Goal: Task Accomplishment & Management: Use online tool/utility

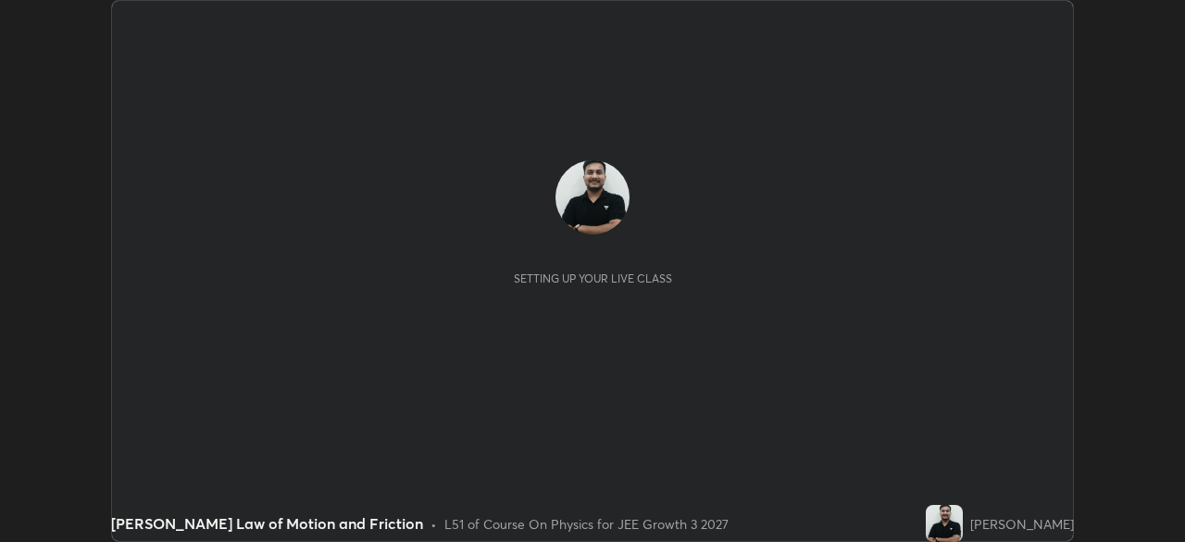
scroll to position [542, 1184]
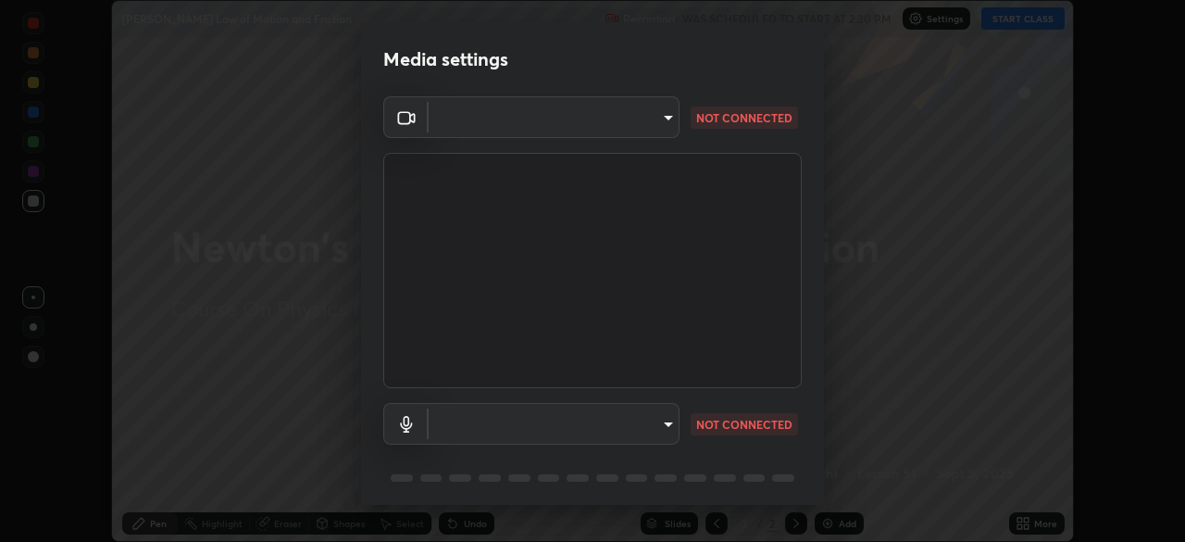
type input "00cb52ea7dbc067a4e9eba70c986ec13a5c87d59f38709f4e6374cce52915b34"
type input "c7b1e21b059f6b68da596fd68e3a8216845d0791b90de5158dbf1986436616d6"
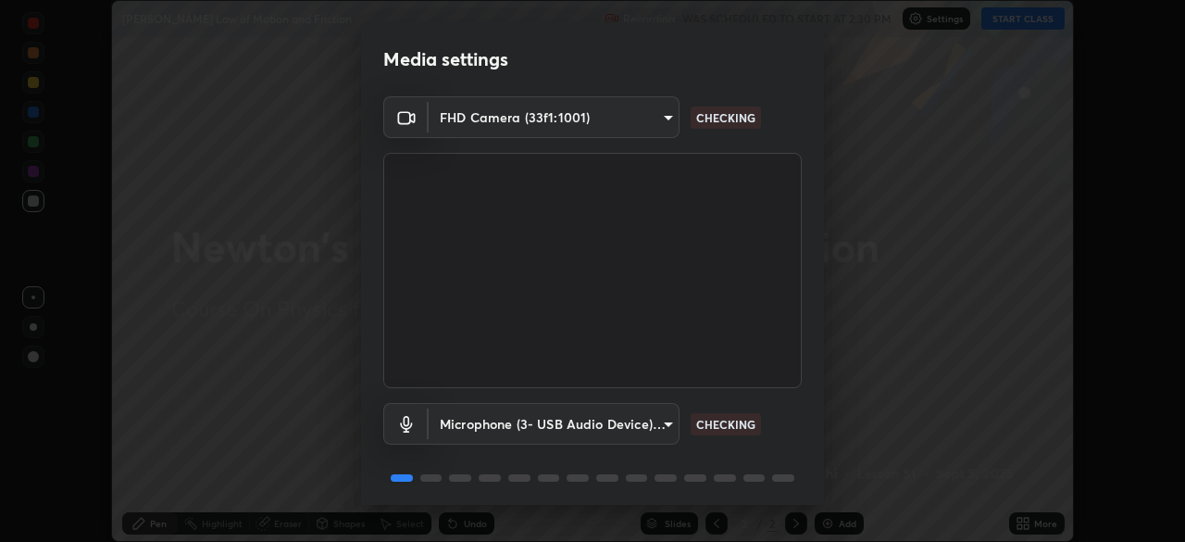
scroll to position [66, 0]
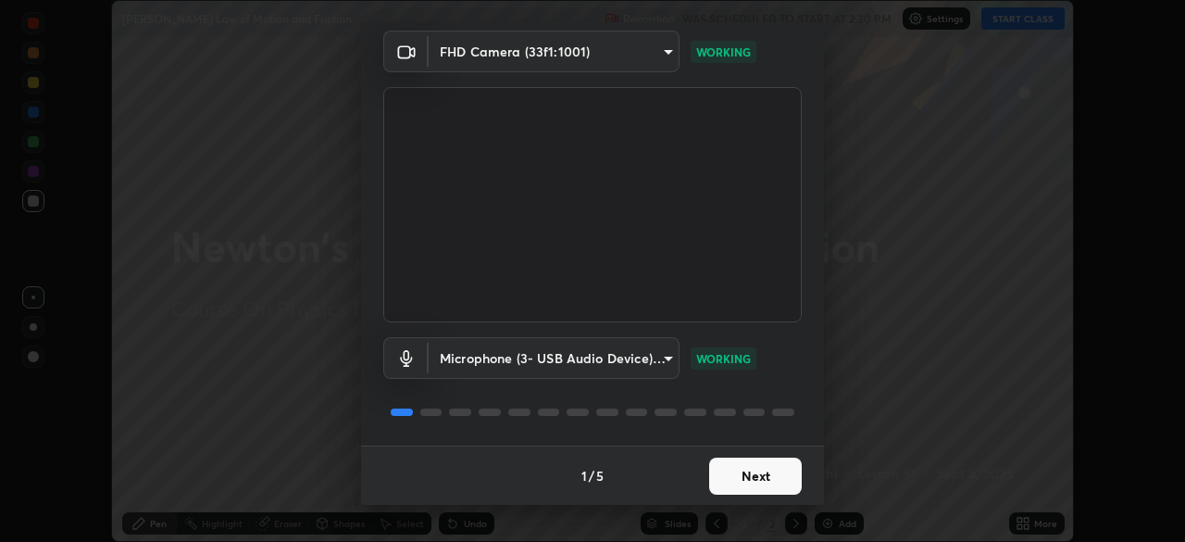
click at [767, 481] on button "Next" at bounding box center [755, 475] width 93 height 37
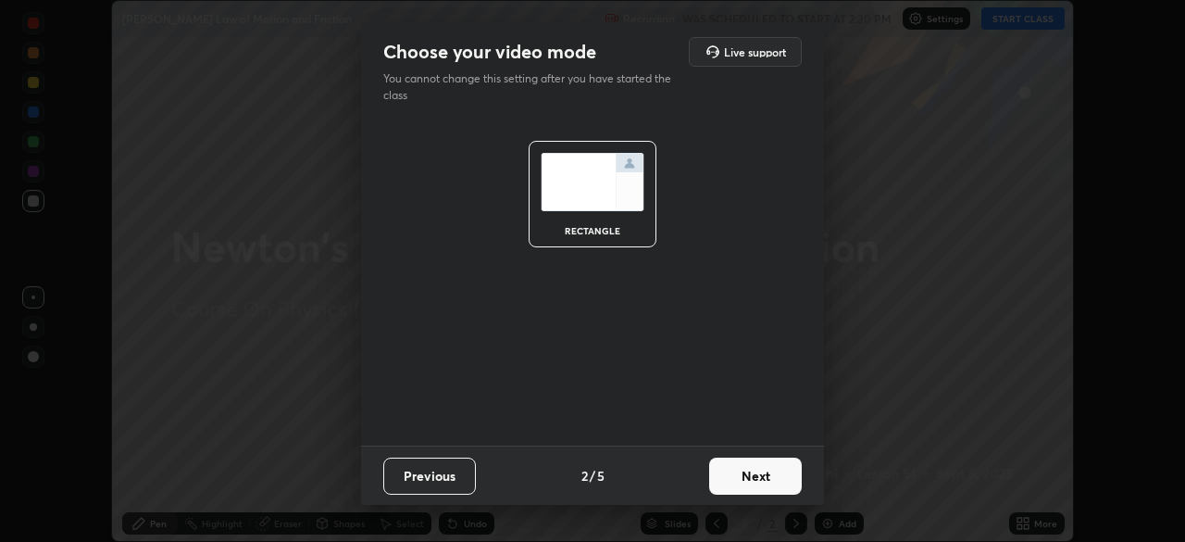
scroll to position [0, 0]
click at [766, 482] on button "Next" at bounding box center [755, 475] width 93 height 37
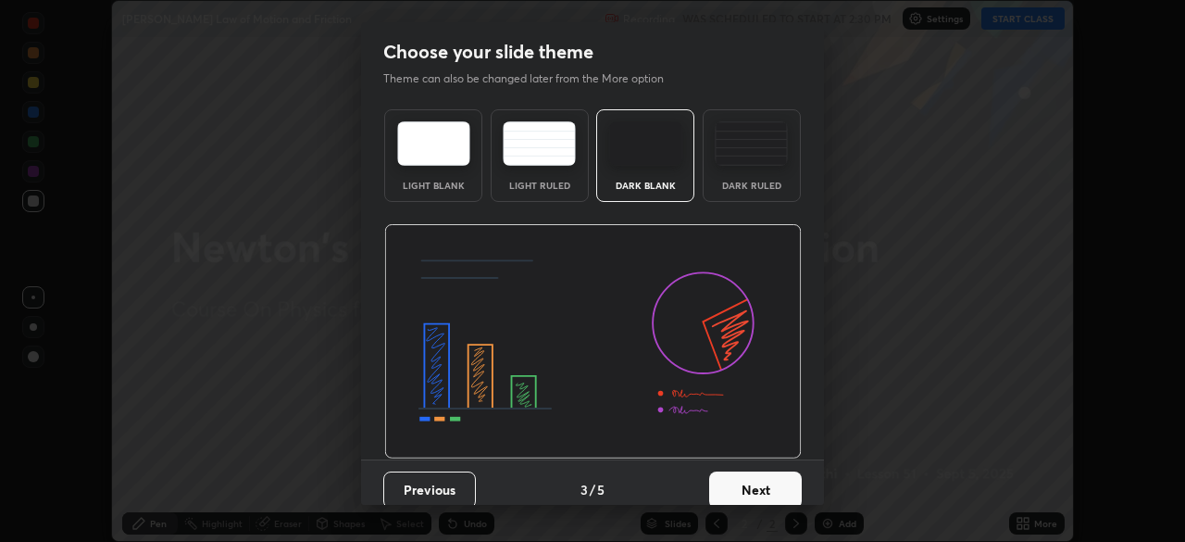
click at [756, 472] on button "Next" at bounding box center [755, 489] width 93 height 37
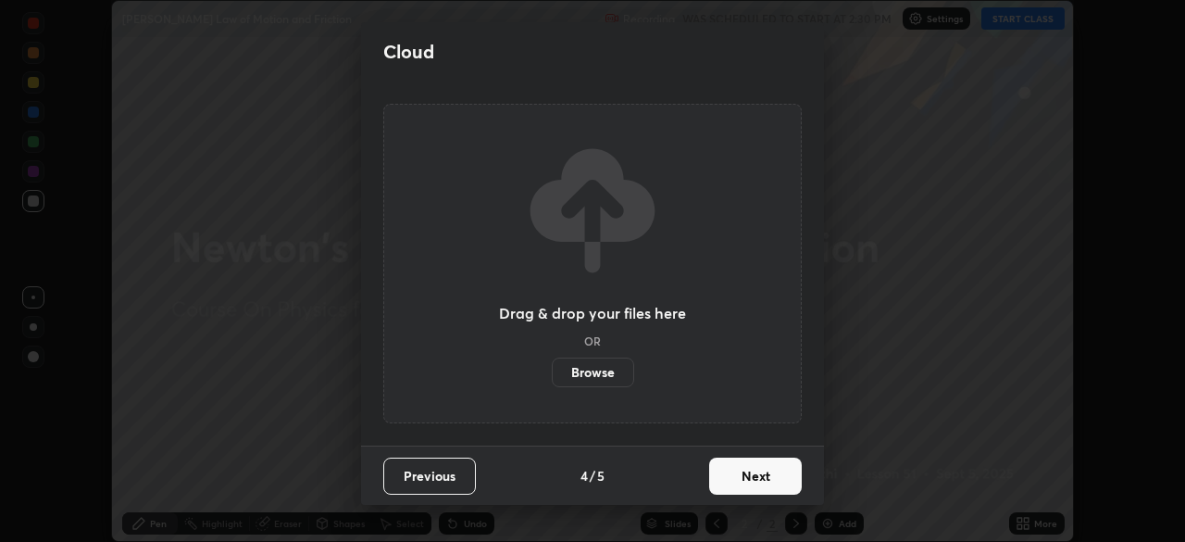
click at [757, 486] on button "Next" at bounding box center [755, 475] width 93 height 37
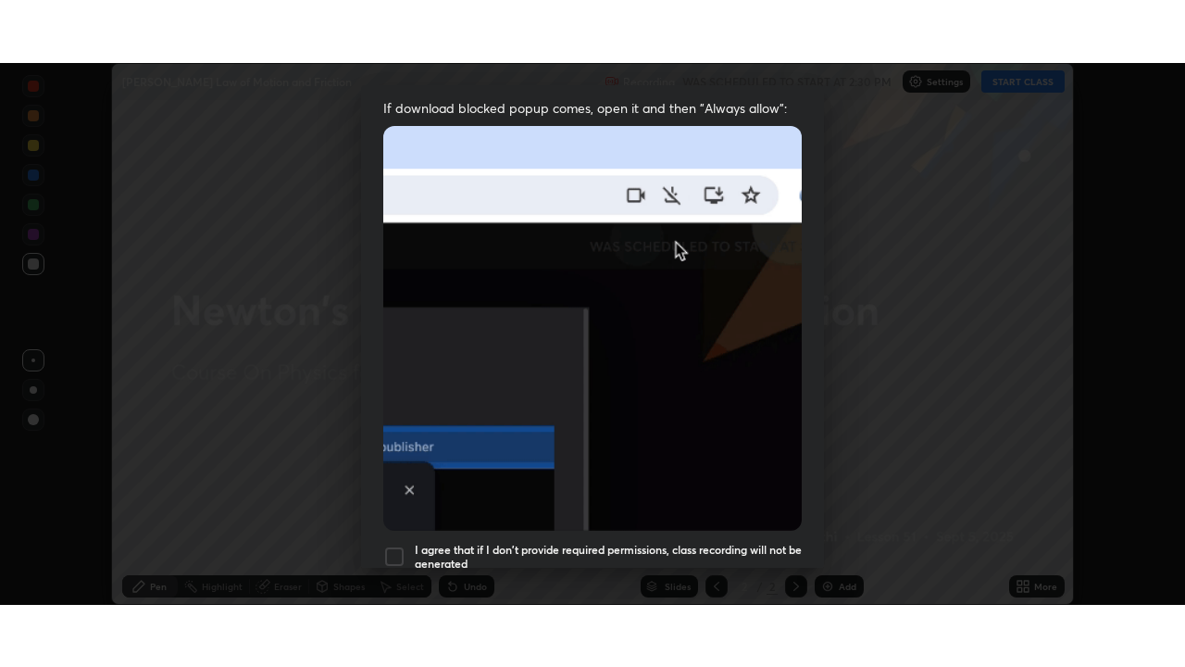
scroll to position [444, 0]
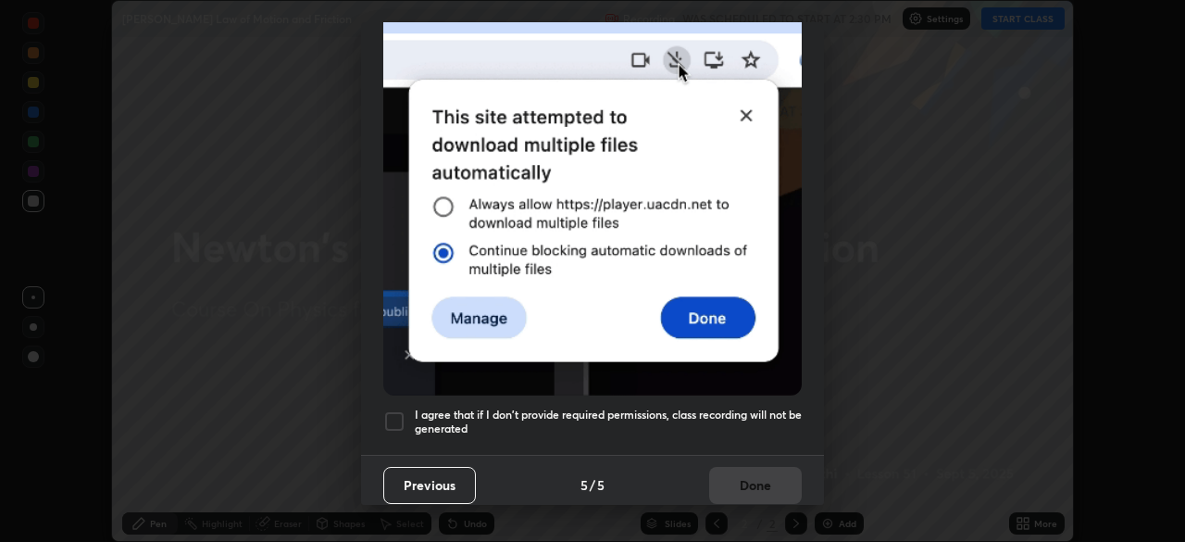
click at [397, 410] on div at bounding box center [394, 421] width 22 height 22
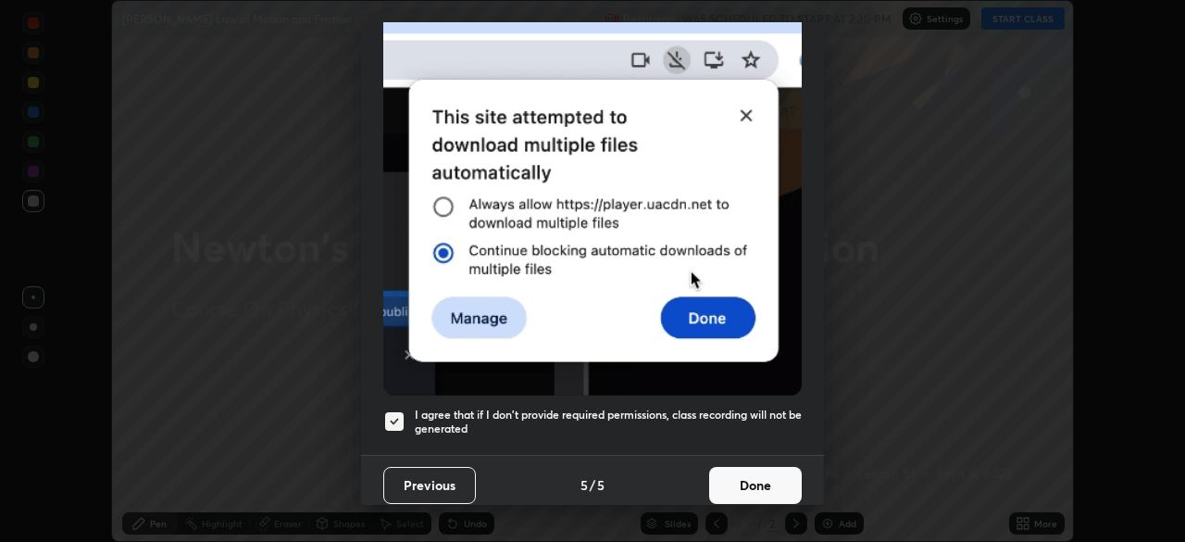
click at [746, 475] on button "Done" at bounding box center [755, 485] width 93 height 37
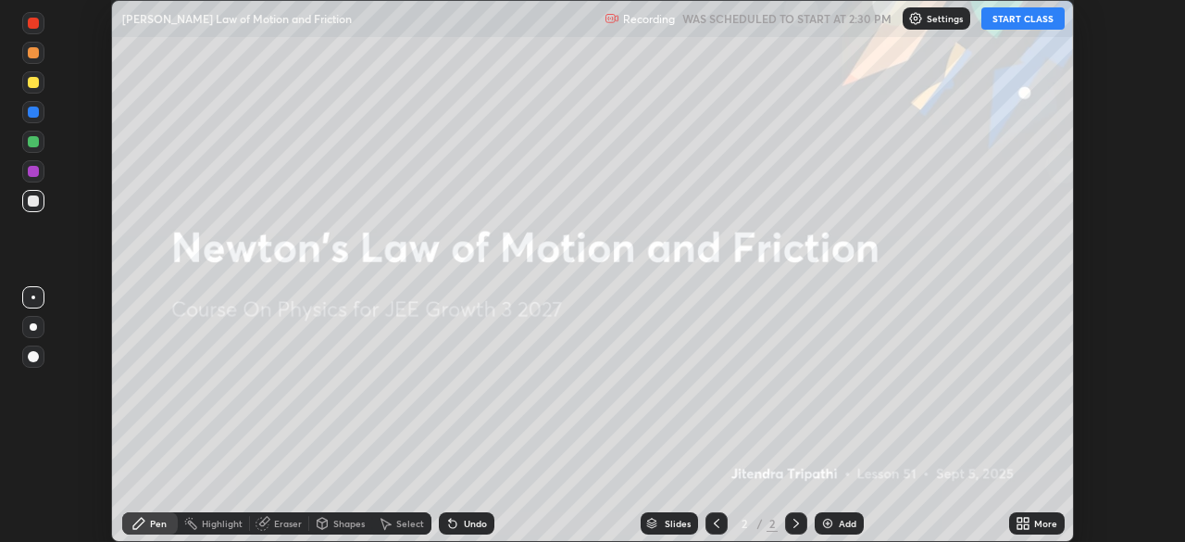
click at [1018, 19] on button "START CLASS" at bounding box center [1022, 18] width 83 height 22
click at [1019, 519] on icon at bounding box center [1020, 520] width 5 height 5
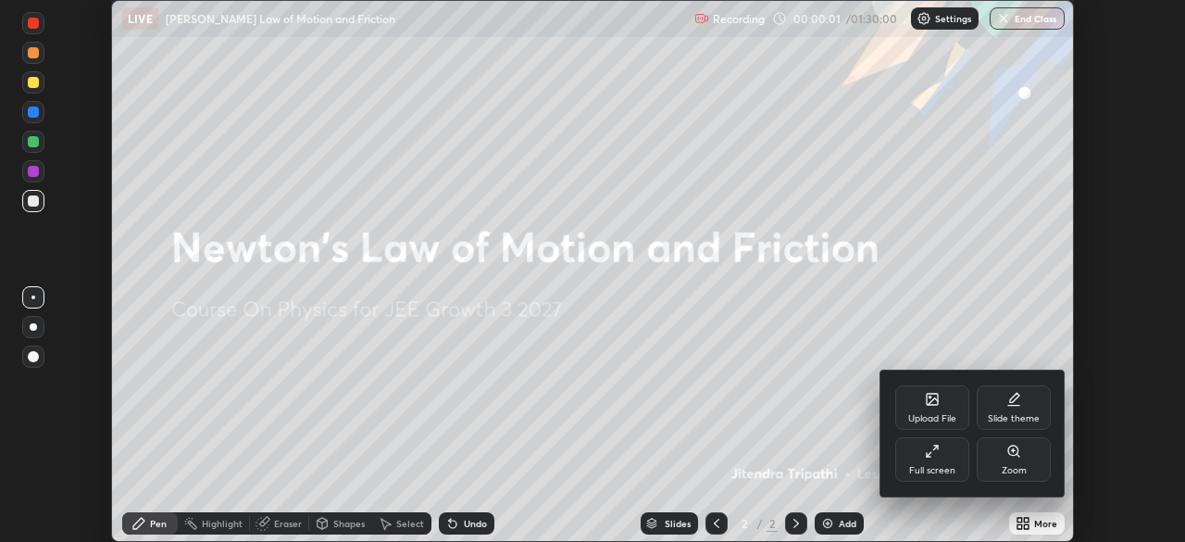
click at [936, 462] on div "Full screen" at bounding box center [932, 459] width 74 height 44
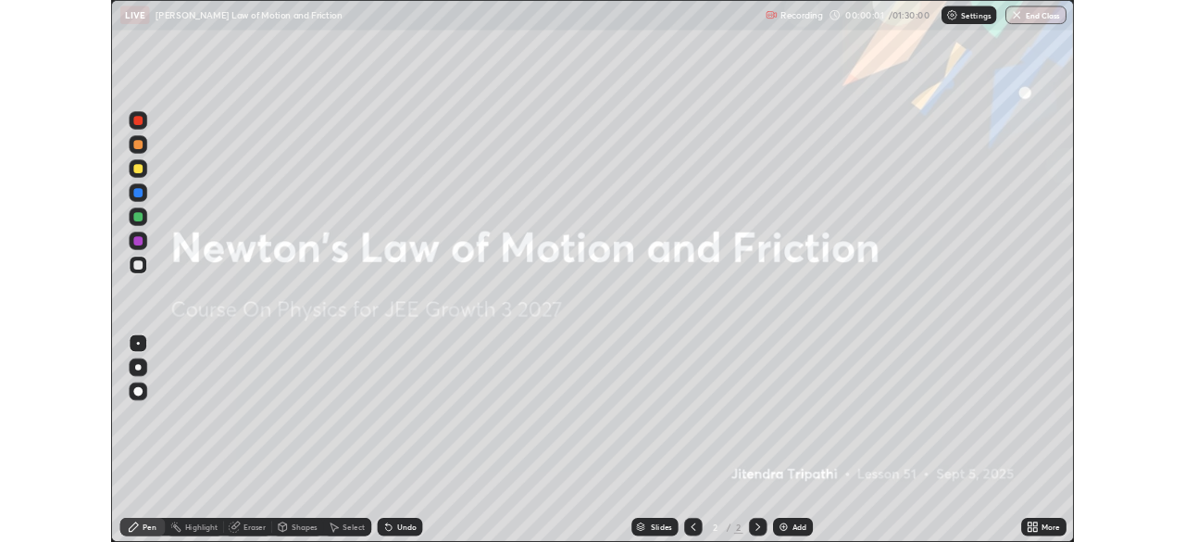
scroll to position [667, 1185]
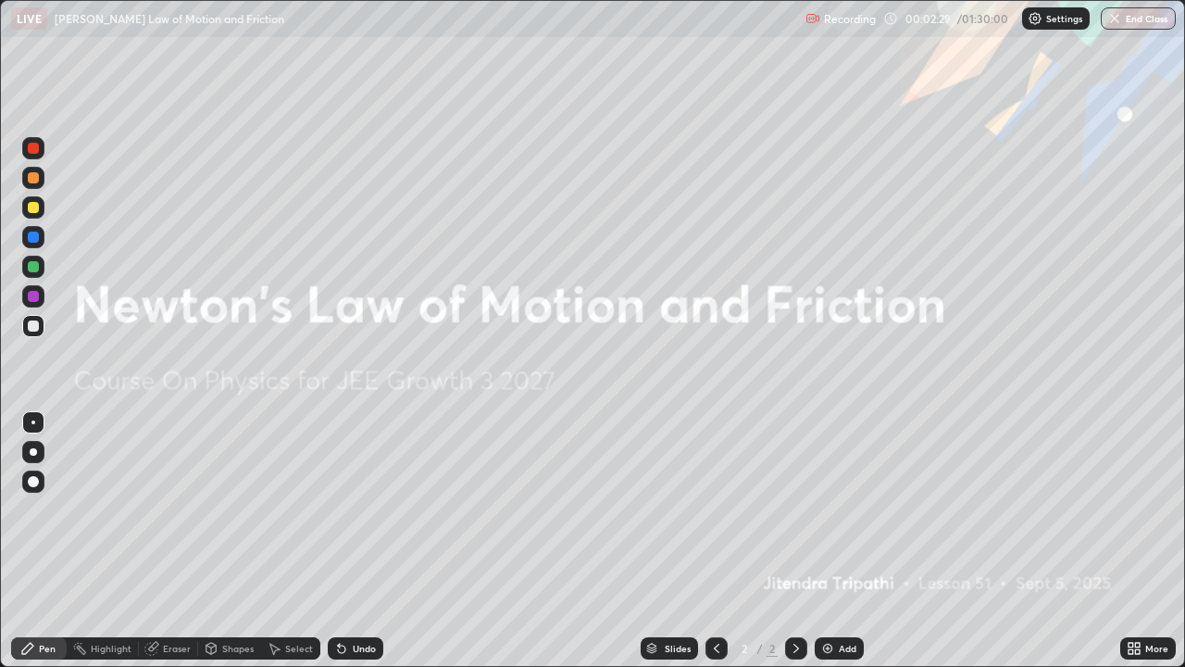
click at [839, 541] on div "Add" at bounding box center [848, 648] width 18 height 9
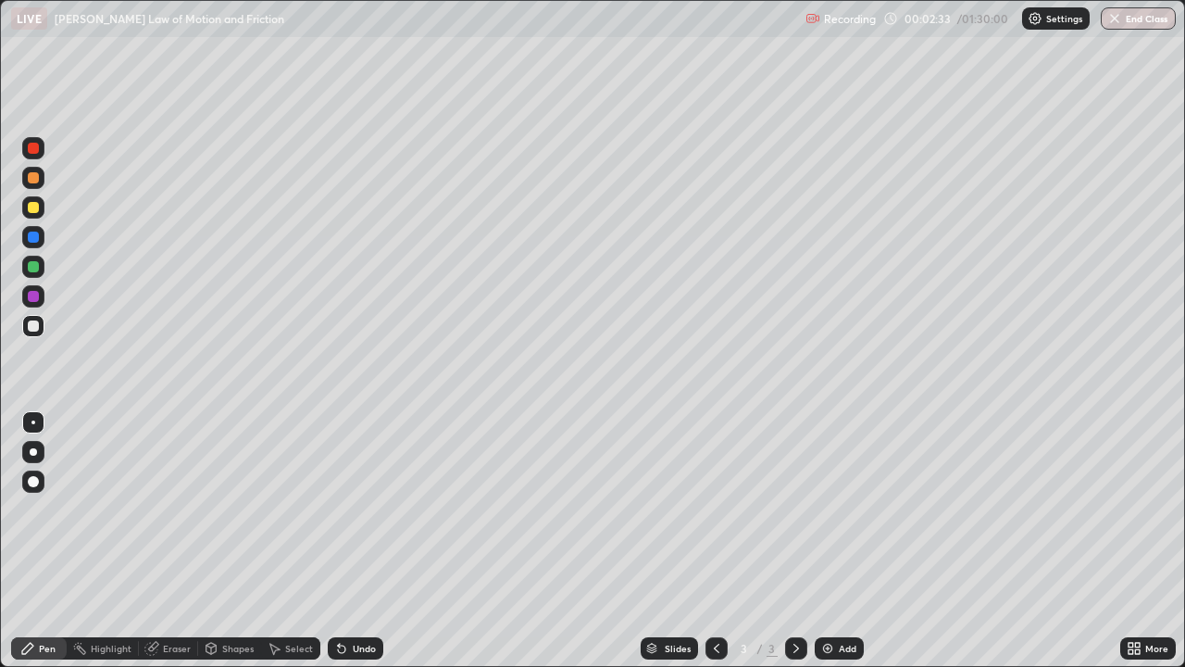
click at [35, 294] on div at bounding box center [33, 296] width 11 height 11
click at [33, 474] on div at bounding box center [33, 481] width 22 height 22
click at [45, 541] on div "Pen" at bounding box center [39, 648] width 56 height 22
click at [33, 484] on div at bounding box center [33, 481] width 11 height 11
click at [32, 480] on div at bounding box center [33, 481] width 11 height 11
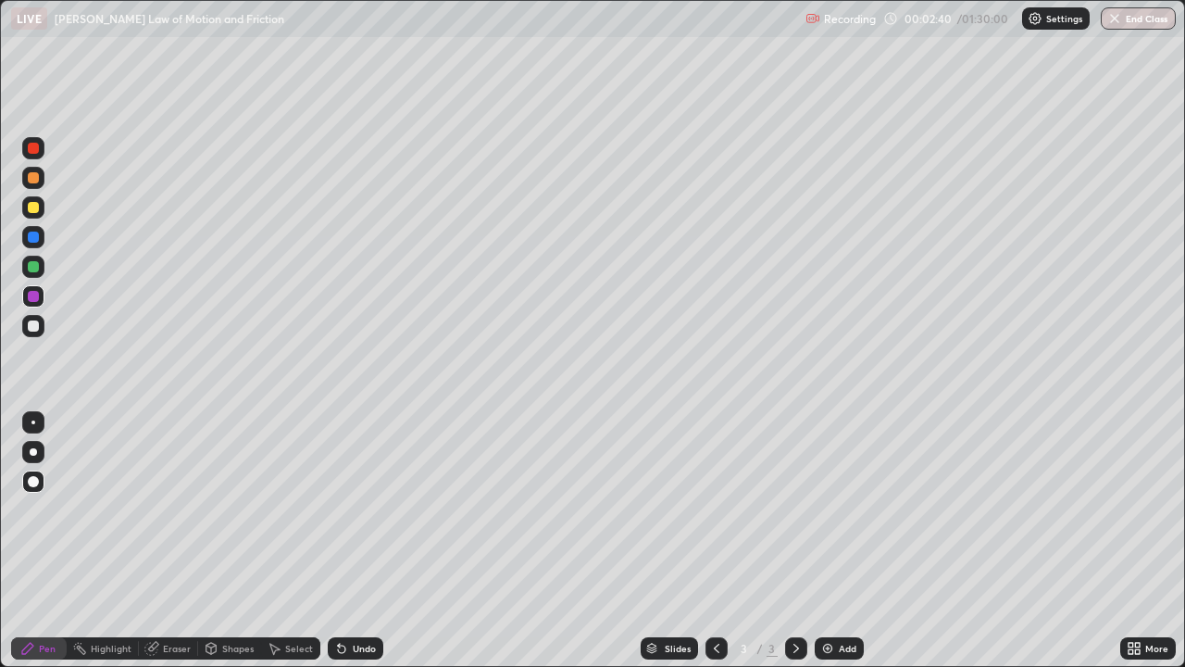
click at [33, 476] on div at bounding box center [33, 481] width 11 height 11
click at [32, 473] on div at bounding box center [33, 481] width 22 height 22
click at [715, 541] on icon at bounding box center [716, 648] width 15 height 15
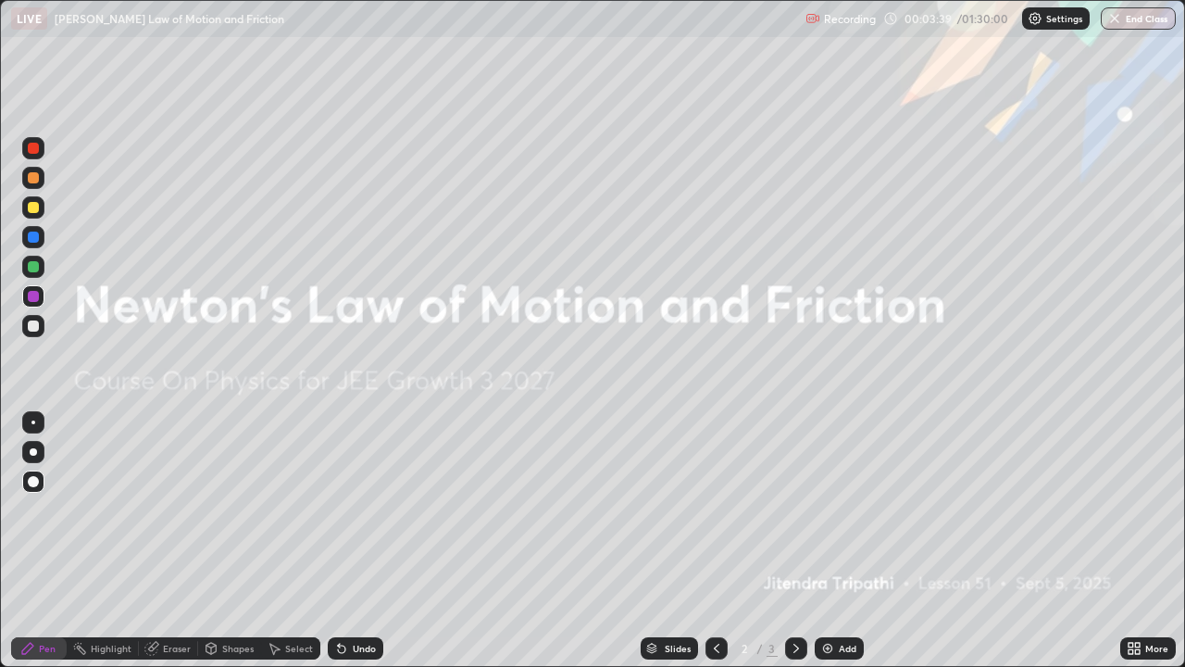
click at [797, 541] on icon at bounding box center [796, 648] width 15 height 15
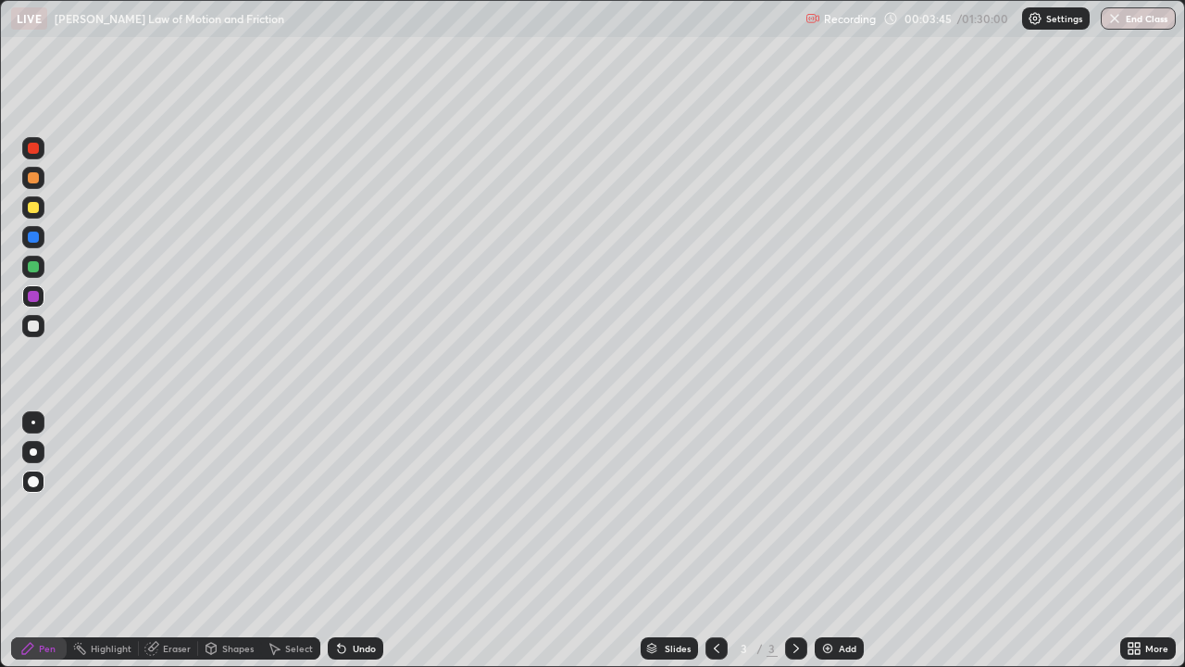
click at [1146, 541] on div "More" at bounding box center [1156, 648] width 23 height 9
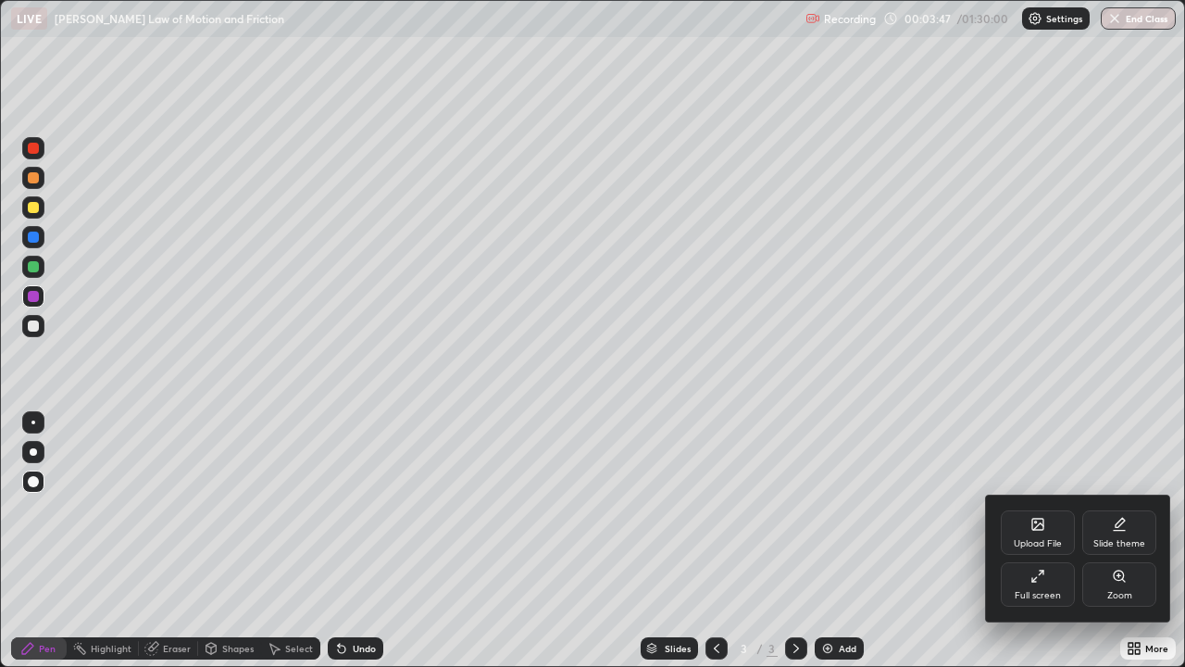
click at [1052, 541] on div "Full screen" at bounding box center [1038, 584] width 74 height 44
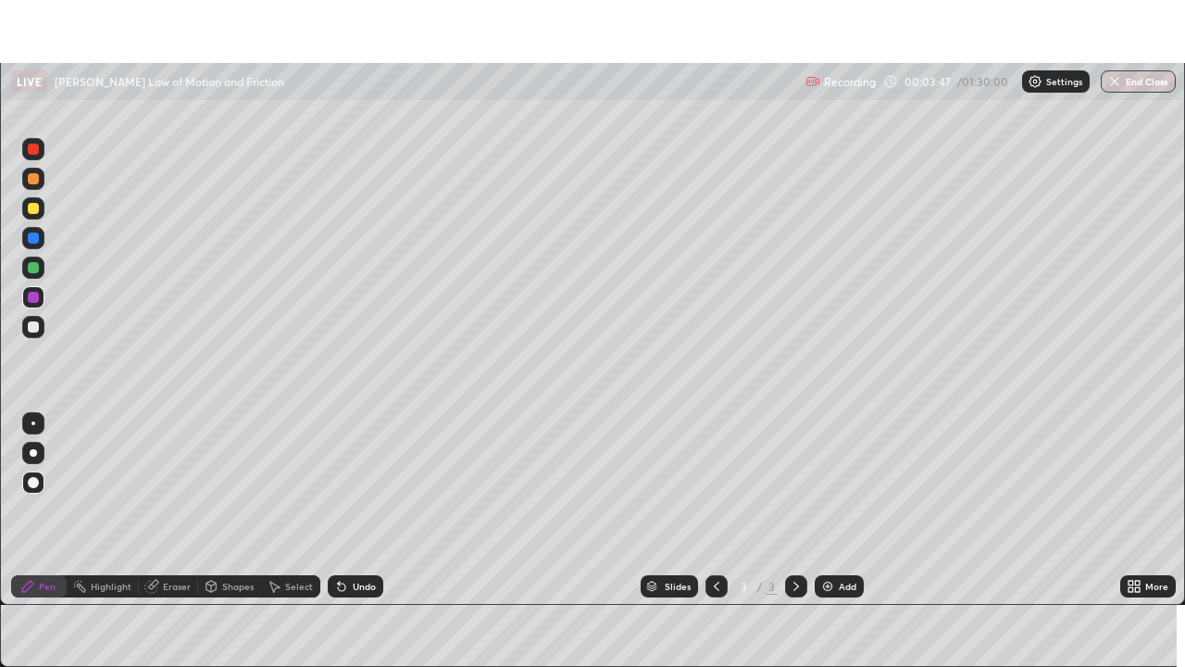
scroll to position [92051, 91407]
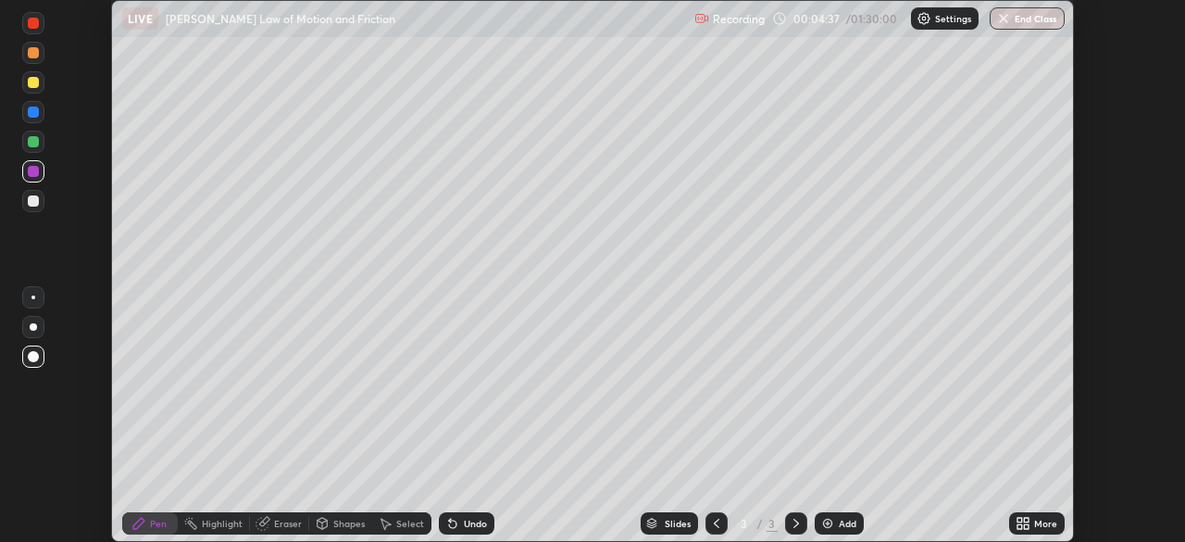
click at [831, 520] on img at bounding box center [827, 523] width 15 height 15
click at [1034, 522] on div "More" at bounding box center [1045, 523] width 23 height 9
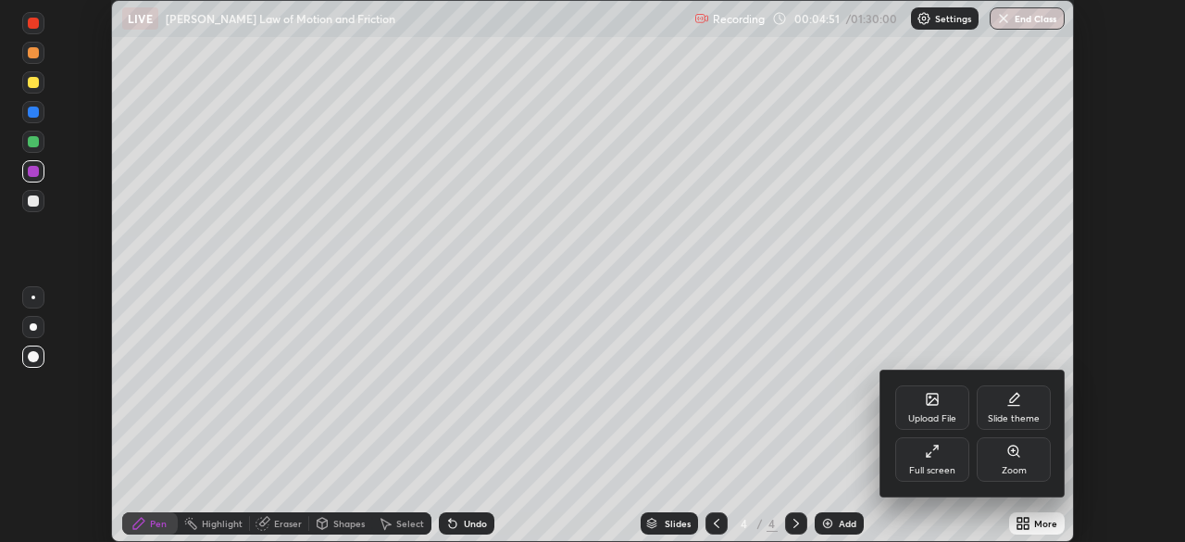
click at [937, 466] on div "Full screen" at bounding box center [932, 470] width 46 height 9
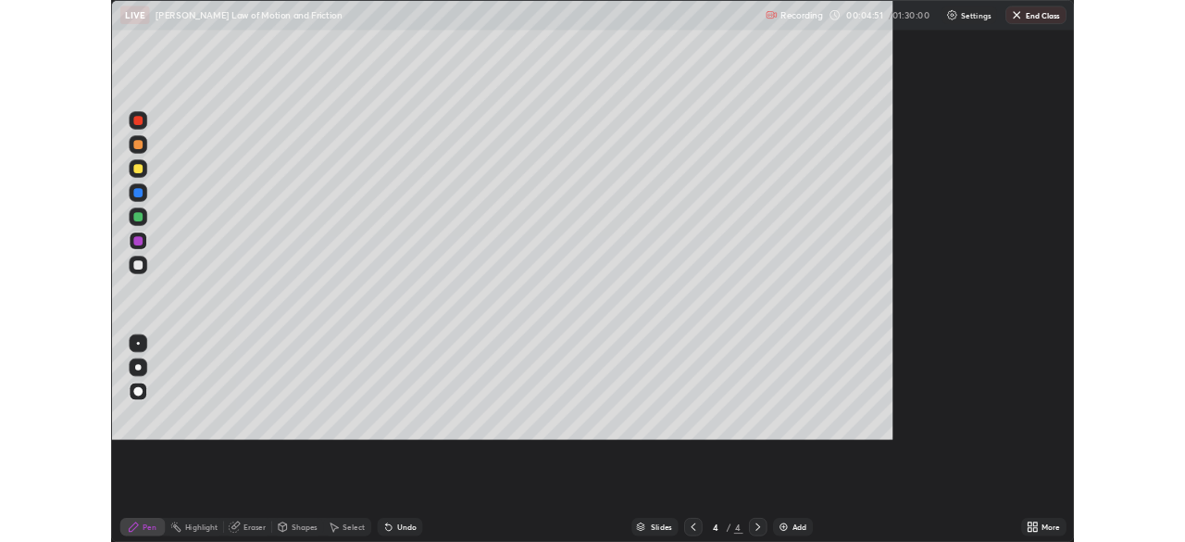
scroll to position [667, 1185]
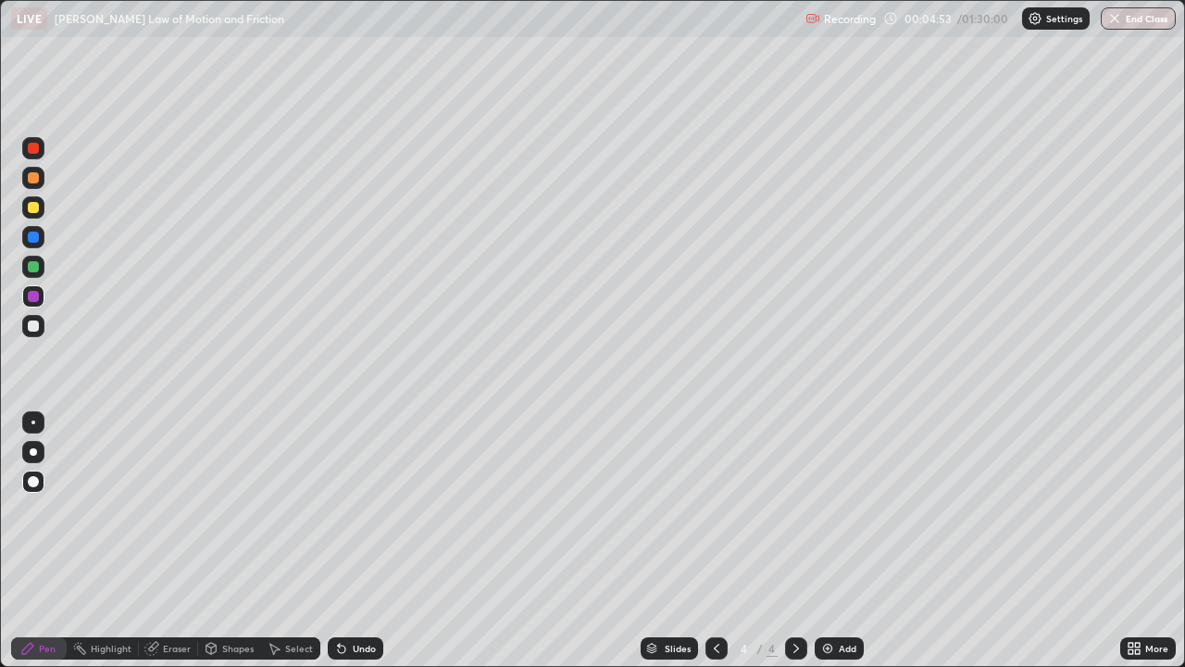
click at [356, 541] on div "Undo" at bounding box center [364, 648] width 23 height 9
click at [349, 541] on div "Undo" at bounding box center [356, 648] width 56 height 22
click at [353, 541] on div "Undo" at bounding box center [364, 648] width 23 height 9
click at [354, 541] on div "Undo" at bounding box center [364, 648] width 23 height 9
click at [349, 541] on div "Undo" at bounding box center [356, 648] width 56 height 22
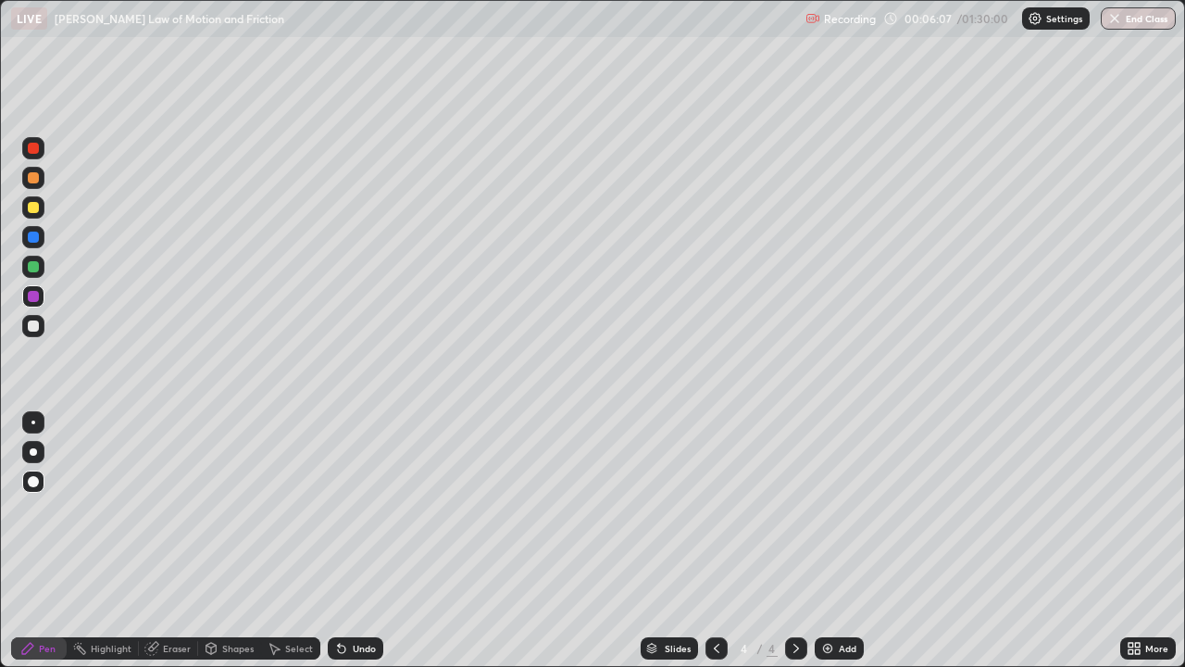
click at [279, 541] on icon at bounding box center [274, 648] width 15 height 15
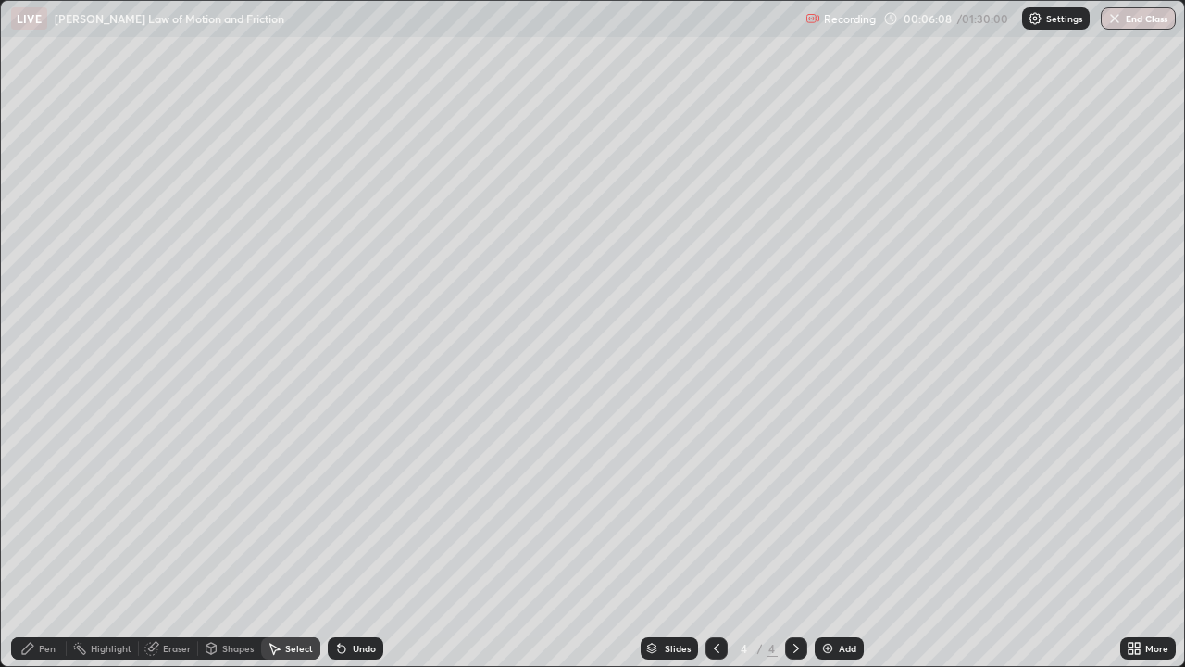
click at [54, 91] on div "Erase all" at bounding box center [33, 333] width 44 height 593
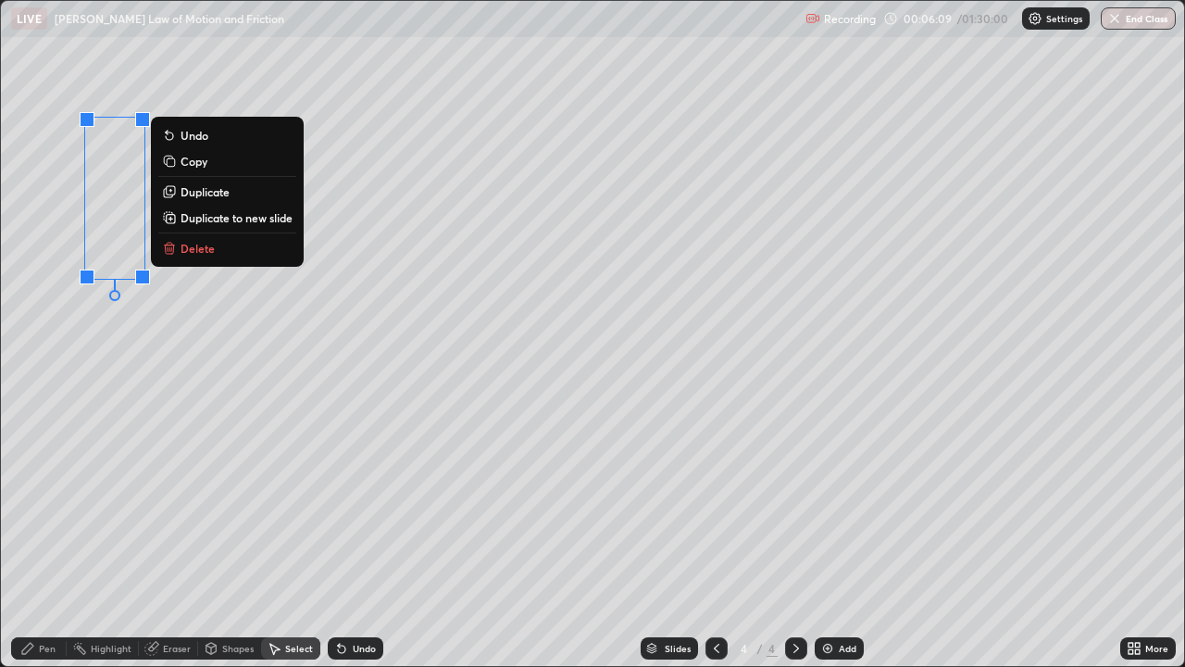
click at [69, 98] on div "0 ° Undo Copy Duplicate Duplicate to new slide Delete" at bounding box center [592, 333] width 1183 height 665
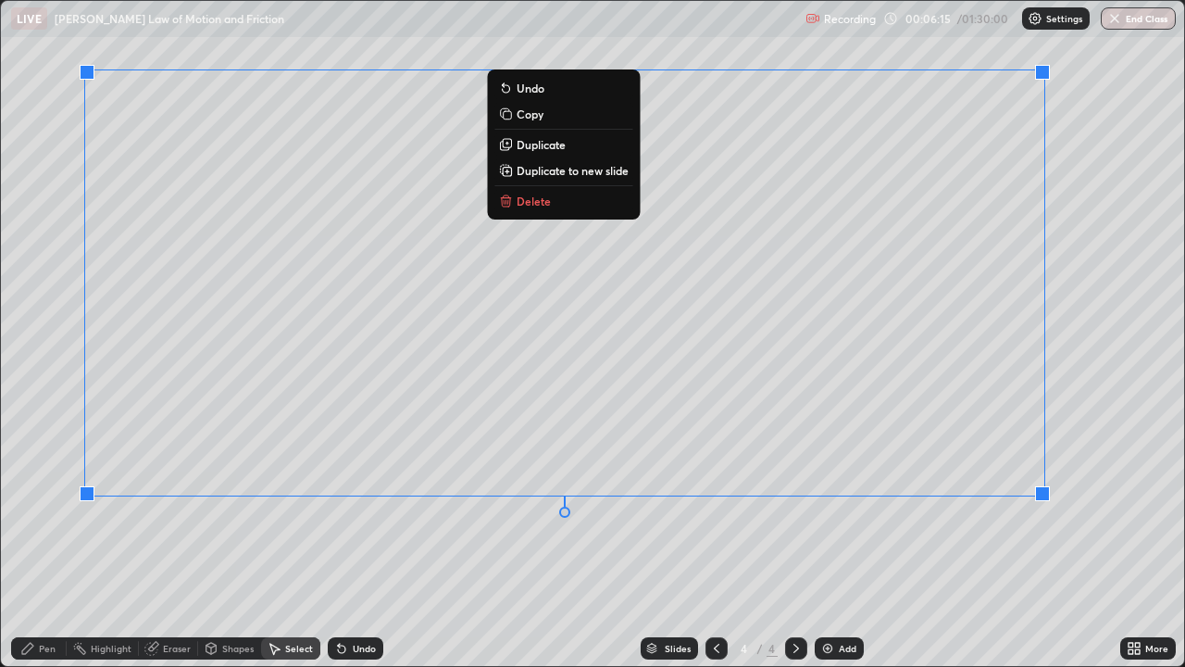
click at [551, 206] on button "Delete" at bounding box center [563, 201] width 138 height 22
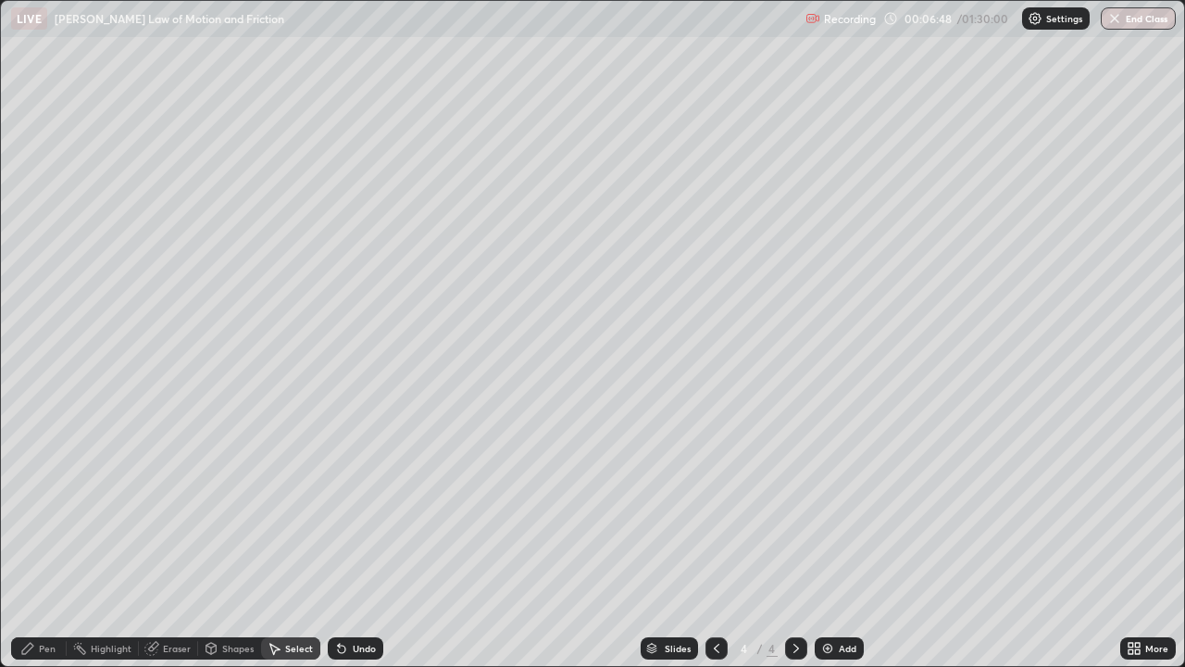
click at [353, 541] on div "Undo" at bounding box center [364, 648] width 23 height 9
click at [338, 541] on icon at bounding box center [339, 645] width 2 height 2
click at [338, 541] on icon at bounding box center [341, 648] width 7 height 7
click at [346, 541] on div "Undo" at bounding box center [356, 648] width 56 height 22
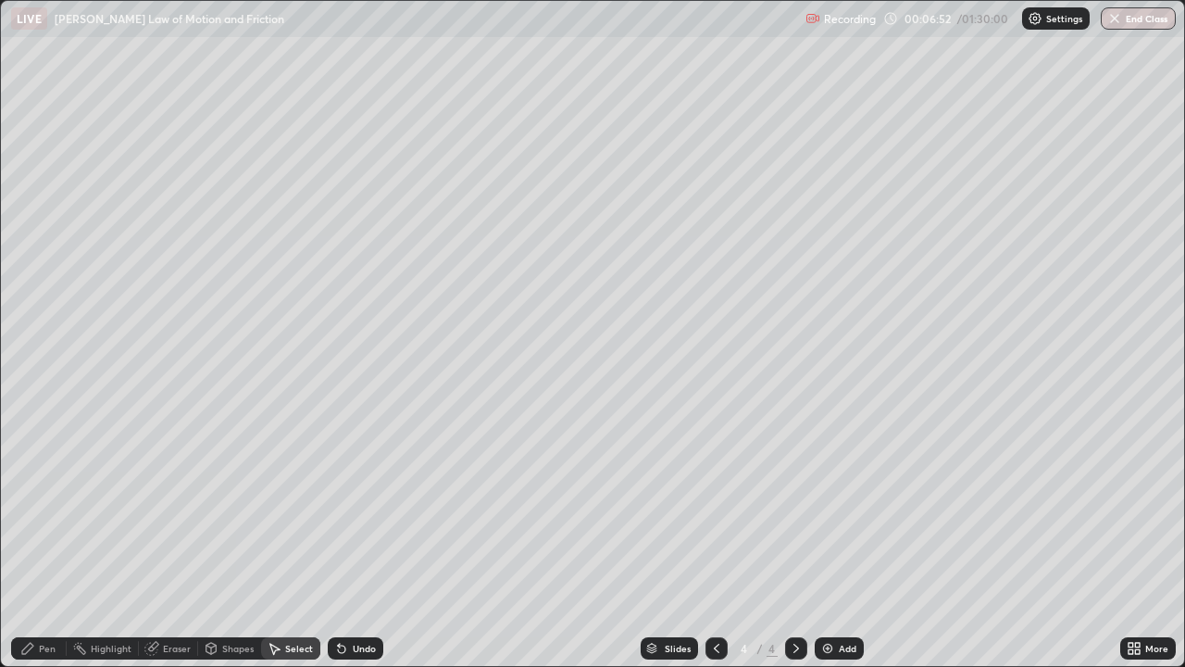
click at [840, 541] on div "Add" at bounding box center [848, 648] width 18 height 9
click at [44, 541] on div "Pen" at bounding box center [39, 648] width 56 height 22
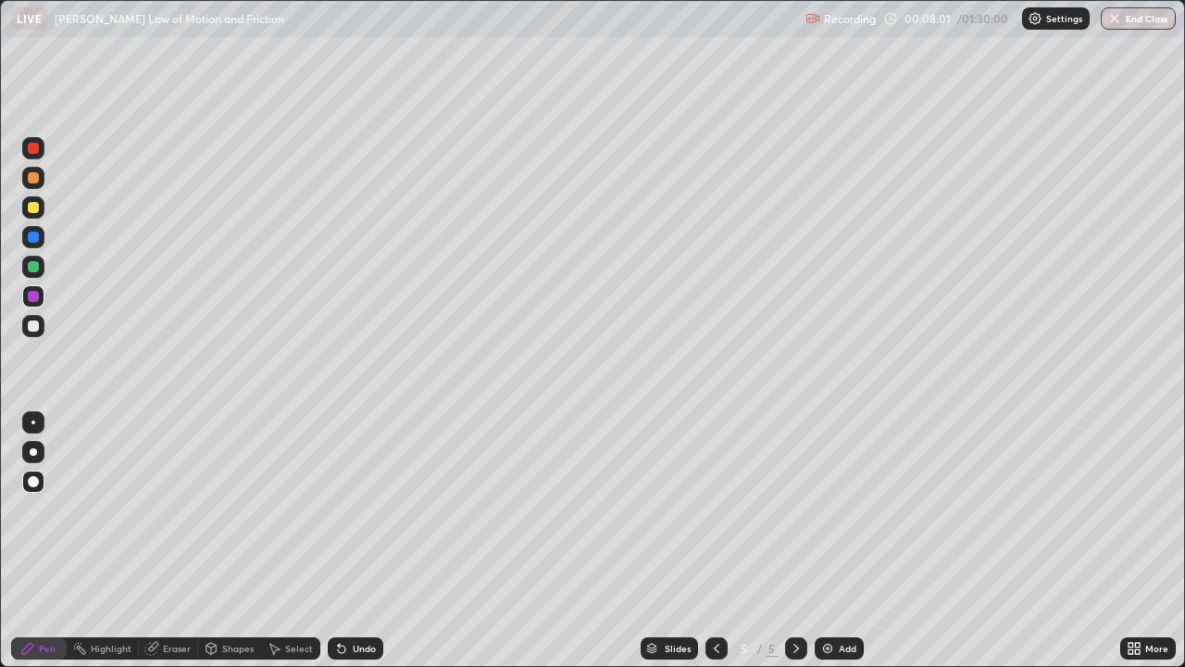
click at [174, 541] on div "Eraser" at bounding box center [177, 648] width 28 height 9
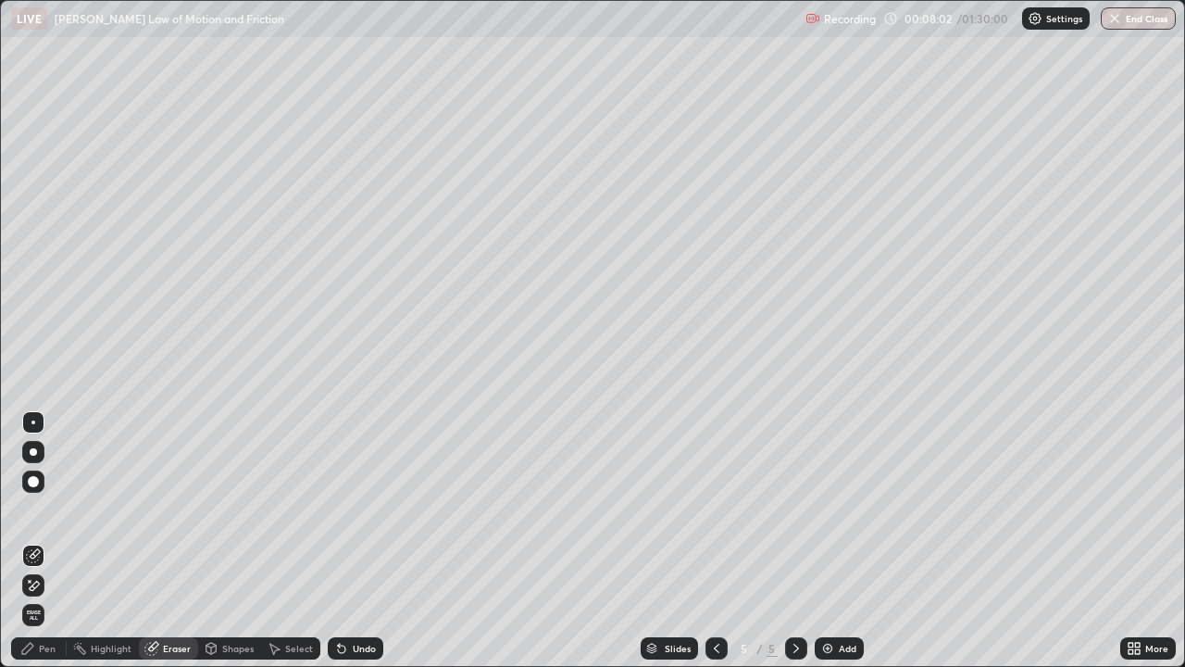
click at [37, 541] on span "Erase all" at bounding box center [33, 614] width 20 height 11
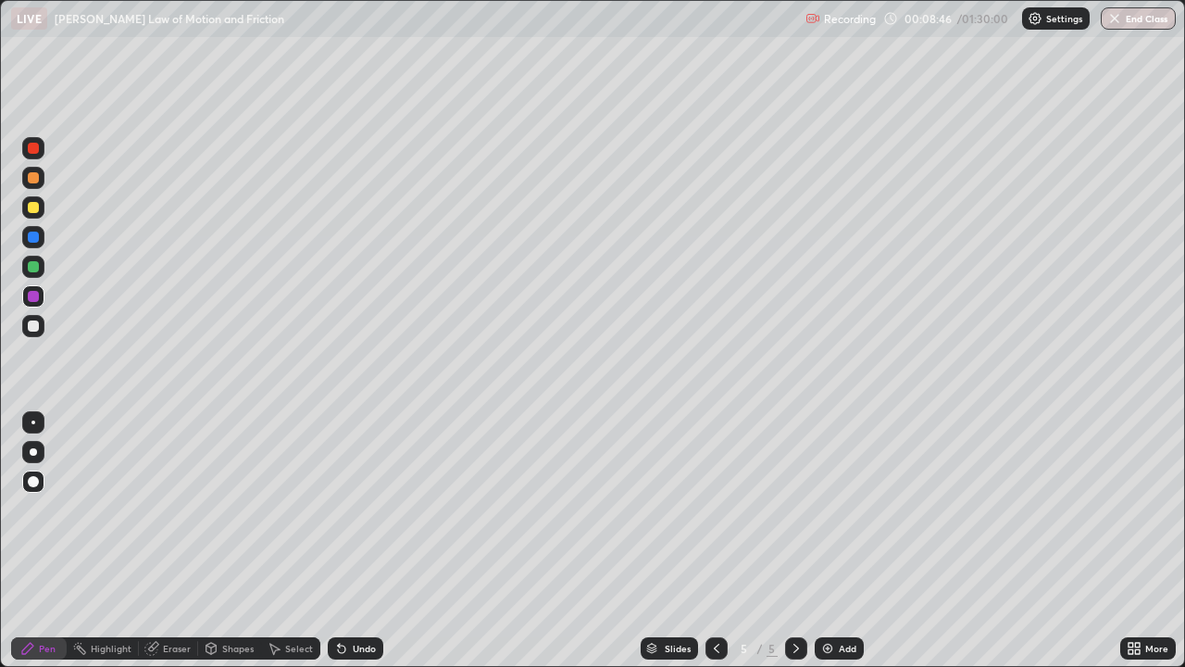
click at [33, 324] on div at bounding box center [33, 325] width 11 height 11
click at [239, 541] on div "Shapes" at bounding box center [229, 648] width 63 height 22
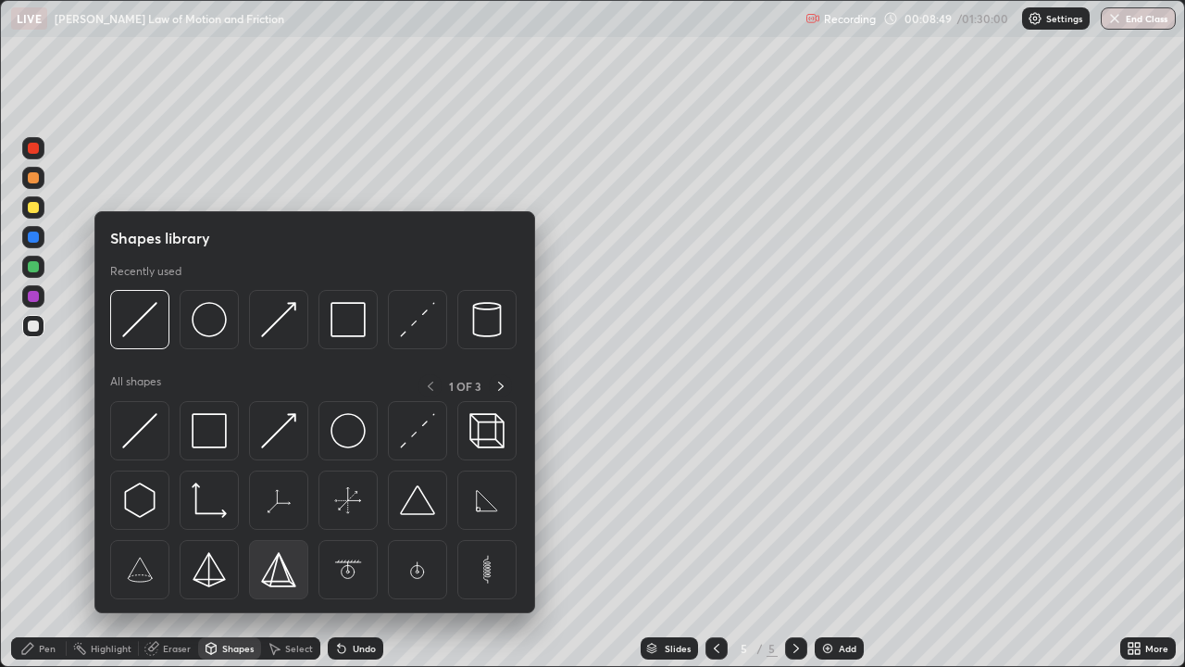
click at [281, 541] on img at bounding box center [278, 569] width 35 height 35
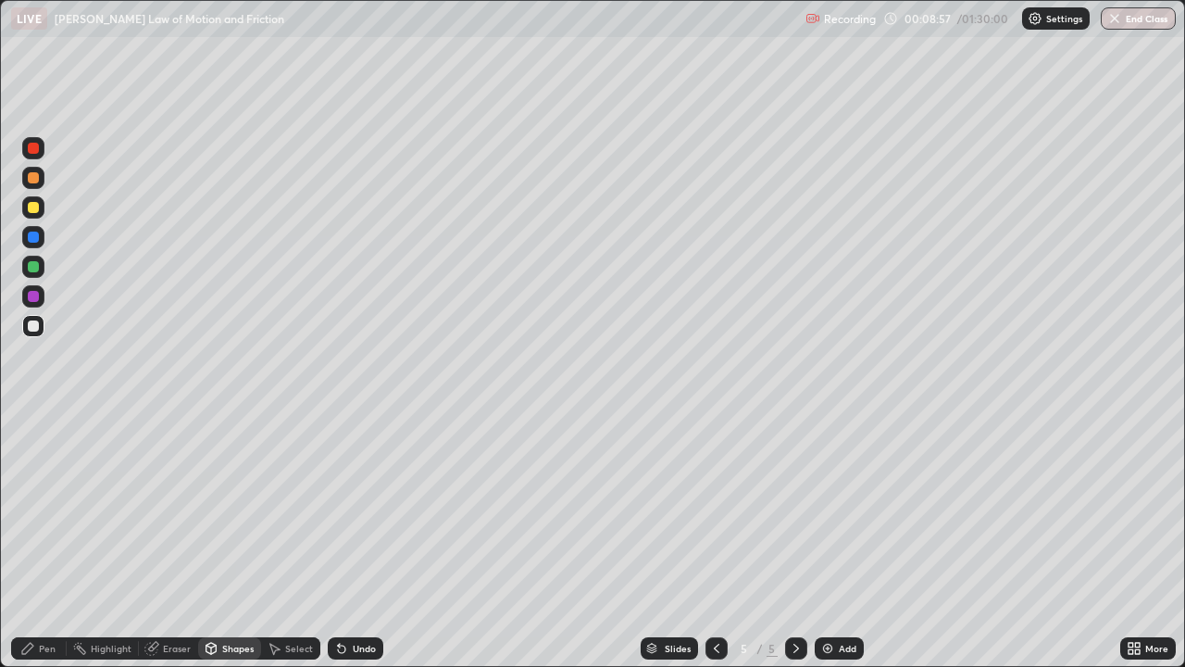
click at [269, 541] on div "Select" at bounding box center [290, 648] width 59 height 22
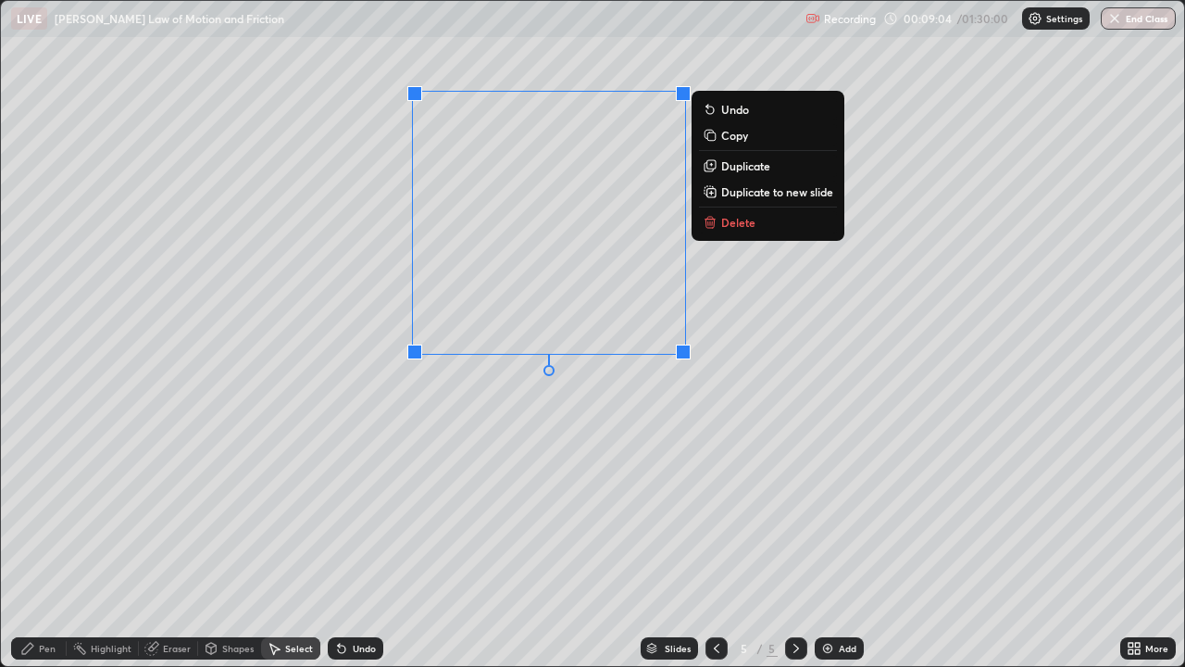
click at [564, 390] on div "0 ° Undo Copy Duplicate Duplicate to new slide Delete" at bounding box center [592, 333] width 1183 height 665
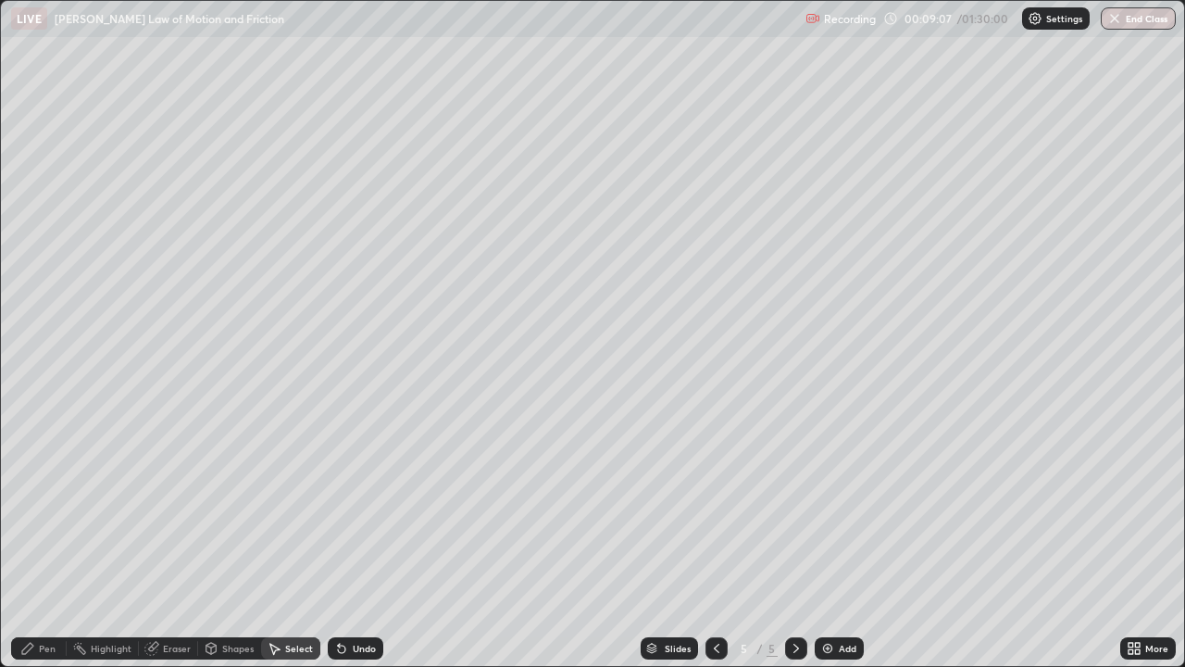
click at [222, 541] on div "Shapes" at bounding box center [229, 648] width 63 height 22
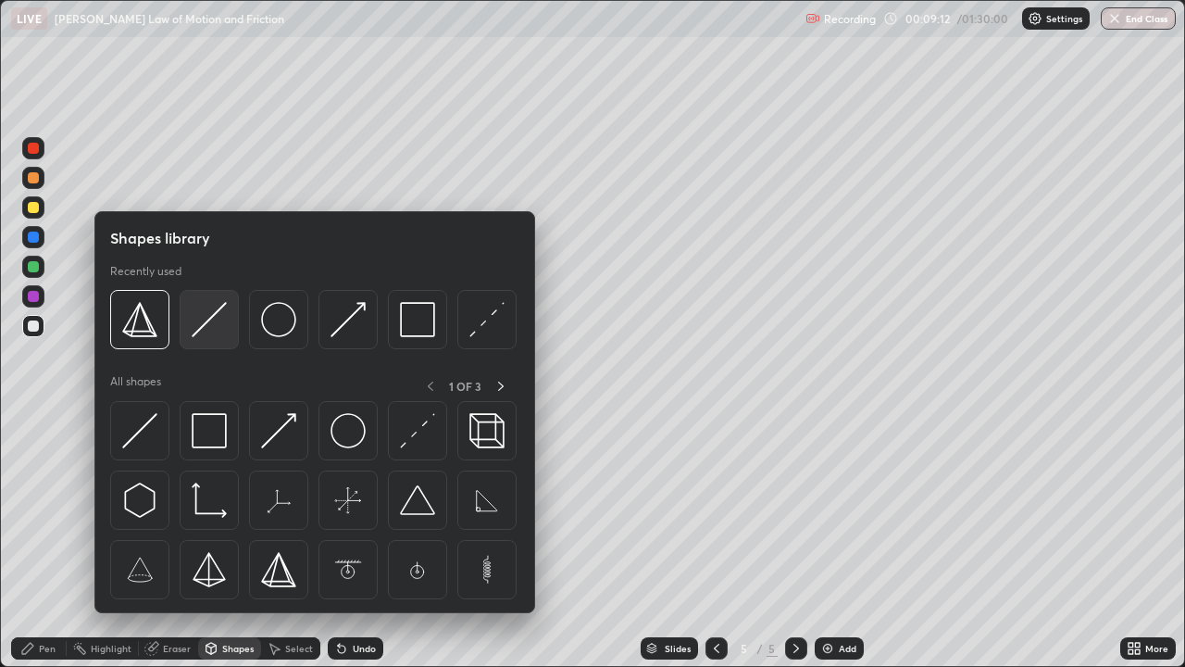
click at [200, 319] on img at bounding box center [209, 319] width 35 height 35
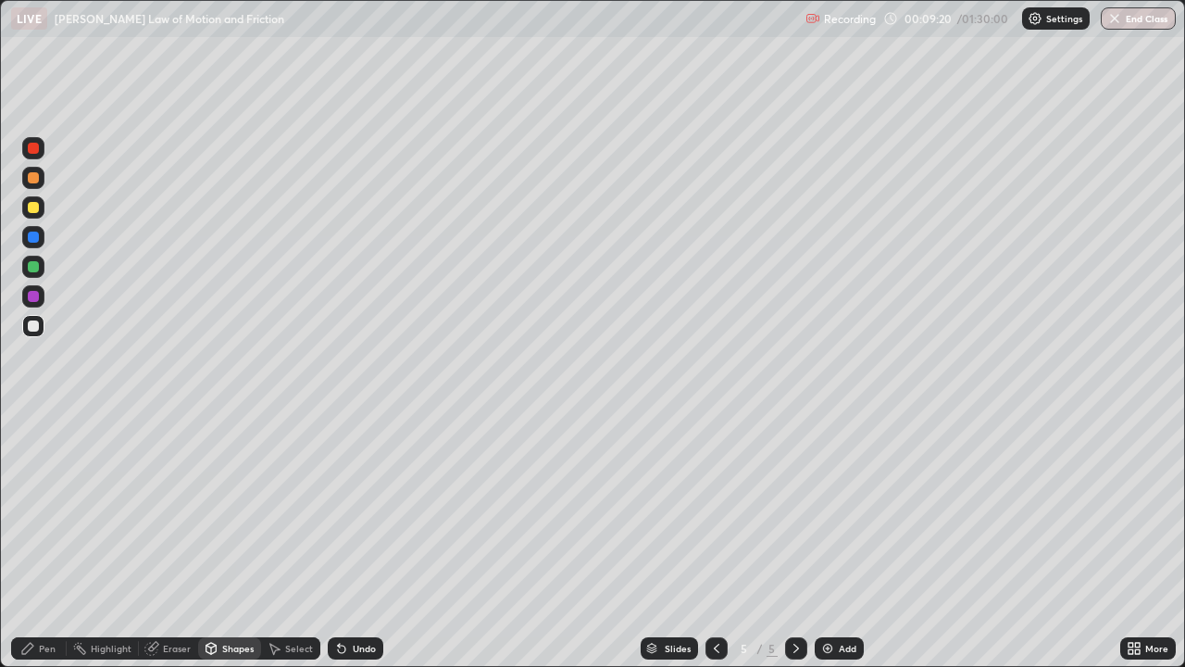
click at [56, 541] on div "Pen" at bounding box center [39, 648] width 56 height 22
click at [34, 235] on div at bounding box center [33, 236] width 11 height 11
click at [219, 541] on div "Shapes" at bounding box center [229, 648] width 63 height 22
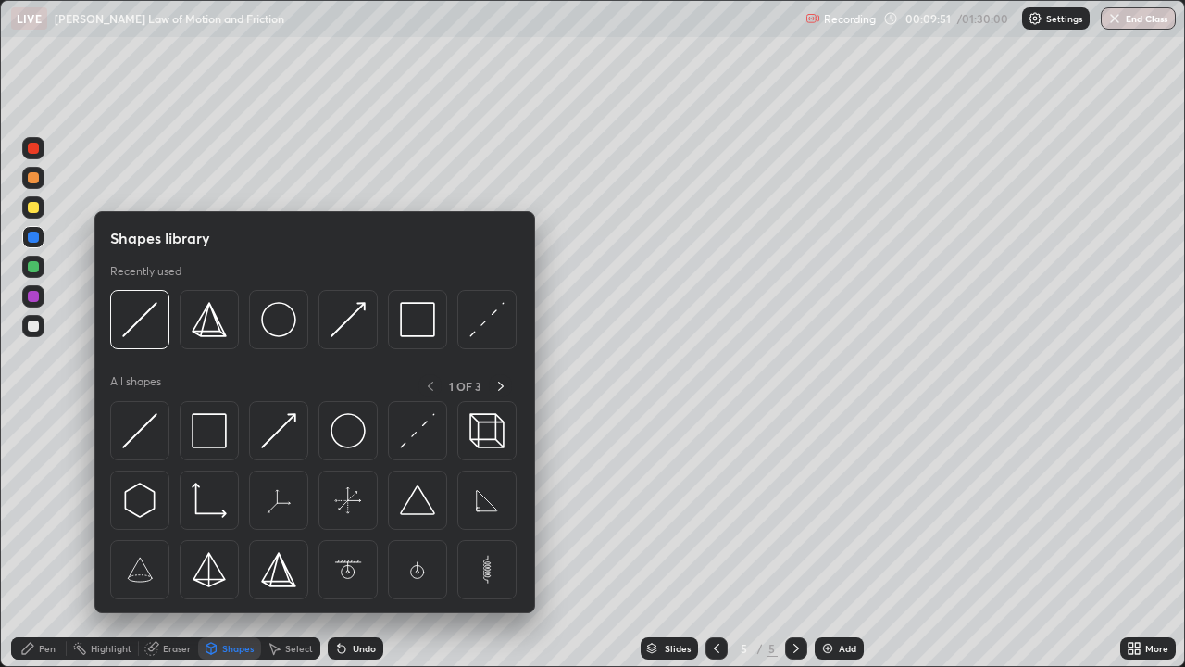
click at [109, 541] on div "Highlight" at bounding box center [111, 648] width 41 height 9
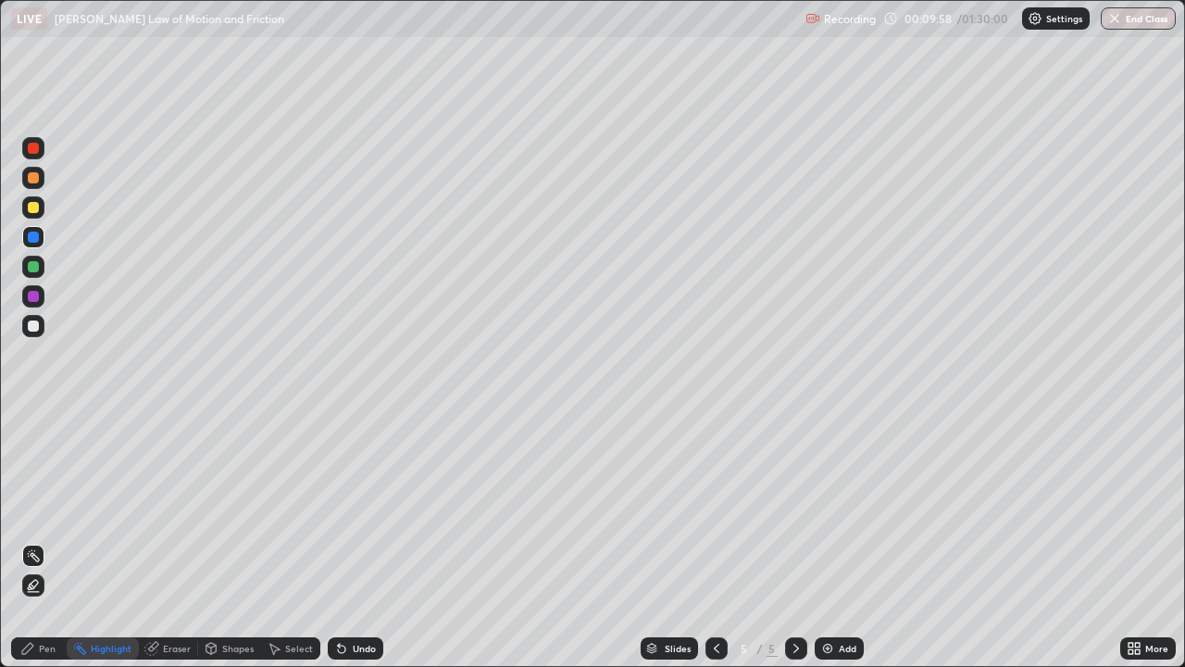
click at [347, 541] on div "Undo" at bounding box center [356, 648] width 56 height 22
click at [222, 541] on div "Shapes" at bounding box center [237, 648] width 31 height 9
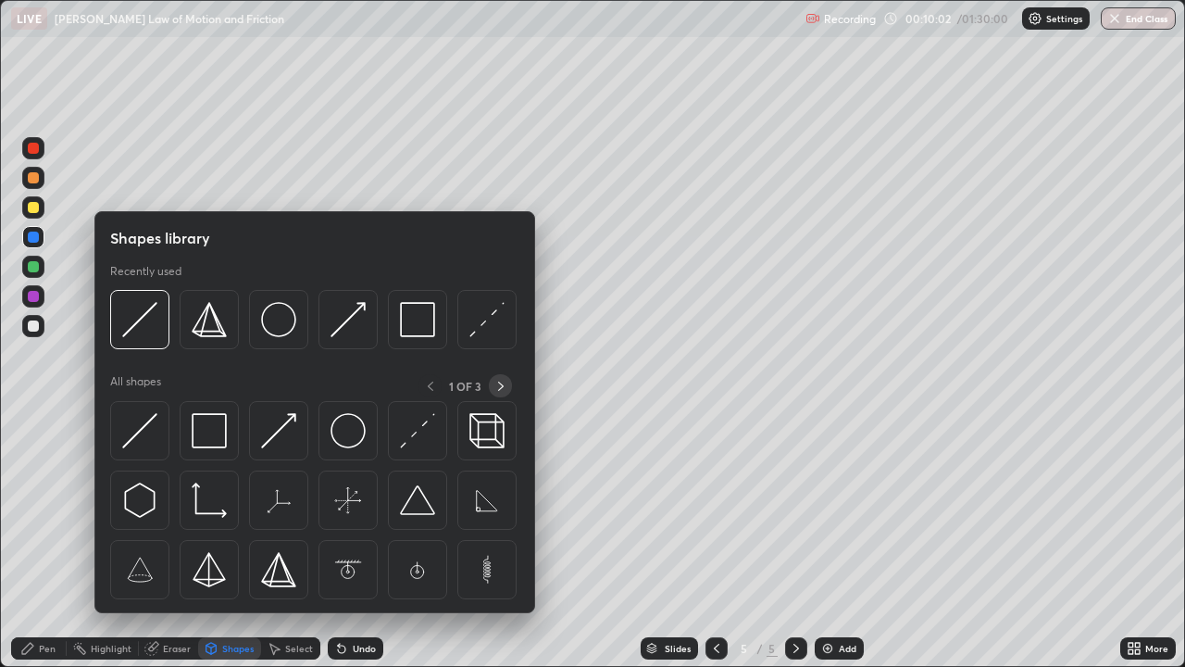
click at [497, 387] on icon at bounding box center [501, 386] width 15 height 15
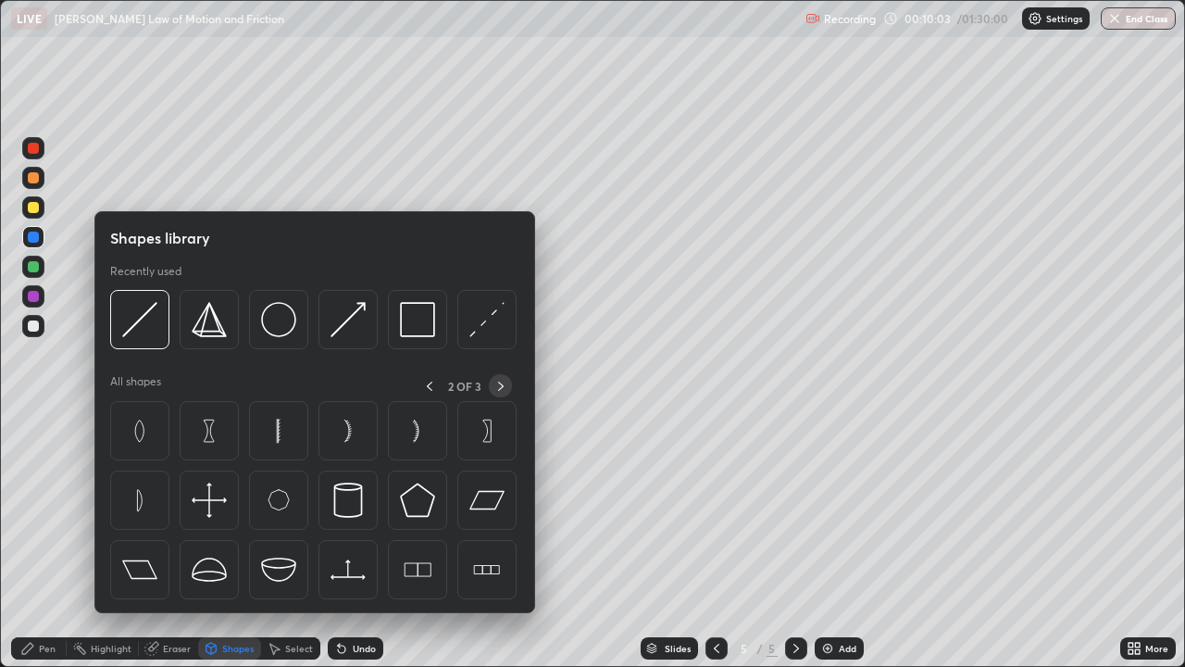
click at [502, 388] on icon at bounding box center [501, 386] width 15 height 15
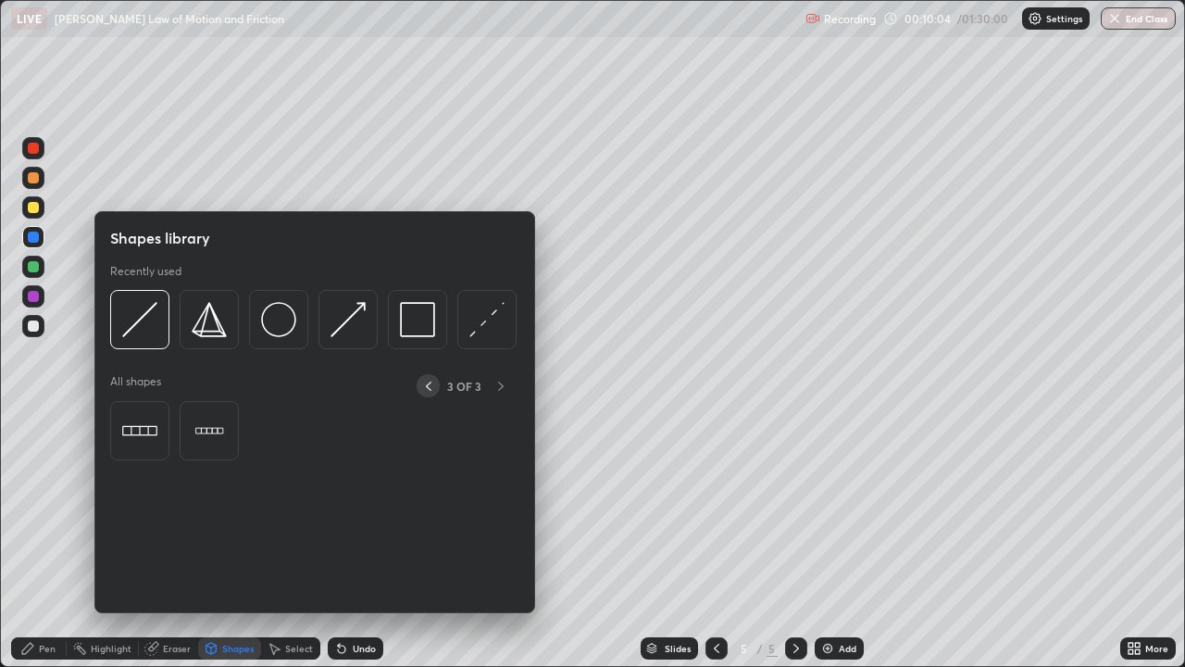
click at [431, 381] on icon at bounding box center [429, 385] width 6 height 9
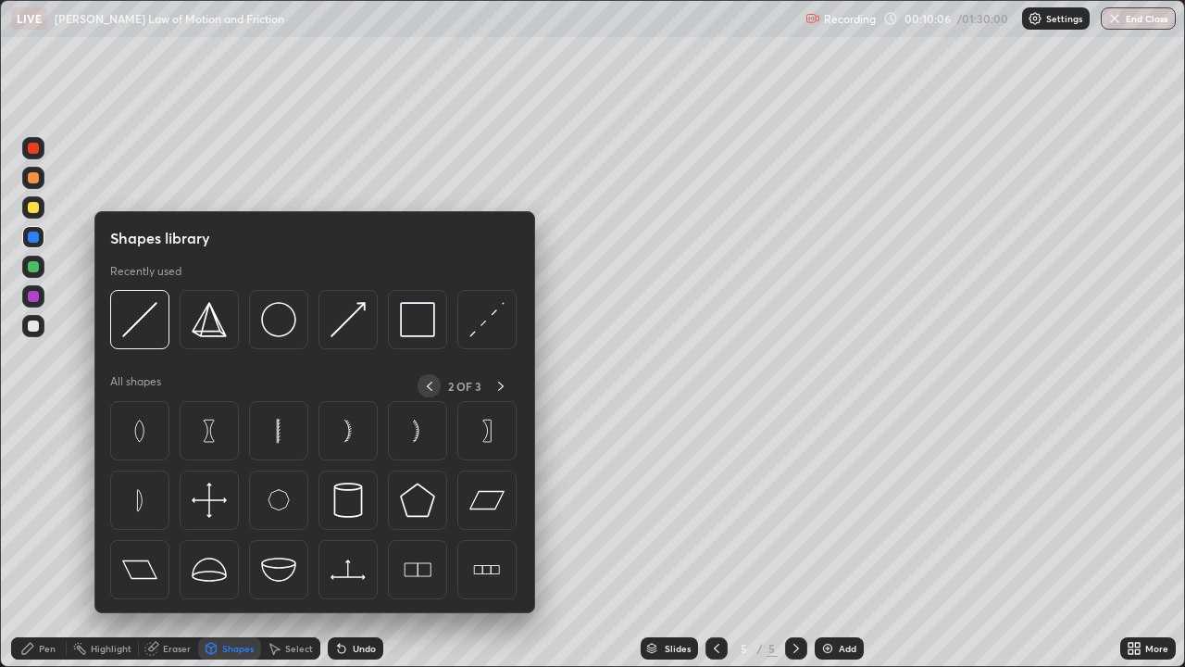
click at [429, 383] on icon at bounding box center [430, 385] width 6 height 9
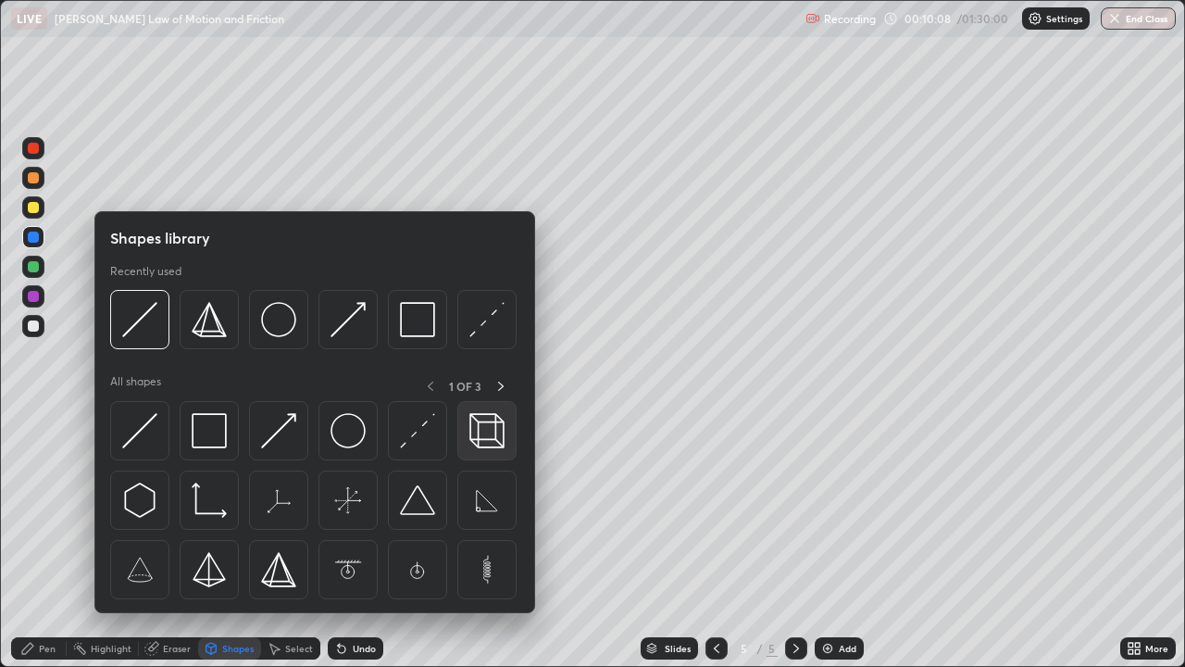
click at [485, 423] on img at bounding box center [486, 430] width 35 height 35
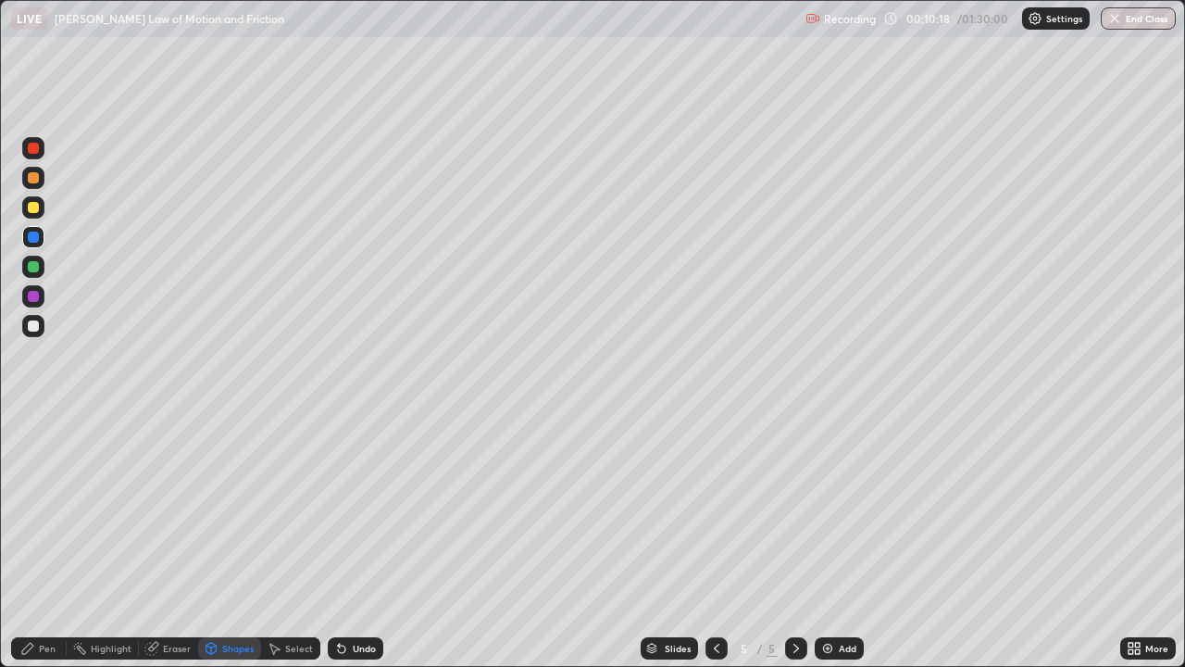
click at [229, 541] on div "Shapes" at bounding box center [237, 648] width 31 height 9
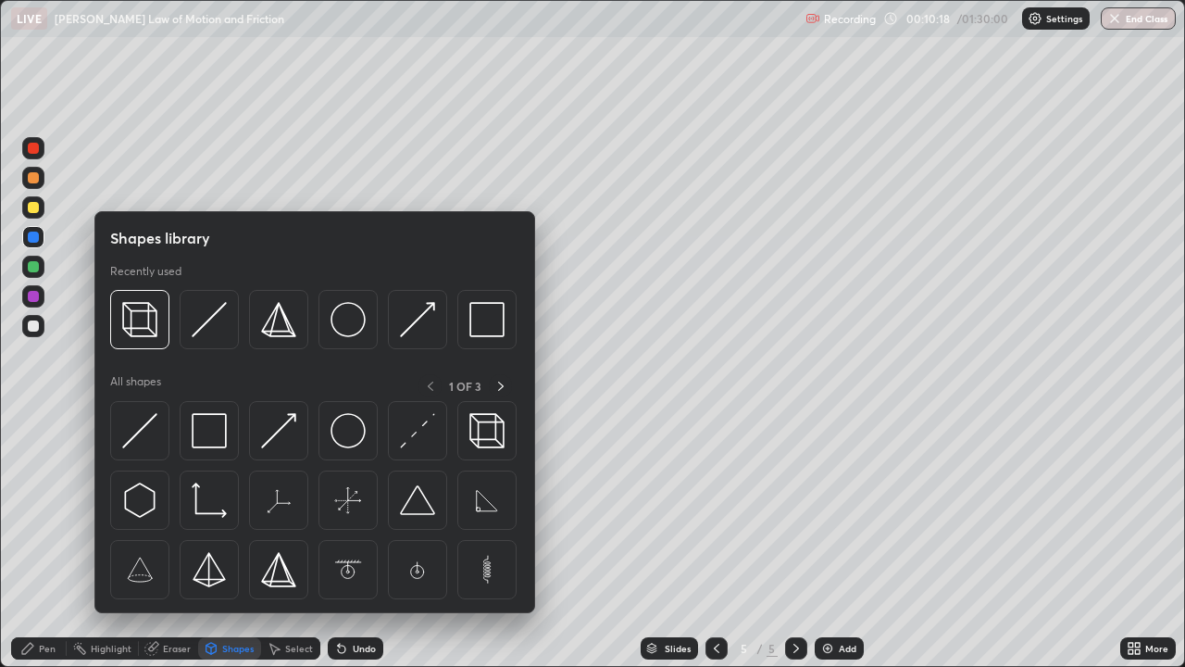
click at [233, 541] on div "Shapes" at bounding box center [237, 648] width 31 height 9
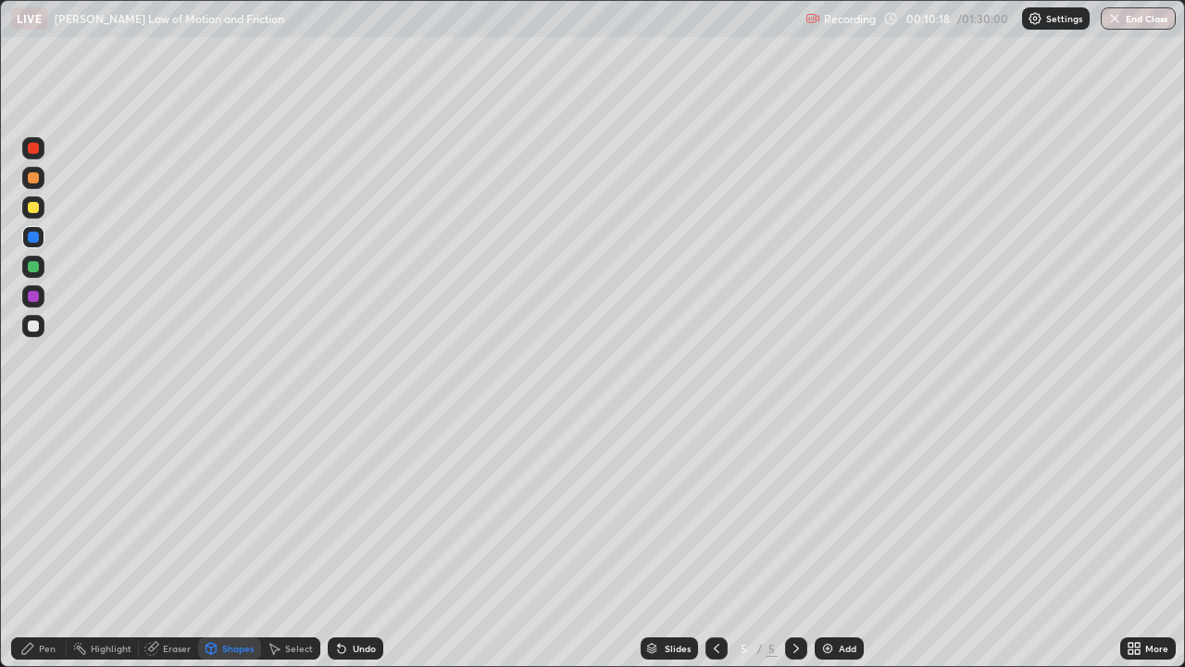
click at [234, 541] on div "Shapes" at bounding box center [237, 648] width 31 height 9
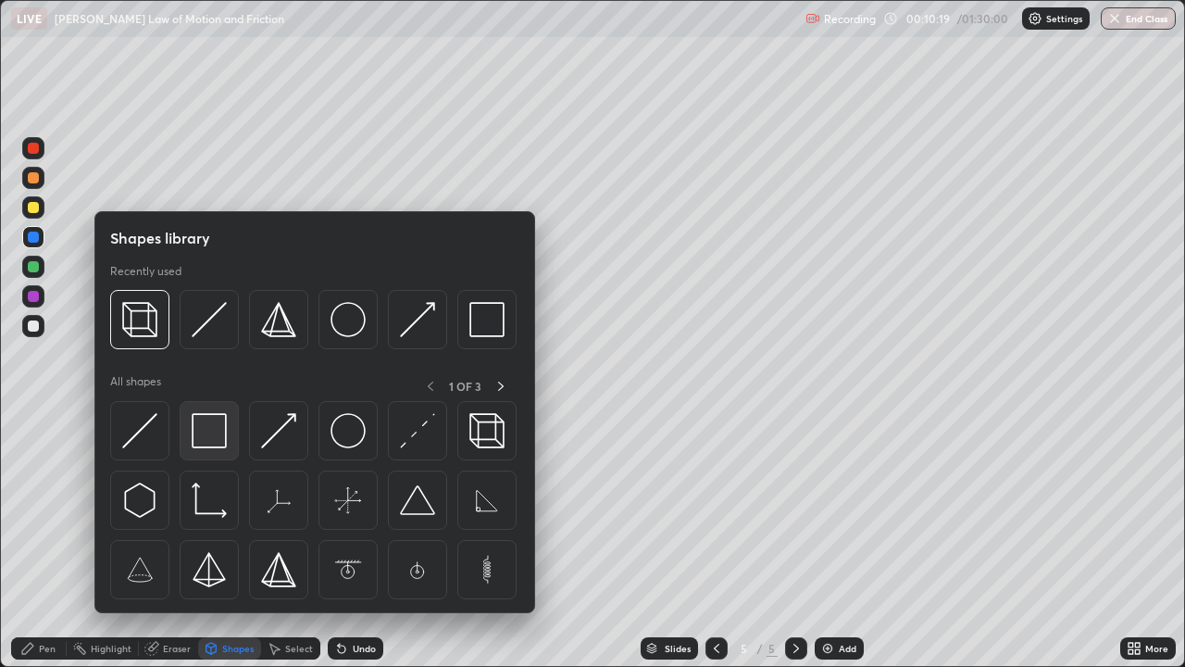
click at [209, 420] on img at bounding box center [209, 430] width 35 height 35
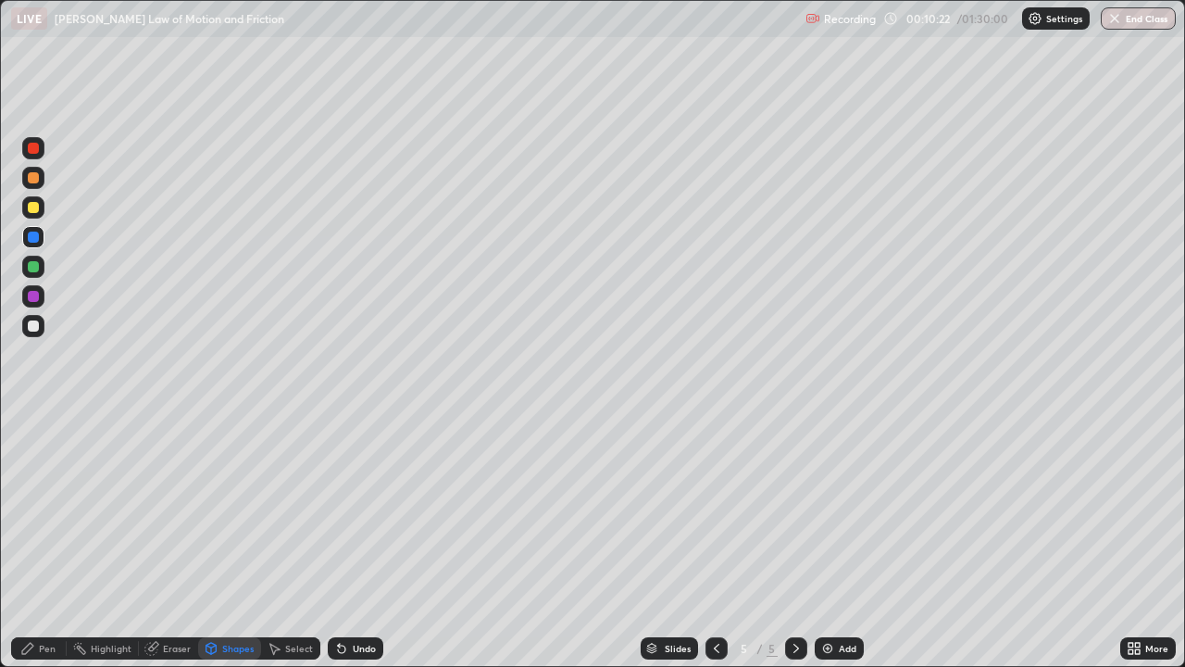
click at [159, 541] on div "Eraser" at bounding box center [168, 648] width 59 height 22
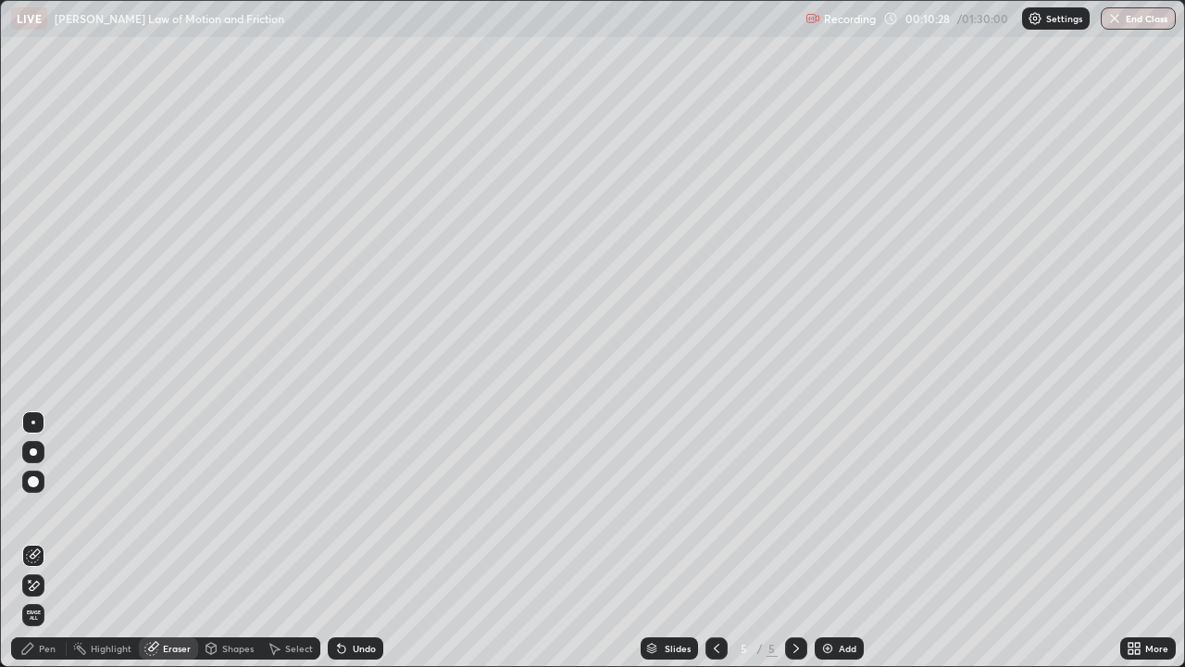
click at [211, 541] on icon at bounding box center [211, 650] width 0 height 6
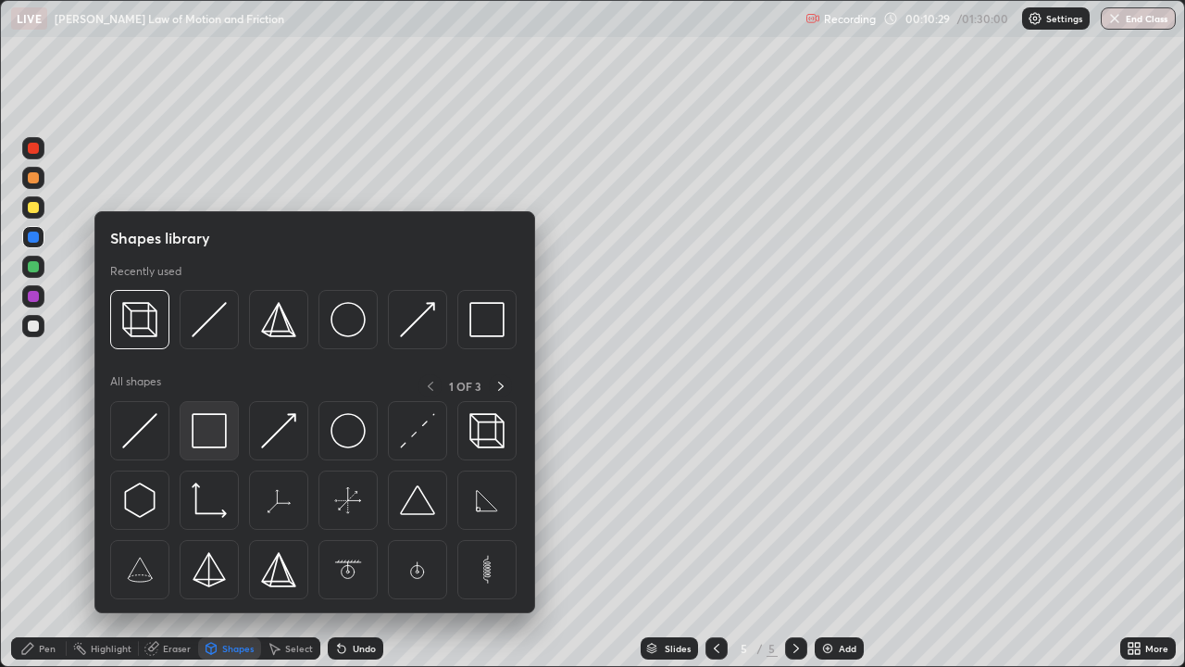
click at [216, 426] on img at bounding box center [209, 430] width 35 height 35
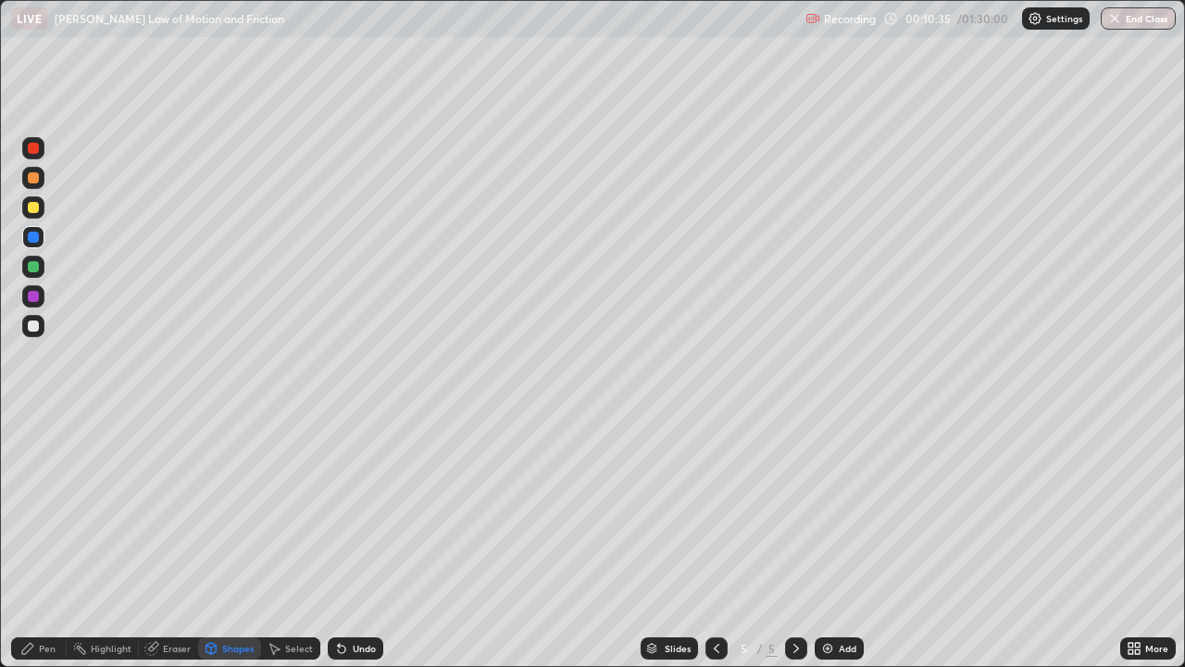
click at [211, 541] on icon at bounding box center [211, 650] width 0 height 6
click at [227, 541] on div "Shapes" at bounding box center [237, 648] width 31 height 9
click at [229, 541] on div "Shapes" at bounding box center [237, 648] width 31 height 9
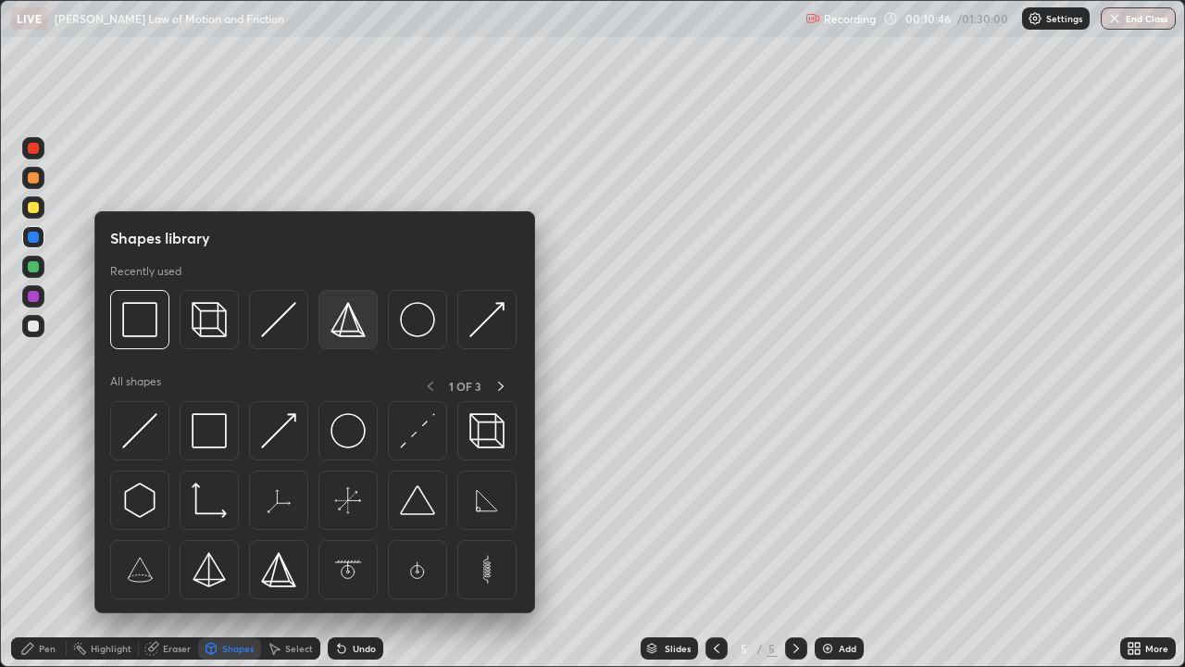
click at [350, 325] on img at bounding box center [348, 319] width 35 height 35
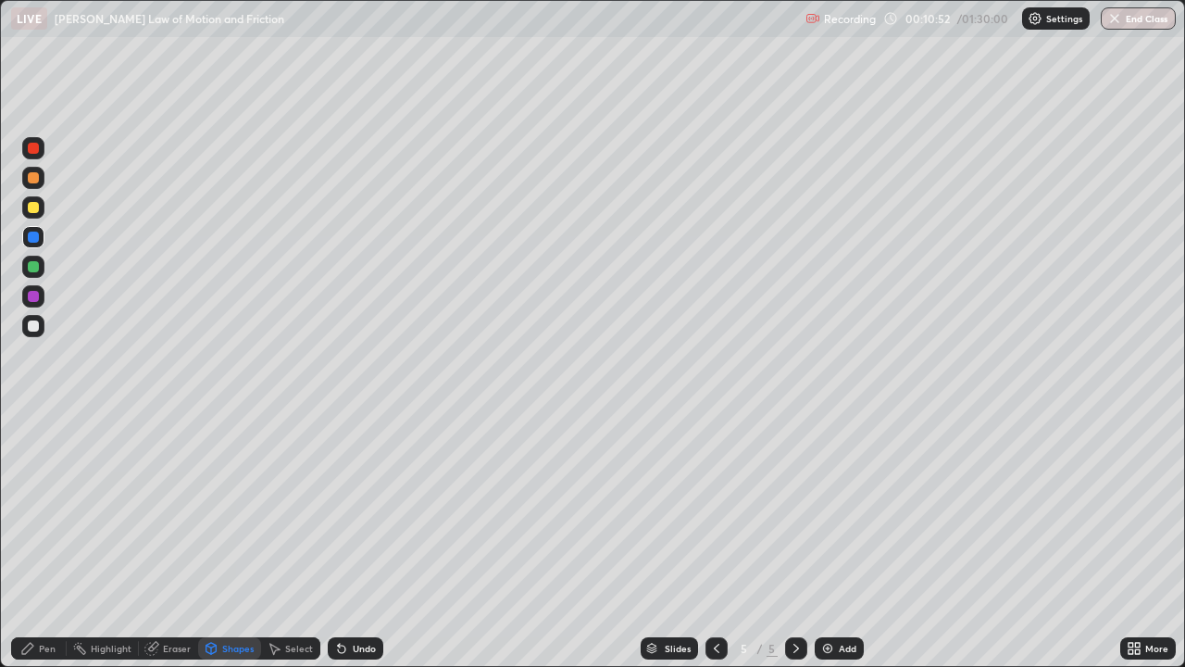
click at [334, 541] on icon at bounding box center [341, 648] width 15 height 15
click at [338, 541] on icon at bounding box center [339, 645] width 2 height 2
click at [341, 541] on icon at bounding box center [341, 648] width 7 height 7
click at [344, 541] on icon at bounding box center [341, 648] width 15 height 15
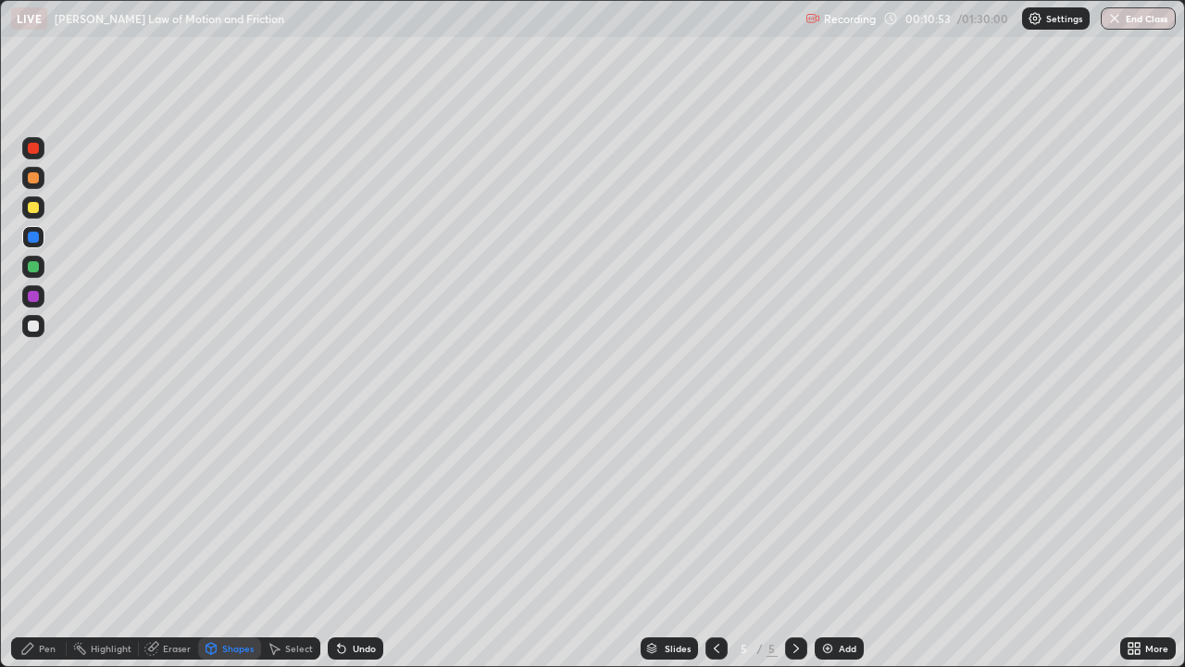
click at [341, 541] on icon at bounding box center [341, 648] width 15 height 15
click at [338, 541] on icon at bounding box center [339, 645] width 2 height 2
click at [345, 541] on icon at bounding box center [341, 648] width 15 height 15
click at [344, 541] on div "Undo" at bounding box center [356, 648] width 56 height 22
click at [222, 541] on div "Shapes" at bounding box center [237, 648] width 31 height 9
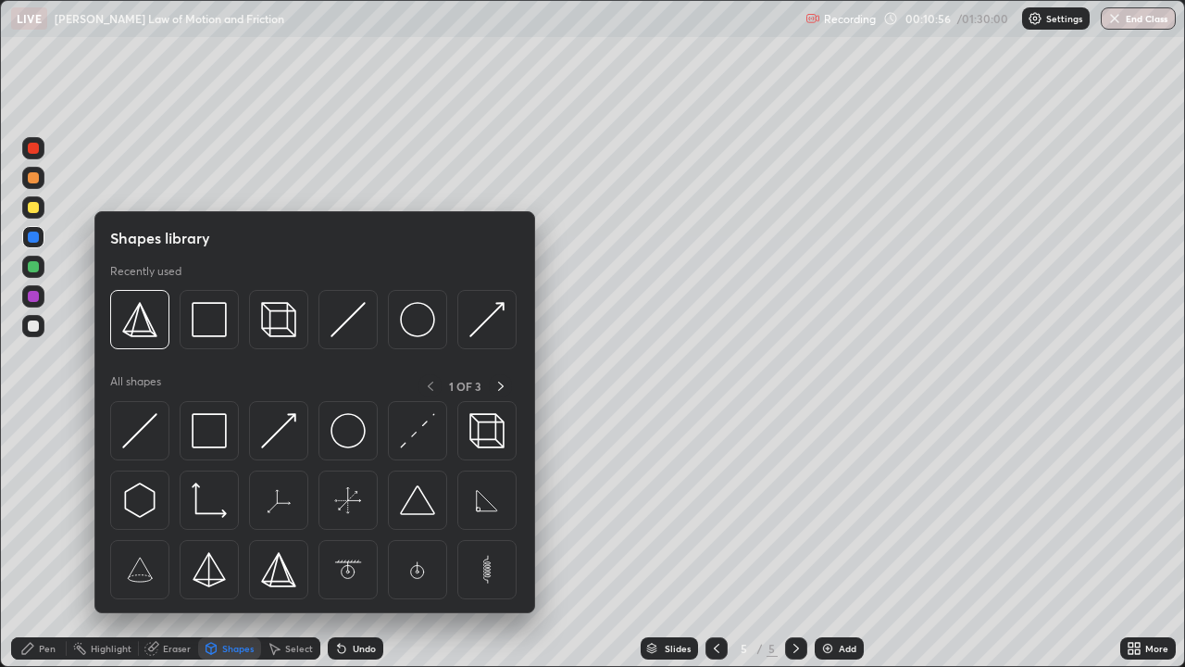
click at [225, 541] on div "Shapes" at bounding box center [237, 648] width 31 height 9
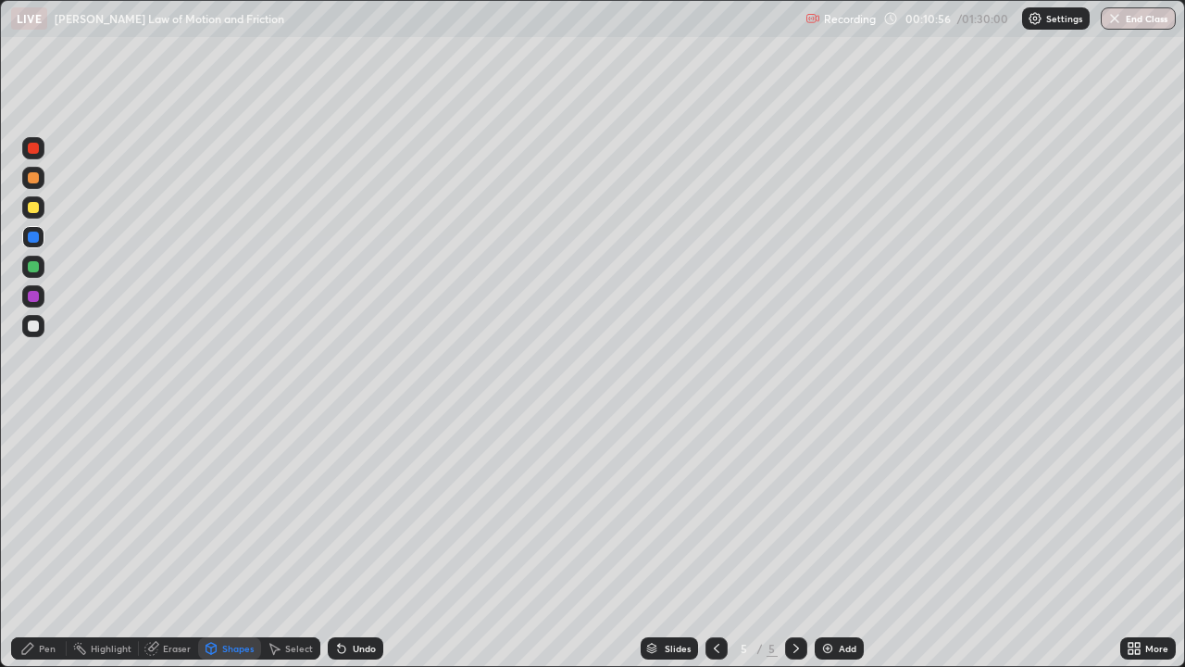
click at [225, 541] on div "Shapes" at bounding box center [237, 648] width 31 height 9
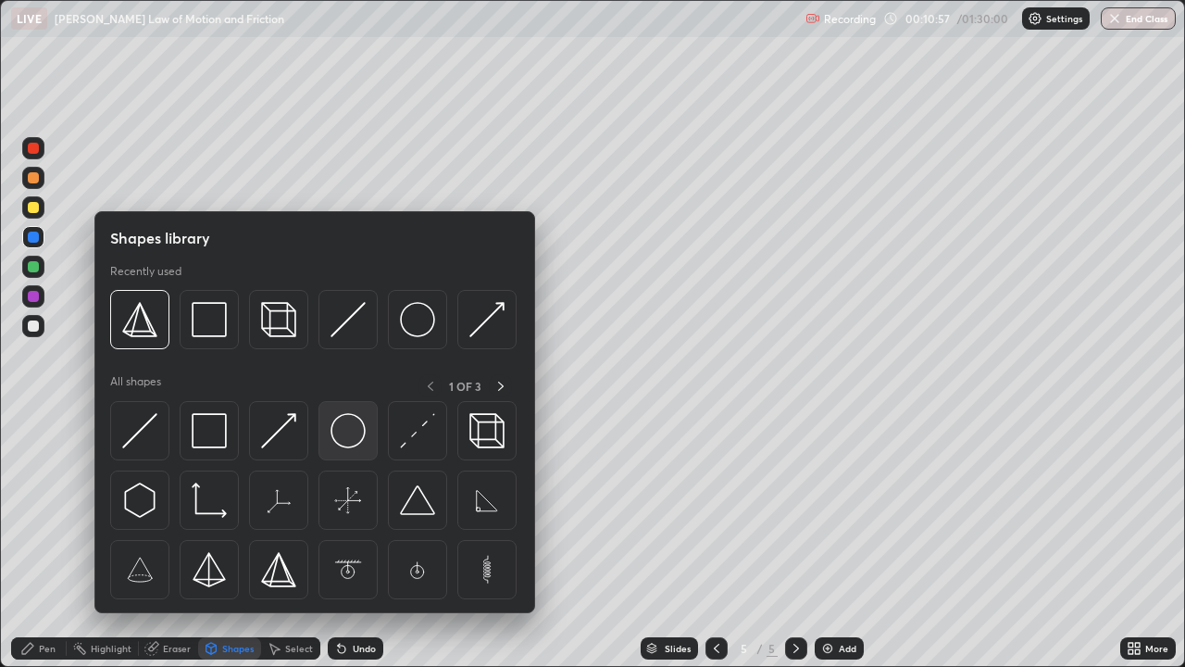
click at [342, 428] on img at bounding box center [348, 430] width 35 height 35
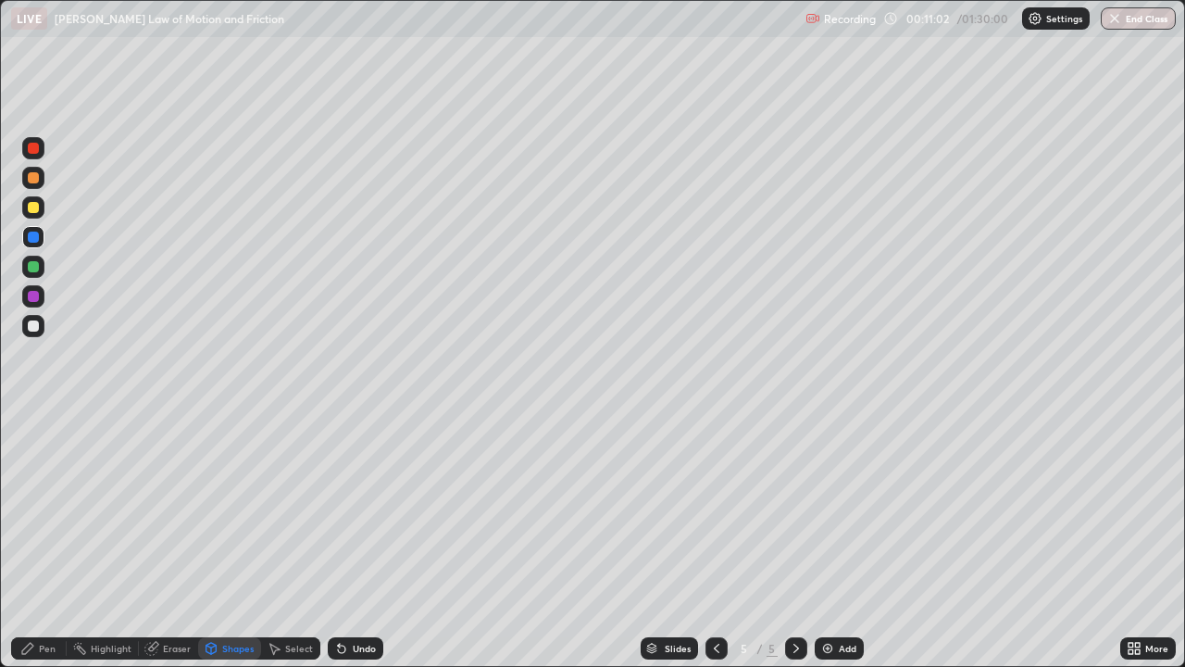
click at [44, 541] on div "Pen" at bounding box center [47, 648] width 17 height 9
click at [228, 541] on div "Shapes" at bounding box center [237, 648] width 31 height 9
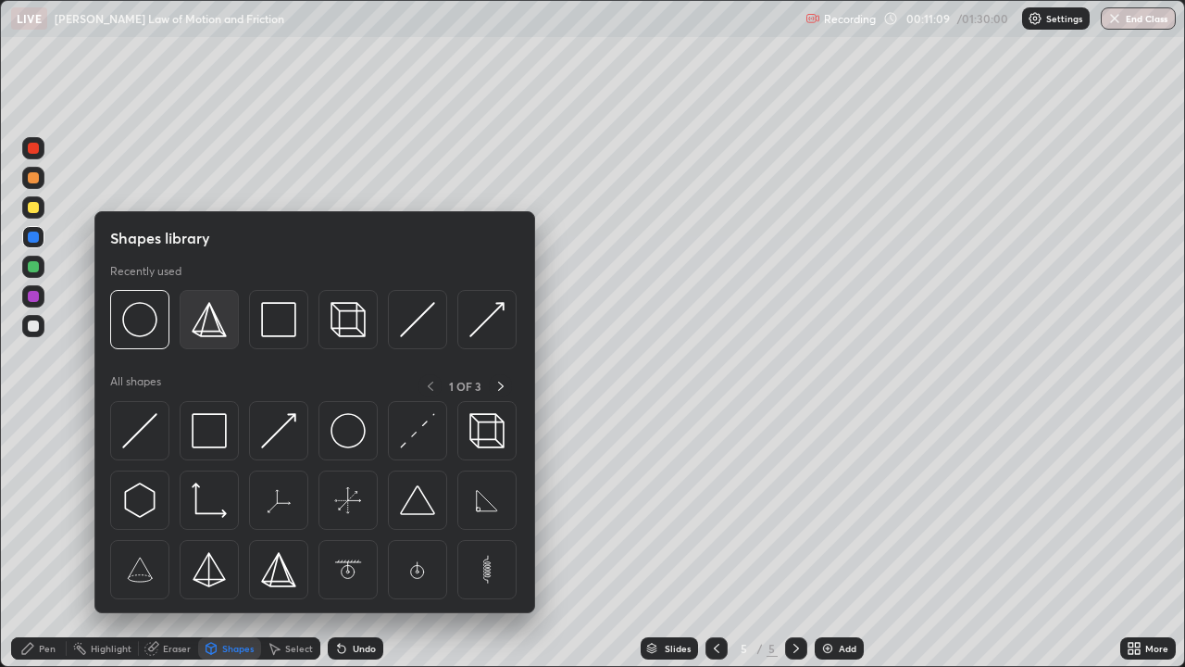
click at [211, 331] on img at bounding box center [209, 319] width 35 height 35
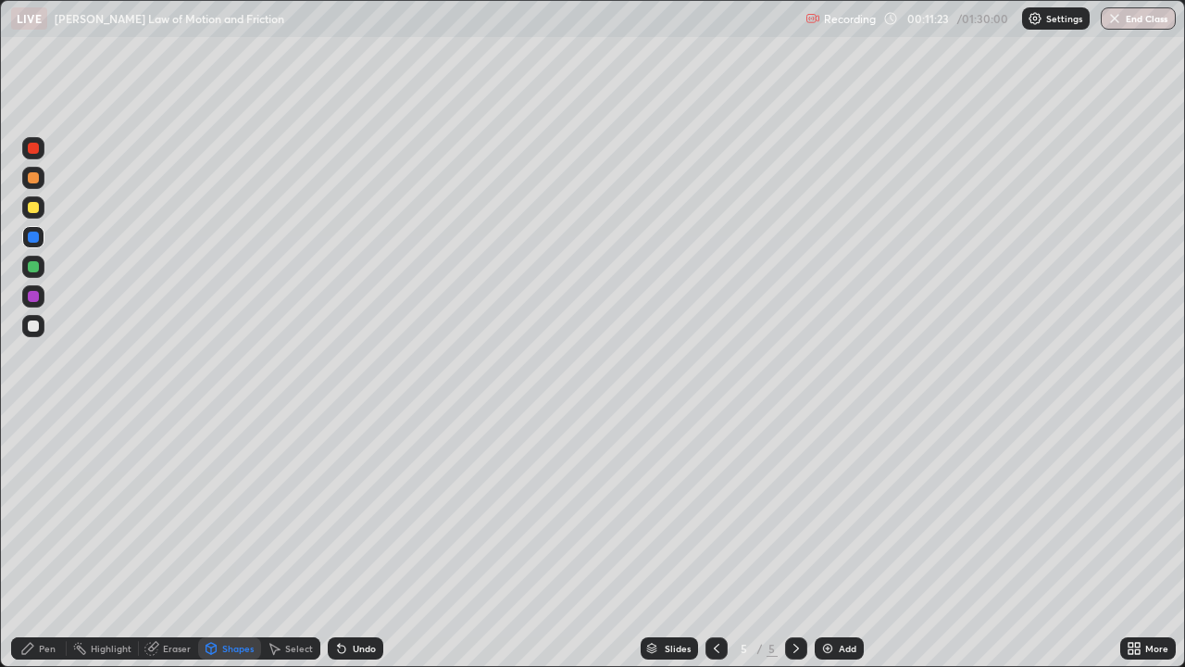
click at [344, 541] on div "Undo" at bounding box center [356, 648] width 56 height 22
click at [278, 541] on icon at bounding box center [274, 648] width 15 height 15
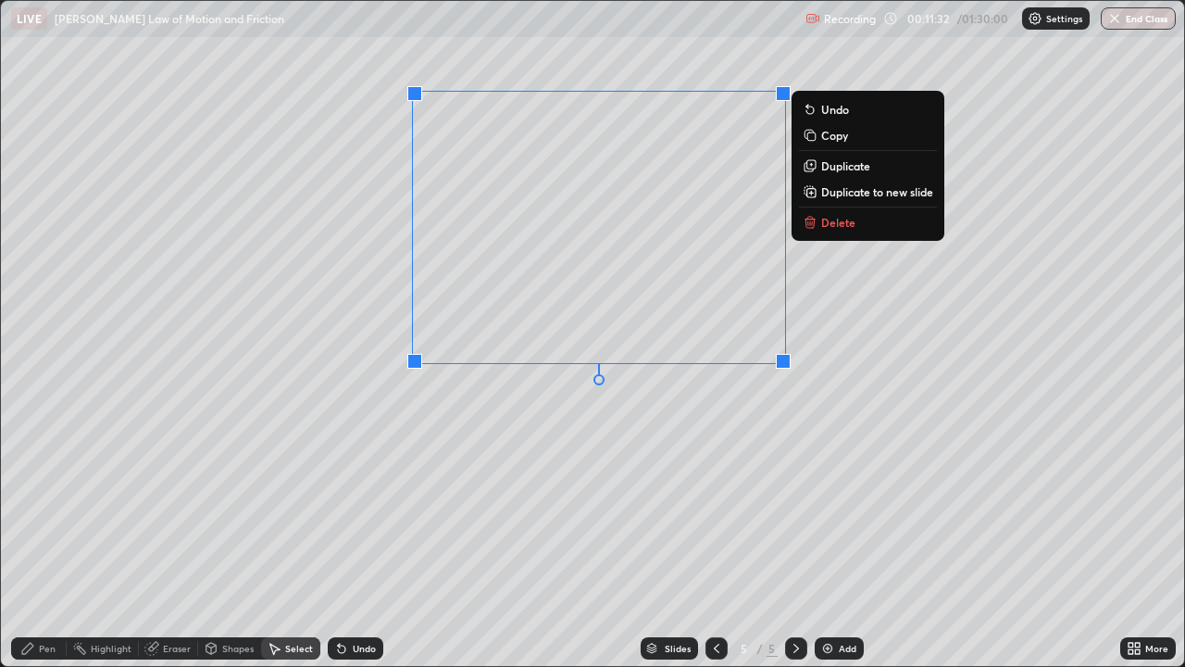
click at [532, 385] on div "0 ° Undo Copy Duplicate Duplicate to new slide Delete" at bounding box center [592, 333] width 1183 height 665
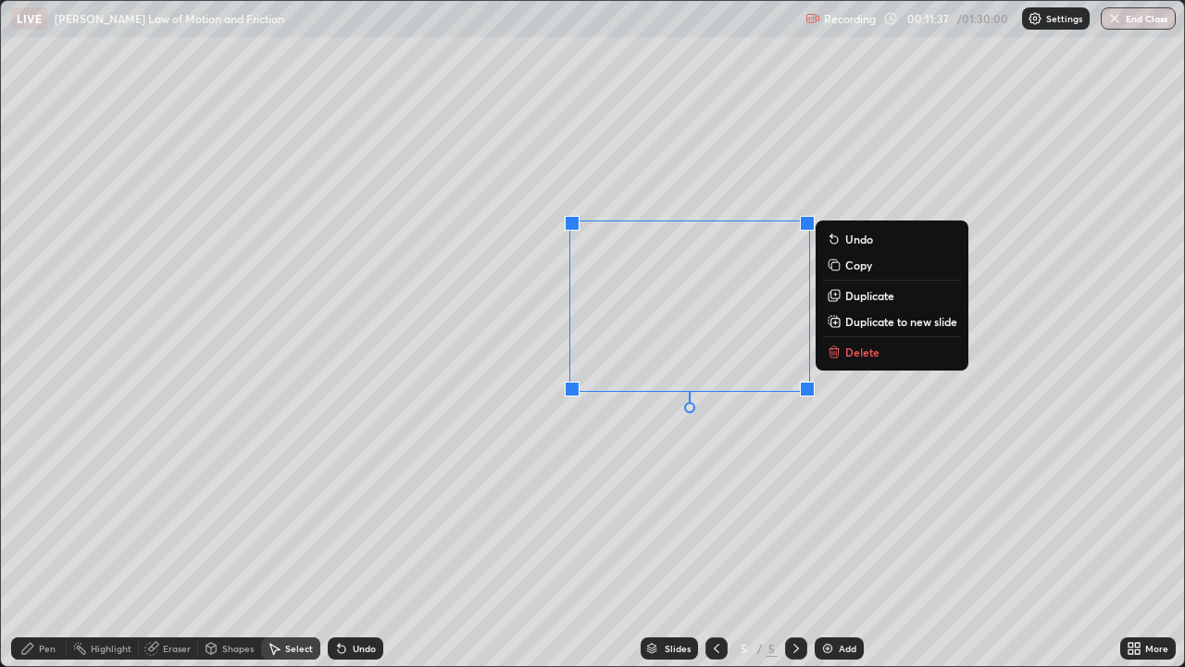
click at [860, 410] on div "0 ° Undo Copy Duplicate Duplicate to new slide Delete" at bounding box center [592, 333] width 1183 height 665
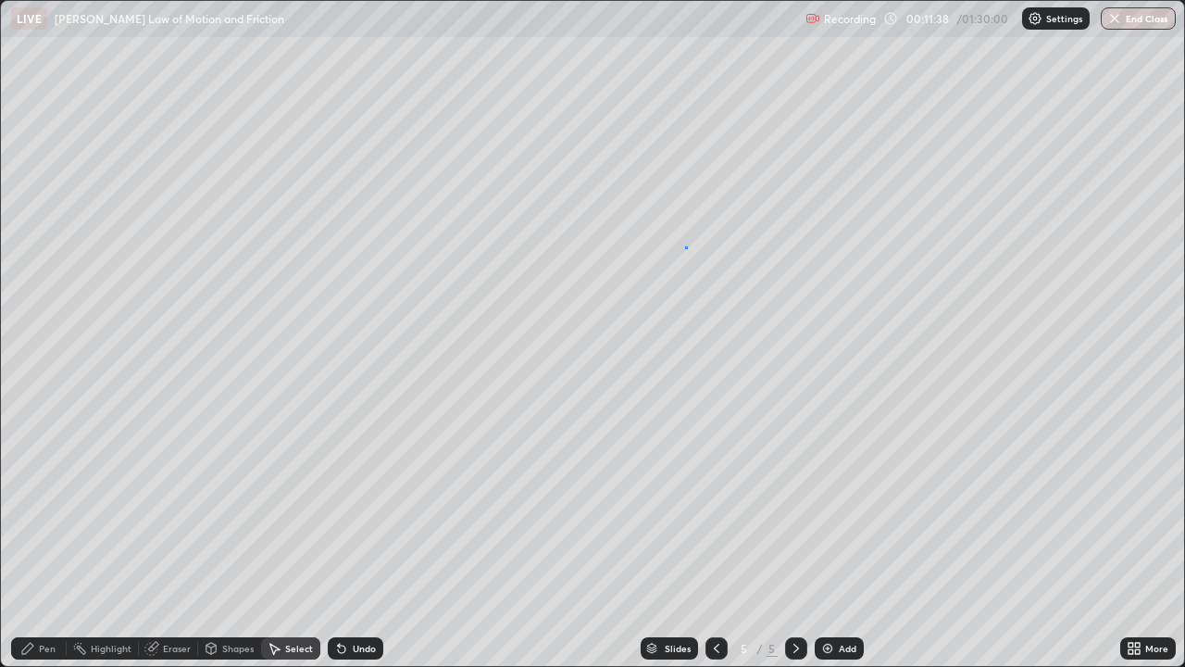
click at [684, 246] on div "0 ° Undo Copy Duplicate Duplicate to new slide Delete" at bounding box center [592, 333] width 1183 height 665
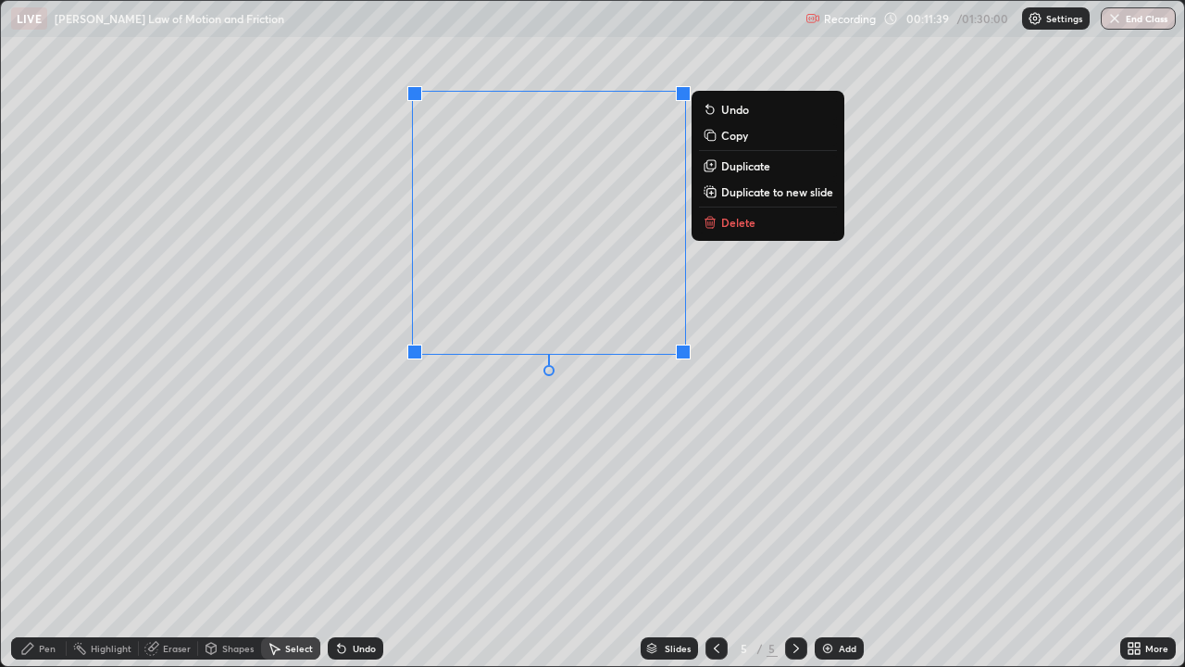
click at [746, 269] on div "0 ° Undo Copy Duplicate Duplicate to new slide Delete" at bounding box center [592, 333] width 1183 height 665
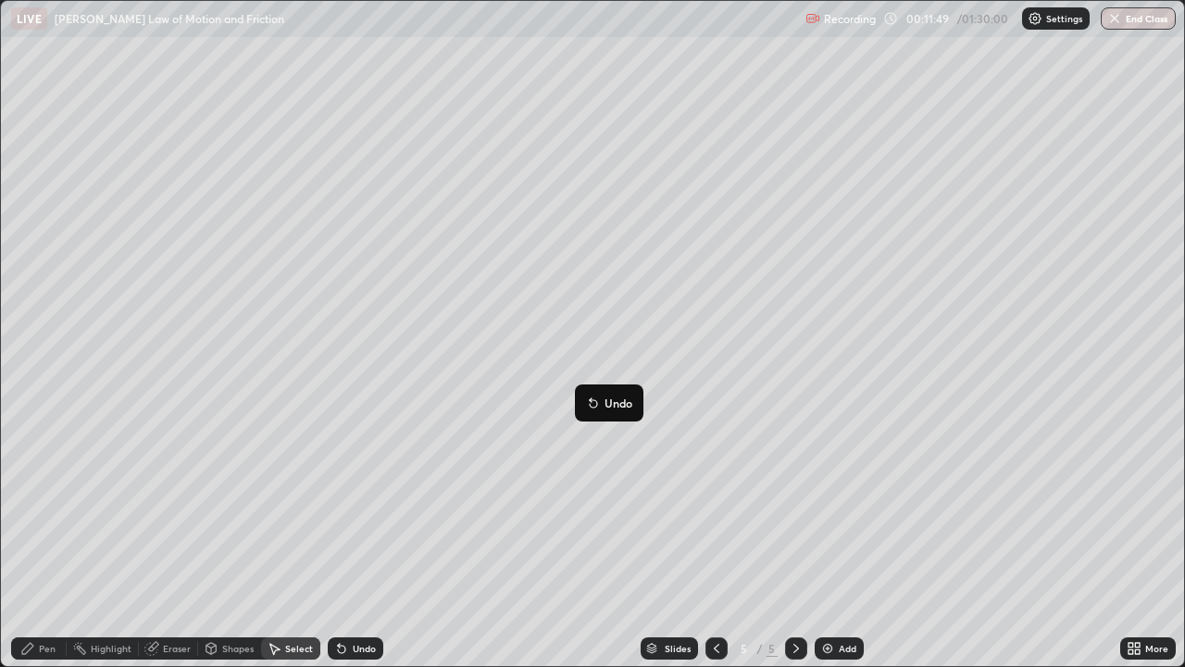
click at [619, 489] on div "0 ° Undo Copy Duplicate Duplicate to new slide Delete" at bounding box center [592, 333] width 1183 height 665
click at [47, 541] on div "Pen" at bounding box center [47, 648] width 17 height 9
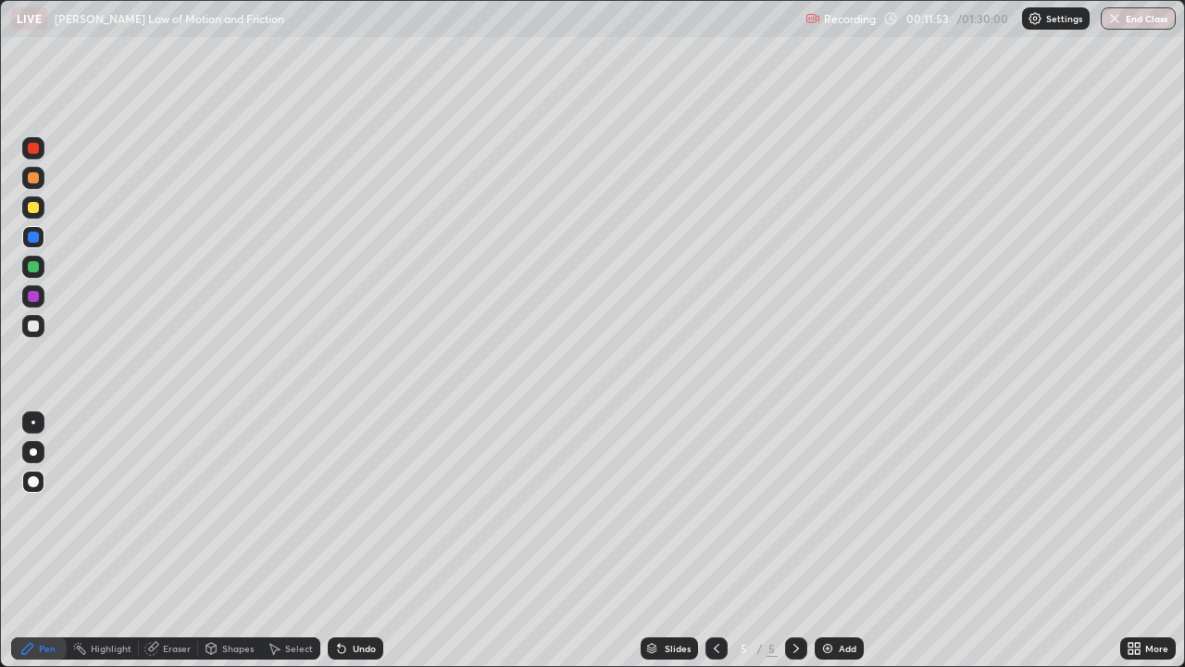
click at [33, 267] on div at bounding box center [33, 266] width 11 height 11
click at [34, 179] on div at bounding box center [33, 177] width 11 height 11
click at [32, 295] on div at bounding box center [33, 296] width 11 height 11
click at [44, 541] on div "Pen" at bounding box center [47, 648] width 17 height 9
click at [165, 541] on div "Eraser" at bounding box center [177, 648] width 28 height 9
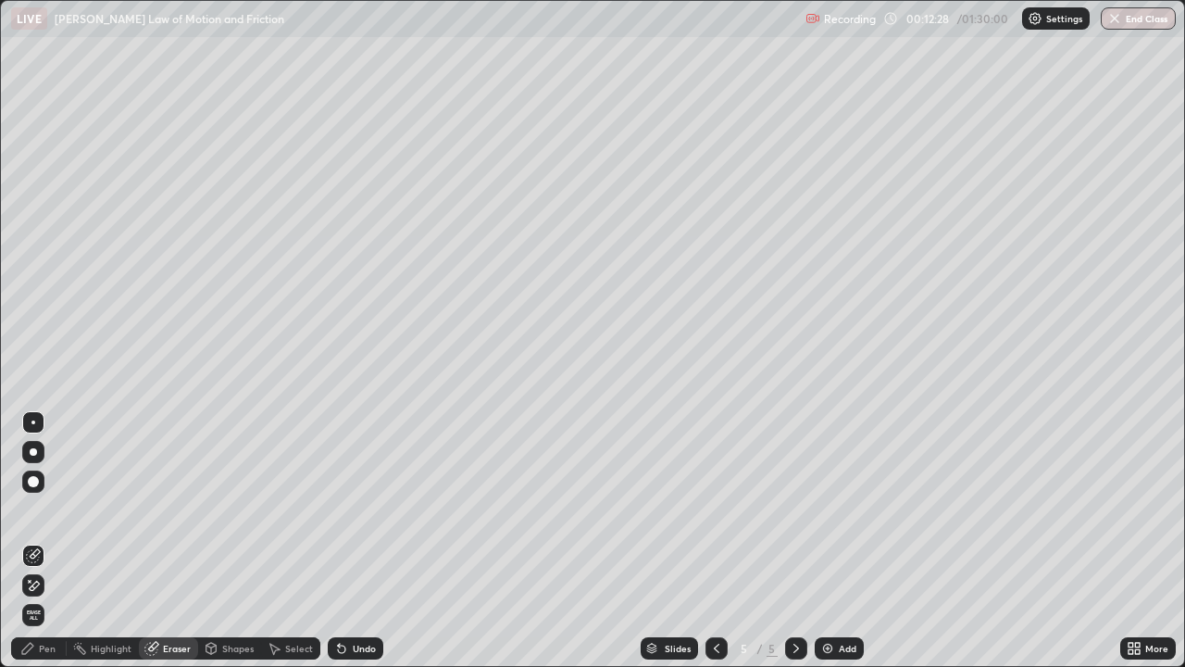
click at [40, 541] on div "Pen" at bounding box center [47, 648] width 17 height 9
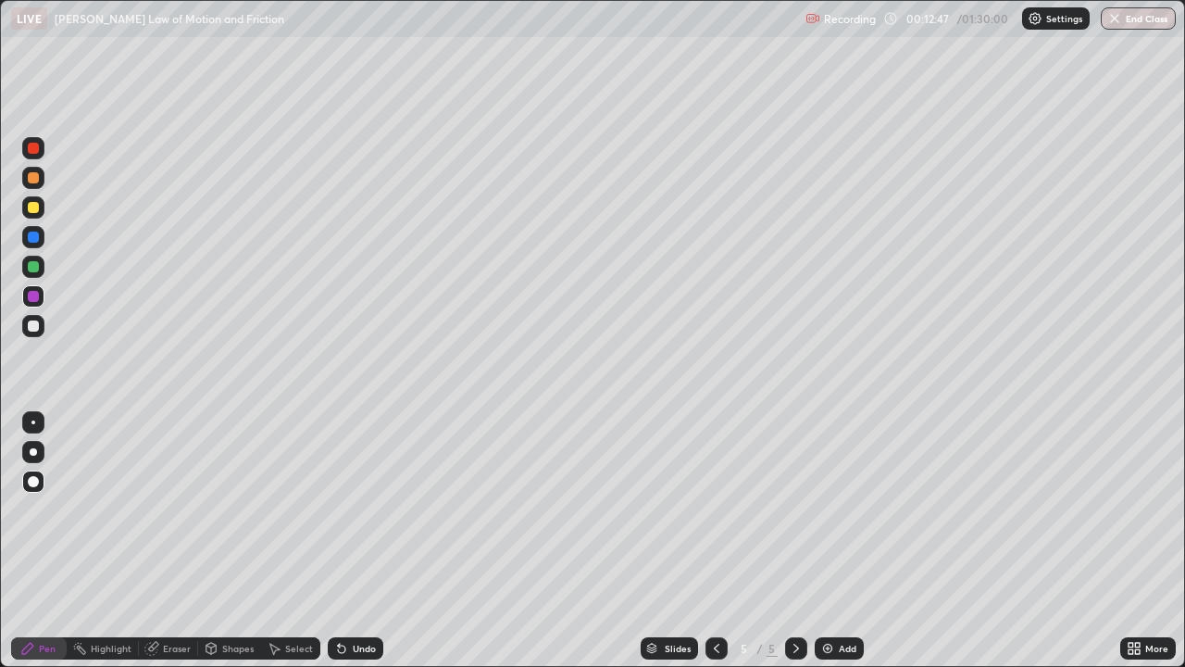
click at [712, 541] on icon at bounding box center [716, 648] width 15 height 15
click at [713, 541] on icon at bounding box center [716, 648] width 15 height 15
click at [714, 541] on div at bounding box center [717, 648] width 22 height 22
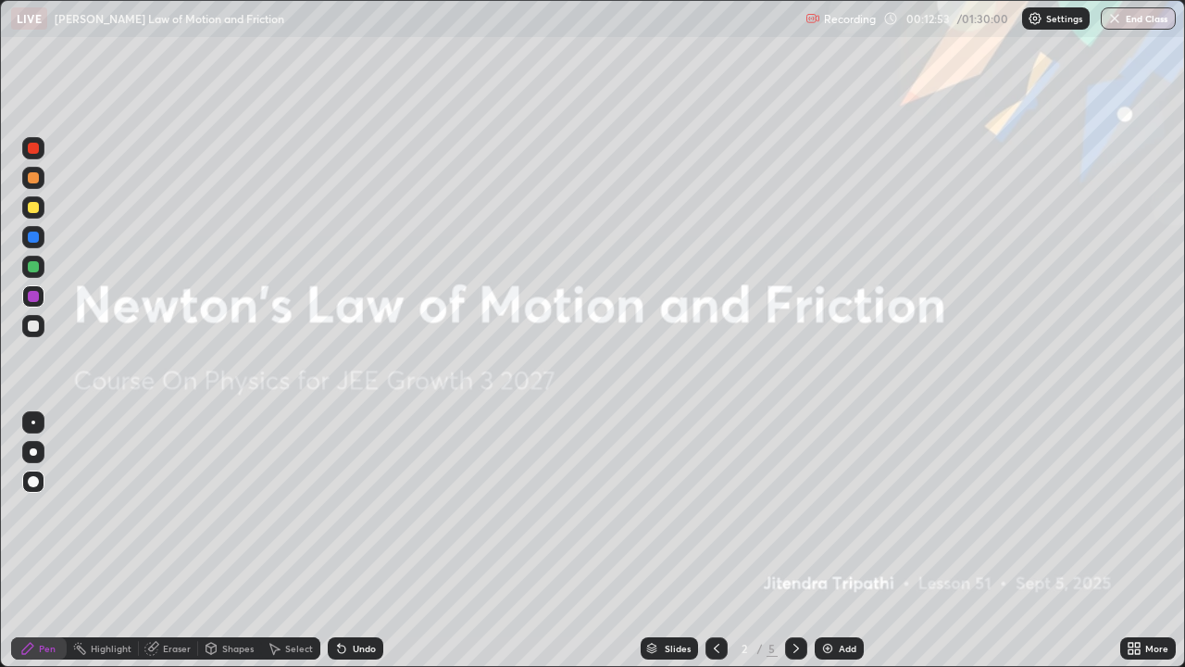
click at [794, 541] on div at bounding box center [796, 648] width 22 height 22
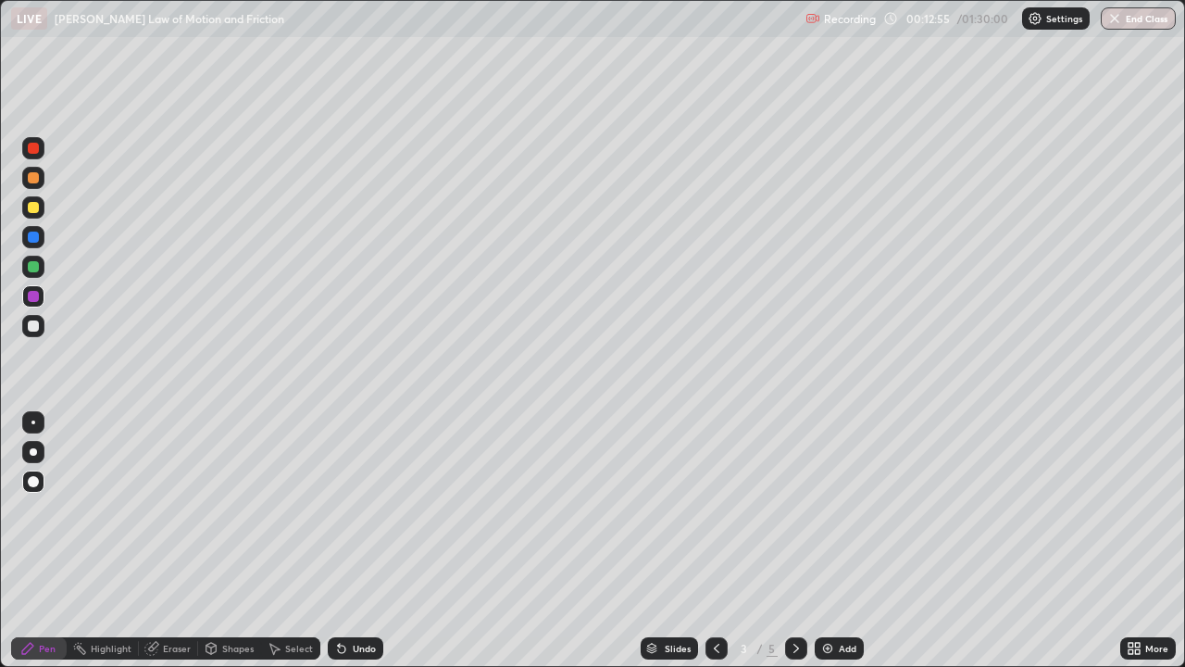
click at [172, 541] on div "Eraser" at bounding box center [177, 648] width 28 height 9
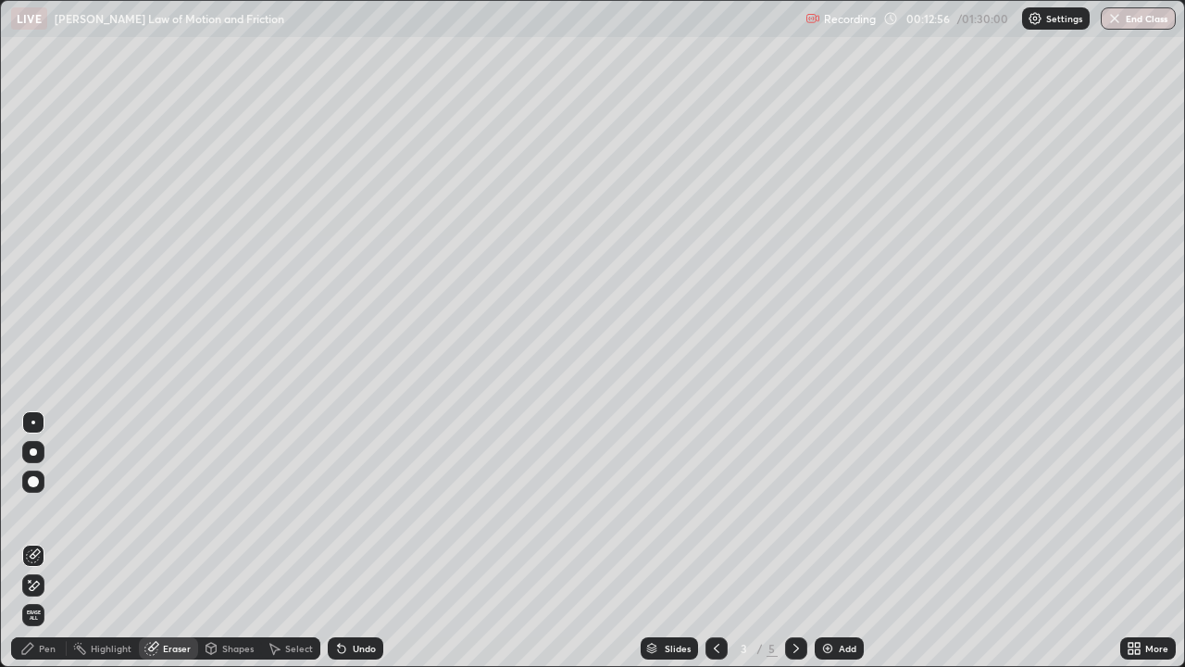
click at [33, 541] on span "Erase all" at bounding box center [33, 614] width 20 height 11
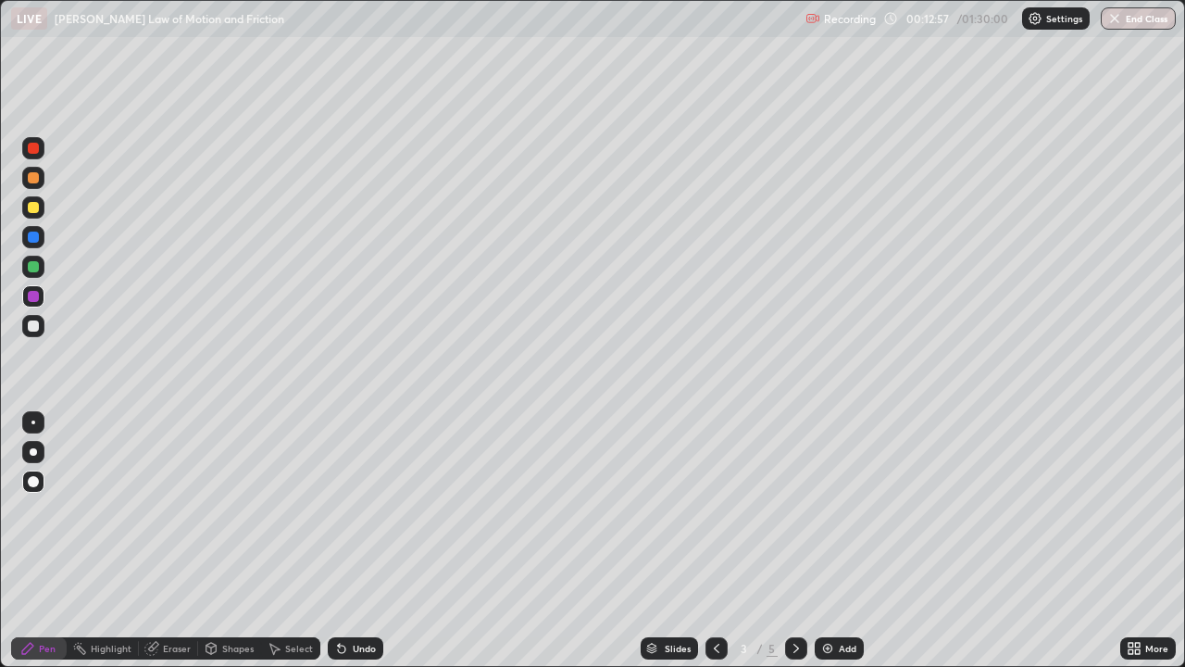
click at [799, 541] on div at bounding box center [796, 648] width 22 height 37
click at [790, 541] on icon at bounding box center [796, 648] width 15 height 15
click at [714, 541] on icon at bounding box center [716, 648] width 15 height 15
click at [796, 541] on icon at bounding box center [796, 648] width 15 height 15
click at [44, 186] on div at bounding box center [33, 178] width 22 height 30
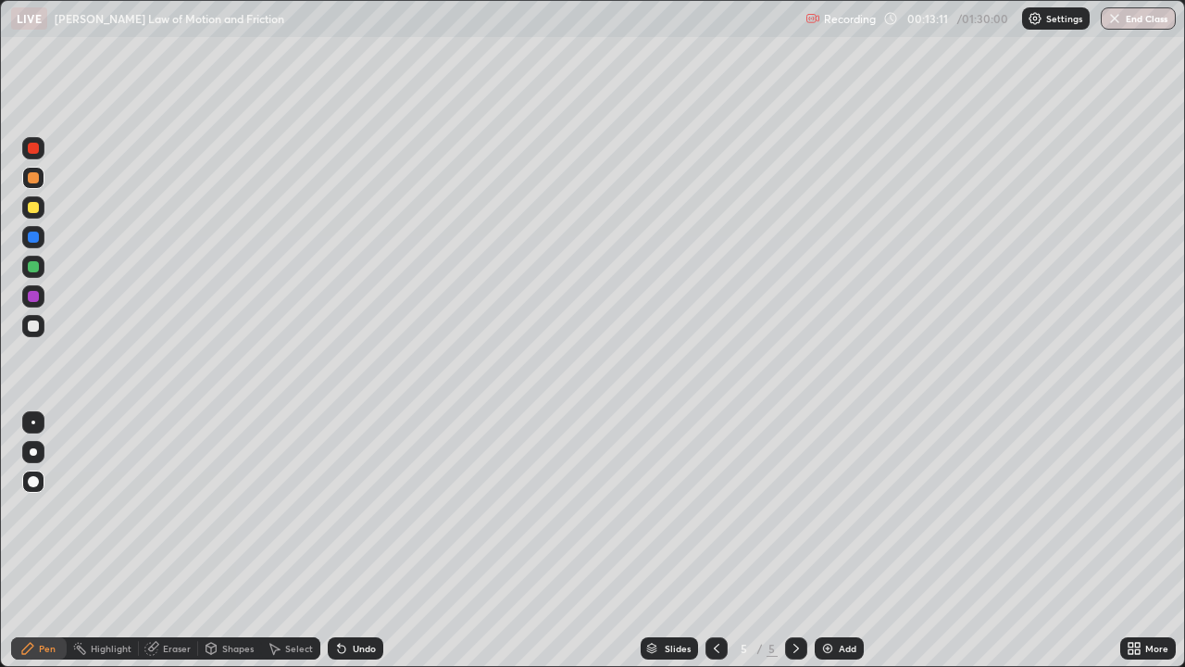
click at [224, 541] on div "Shapes" at bounding box center [237, 648] width 31 height 9
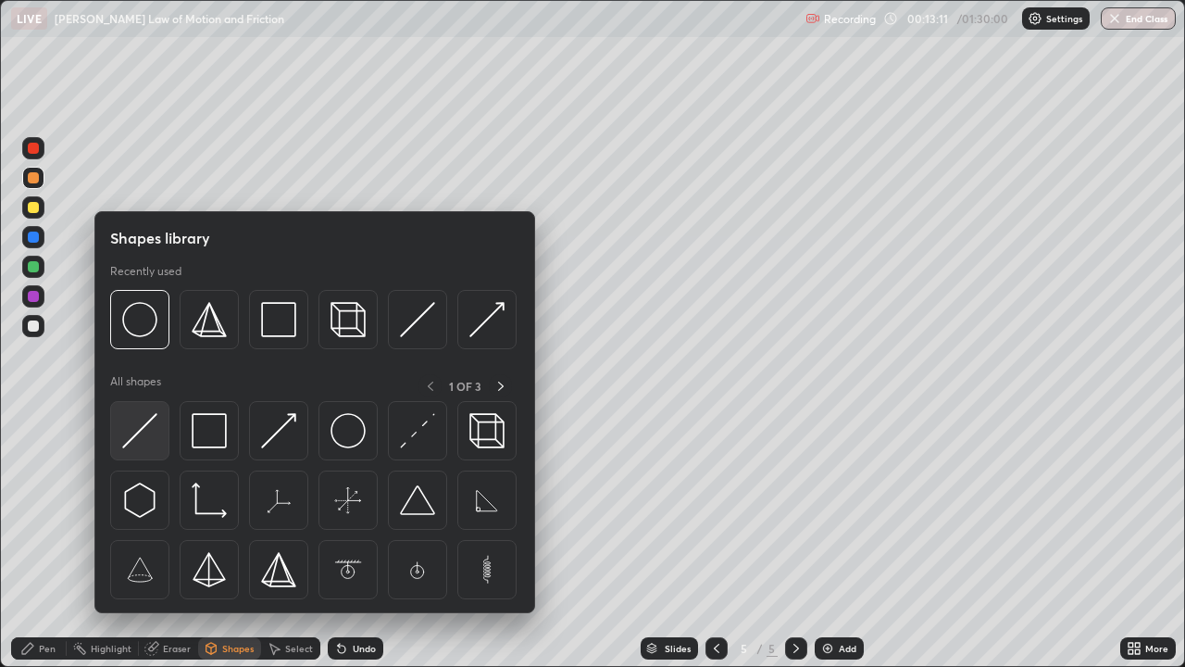
click at [151, 436] on img at bounding box center [139, 430] width 35 height 35
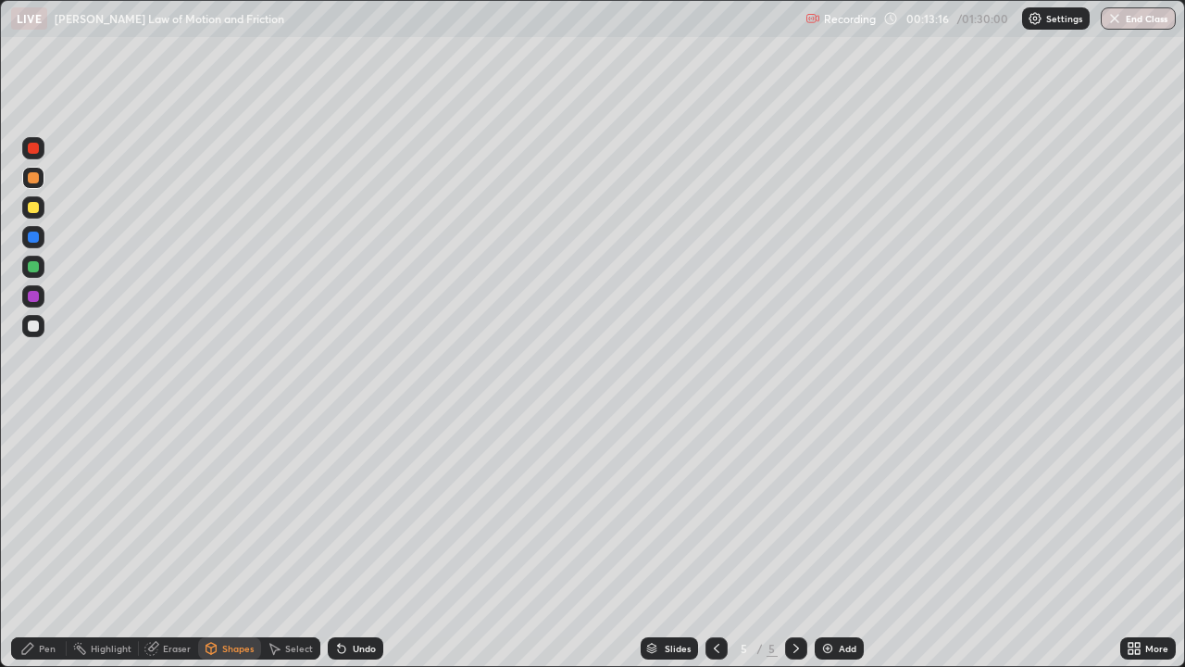
click at [34, 237] on div at bounding box center [33, 236] width 11 height 11
click at [224, 541] on div "Shapes" at bounding box center [237, 648] width 31 height 9
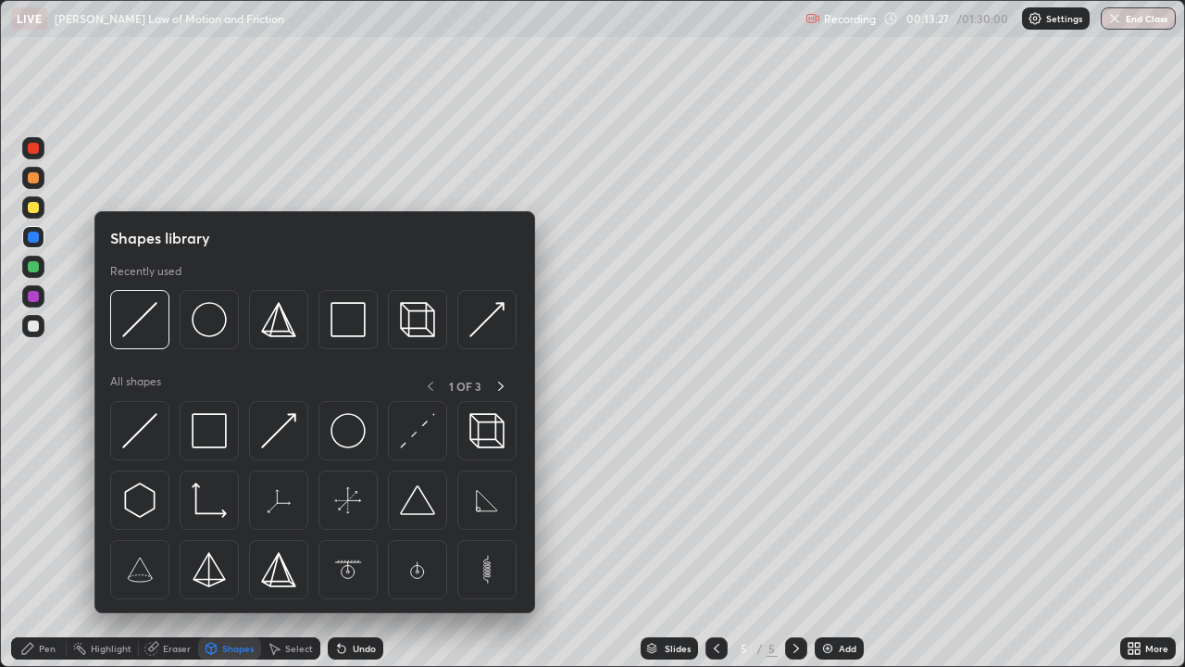
click at [54, 541] on div "Pen" at bounding box center [39, 648] width 56 height 22
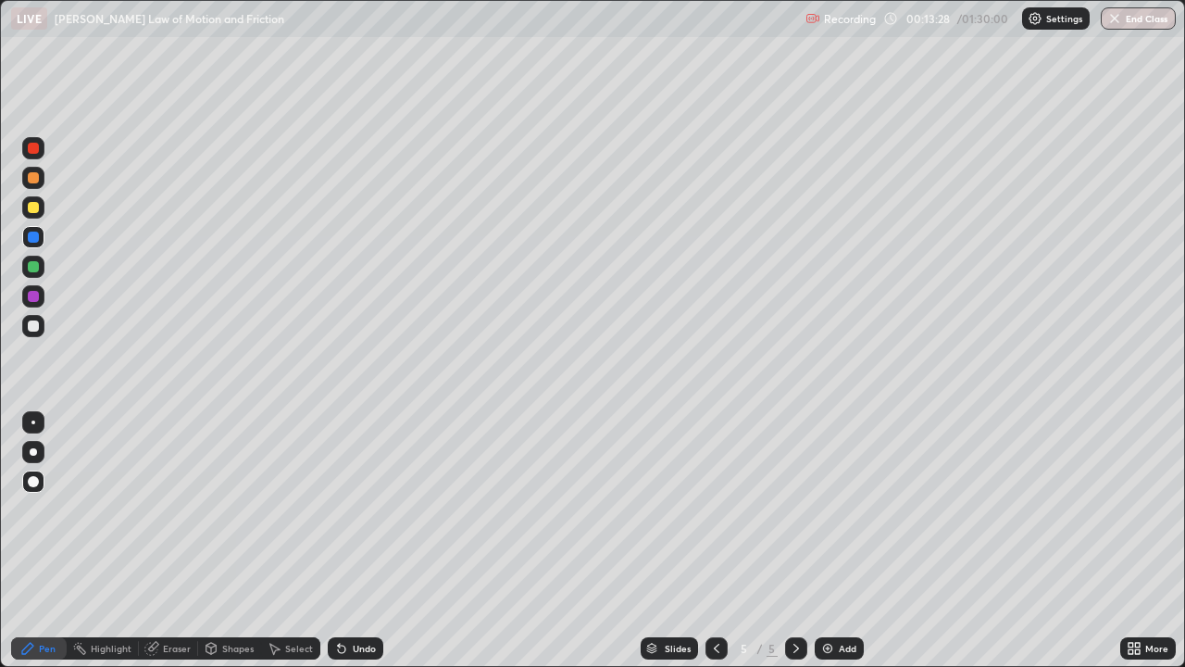
click at [38, 481] on div at bounding box center [33, 481] width 11 height 11
click at [37, 294] on div at bounding box center [33, 296] width 11 height 11
click at [211, 541] on div "Shapes" at bounding box center [229, 648] width 63 height 22
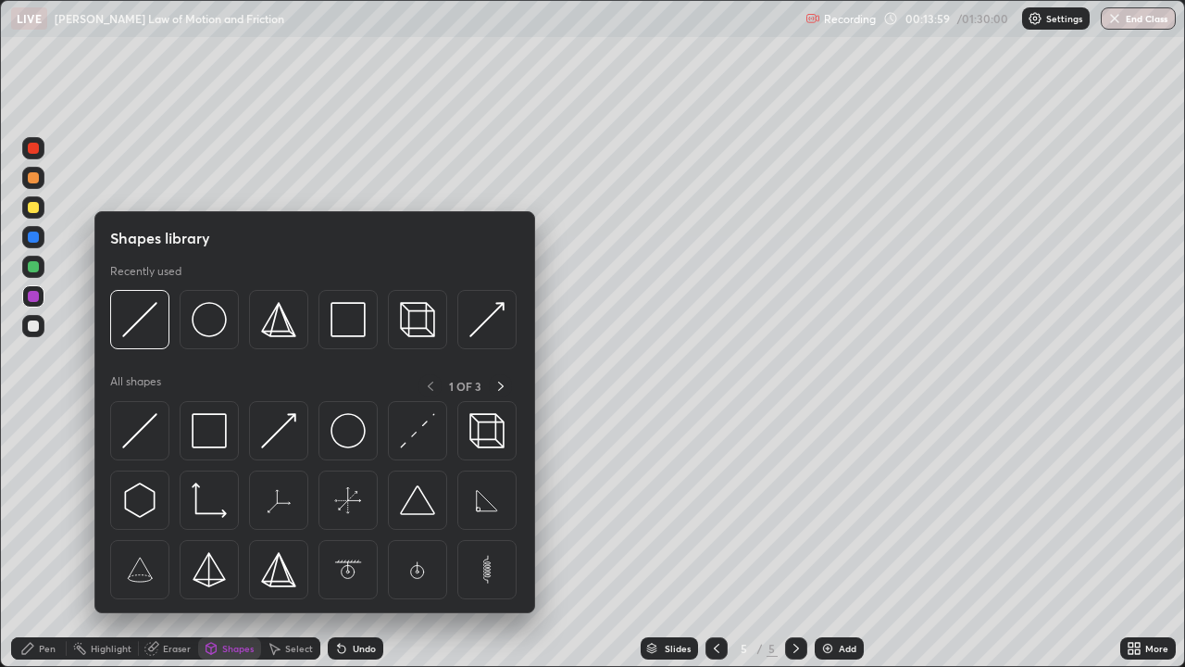
click at [218, 541] on div "Shapes" at bounding box center [229, 648] width 63 height 22
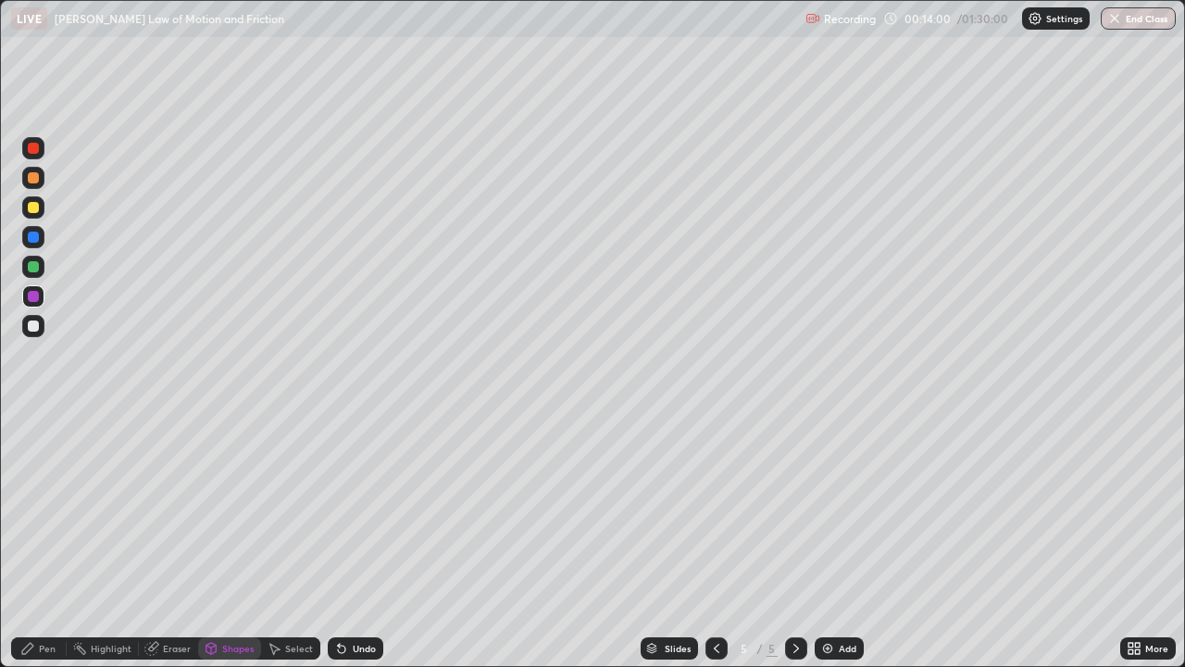
click at [219, 541] on div "Shapes" at bounding box center [229, 648] width 63 height 22
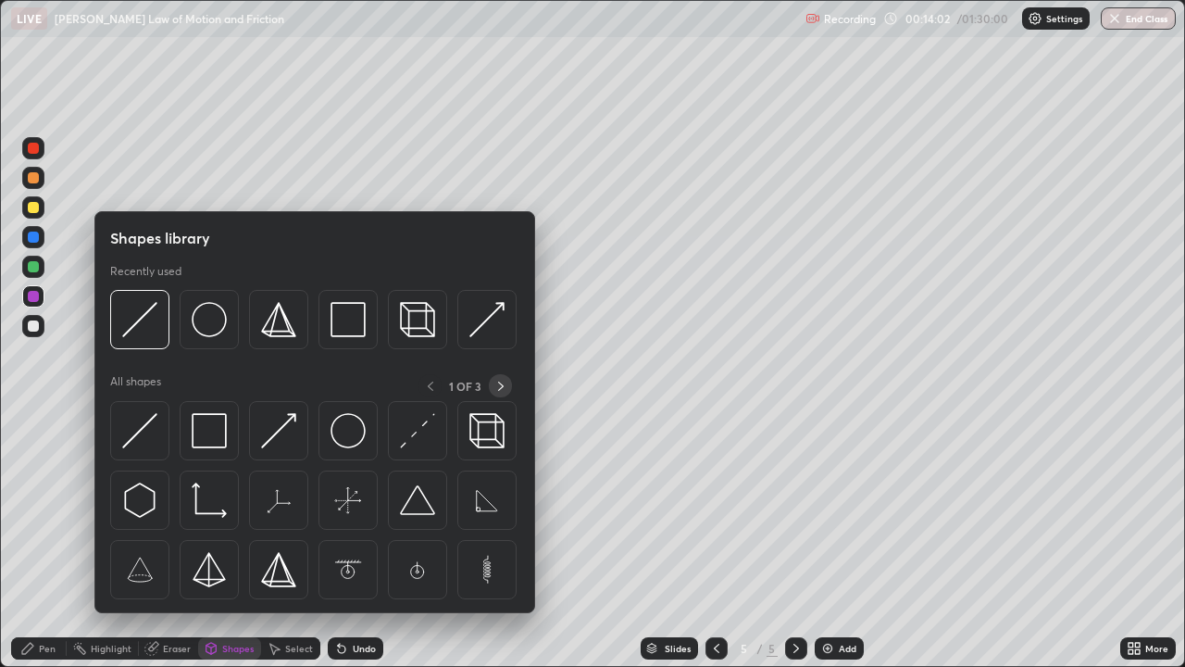
click at [500, 385] on icon at bounding box center [501, 386] width 15 height 15
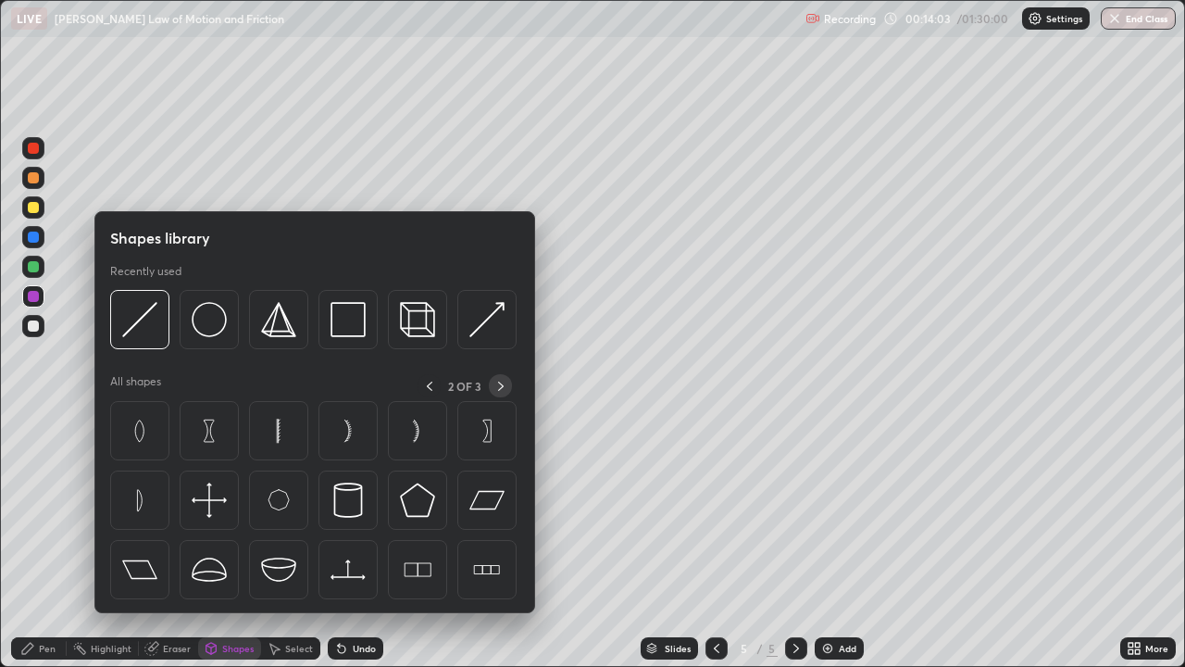
click at [499, 384] on icon at bounding box center [501, 386] width 15 height 15
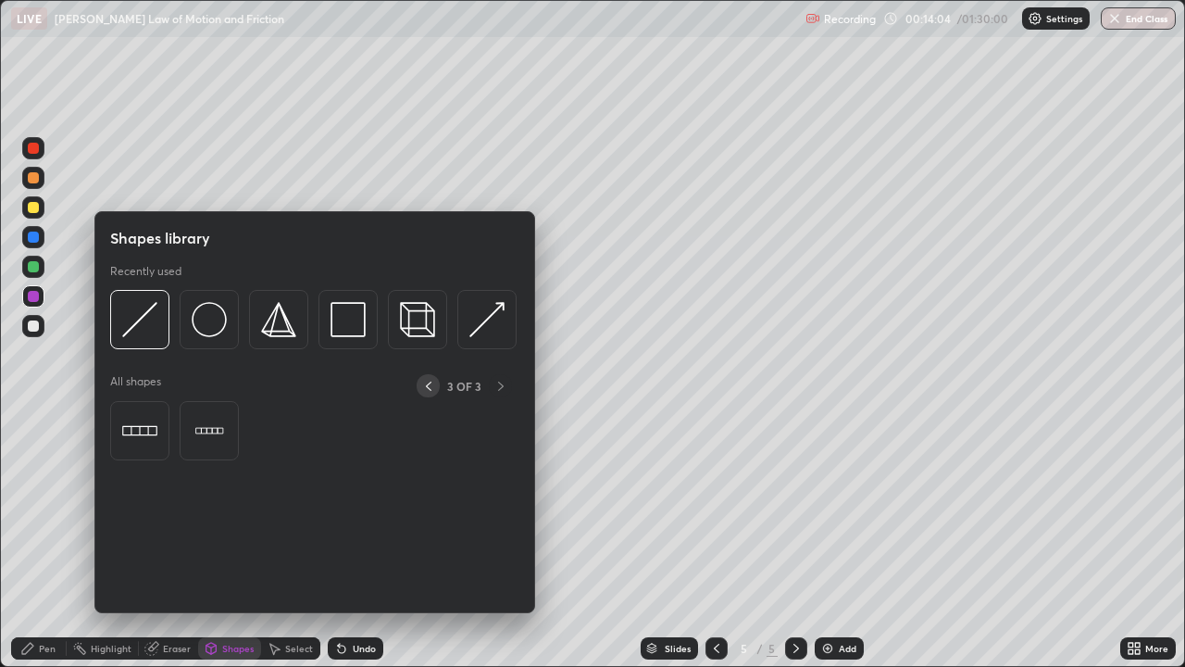
click at [429, 384] on icon at bounding box center [429, 385] width 6 height 9
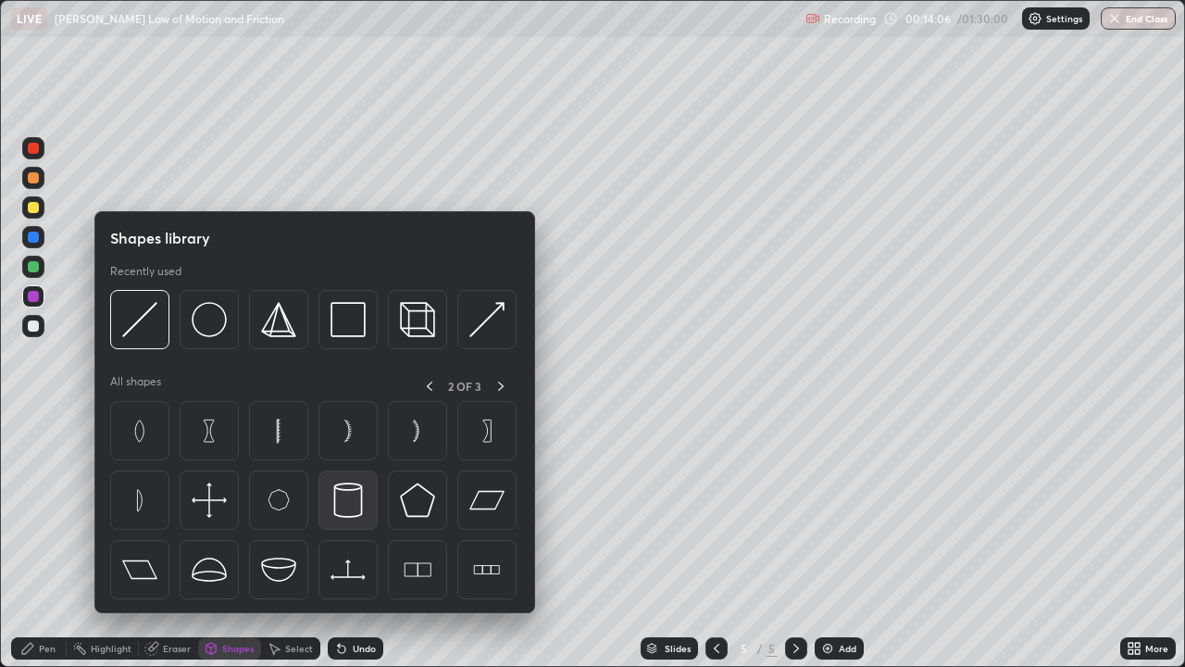
click at [347, 500] on img at bounding box center [348, 499] width 35 height 35
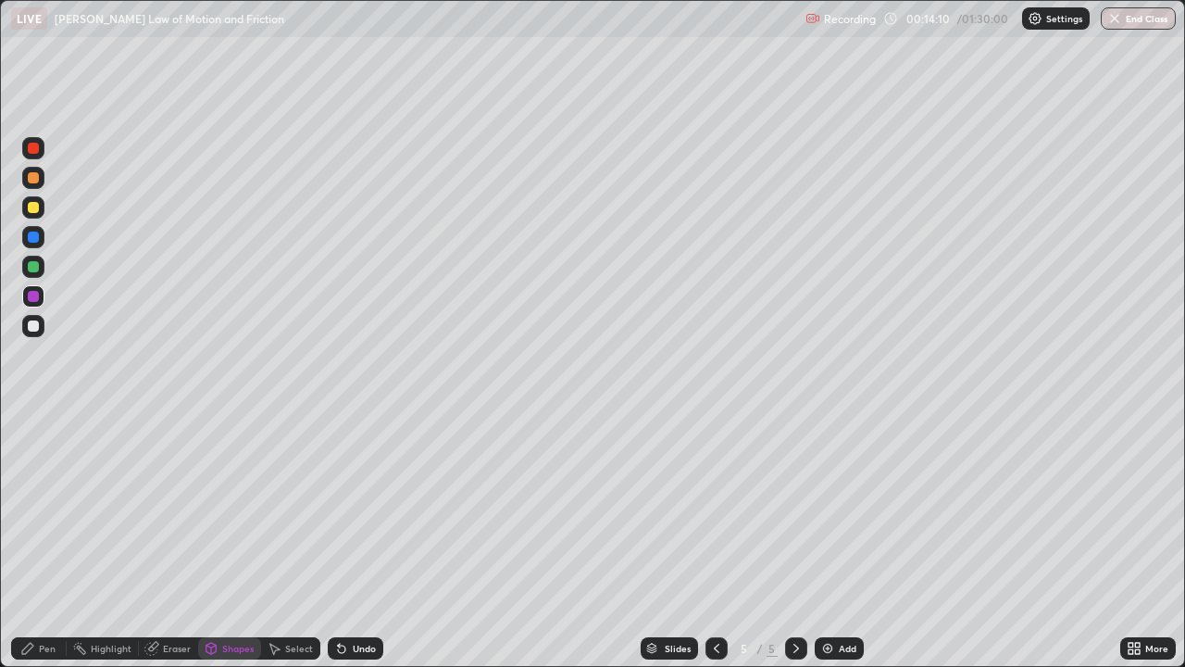
click at [47, 541] on div "Pen" at bounding box center [47, 648] width 17 height 9
click at [42, 541] on div "Pen" at bounding box center [47, 648] width 17 height 9
click at [1136, 541] on icon at bounding box center [1137, 645] width 5 height 5
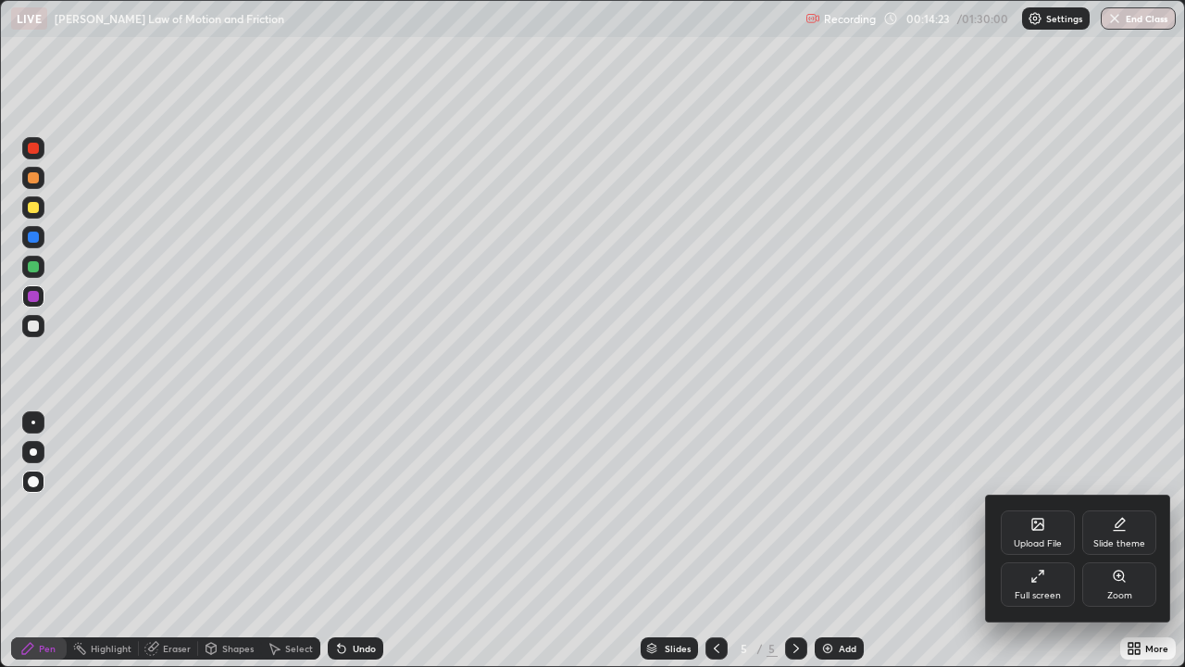
click at [1047, 541] on div "Full screen" at bounding box center [1038, 584] width 74 height 44
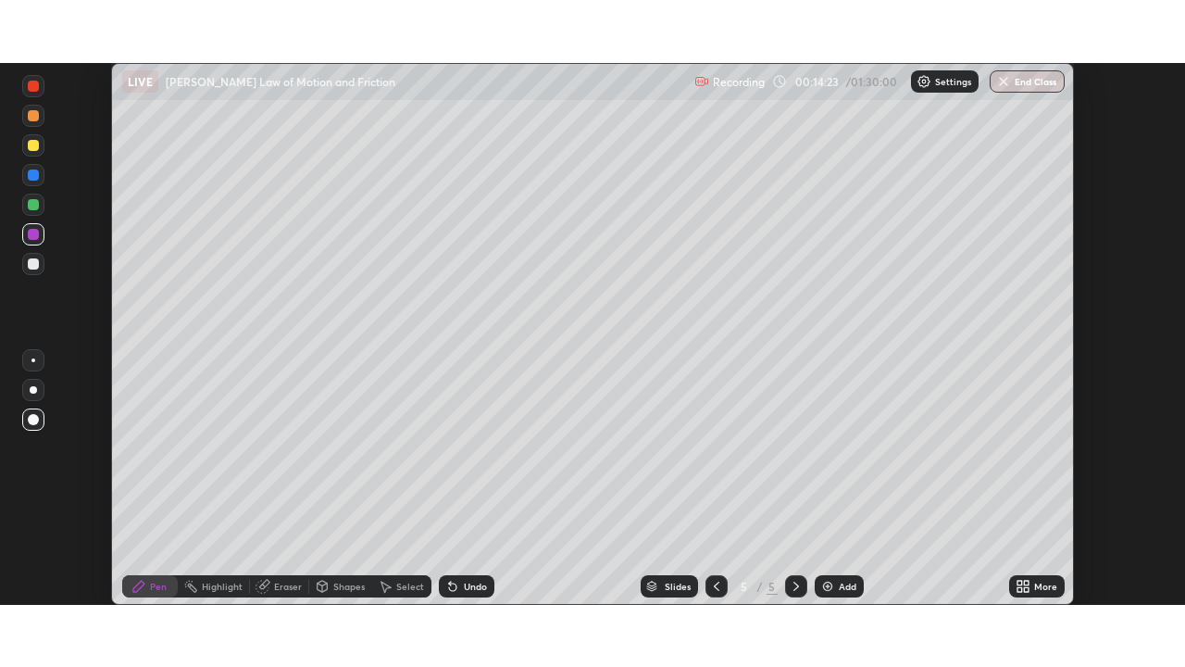
scroll to position [92051, 91407]
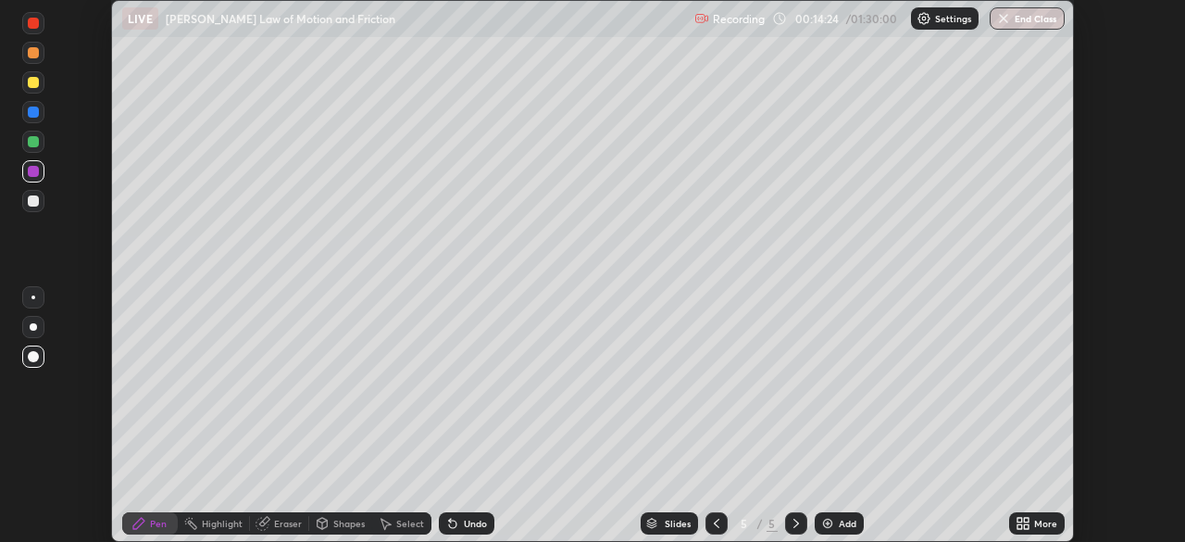
click at [1026, 519] on icon at bounding box center [1026, 520] width 5 height 5
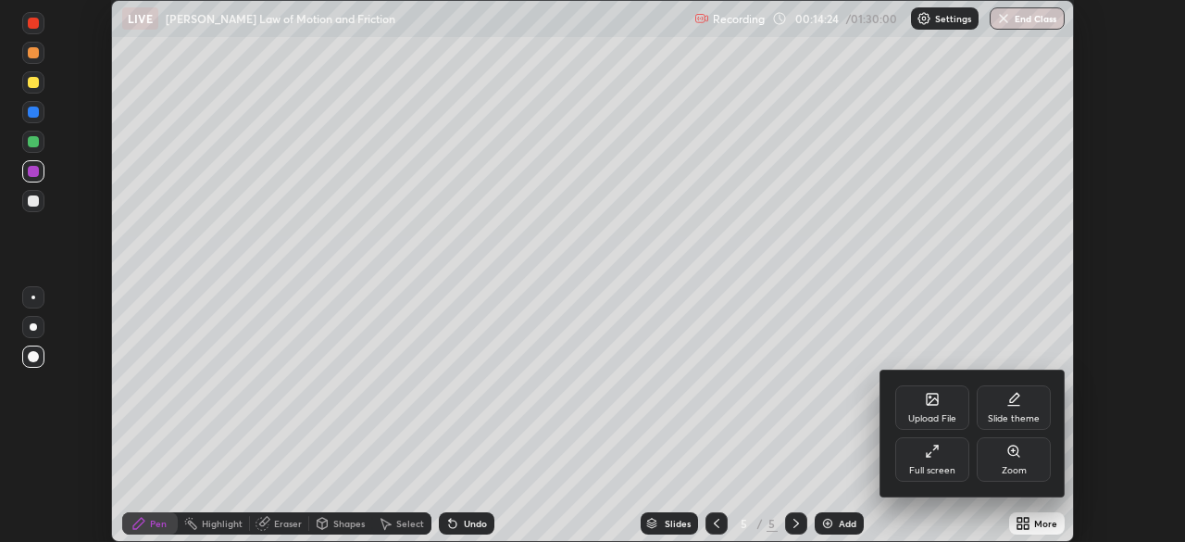
click at [941, 457] on div "Full screen" at bounding box center [932, 459] width 74 height 44
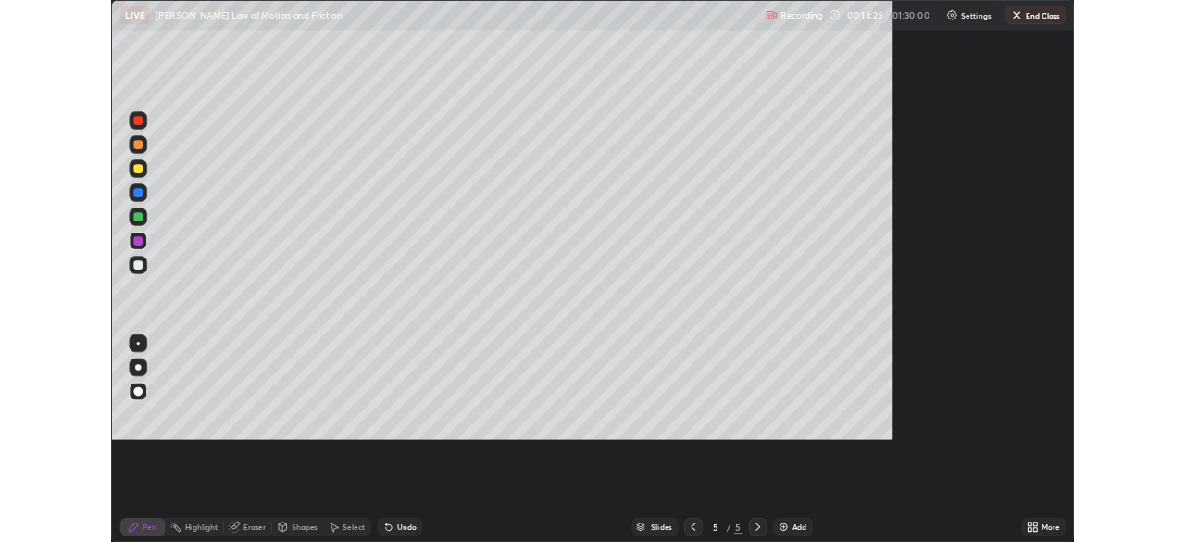
scroll to position [667, 1185]
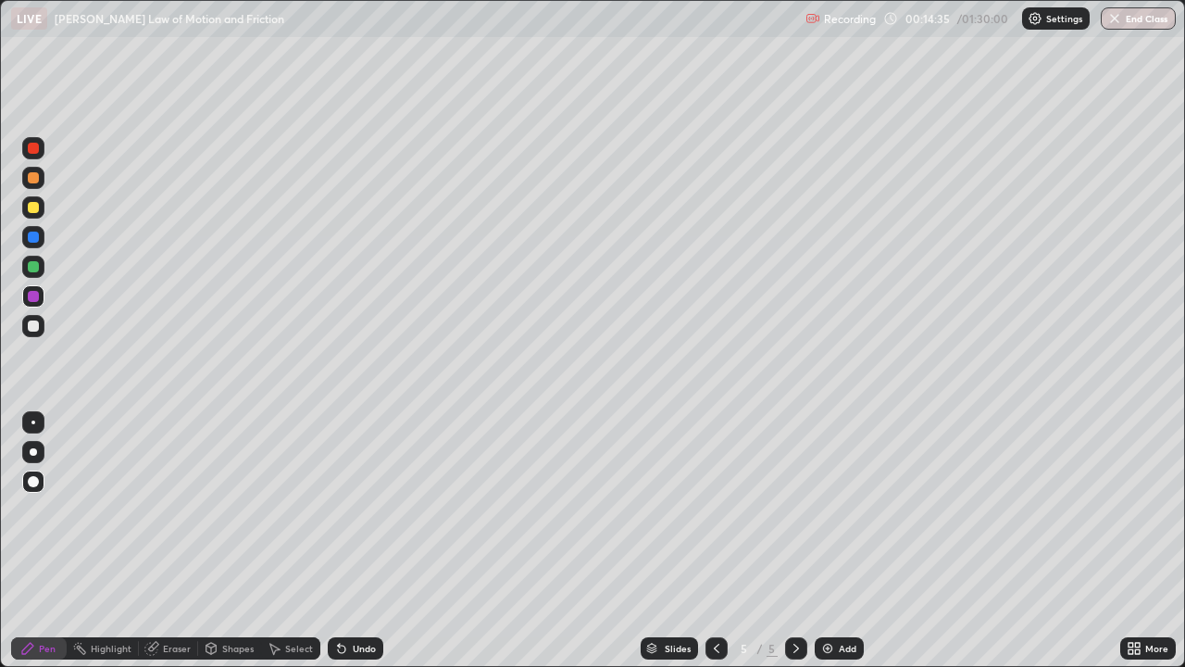
click at [231, 541] on div "Shapes" at bounding box center [237, 648] width 31 height 9
click at [364, 541] on div "Undo" at bounding box center [364, 648] width 23 height 9
click at [228, 541] on div "Shapes" at bounding box center [237, 648] width 31 height 9
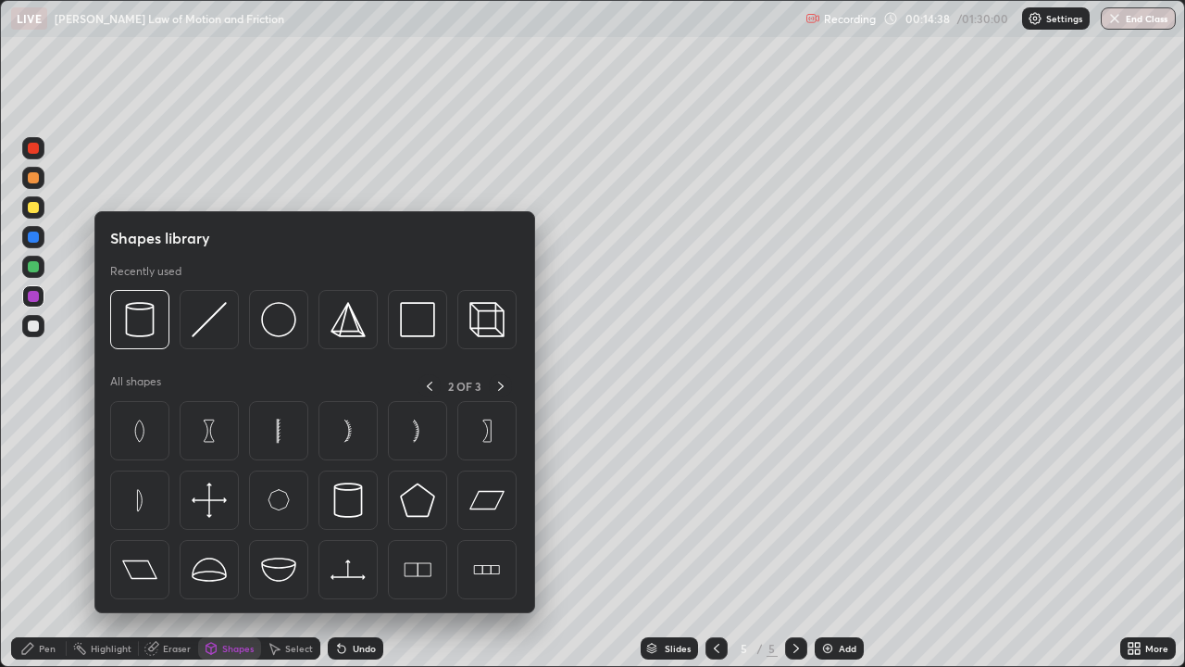
click at [228, 541] on div "Shapes" at bounding box center [237, 648] width 31 height 9
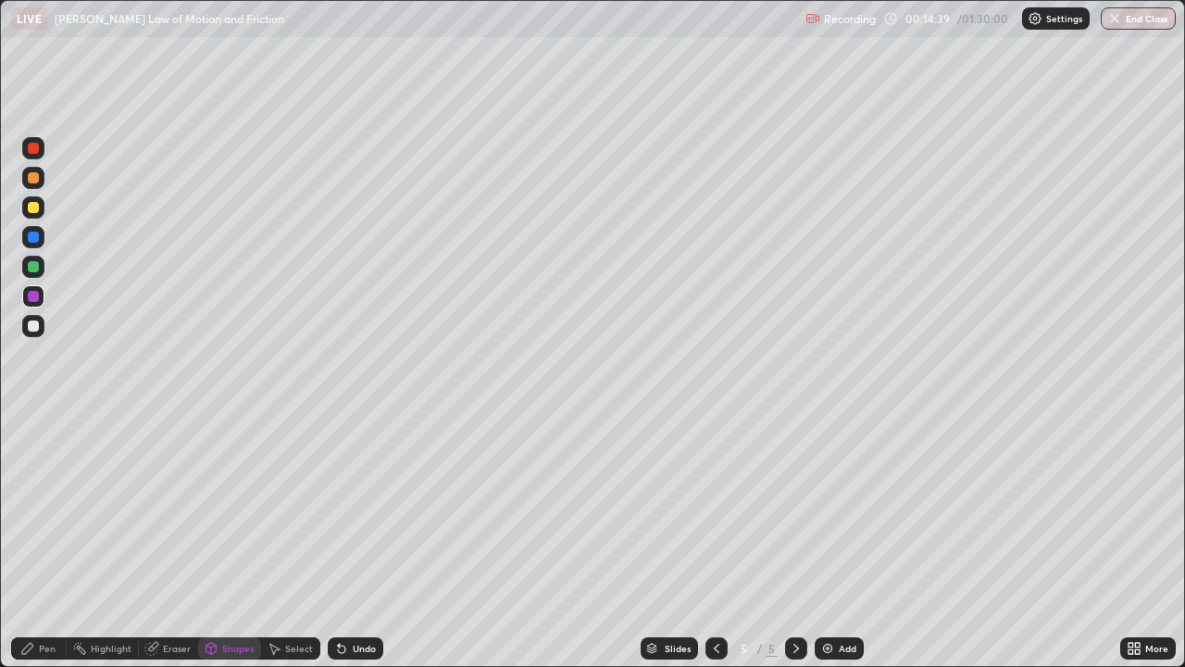
click at [369, 541] on div "Undo" at bounding box center [364, 648] width 23 height 9
click at [359, 541] on div "Undo" at bounding box center [364, 648] width 23 height 9
click at [361, 541] on div "Undo" at bounding box center [364, 648] width 23 height 9
click at [357, 541] on div "Undo" at bounding box center [356, 648] width 56 height 22
click at [373, 541] on div "Undo" at bounding box center [364, 648] width 23 height 9
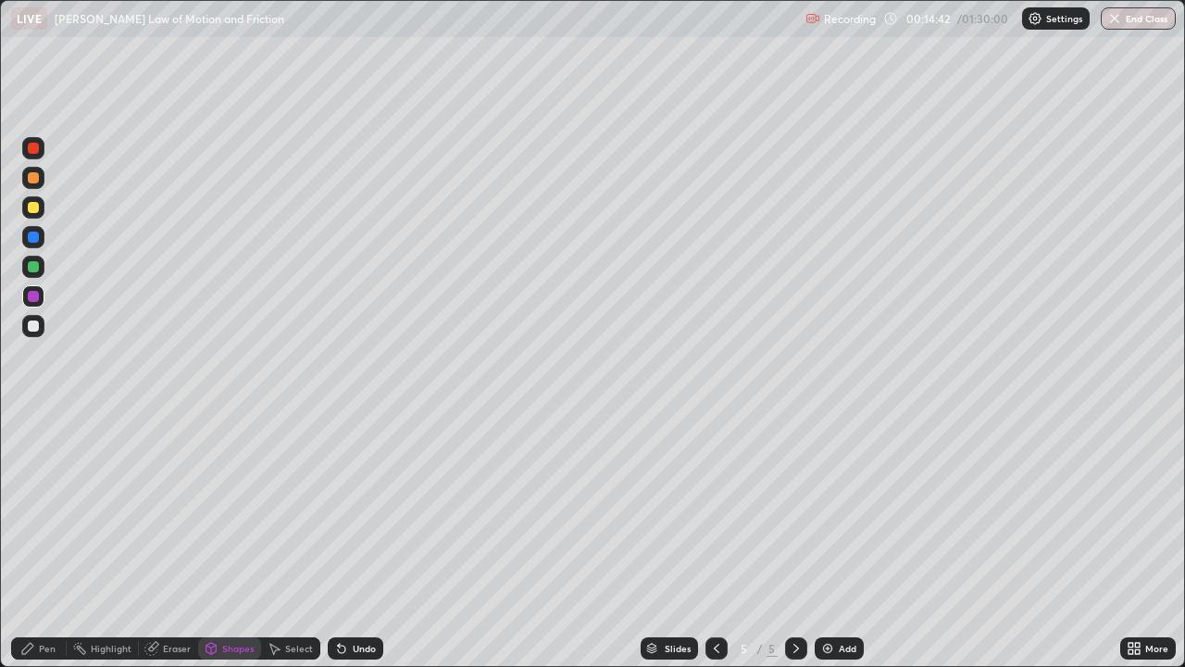
click at [147, 541] on icon at bounding box center [151, 649] width 12 height 12
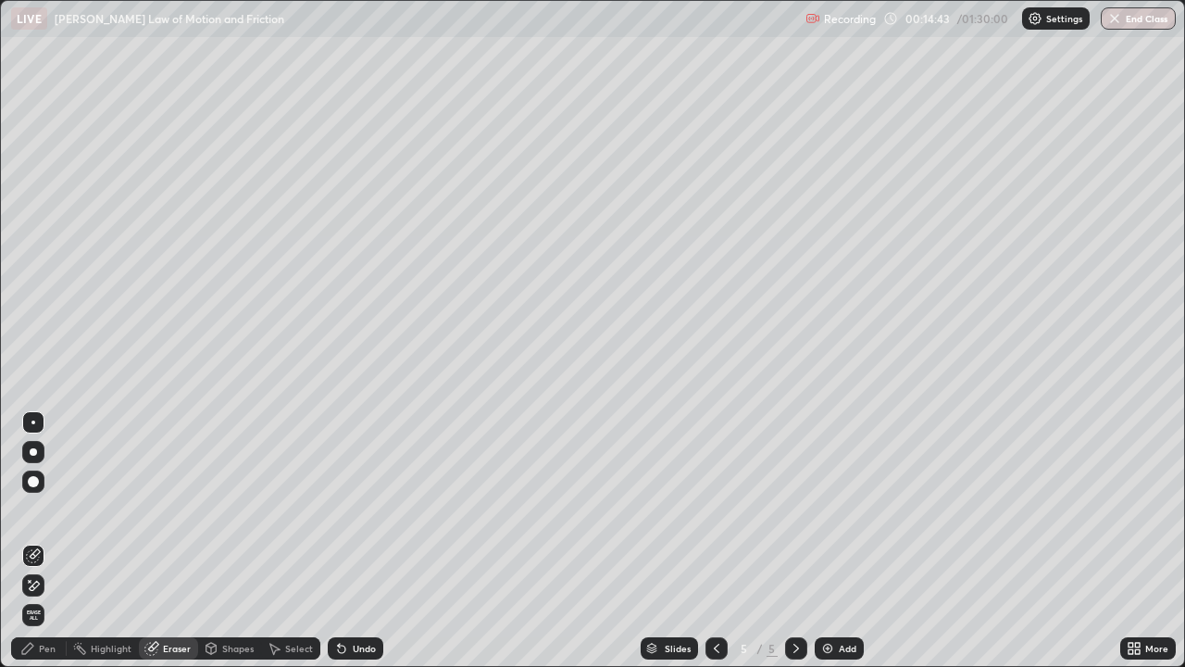
click at [370, 541] on div "Undo" at bounding box center [364, 648] width 23 height 9
click at [30, 541] on icon at bounding box center [30, 581] width 2 height 2
click at [717, 541] on icon at bounding box center [716, 648] width 15 height 15
click at [46, 541] on div "Pen" at bounding box center [47, 648] width 17 height 9
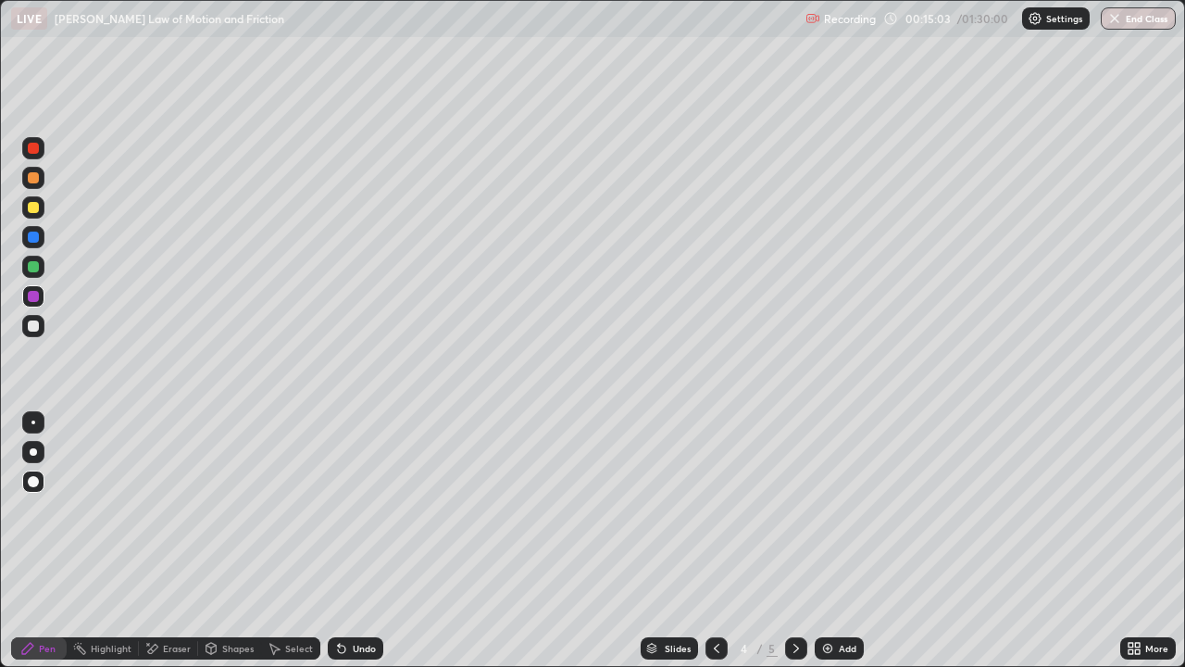
click at [41, 318] on div at bounding box center [33, 326] width 22 height 22
click at [363, 541] on div "Undo" at bounding box center [364, 648] width 23 height 9
click at [227, 541] on div "Shapes" at bounding box center [237, 648] width 31 height 9
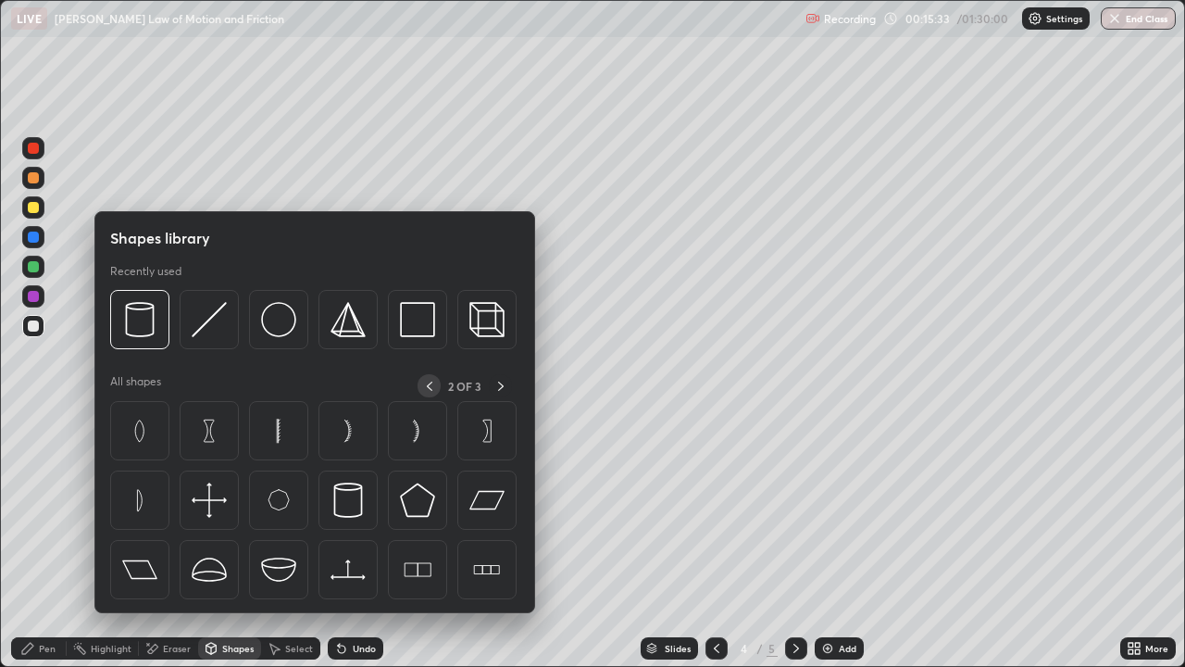
click at [430, 385] on icon at bounding box center [429, 386] width 15 height 15
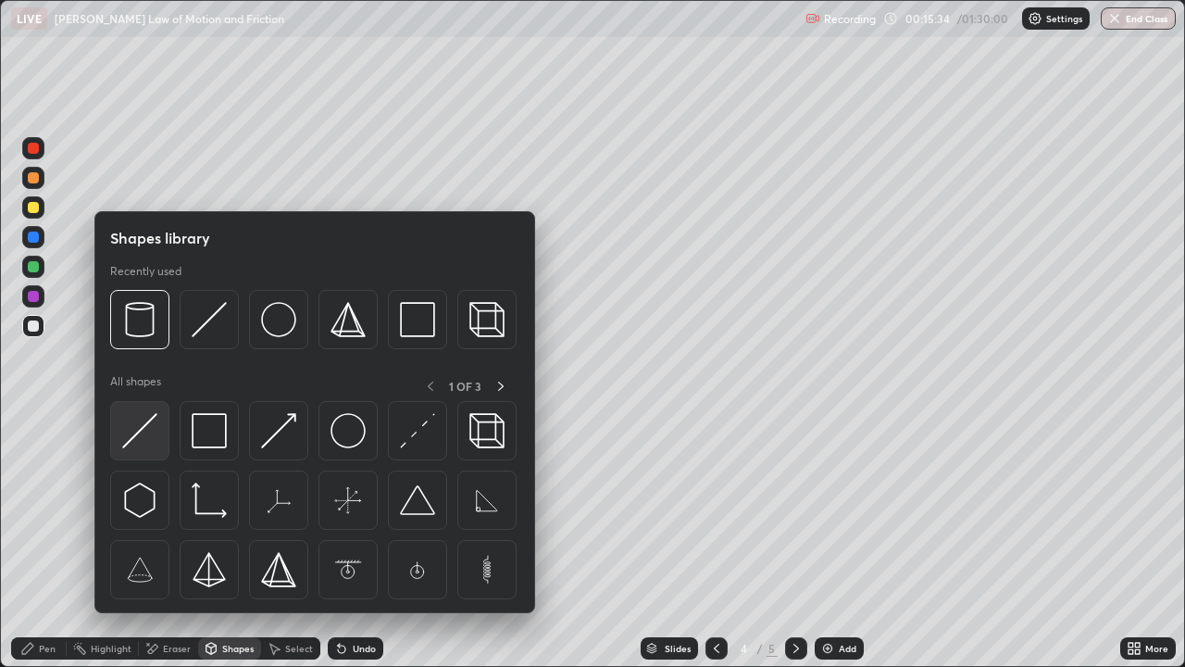
click at [147, 429] on img at bounding box center [139, 430] width 35 height 35
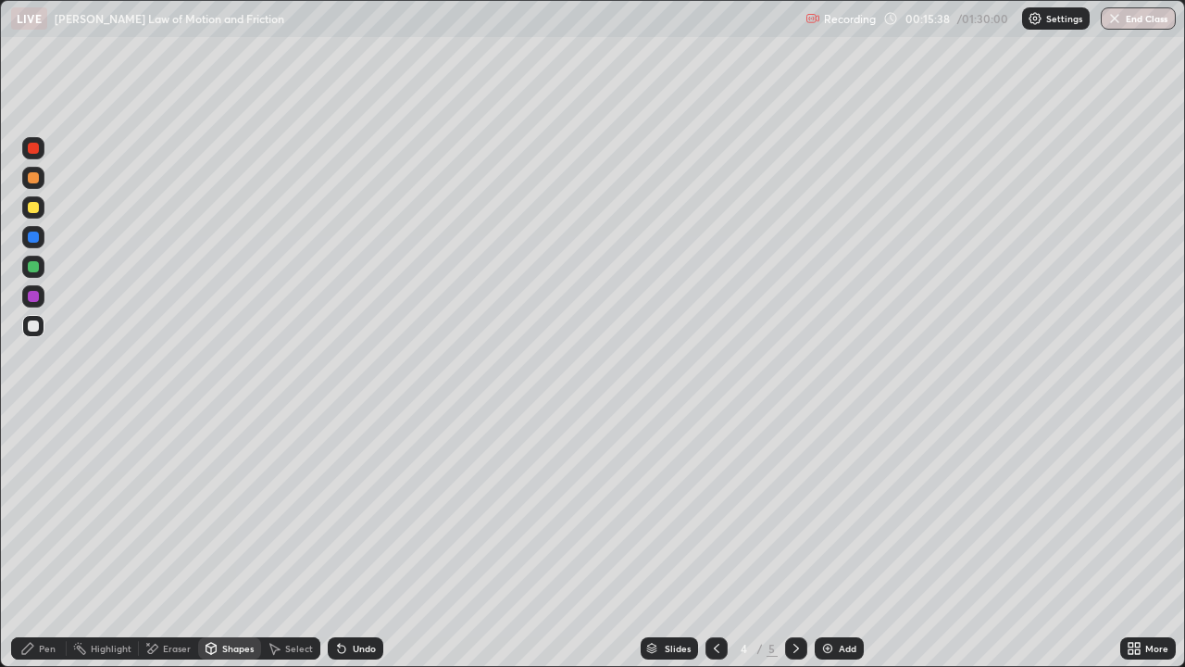
click at [42, 541] on div "Pen" at bounding box center [39, 648] width 56 height 22
click at [55, 541] on div "Erase all" at bounding box center [33, 333] width 44 height 593
click at [170, 541] on div "Eraser" at bounding box center [177, 648] width 28 height 9
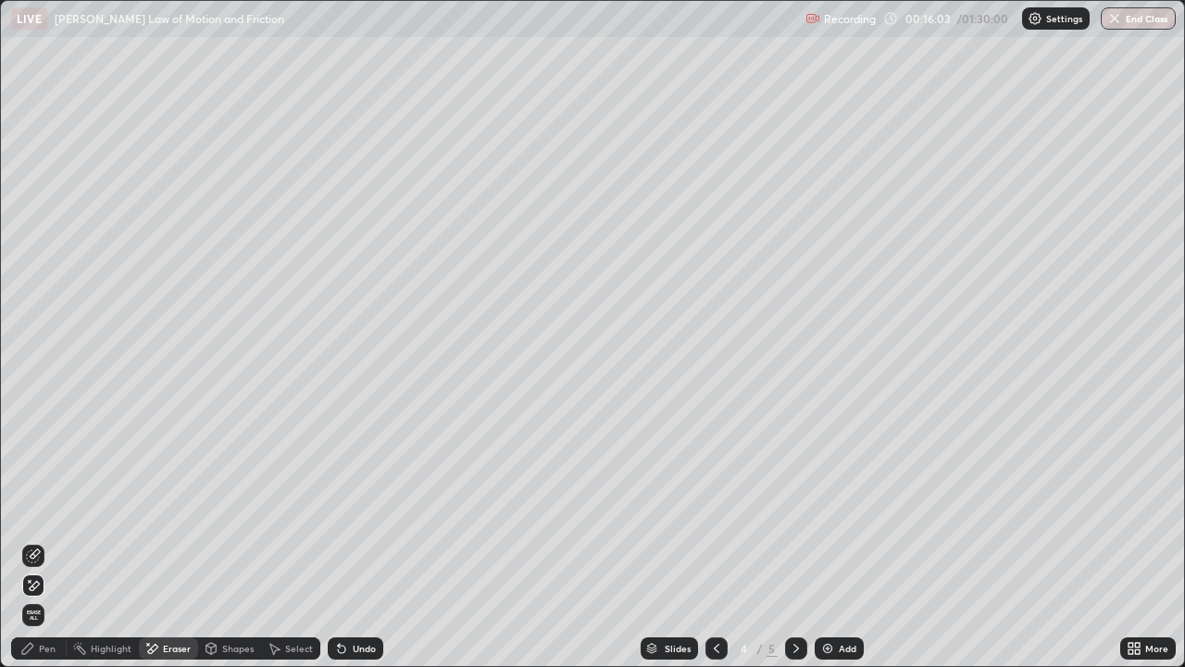
click at [36, 541] on icon at bounding box center [33, 586] width 15 height 16
click at [55, 541] on div "Pen" at bounding box center [39, 648] width 56 height 22
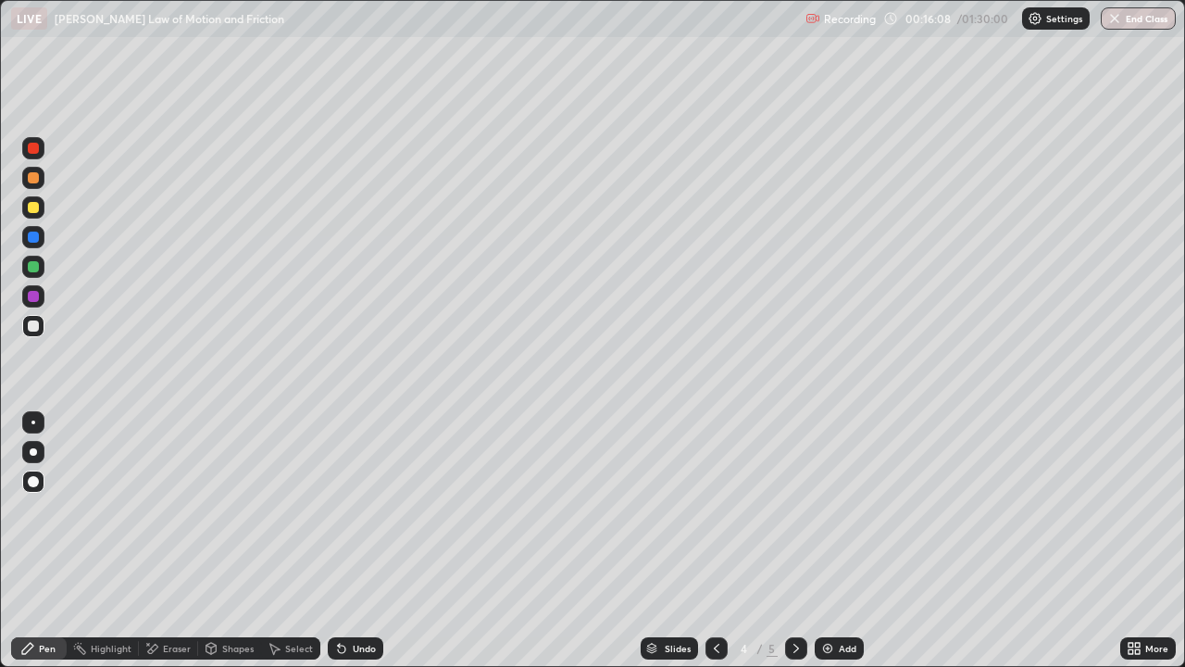
click at [37, 275] on div at bounding box center [33, 267] width 22 height 22
click at [55, 541] on div "Pen" at bounding box center [39, 648] width 56 height 22
click at [41, 541] on div "Pen" at bounding box center [47, 648] width 17 height 9
click at [34, 481] on div at bounding box center [33, 481] width 11 height 11
click at [40, 446] on div at bounding box center [33, 452] width 22 height 22
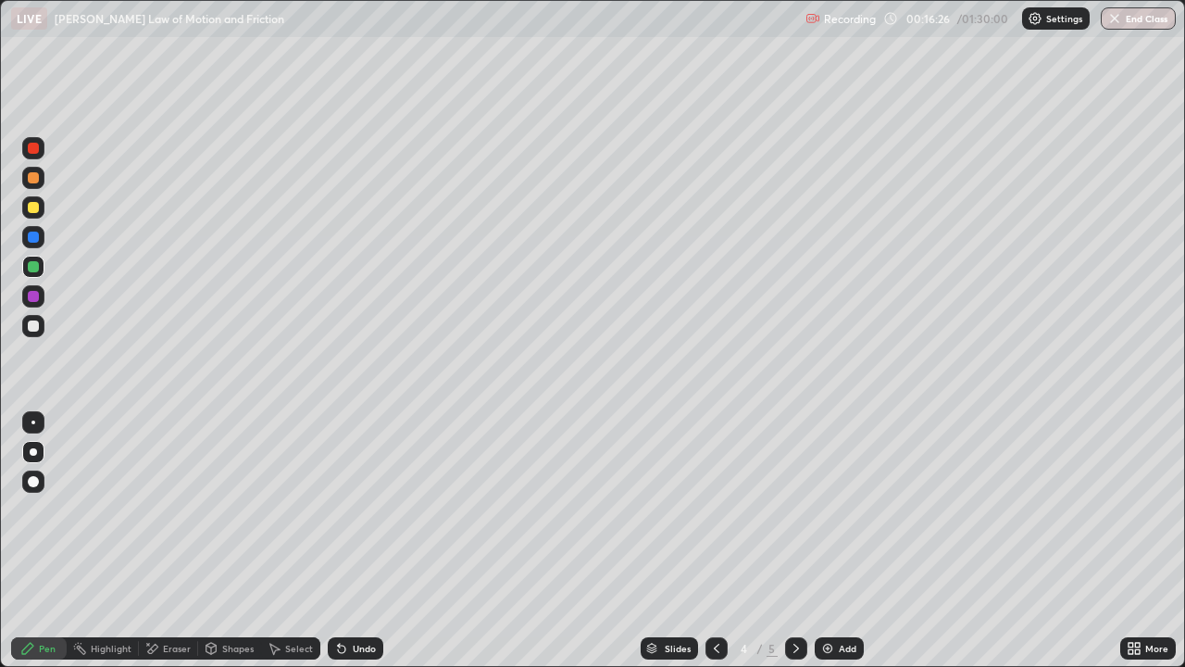
click at [794, 541] on icon at bounding box center [796, 648] width 15 height 15
click at [33, 482] on div at bounding box center [33, 481] width 11 height 11
click at [33, 238] on div at bounding box center [33, 236] width 11 height 11
click at [33, 268] on div at bounding box center [33, 266] width 11 height 11
click at [163, 541] on div "Eraser" at bounding box center [177, 648] width 28 height 9
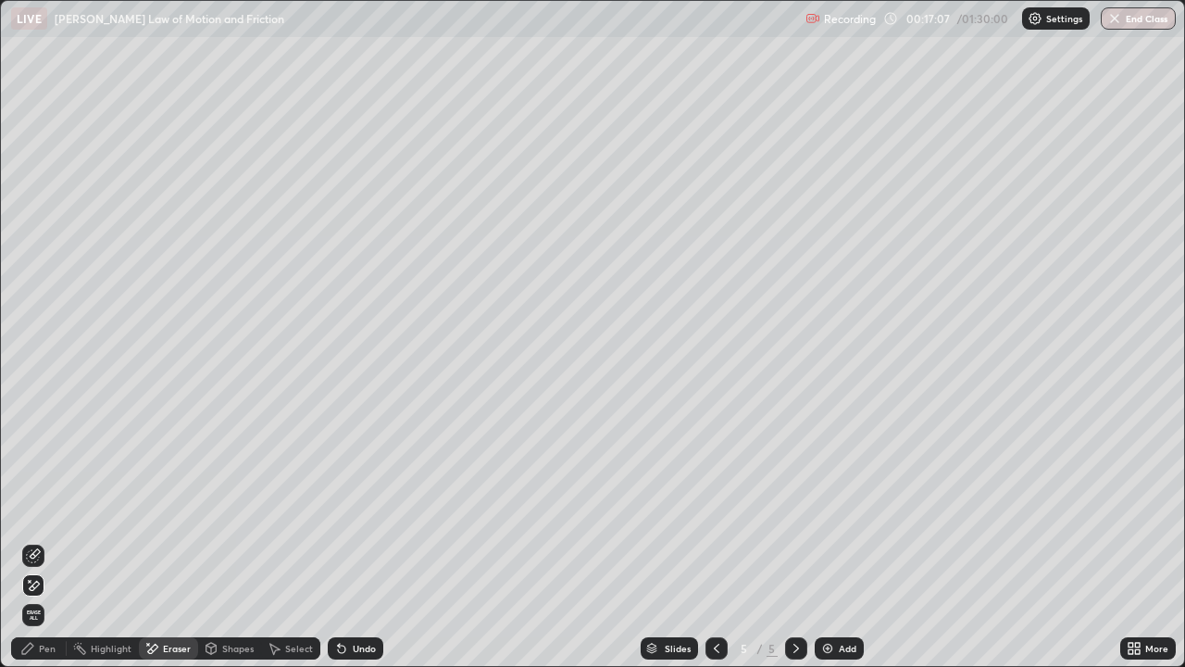
click at [31, 541] on icon at bounding box center [27, 648] width 15 height 15
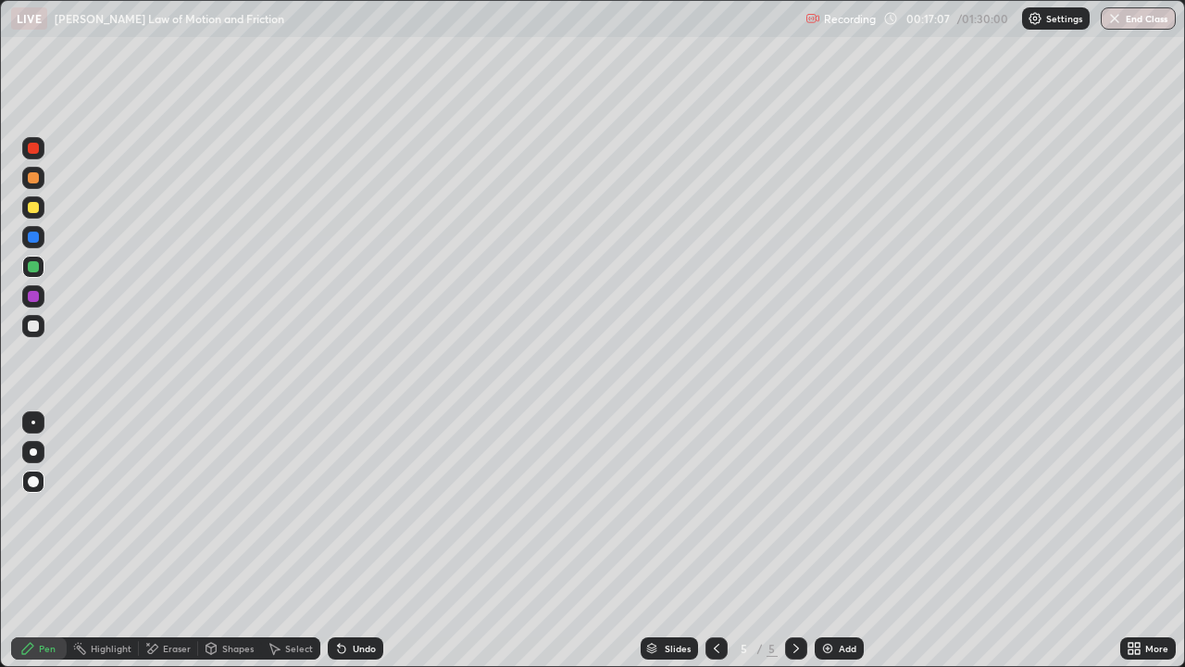
click at [22, 491] on div at bounding box center [33, 482] width 22 height 30
click at [235, 541] on div "Shapes" at bounding box center [237, 648] width 31 height 9
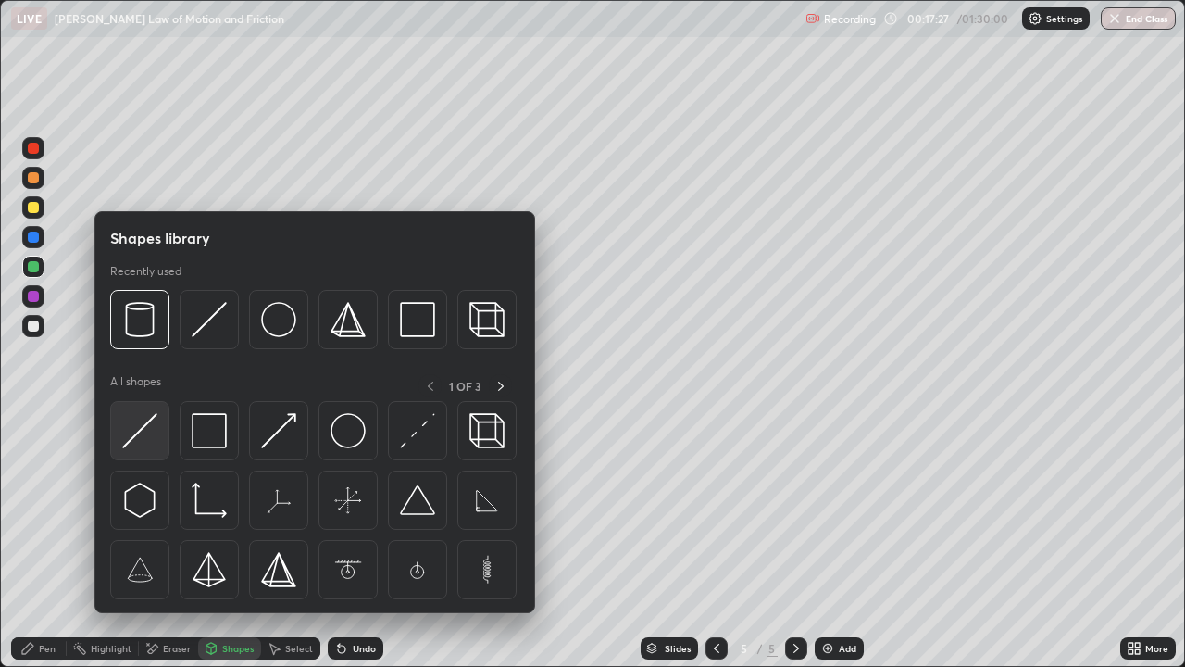
click at [146, 428] on img at bounding box center [139, 430] width 35 height 35
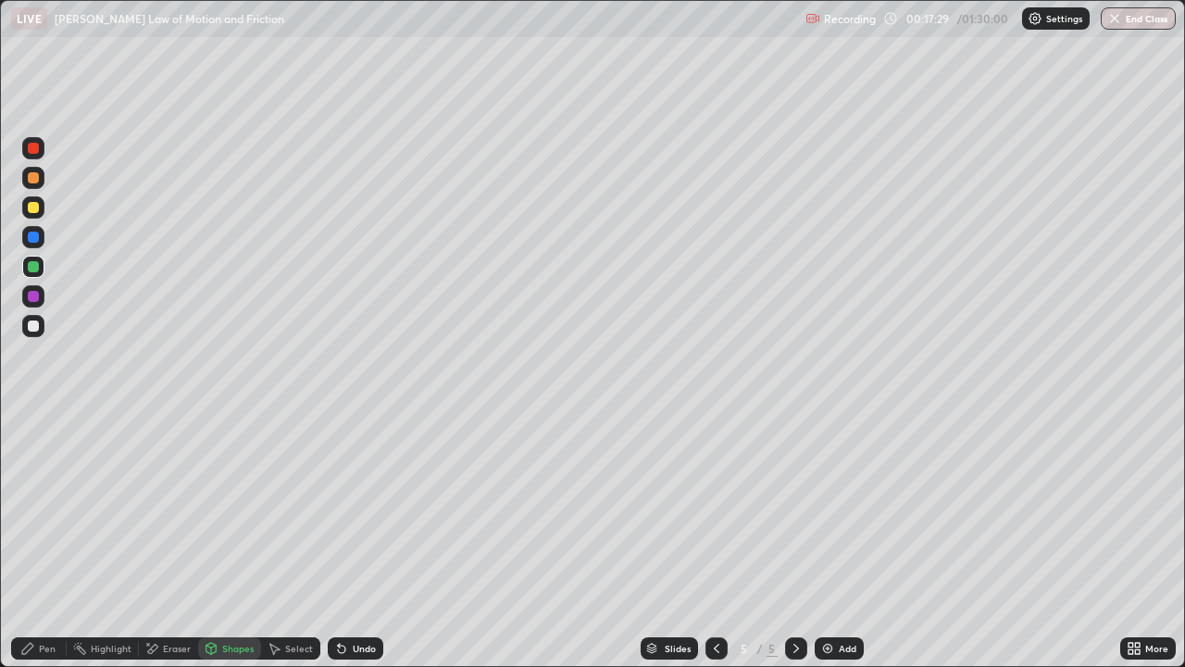
click at [785, 541] on div at bounding box center [796, 648] width 22 height 22
click at [36, 541] on div "Pen" at bounding box center [39, 648] width 56 height 22
click at [344, 541] on icon at bounding box center [341, 648] width 15 height 15
click at [353, 541] on div "Undo" at bounding box center [364, 648] width 23 height 9
click at [347, 541] on div "Undo" at bounding box center [356, 648] width 56 height 22
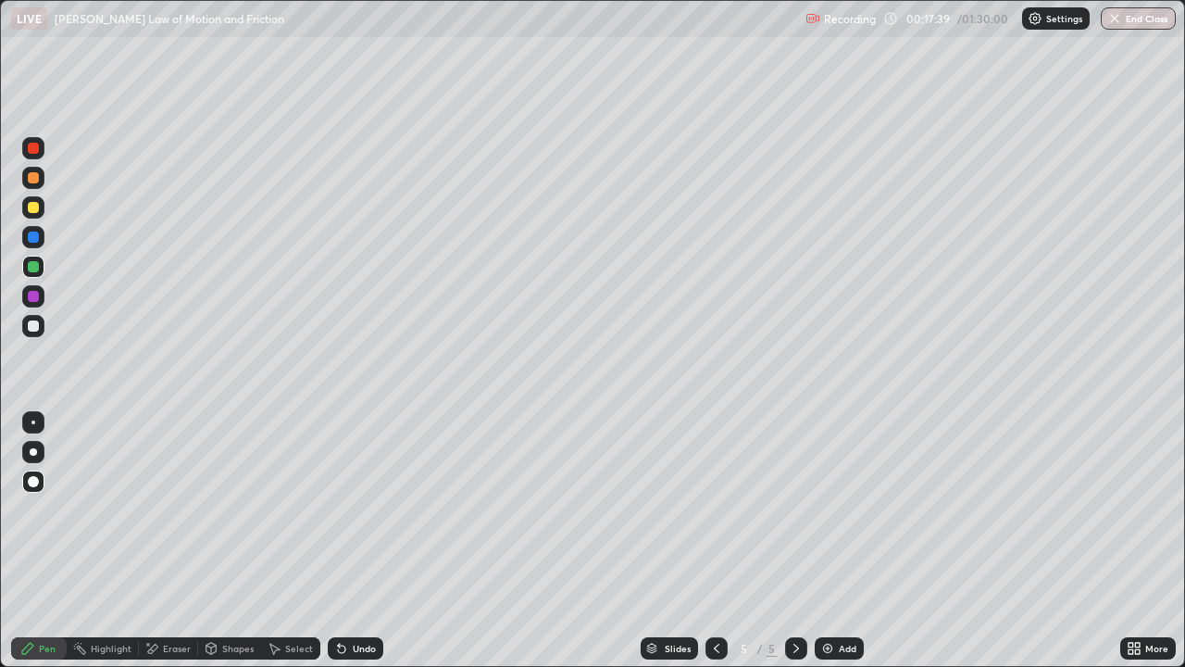
click at [159, 541] on div "Eraser" at bounding box center [168, 648] width 59 height 22
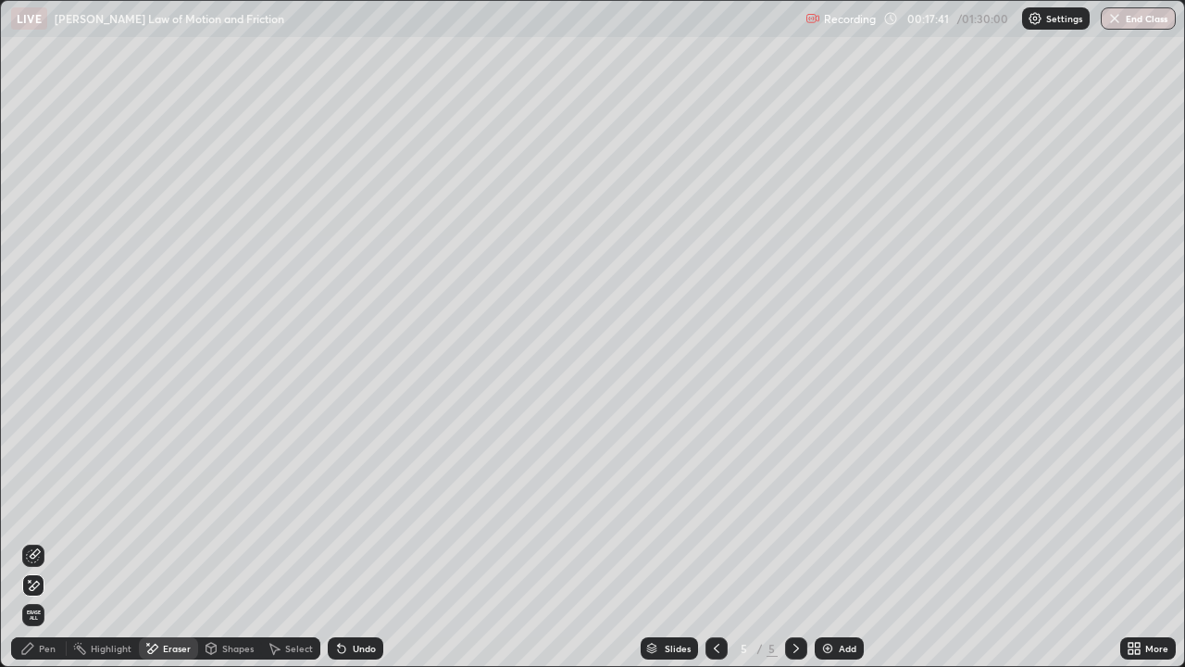
click at [39, 541] on div "Pen" at bounding box center [47, 648] width 17 height 9
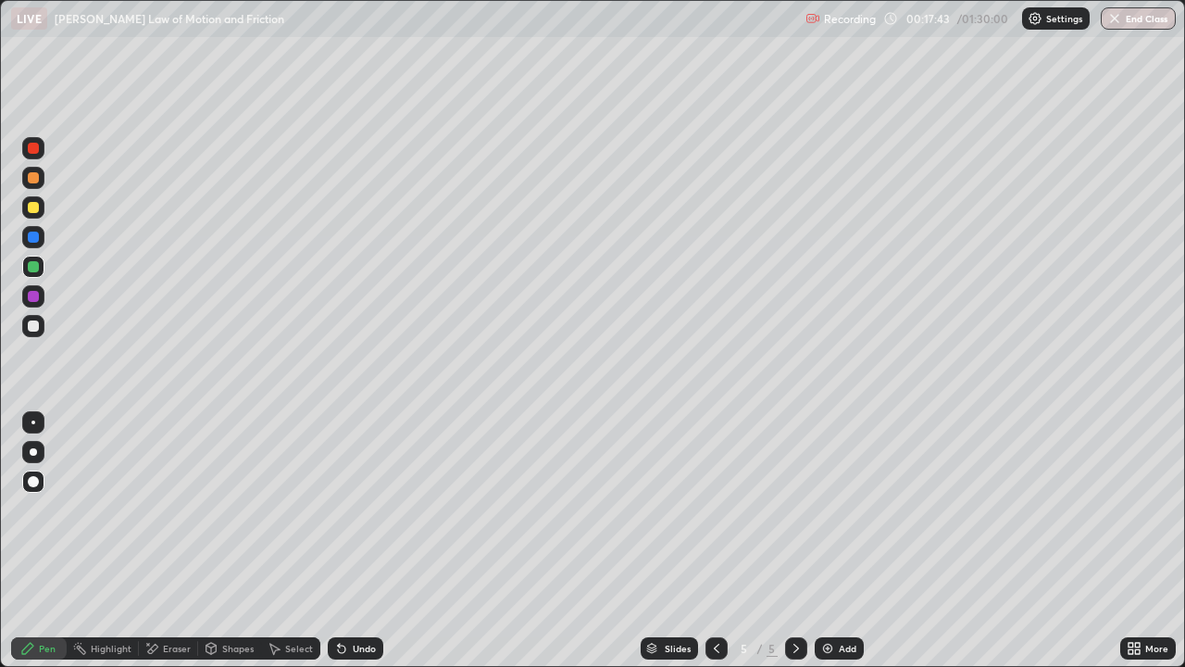
click at [32, 181] on div at bounding box center [33, 177] width 11 height 11
click at [37, 149] on div at bounding box center [33, 148] width 11 height 11
click at [40, 175] on div at bounding box center [33, 178] width 22 height 22
click at [42, 178] on div at bounding box center [33, 178] width 22 height 22
click at [33, 259] on div at bounding box center [33, 267] width 22 height 22
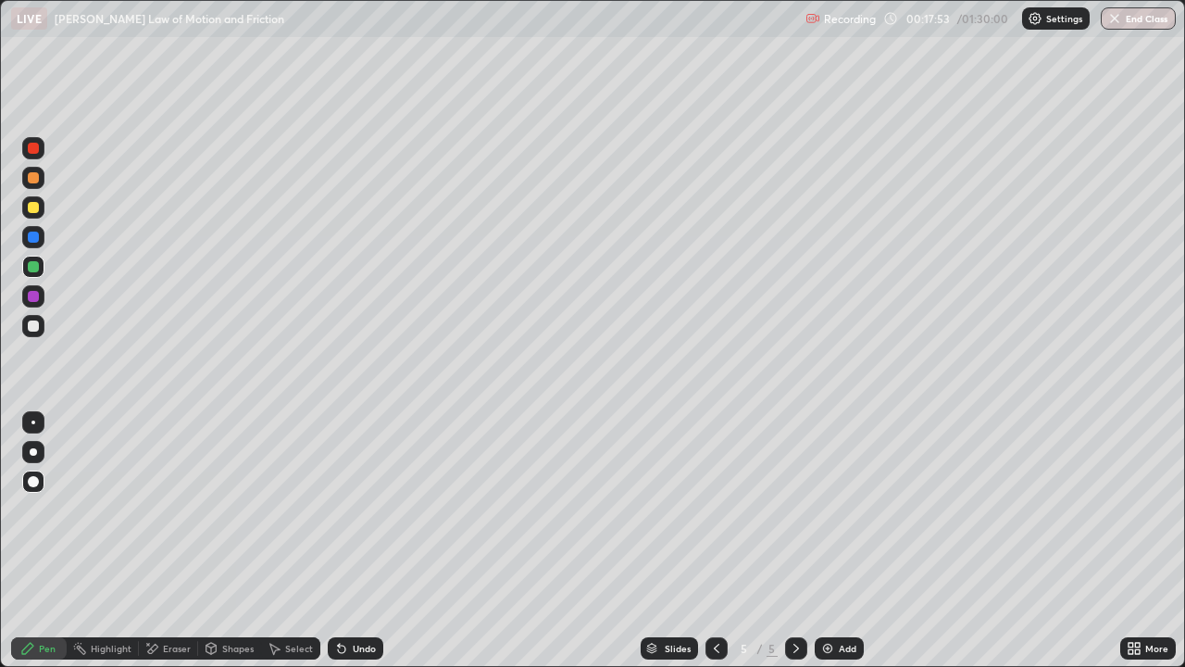
click at [364, 541] on div "Undo" at bounding box center [356, 648] width 56 height 22
click at [362, 541] on div "Undo" at bounding box center [364, 648] width 23 height 9
click at [169, 541] on div "Eraser" at bounding box center [177, 648] width 28 height 9
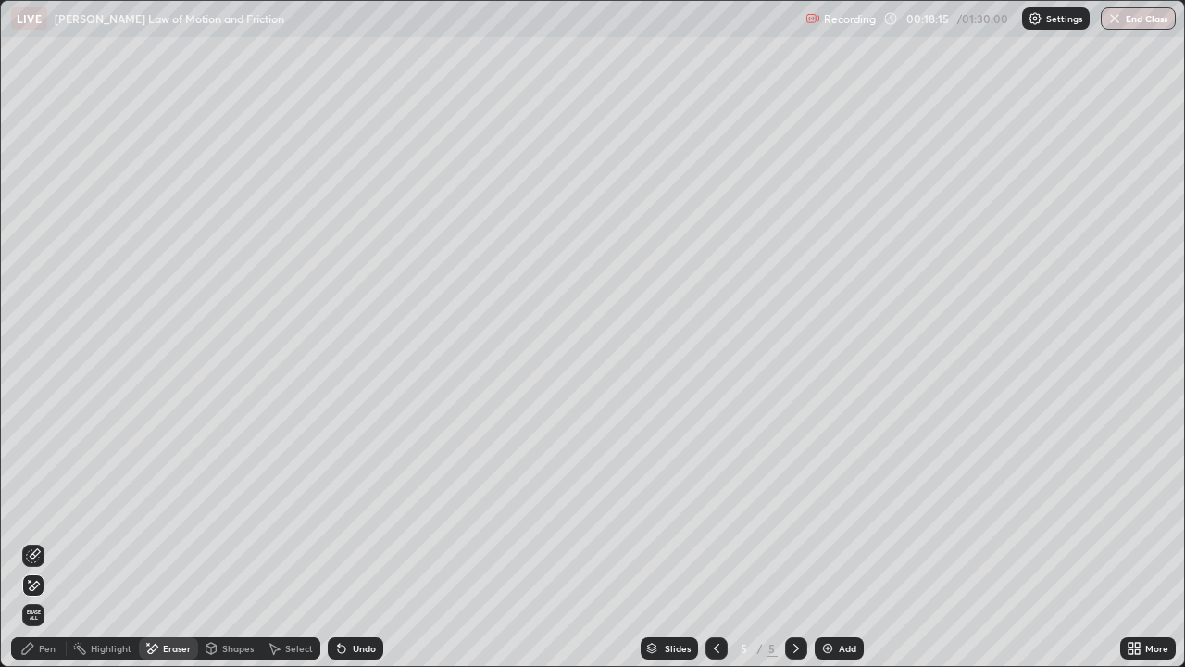
click at [364, 541] on div "Undo" at bounding box center [364, 648] width 23 height 9
click at [38, 541] on div "Pen" at bounding box center [39, 648] width 56 height 22
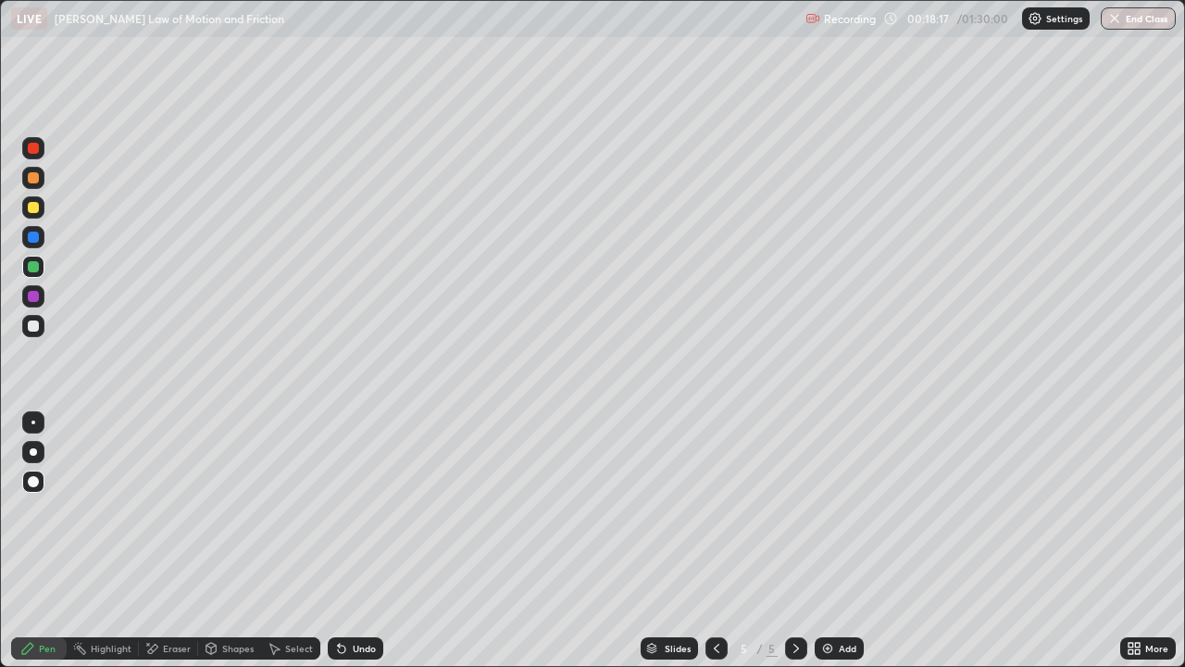
click at [364, 541] on div "Undo" at bounding box center [364, 648] width 23 height 9
click at [31, 176] on div at bounding box center [33, 177] width 11 height 11
click at [25, 153] on div at bounding box center [33, 148] width 22 height 22
click at [30, 148] on div at bounding box center [33, 148] width 11 height 11
click at [147, 541] on icon at bounding box center [148, 644] width 2 height 2
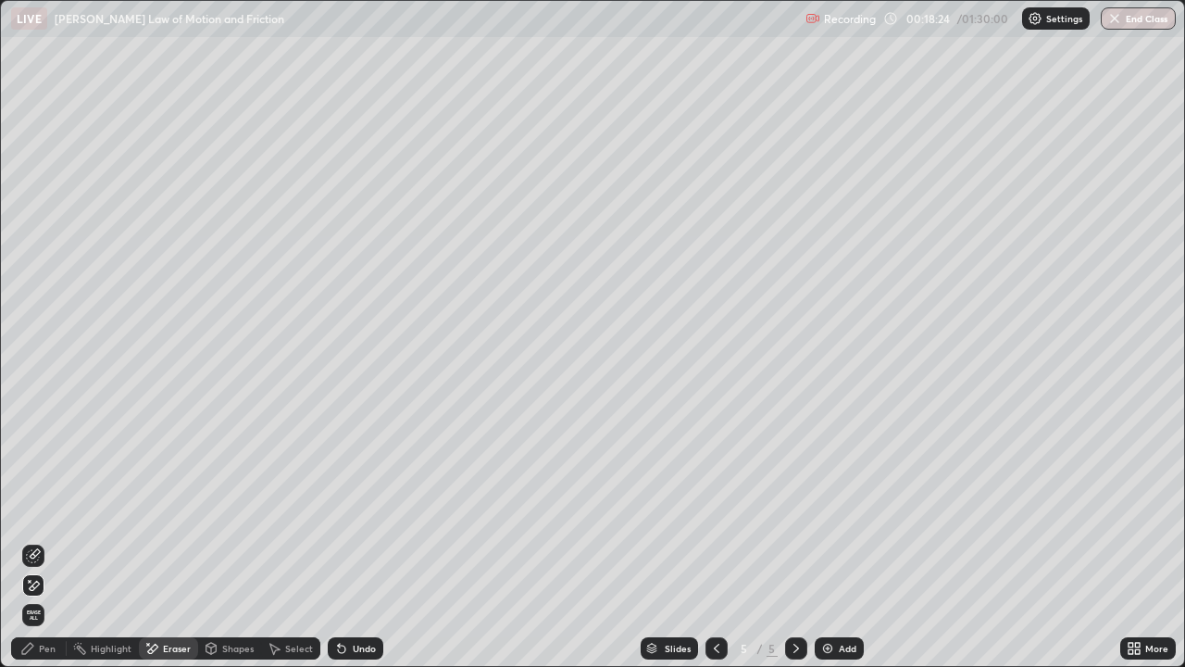
click at [37, 541] on icon at bounding box center [33, 555] width 15 height 15
click at [44, 541] on div "Pen" at bounding box center [39, 648] width 56 height 22
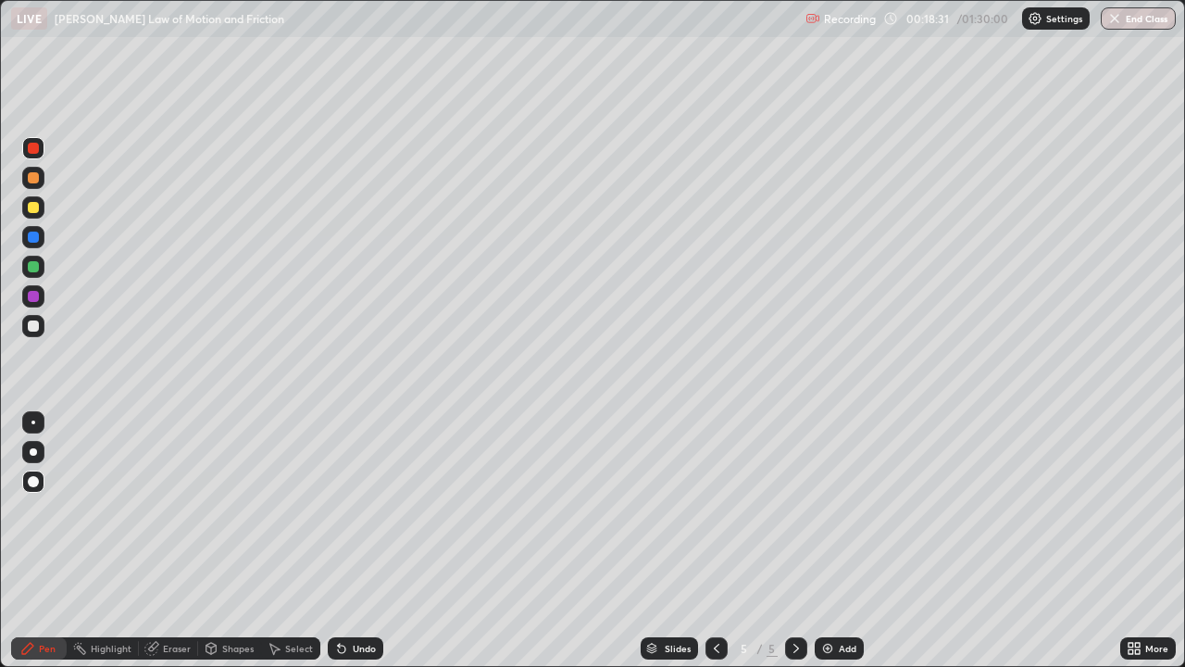
click at [171, 541] on div "Eraser" at bounding box center [177, 648] width 28 height 9
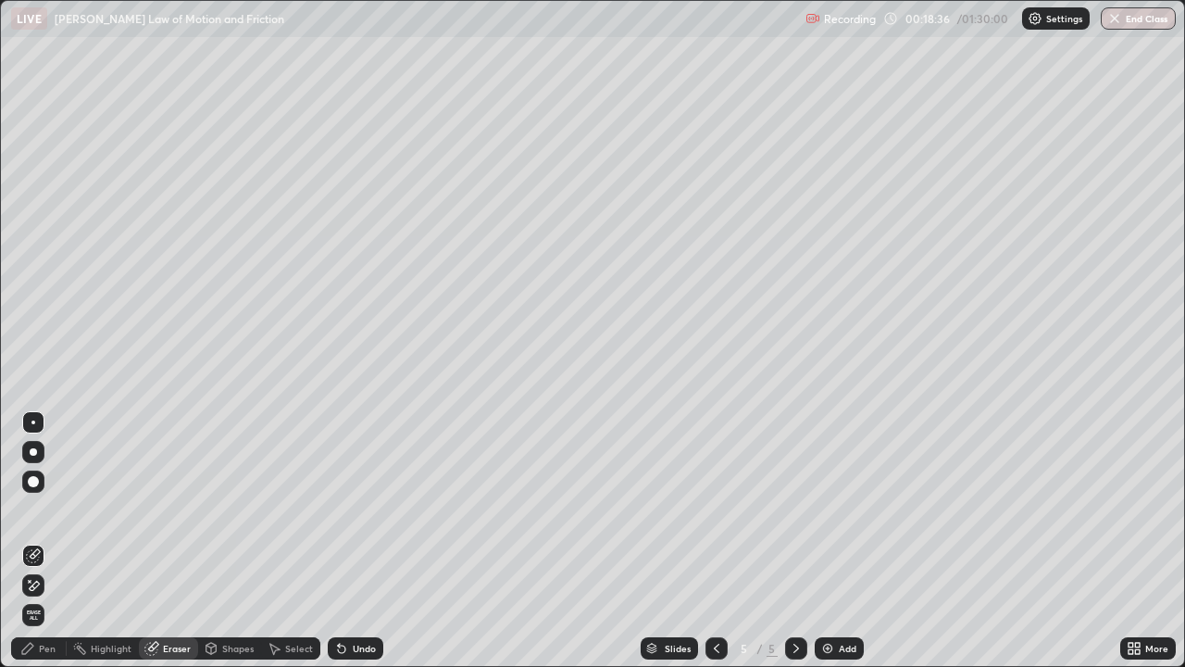
click at [44, 541] on div "Pen" at bounding box center [39, 648] width 56 height 22
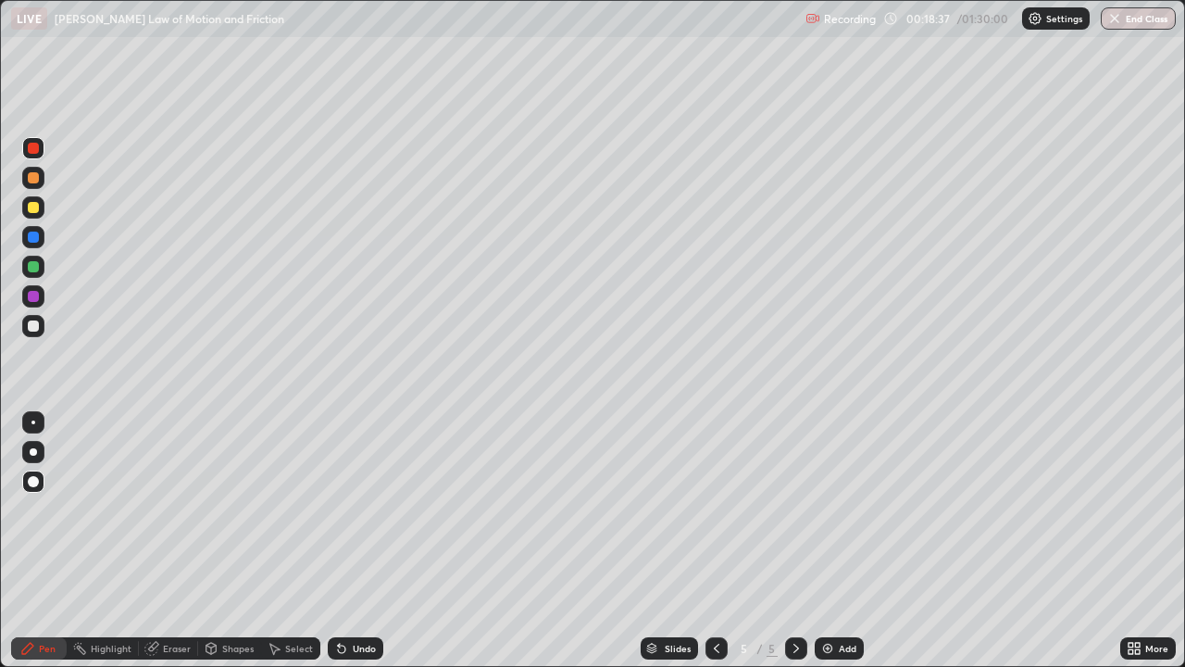
click at [36, 174] on div at bounding box center [33, 177] width 11 height 11
click at [33, 326] on div at bounding box center [33, 325] width 11 height 11
click at [31, 294] on div at bounding box center [33, 296] width 11 height 11
click at [31, 317] on div at bounding box center [33, 326] width 22 height 22
click at [32, 292] on div at bounding box center [33, 296] width 11 height 11
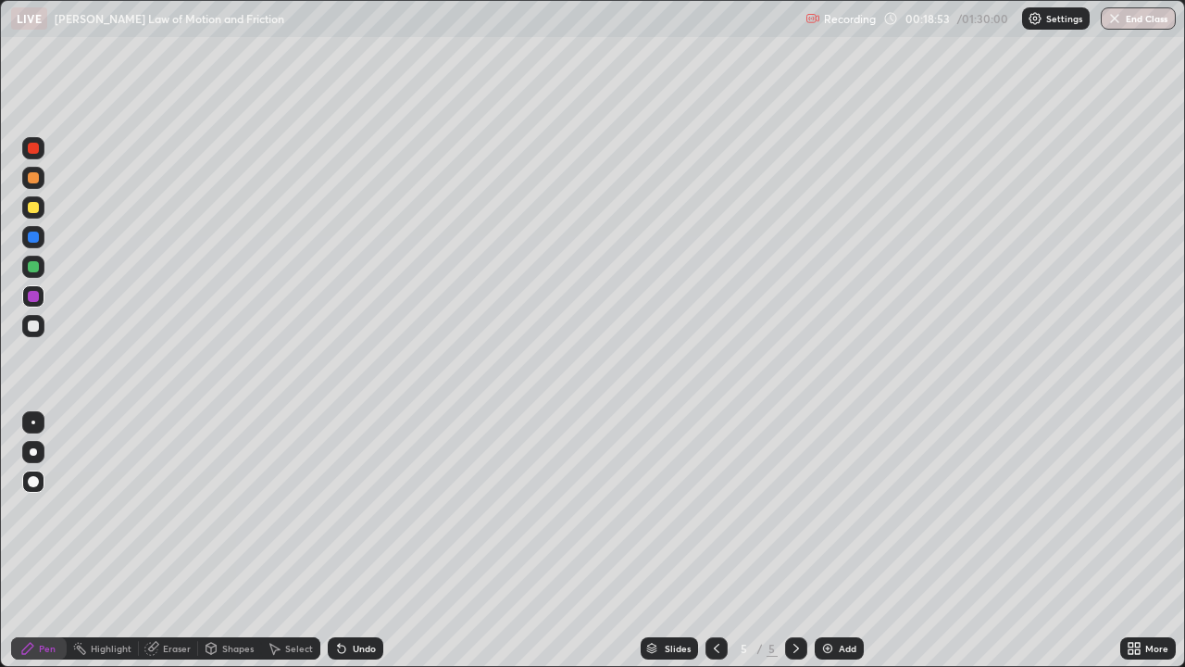
click at [41, 205] on div at bounding box center [33, 207] width 22 height 22
click at [216, 541] on icon at bounding box center [211, 648] width 15 height 15
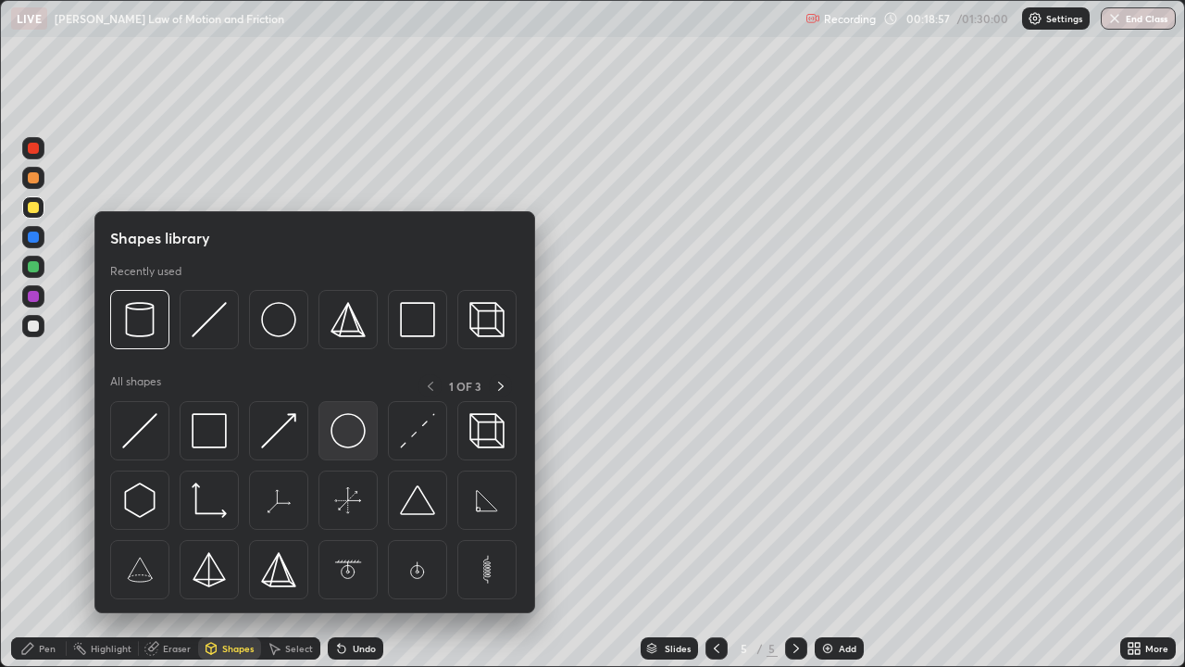
click at [353, 425] on img at bounding box center [348, 430] width 35 height 35
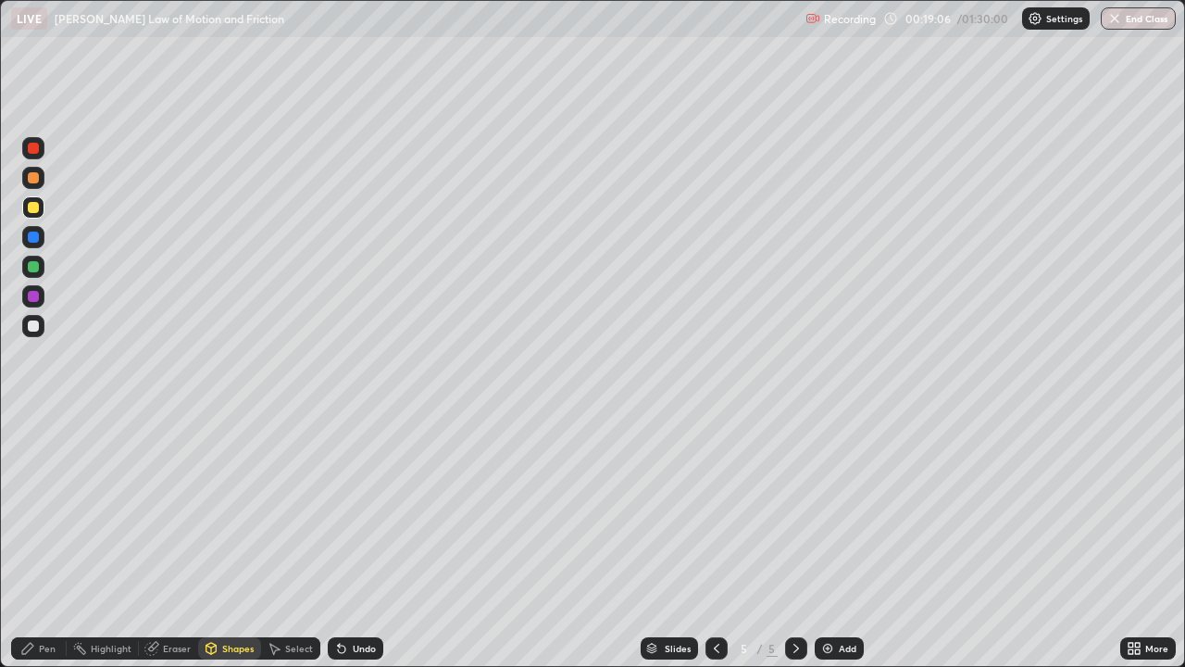
click at [36, 541] on div "Pen" at bounding box center [39, 648] width 56 height 22
click at [42, 541] on div "Pen" at bounding box center [47, 648] width 17 height 9
click at [338, 541] on icon at bounding box center [339, 645] width 2 height 2
click at [356, 541] on div "Undo" at bounding box center [364, 648] width 23 height 9
click at [33, 153] on div at bounding box center [33, 148] width 11 height 11
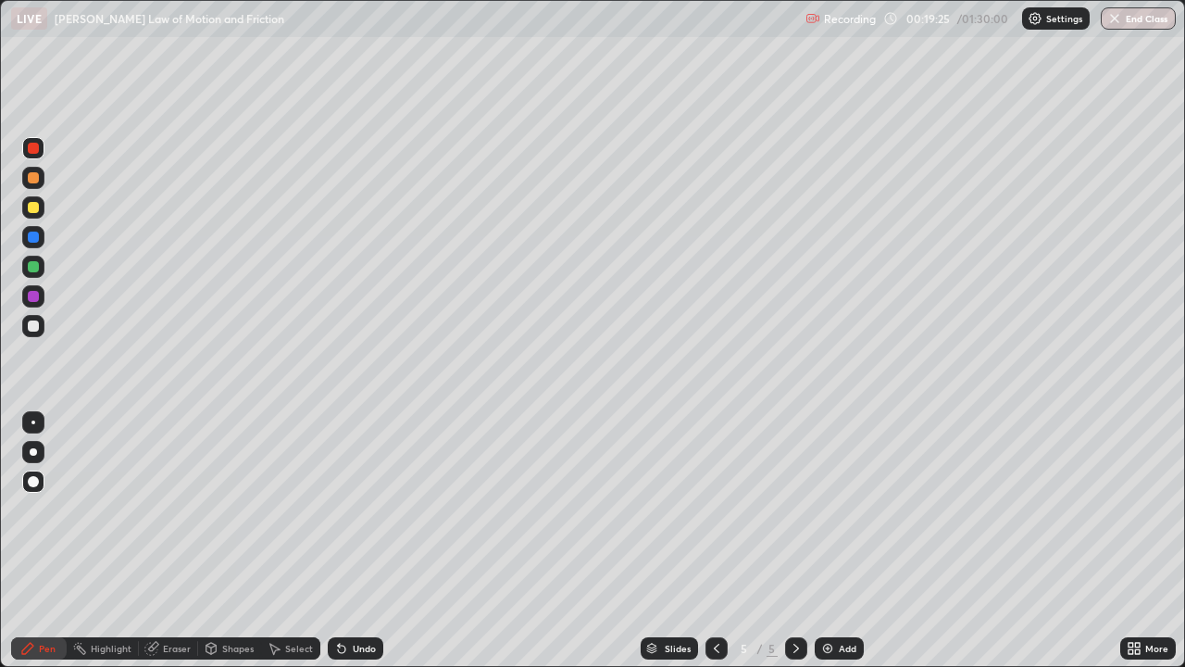
click at [349, 541] on div "Undo" at bounding box center [356, 648] width 56 height 22
click at [357, 541] on div "Undo" at bounding box center [364, 648] width 23 height 9
click at [358, 541] on div "Undo" at bounding box center [356, 648] width 56 height 22
click at [359, 541] on div "Undo" at bounding box center [364, 648] width 23 height 9
click at [362, 541] on div "Undo" at bounding box center [364, 648] width 23 height 9
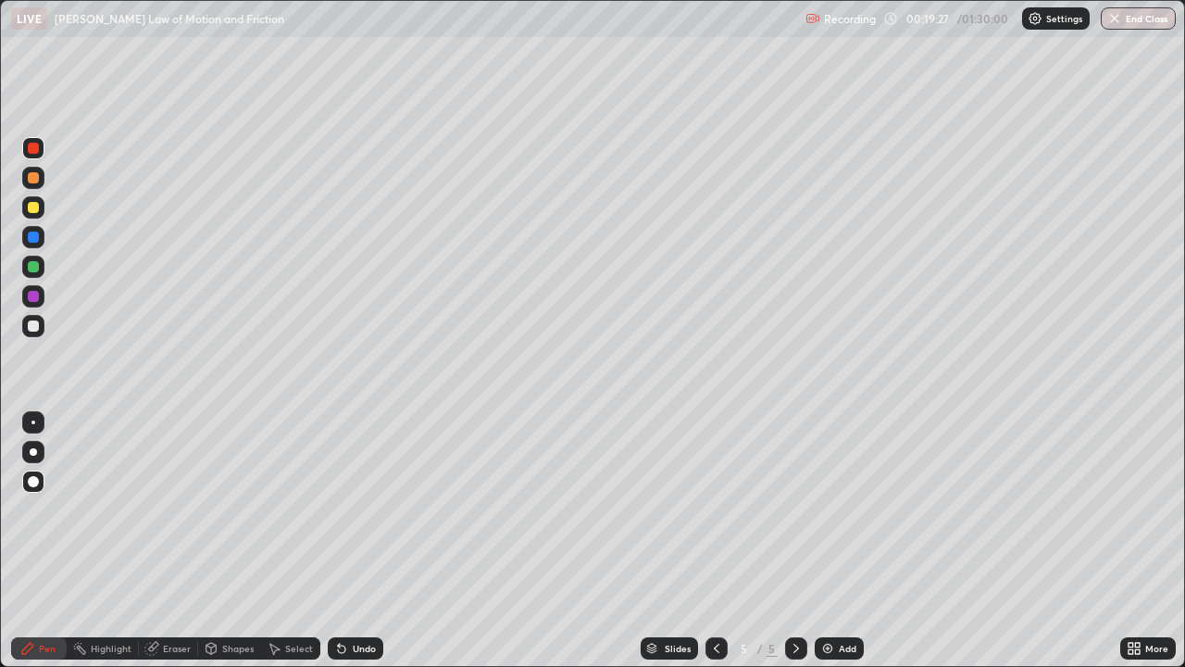
click at [36, 181] on div at bounding box center [33, 177] width 11 height 11
click at [360, 541] on div "Undo" at bounding box center [364, 648] width 23 height 9
click at [346, 541] on div "Undo" at bounding box center [356, 648] width 56 height 22
click at [356, 541] on div "Undo" at bounding box center [364, 648] width 23 height 9
click at [355, 541] on div "Undo" at bounding box center [364, 648] width 23 height 9
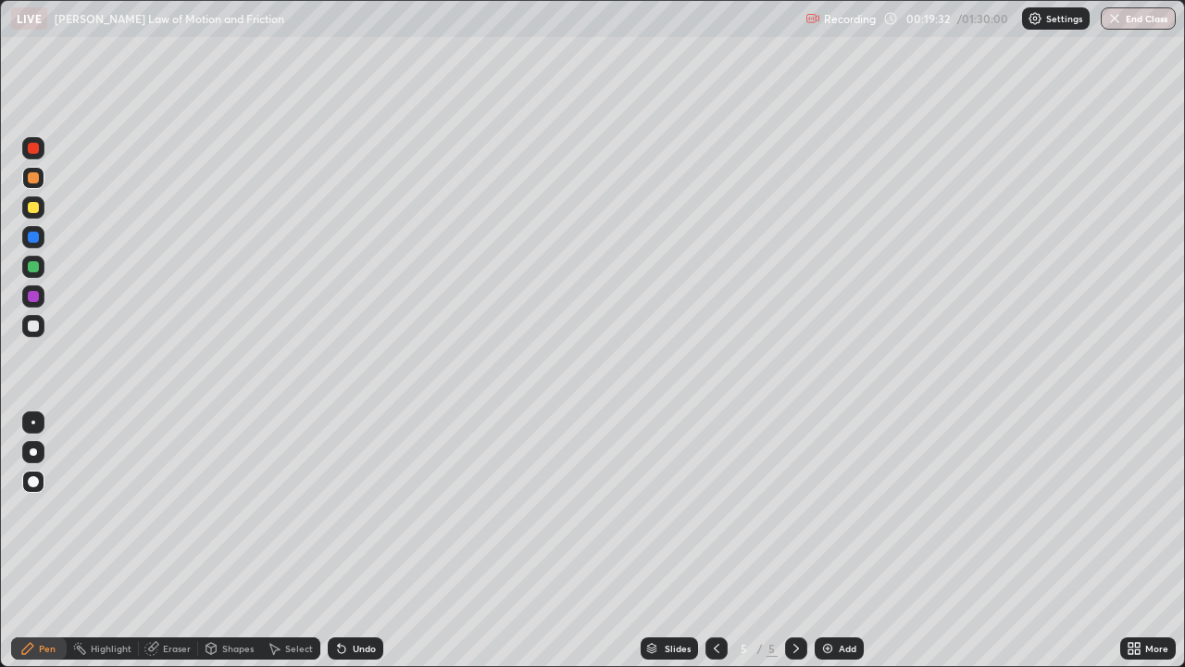
click at [356, 541] on div "Undo" at bounding box center [356, 648] width 56 height 22
click at [359, 541] on div "Undo" at bounding box center [356, 648] width 56 height 22
click at [360, 541] on div "Undo" at bounding box center [356, 648] width 56 height 22
click at [359, 541] on div "Undo" at bounding box center [364, 648] width 23 height 9
click at [360, 541] on div "Undo" at bounding box center [356, 648] width 56 height 22
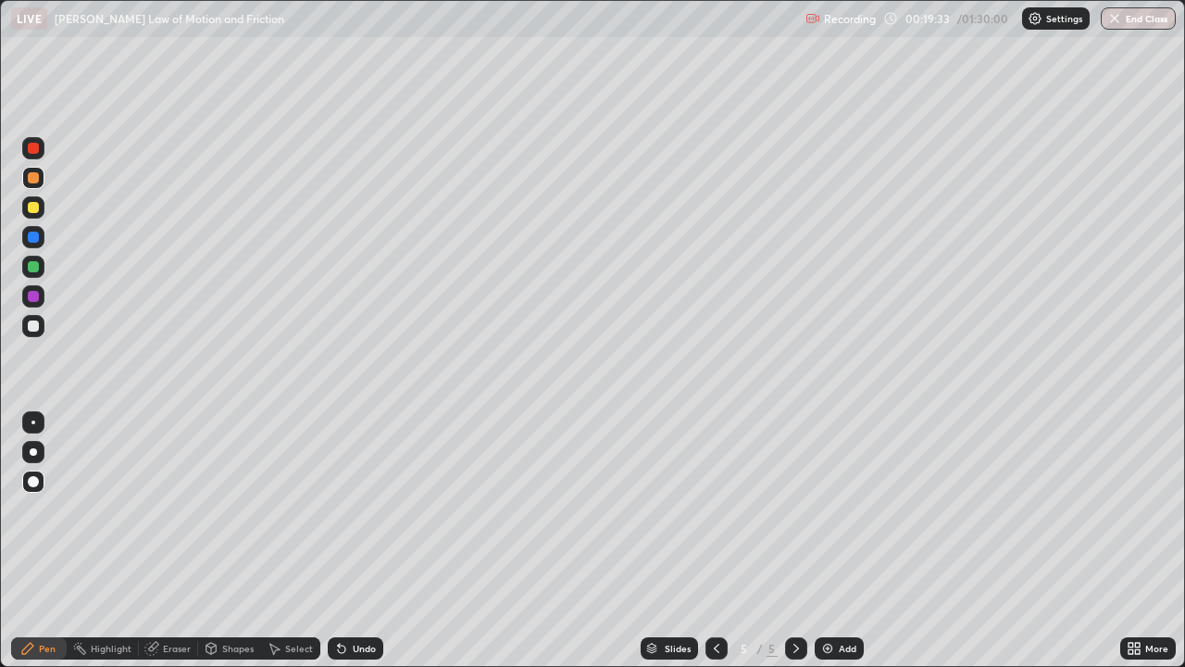
click at [356, 541] on div "Undo" at bounding box center [356, 648] width 56 height 22
click at [360, 541] on div "Undo" at bounding box center [364, 648] width 23 height 9
click at [35, 179] on div at bounding box center [33, 177] width 11 height 11
click at [40, 324] on div at bounding box center [33, 326] width 22 height 22
click at [346, 541] on div "Undo" at bounding box center [356, 648] width 56 height 22
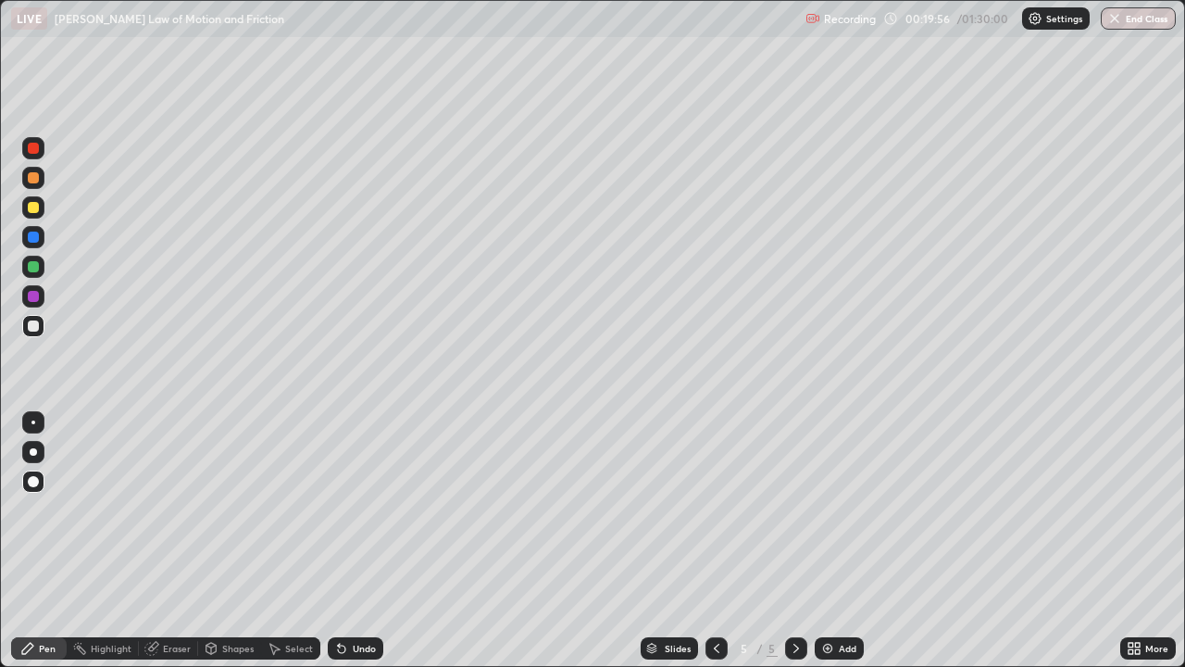
click at [344, 541] on icon at bounding box center [341, 648] width 15 height 15
click at [794, 541] on icon at bounding box center [796, 648] width 15 height 15
click at [360, 541] on div "Undo" at bounding box center [356, 648] width 56 height 22
click at [174, 541] on div "Eraser" at bounding box center [177, 648] width 28 height 9
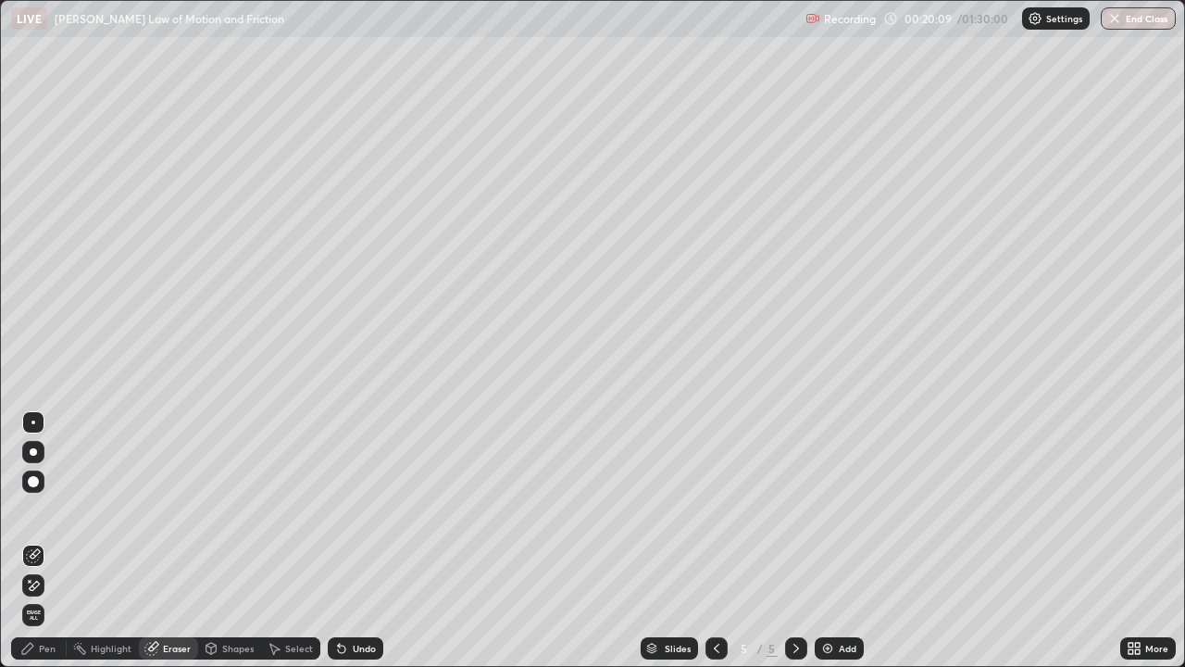
click at [35, 541] on icon at bounding box center [33, 586] width 15 height 16
click at [358, 541] on div "Undo" at bounding box center [364, 648] width 23 height 9
click at [362, 541] on div "Undo" at bounding box center [364, 648] width 23 height 9
click at [361, 541] on div "Undo" at bounding box center [364, 648] width 23 height 9
click at [356, 541] on div "Undo" at bounding box center [356, 648] width 56 height 22
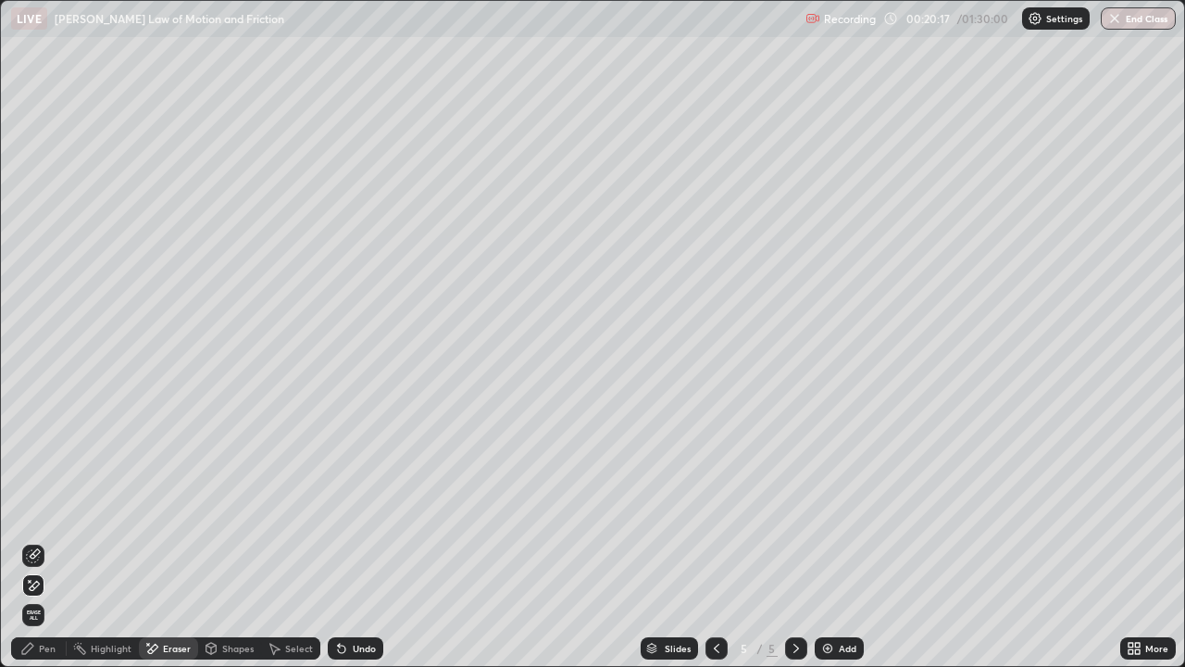
click at [356, 541] on div "Undo" at bounding box center [364, 648] width 23 height 9
click at [355, 541] on div "Undo" at bounding box center [356, 648] width 56 height 22
click at [354, 541] on div "Undo" at bounding box center [356, 648] width 56 height 22
click at [354, 541] on div "Undo" at bounding box center [364, 648] width 23 height 9
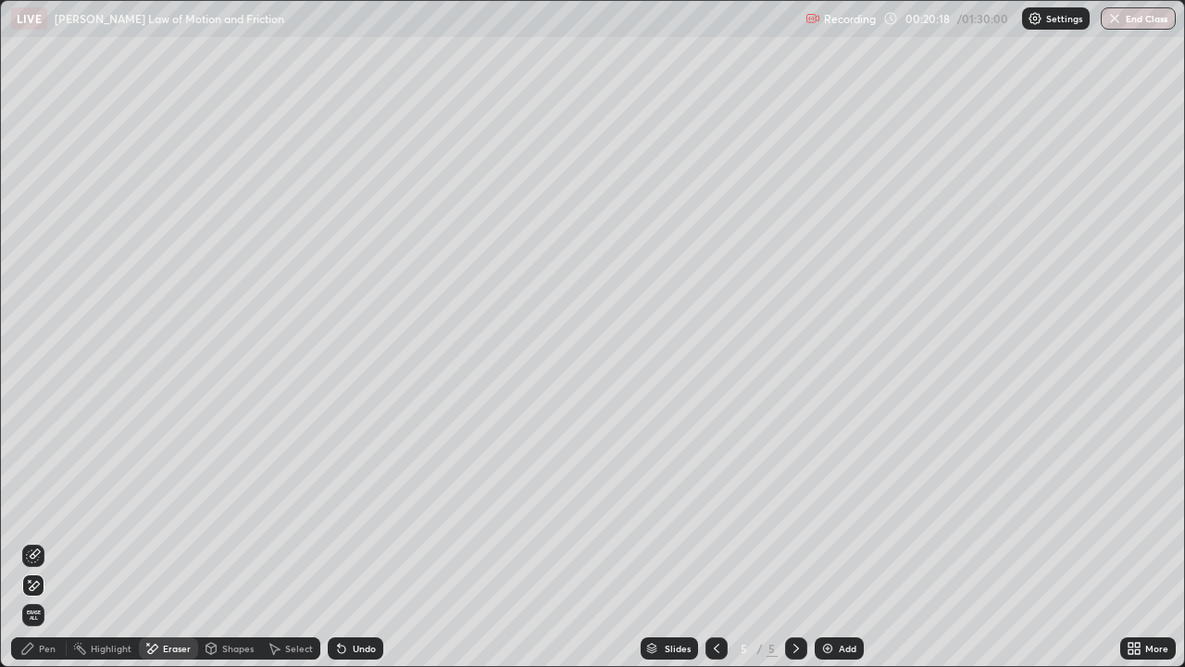
click at [356, 541] on div "Undo" at bounding box center [356, 648] width 56 height 22
click at [1135, 541] on icon at bounding box center [1137, 645] width 5 height 5
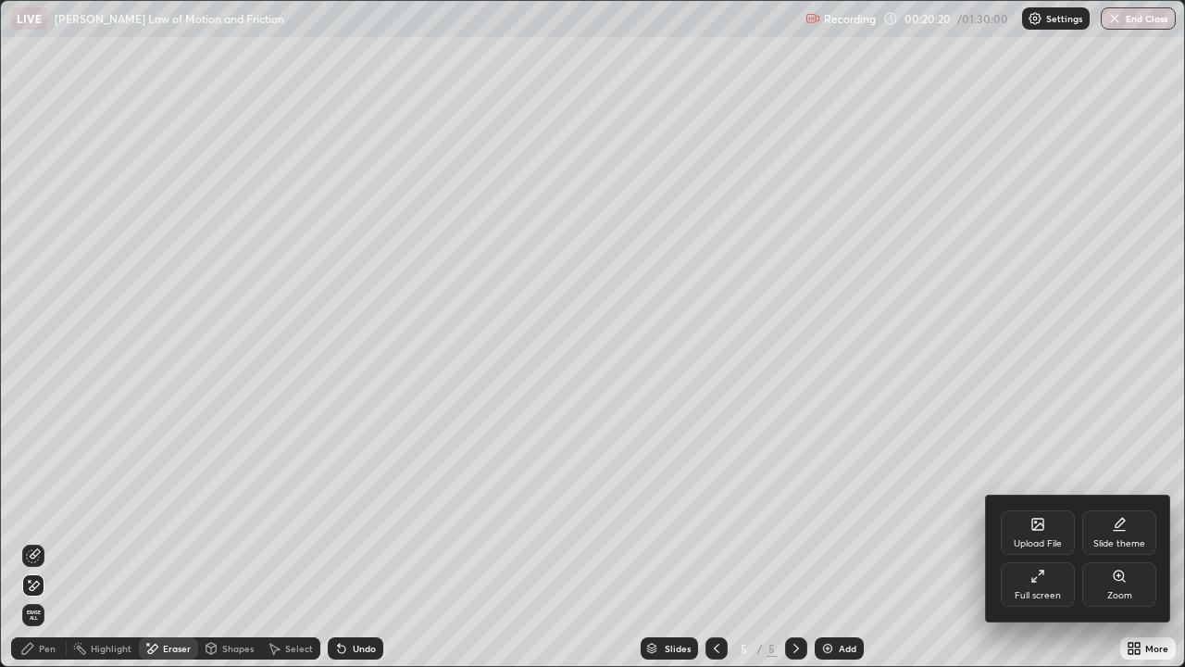
click at [1045, 541] on div "Full screen" at bounding box center [1038, 584] width 74 height 44
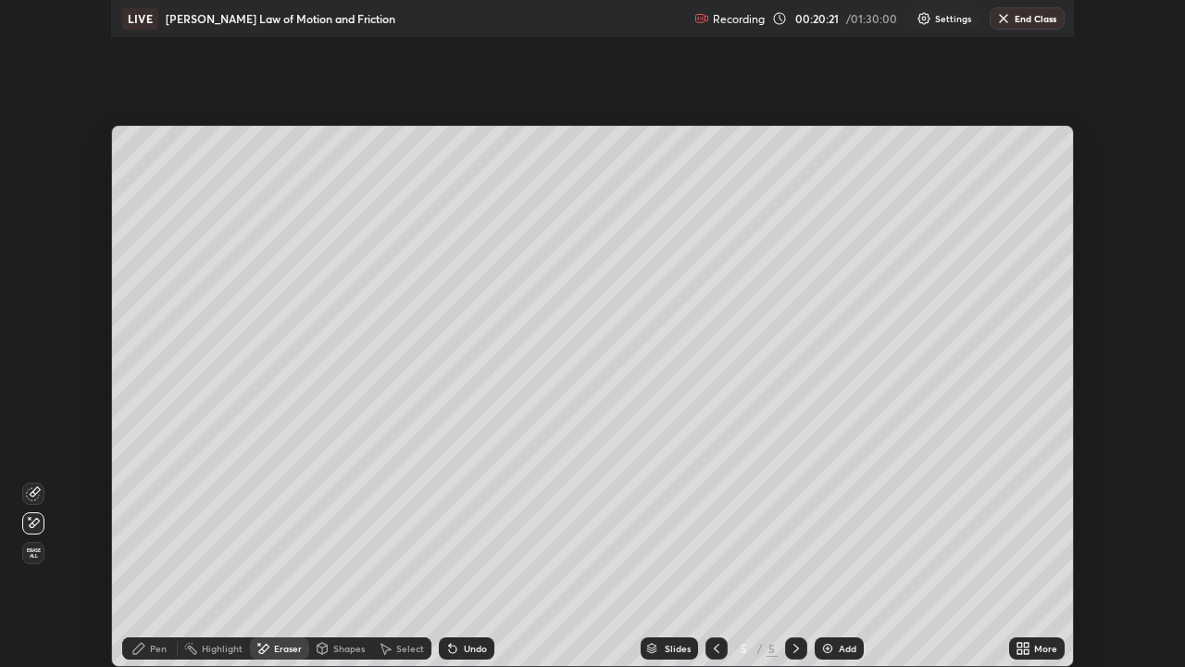
scroll to position [92051, 91407]
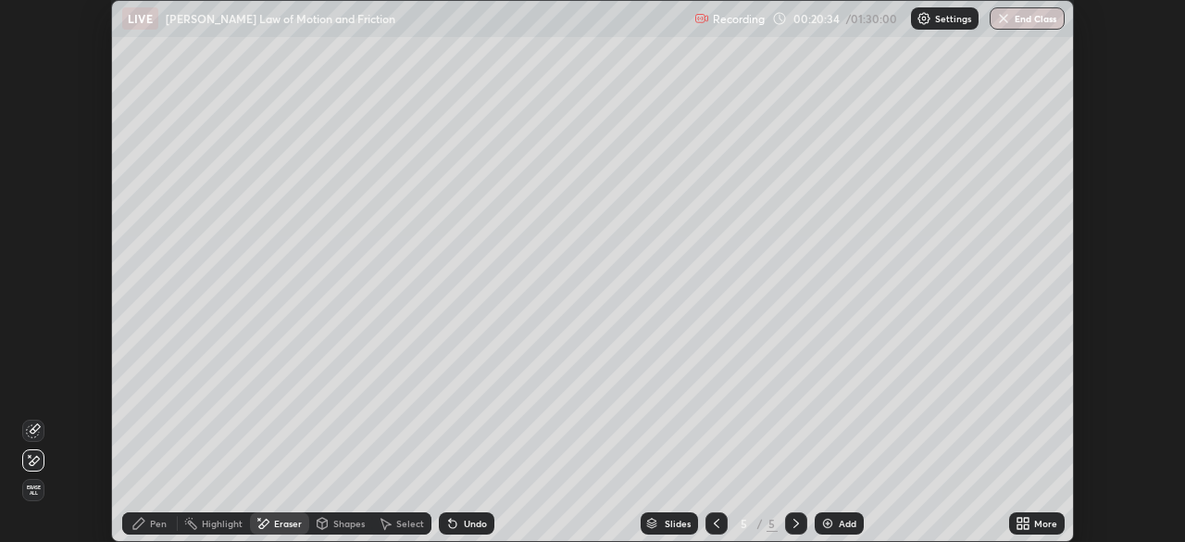
click at [1026, 526] on icon at bounding box center [1026, 526] width 5 height 5
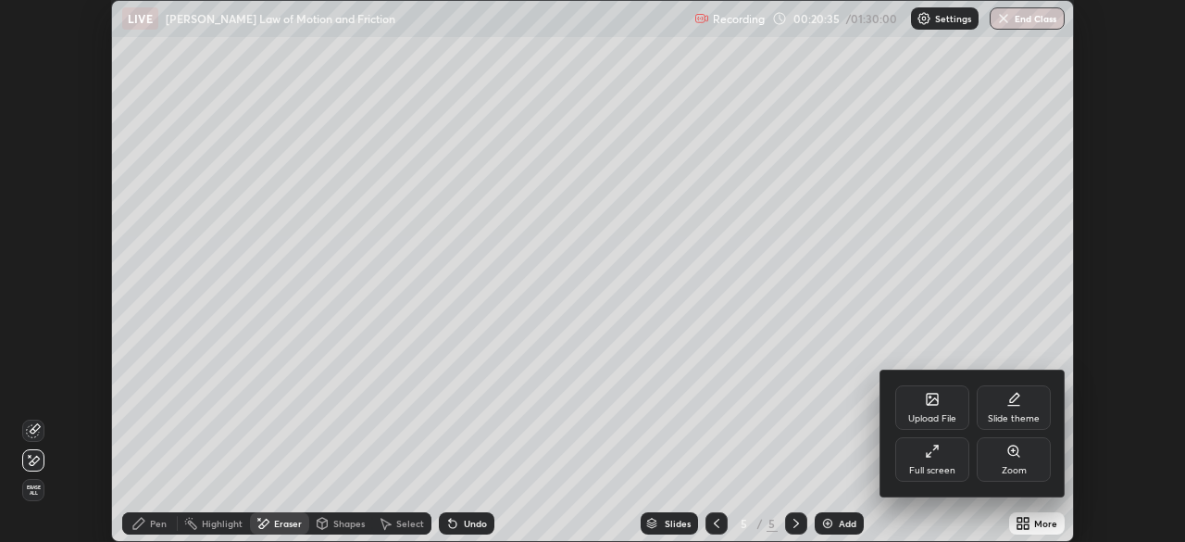
click at [944, 459] on div "Full screen" at bounding box center [932, 459] width 74 height 44
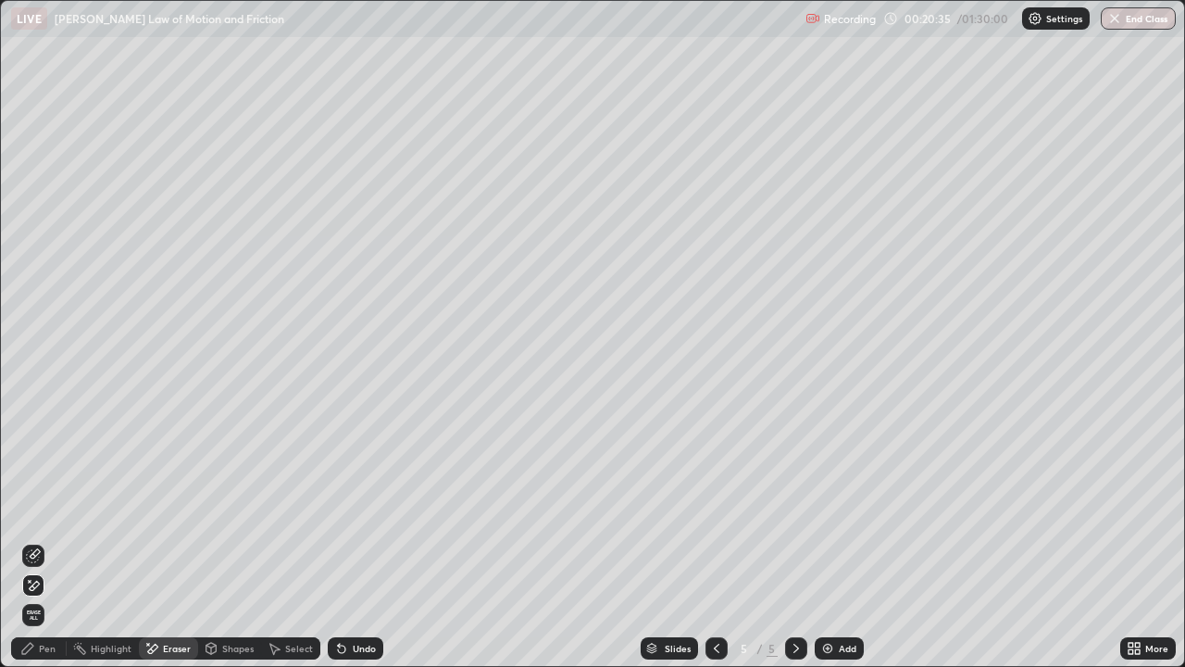
scroll to position [667, 1185]
click at [355, 541] on div "Undo" at bounding box center [364, 648] width 23 height 9
click at [833, 541] on div "Add" at bounding box center [839, 648] width 49 height 22
click at [236, 541] on div "Shapes" at bounding box center [237, 648] width 31 height 9
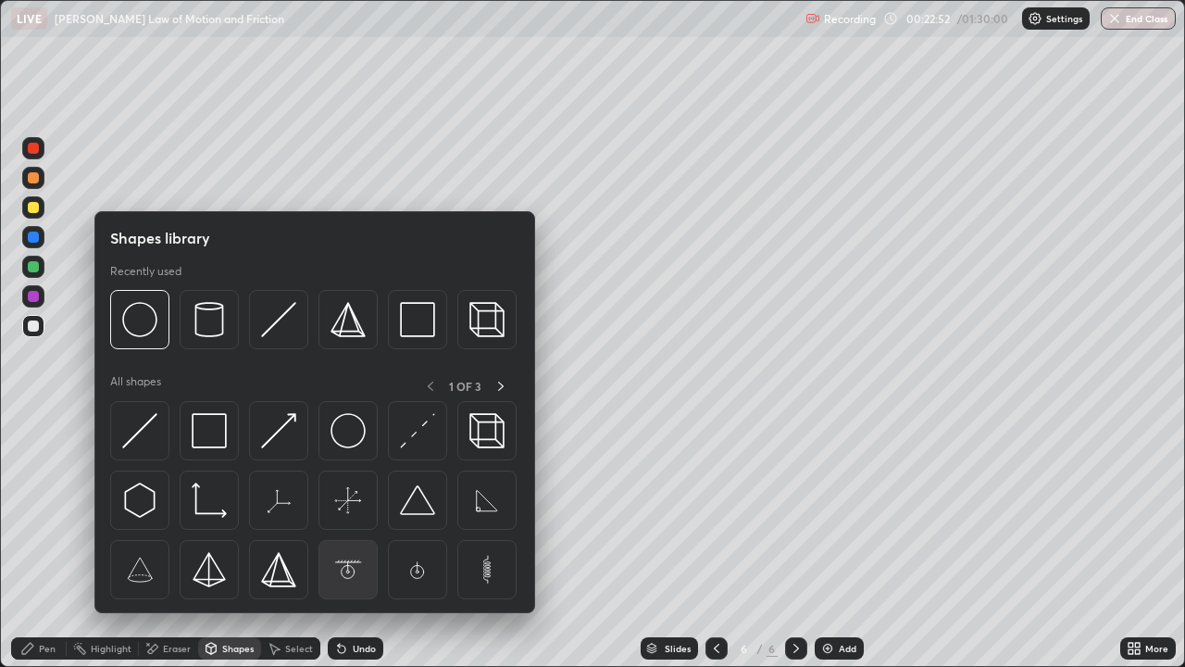
click at [346, 541] on img at bounding box center [348, 569] width 35 height 35
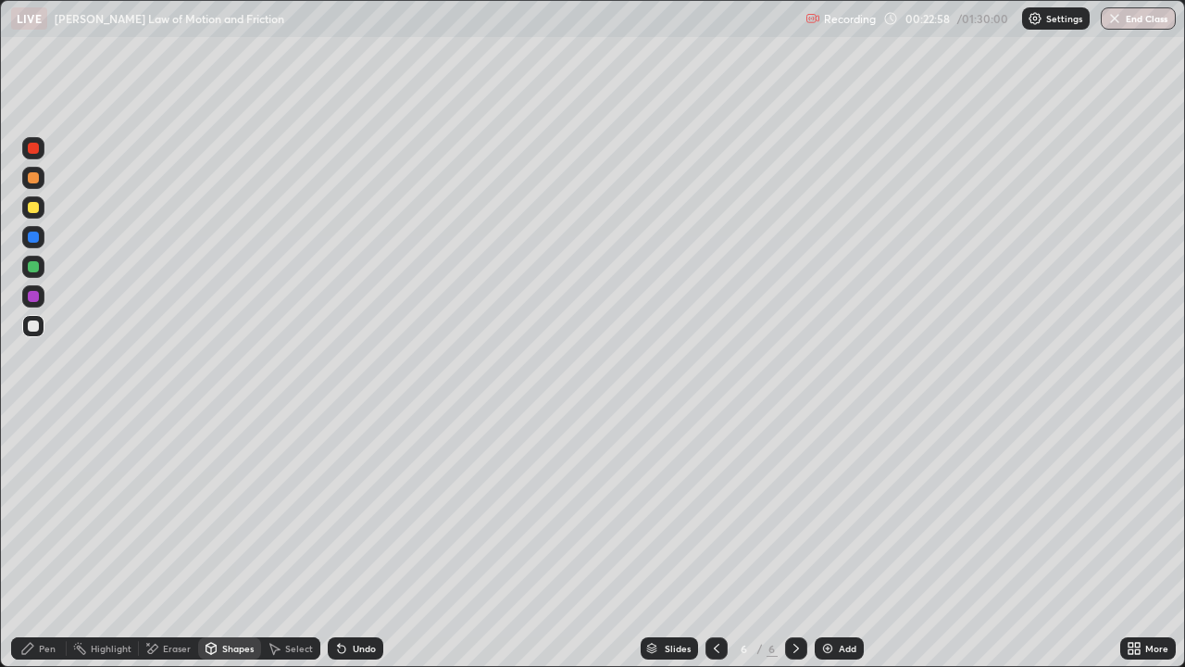
click at [47, 541] on div "Pen" at bounding box center [47, 648] width 17 height 9
click at [349, 541] on div "Undo" at bounding box center [356, 648] width 56 height 22
click at [357, 541] on div "Undo" at bounding box center [364, 648] width 23 height 9
click at [353, 541] on div "Undo" at bounding box center [356, 648] width 56 height 22
click at [352, 541] on div "Undo" at bounding box center [356, 648] width 56 height 22
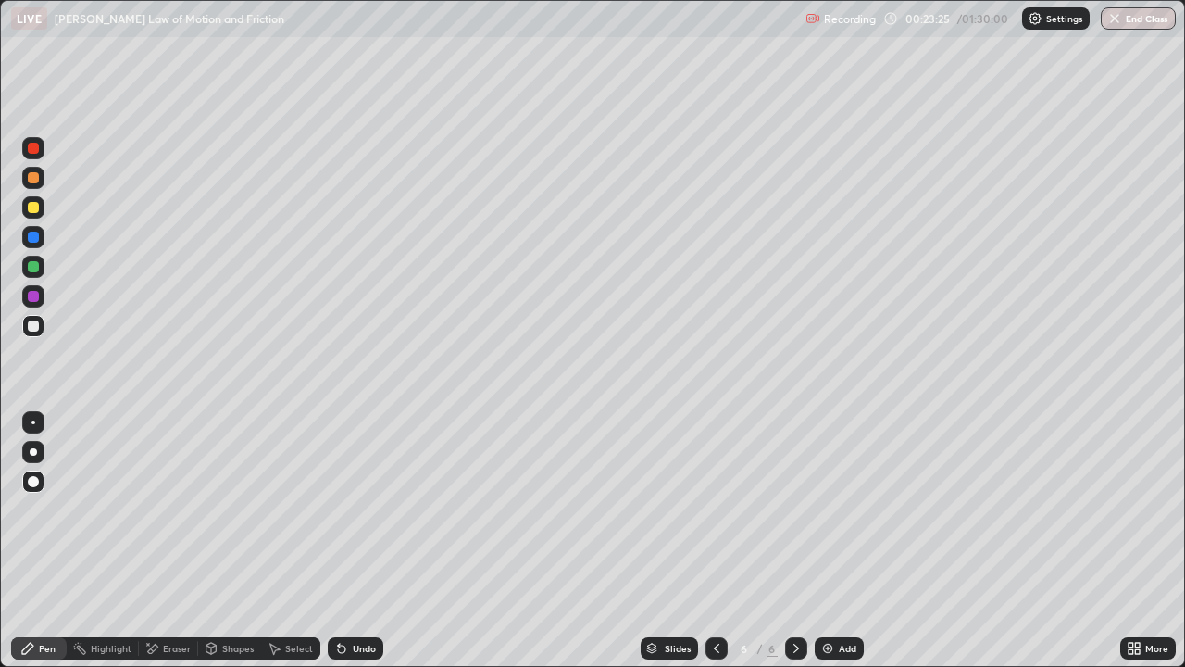
click at [229, 541] on div "Shapes" at bounding box center [237, 648] width 31 height 9
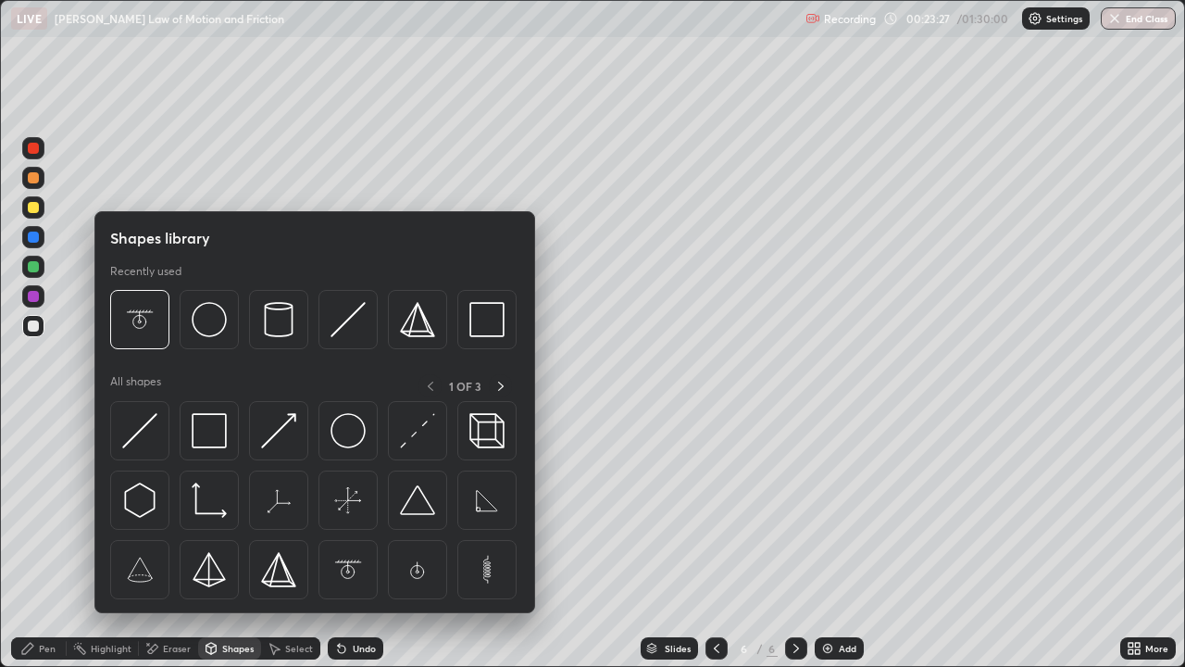
click at [231, 541] on div "Shapes" at bounding box center [237, 648] width 31 height 9
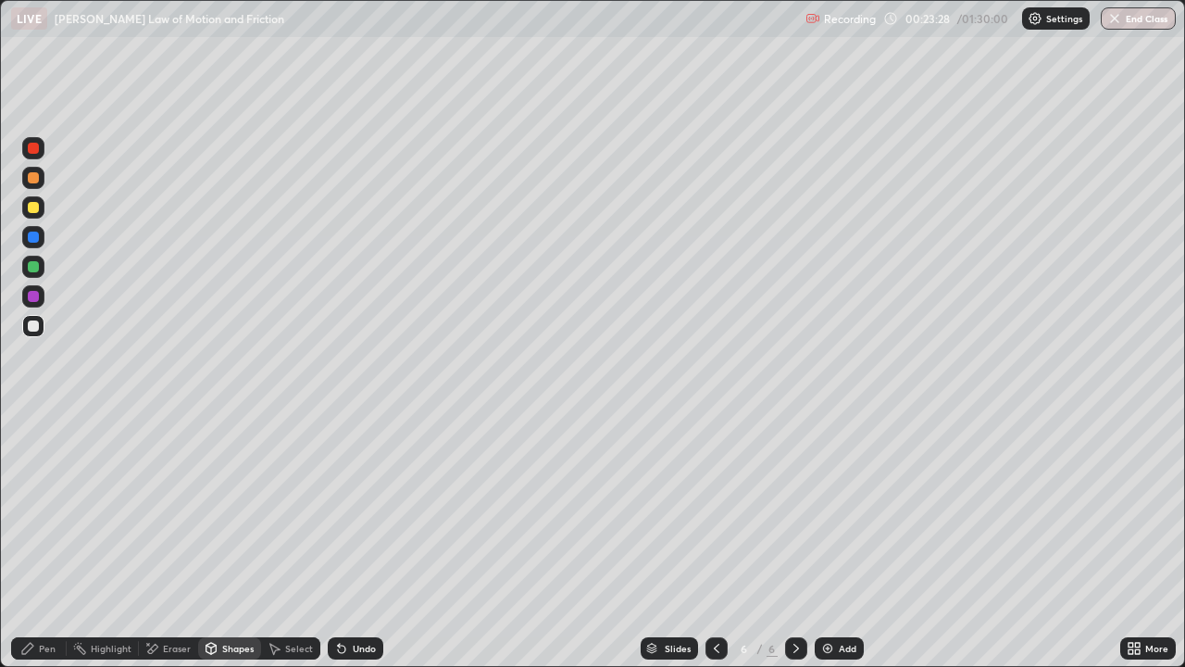
click at [352, 541] on div "Undo" at bounding box center [356, 648] width 56 height 22
click at [354, 541] on div "Undo" at bounding box center [364, 648] width 23 height 9
click at [229, 541] on div "Shapes" at bounding box center [237, 648] width 31 height 9
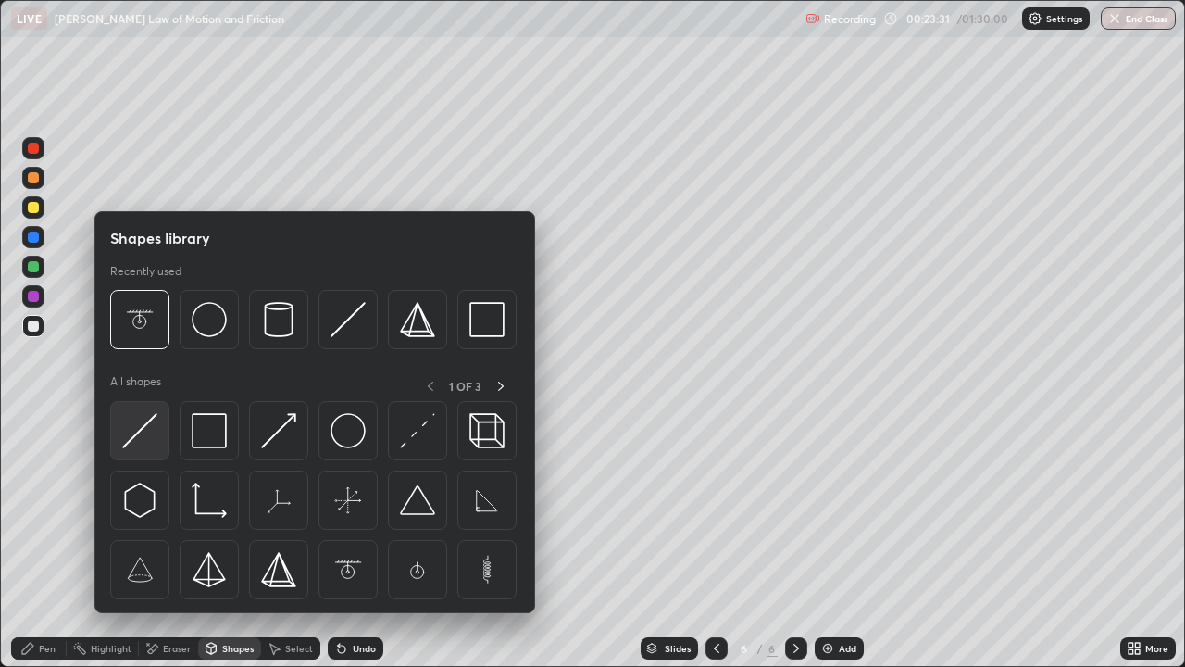
click at [150, 429] on img at bounding box center [139, 430] width 35 height 35
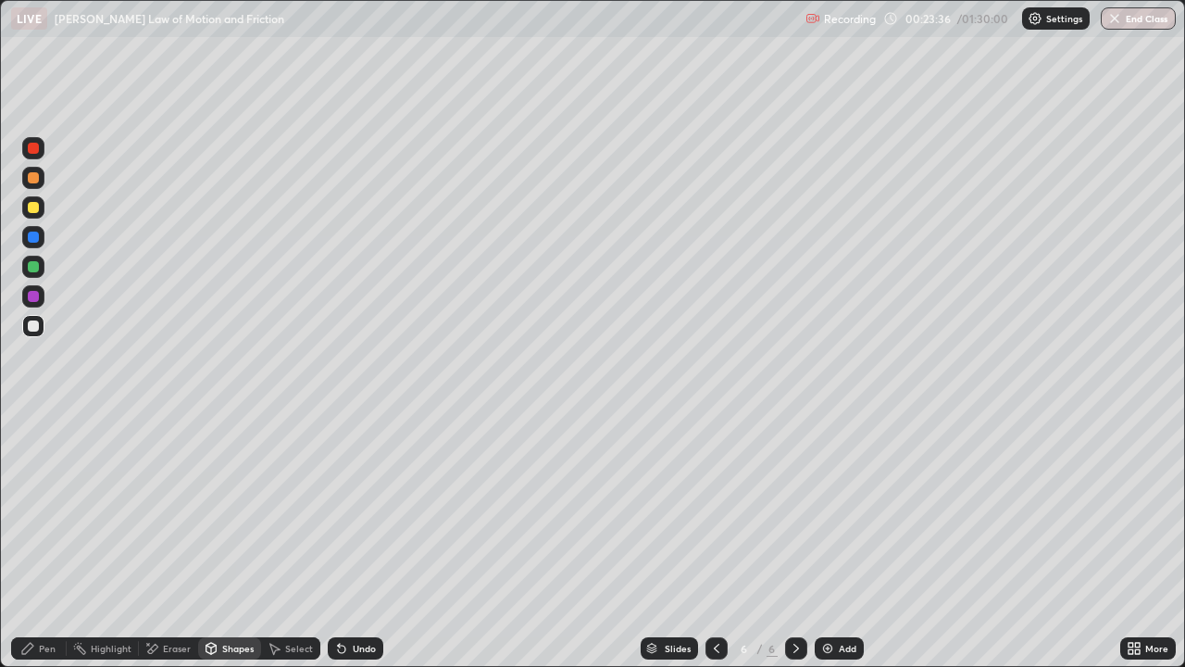
click at [216, 541] on div "Shapes" at bounding box center [229, 648] width 63 height 22
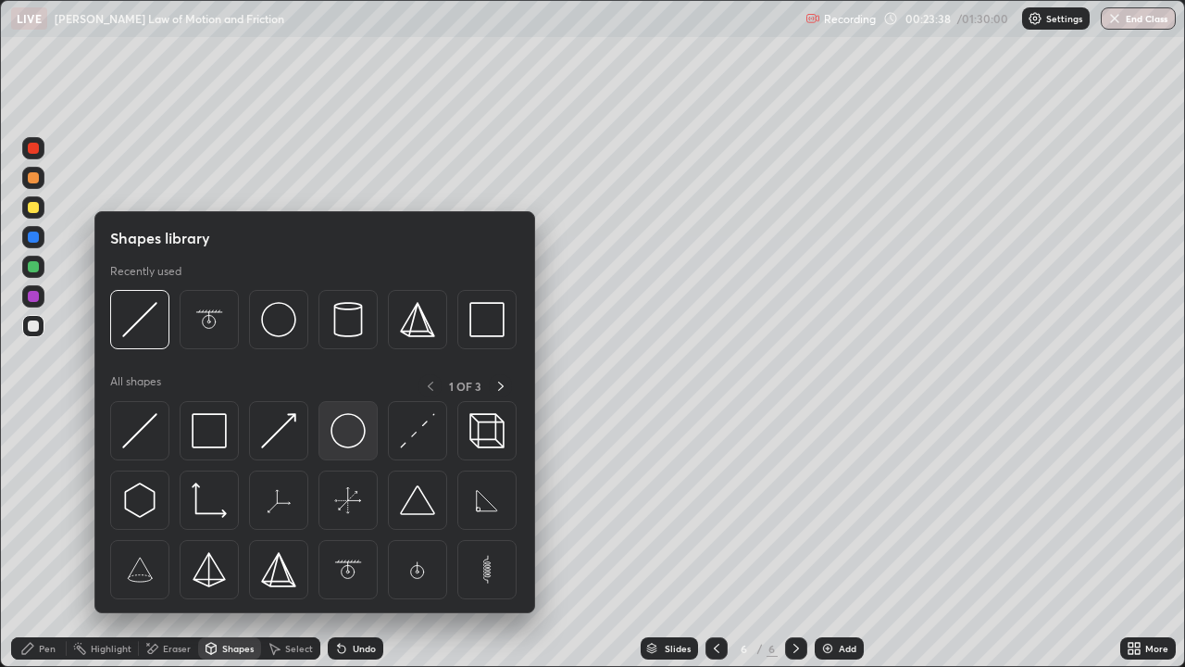
click at [346, 433] on img at bounding box center [348, 430] width 35 height 35
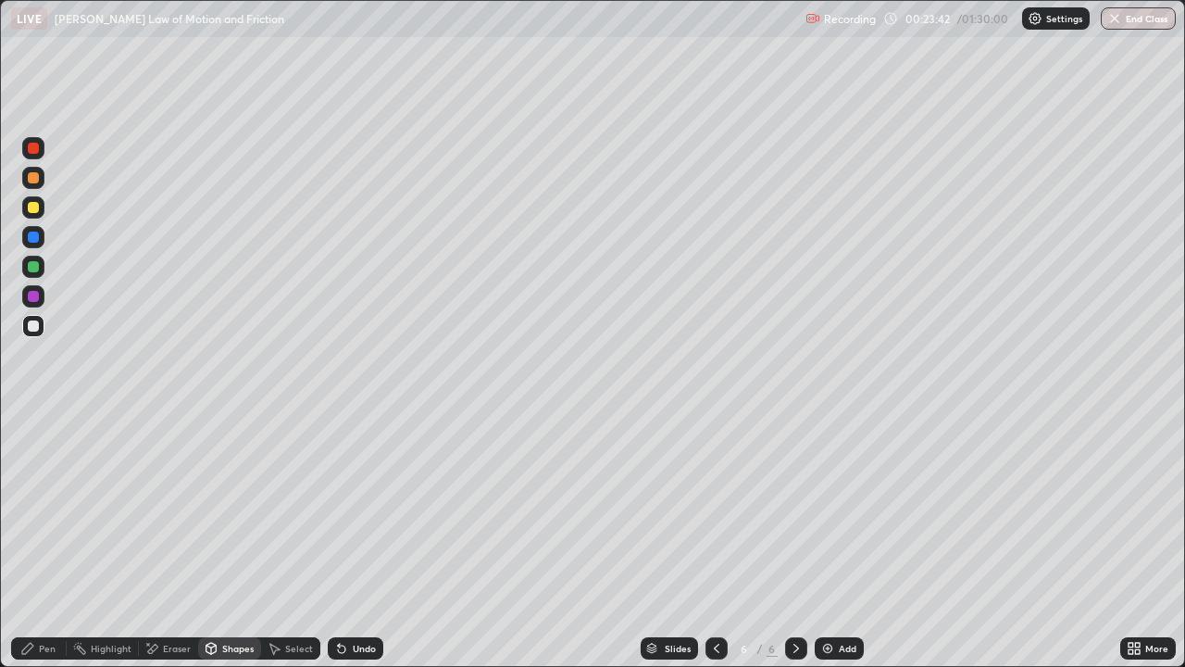
click at [356, 541] on div "Undo" at bounding box center [356, 648] width 56 height 22
click at [362, 541] on div "Undo" at bounding box center [364, 648] width 23 height 9
click at [292, 541] on div "Select" at bounding box center [299, 648] width 28 height 9
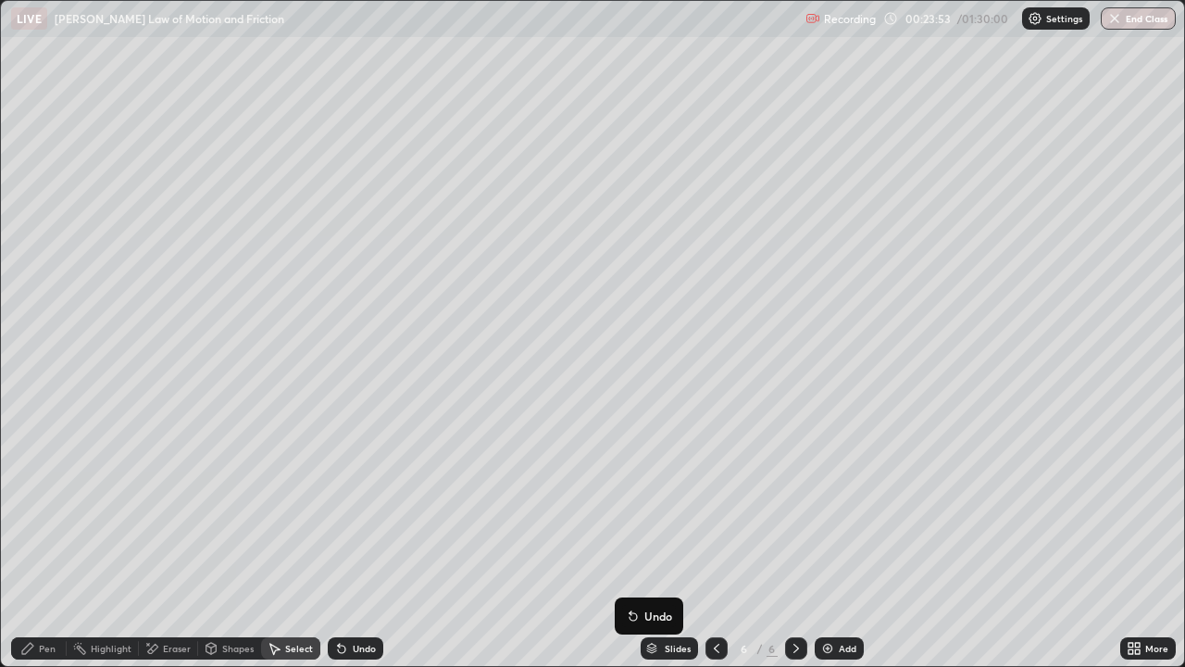
click at [44, 541] on div "Pen" at bounding box center [39, 648] width 56 height 22
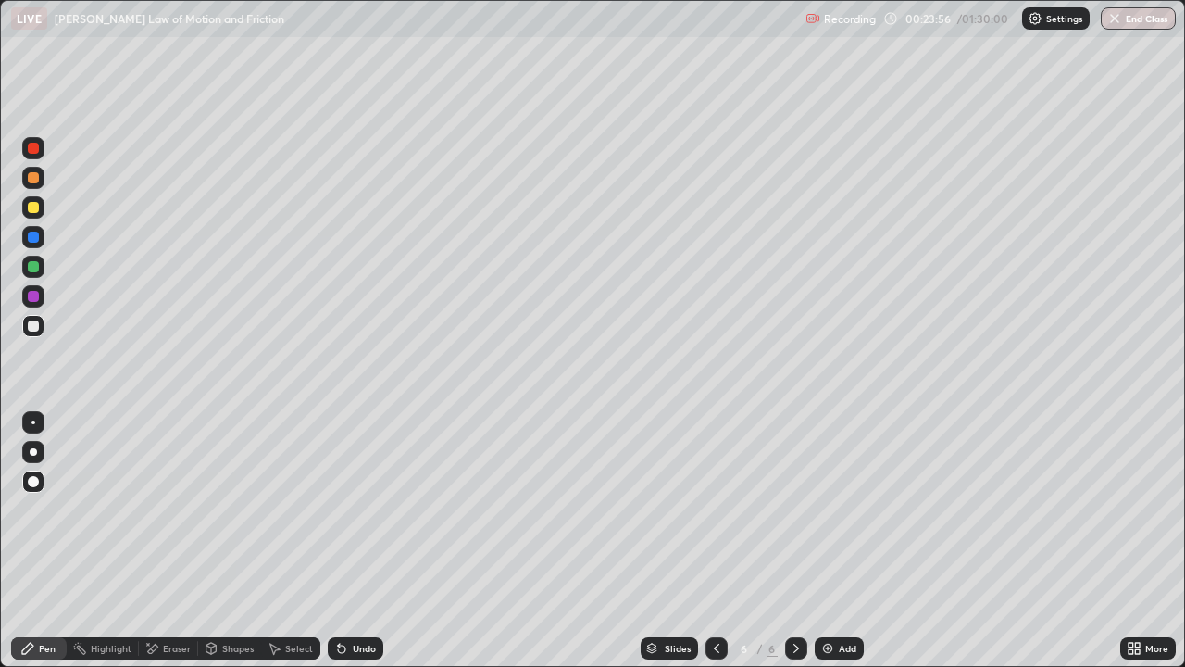
click at [210, 541] on icon at bounding box center [211, 646] width 10 height 3
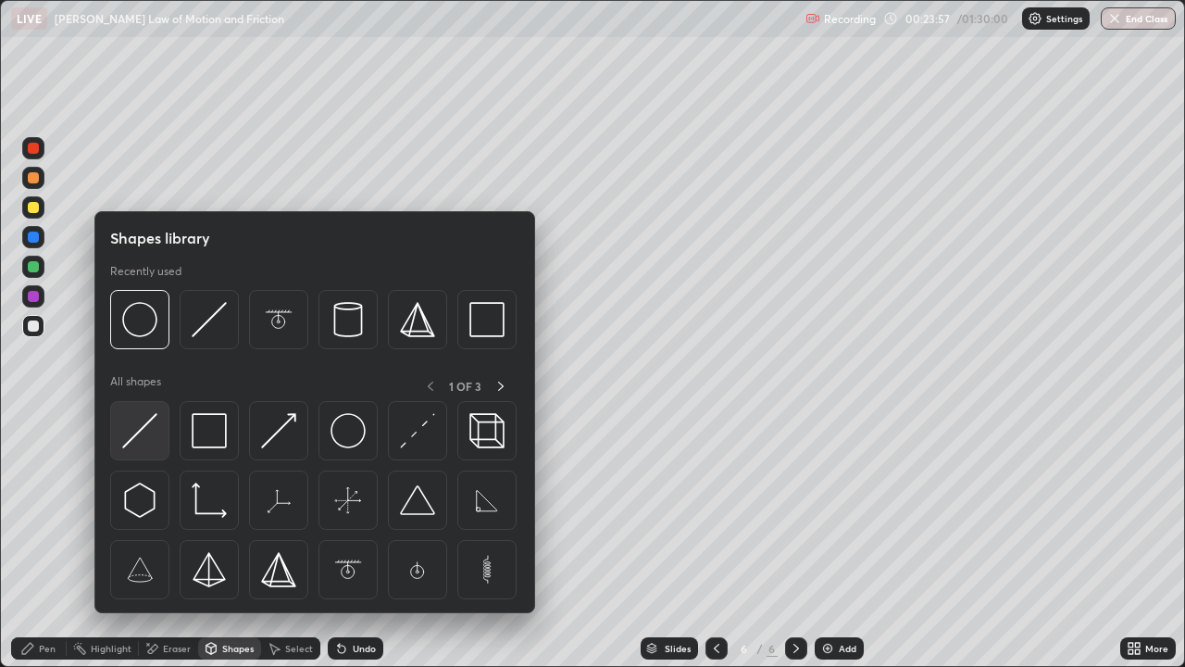
click at [144, 436] on img at bounding box center [139, 430] width 35 height 35
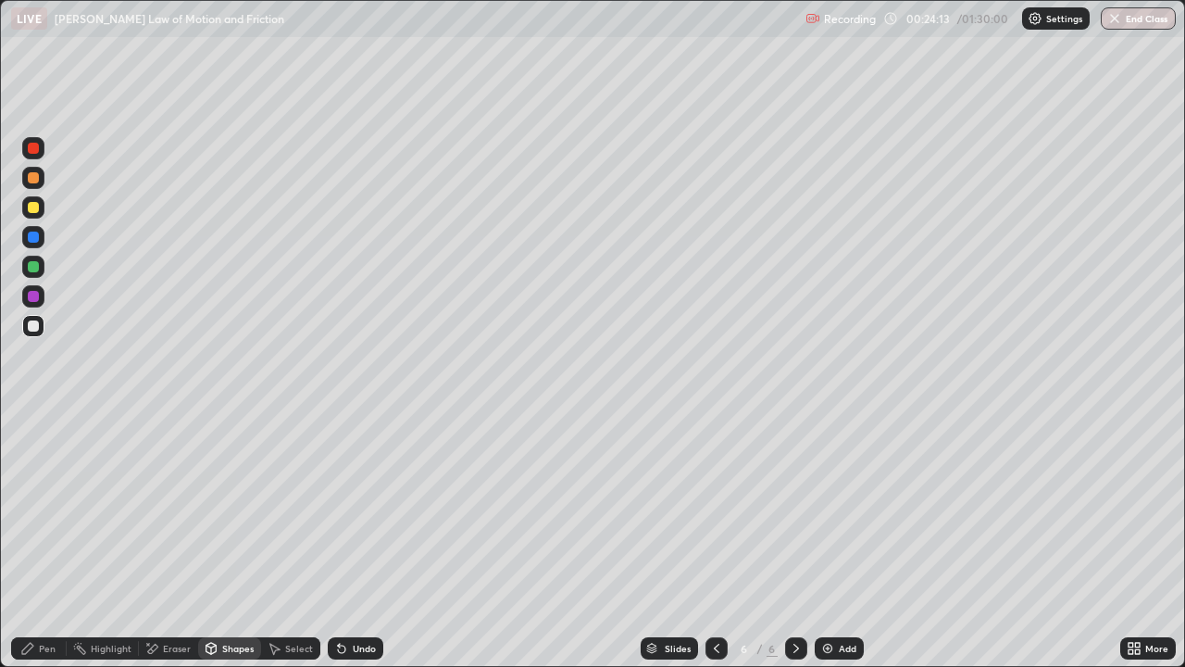
click at [294, 541] on div "Select" at bounding box center [299, 648] width 28 height 9
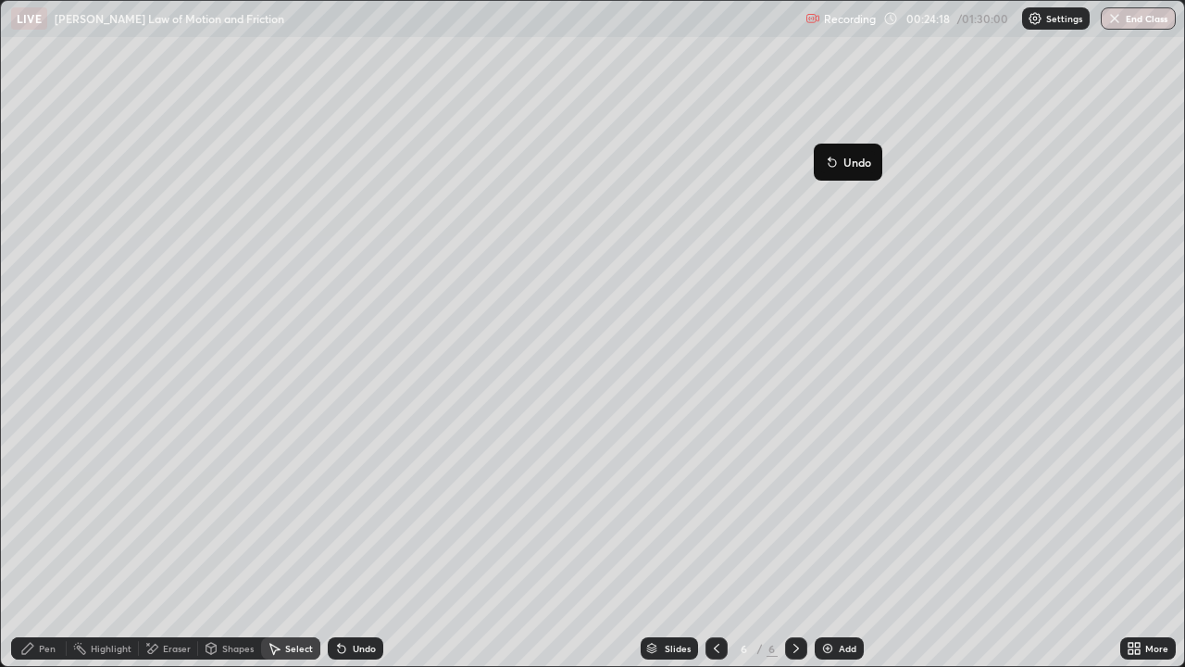
click at [50, 541] on div "Pen" at bounding box center [47, 648] width 17 height 9
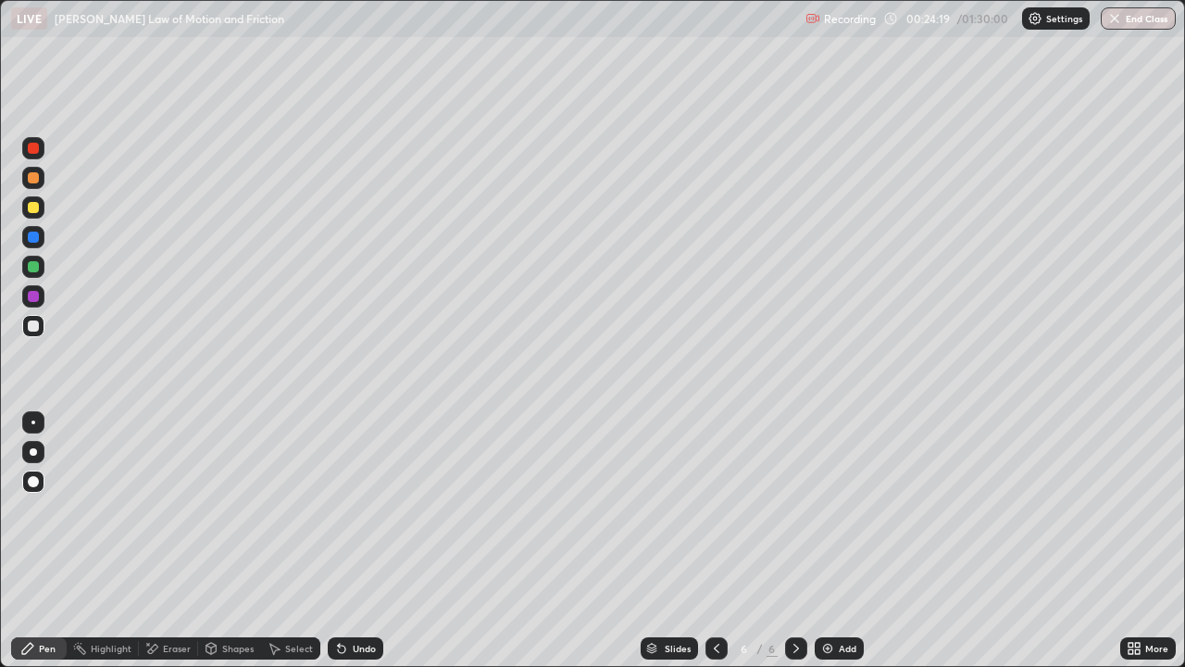
click at [166, 541] on div "Eraser" at bounding box center [168, 648] width 59 height 22
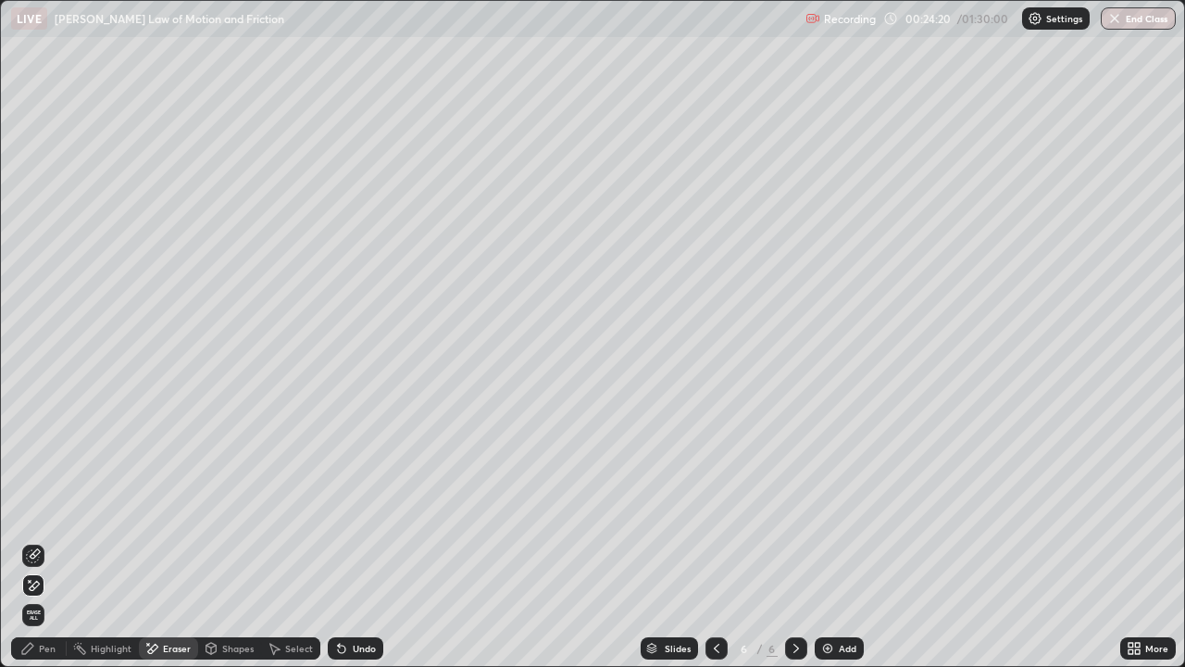
click at [219, 541] on div "Shapes" at bounding box center [229, 648] width 63 height 22
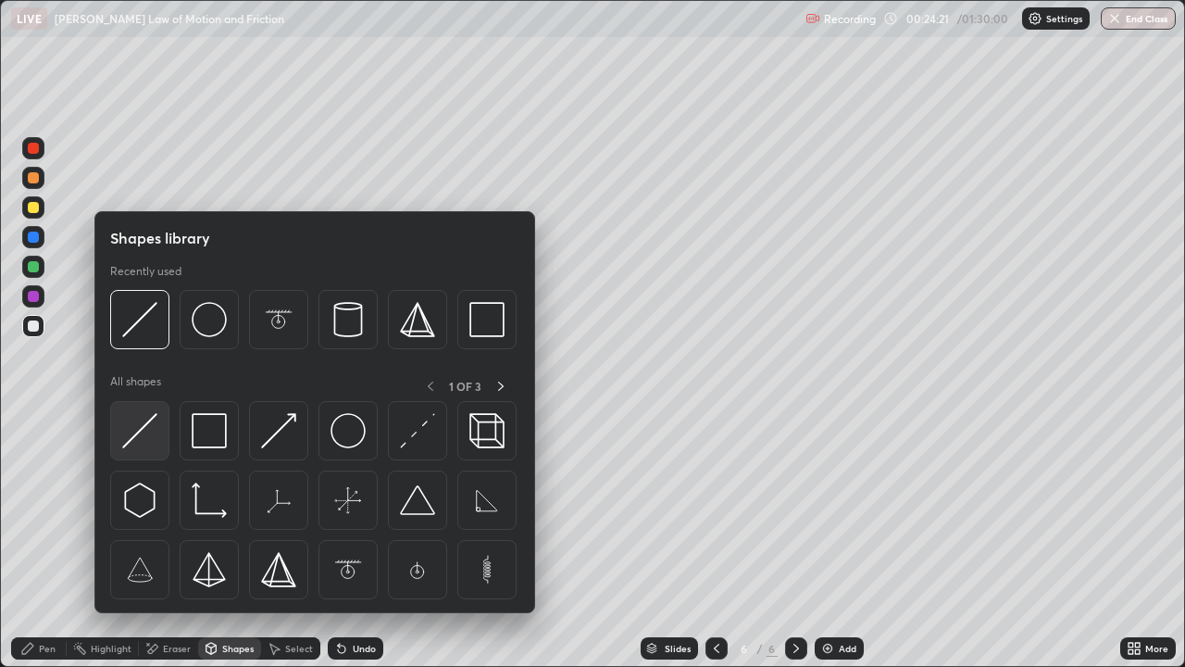
click at [153, 419] on img at bounding box center [139, 430] width 35 height 35
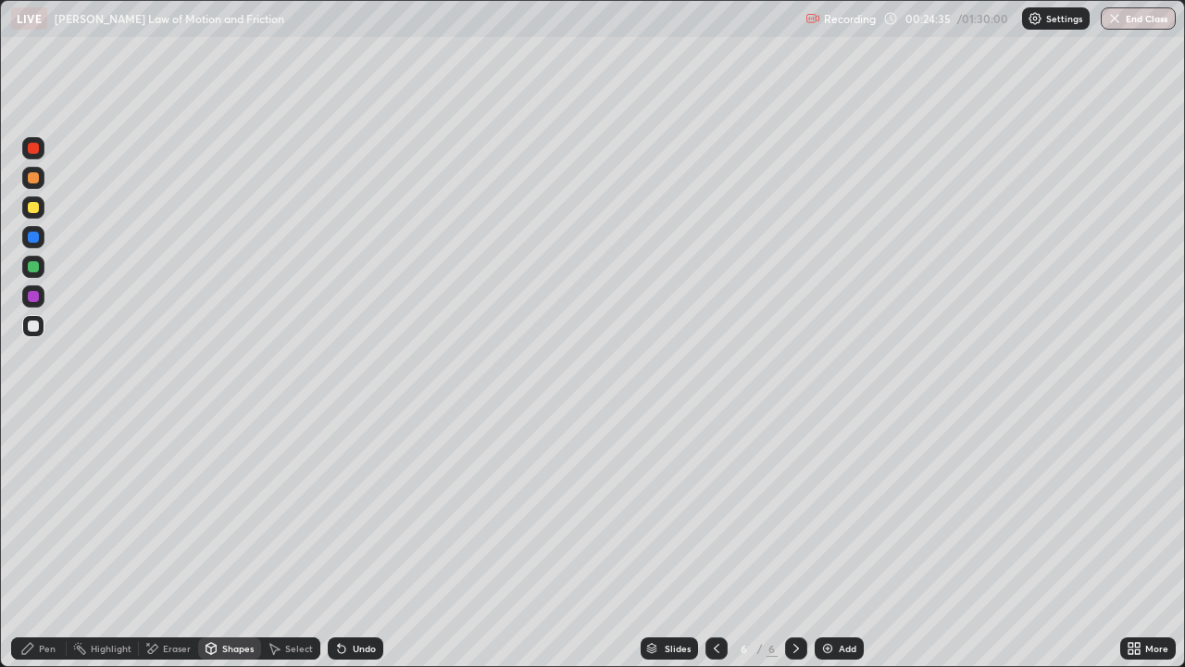
click at [56, 541] on div "Pen" at bounding box center [39, 648] width 56 height 22
click at [187, 541] on div "Eraser" at bounding box center [168, 648] width 59 height 22
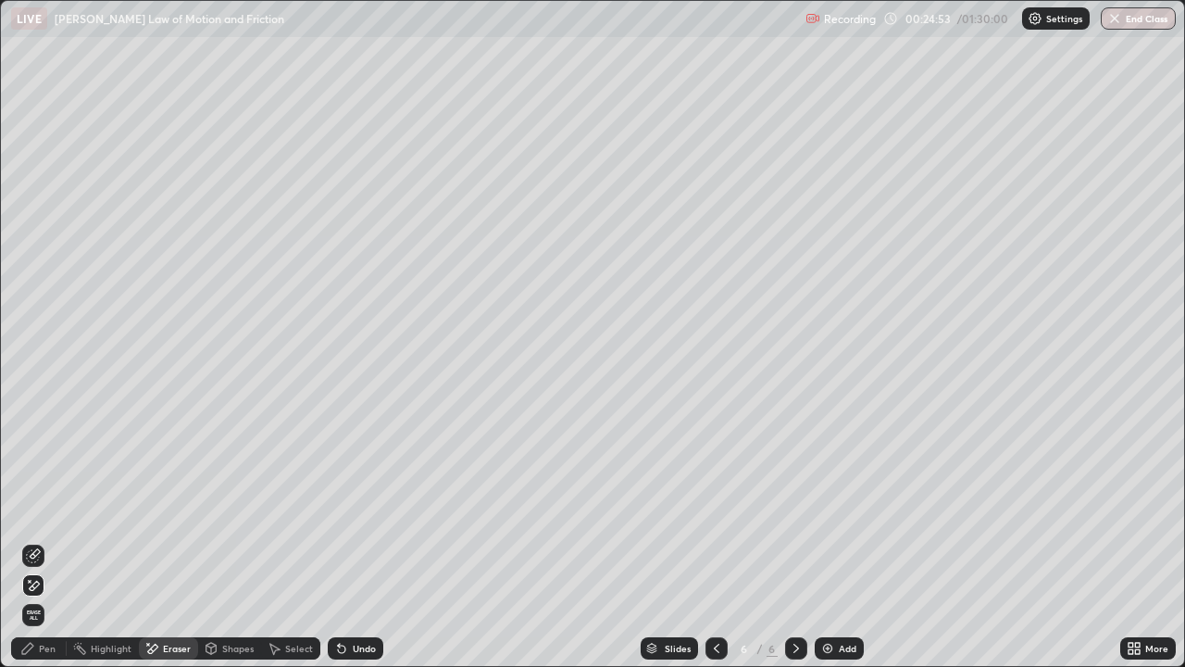
click at [33, 541] on icon at bounding box center [35, 553] width 10 height 9
click at [45, 541] on div "Pen" at bounding box center [47, 648] width 17 height 9
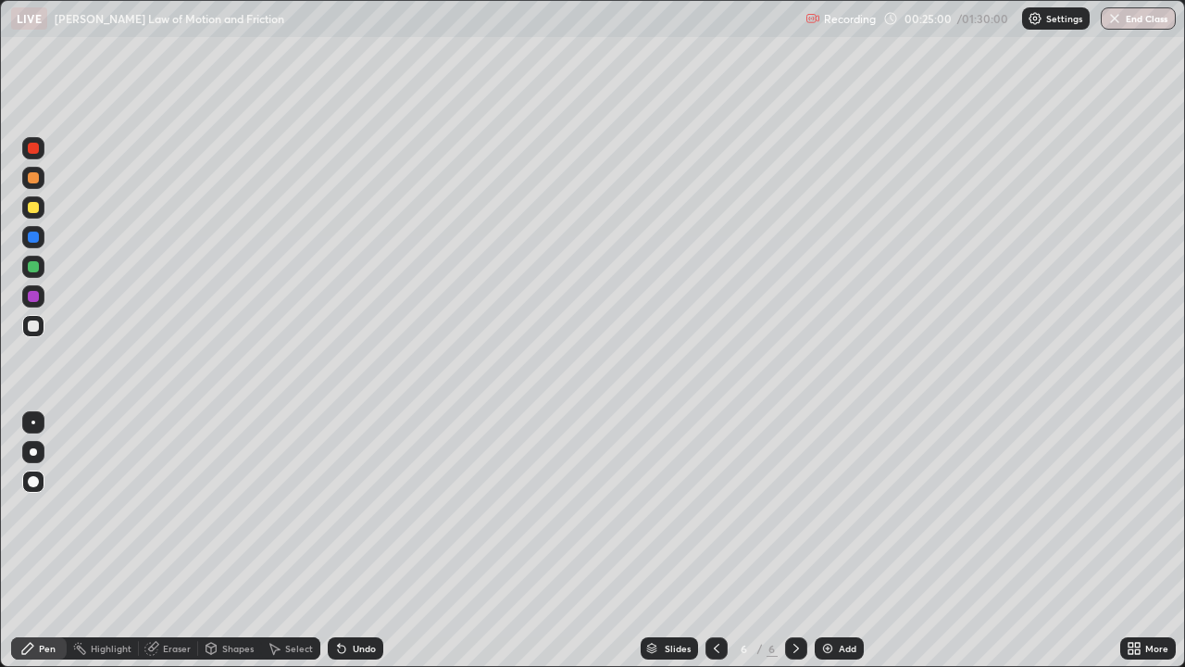
click at [31, 288] on div at bounding box center [33, 296] width 22 height 22
click at [43, 325] on div at bounding box center [33, 326] width 22 height 22
click at [35, 266] on div at bounding box center [33, 266] width 11 height 11
click at [168, 541] on div "Eraser" at bounding box center [177, 648] width 28 height 9
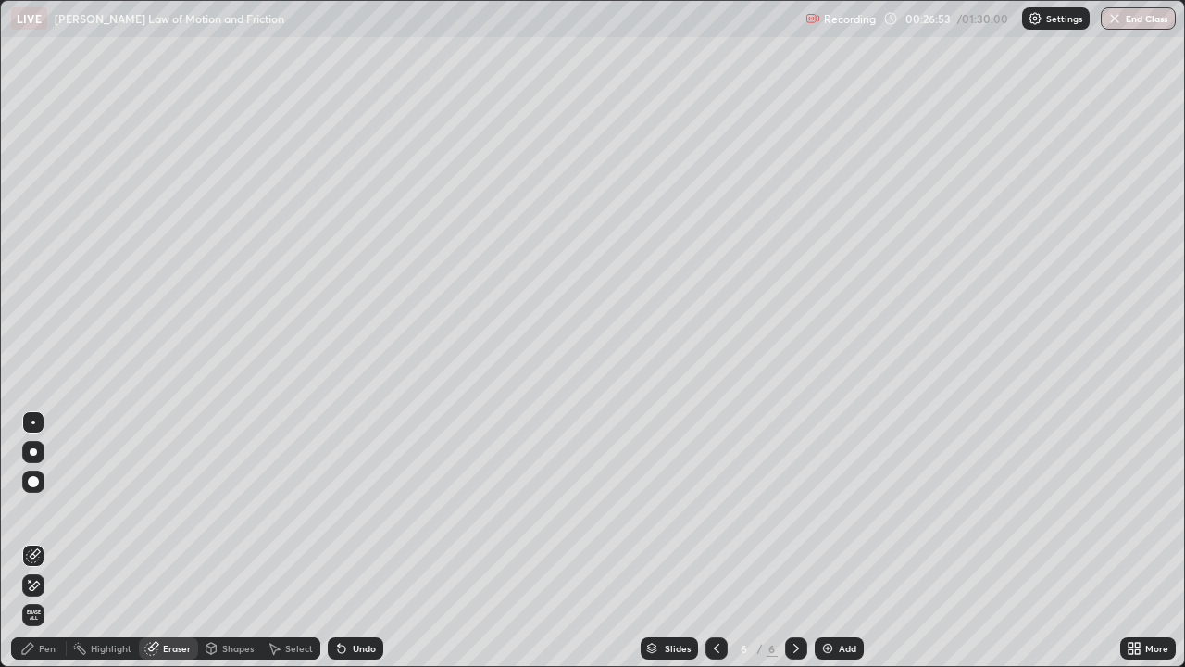
click at [33, 541] on span "Erase all" at bounding box center [33, 614] width 20 height 11
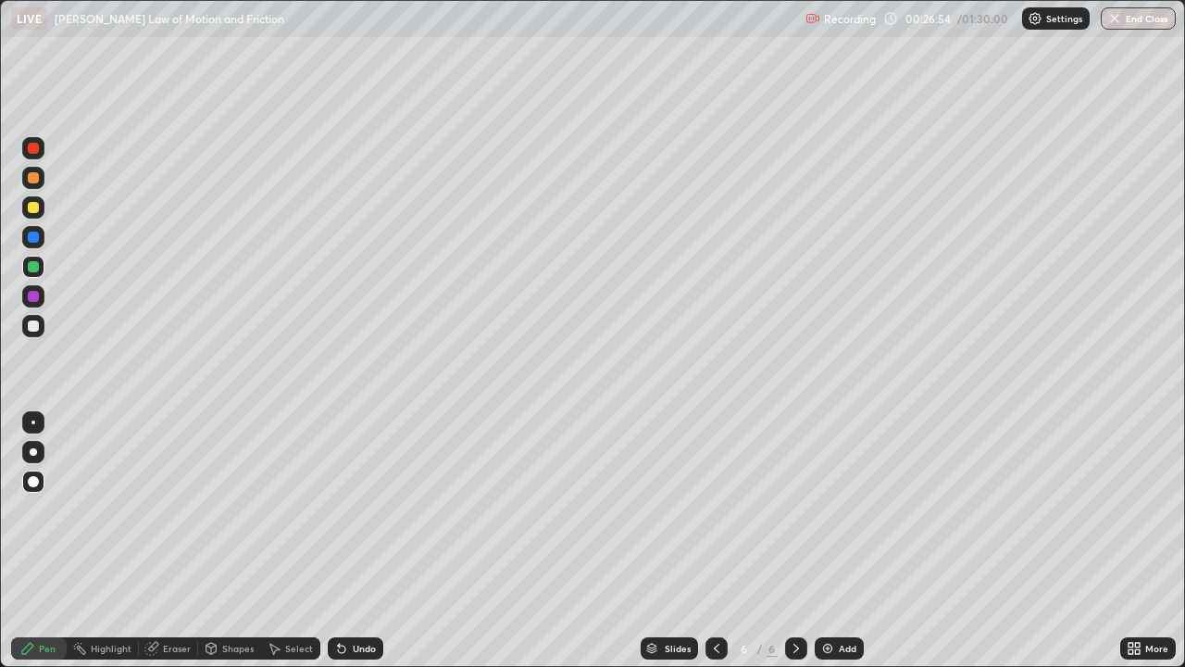
click at [717, 541] on icon at bounding box center [717, 648] width 6 height 9
click at [166, 541] on div "Eraser" at bounding box center [177, 648] width 28 height 9
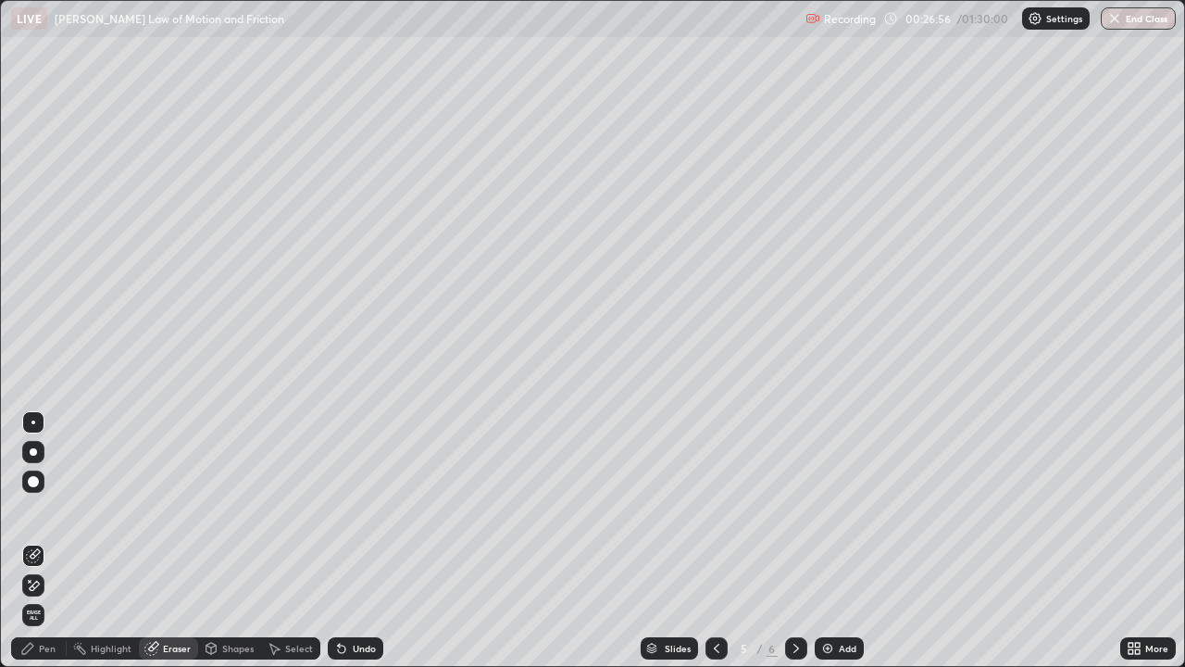
click at [32, 541] on span "Erase all" at bounding box center [33, 614] width 20 height 11
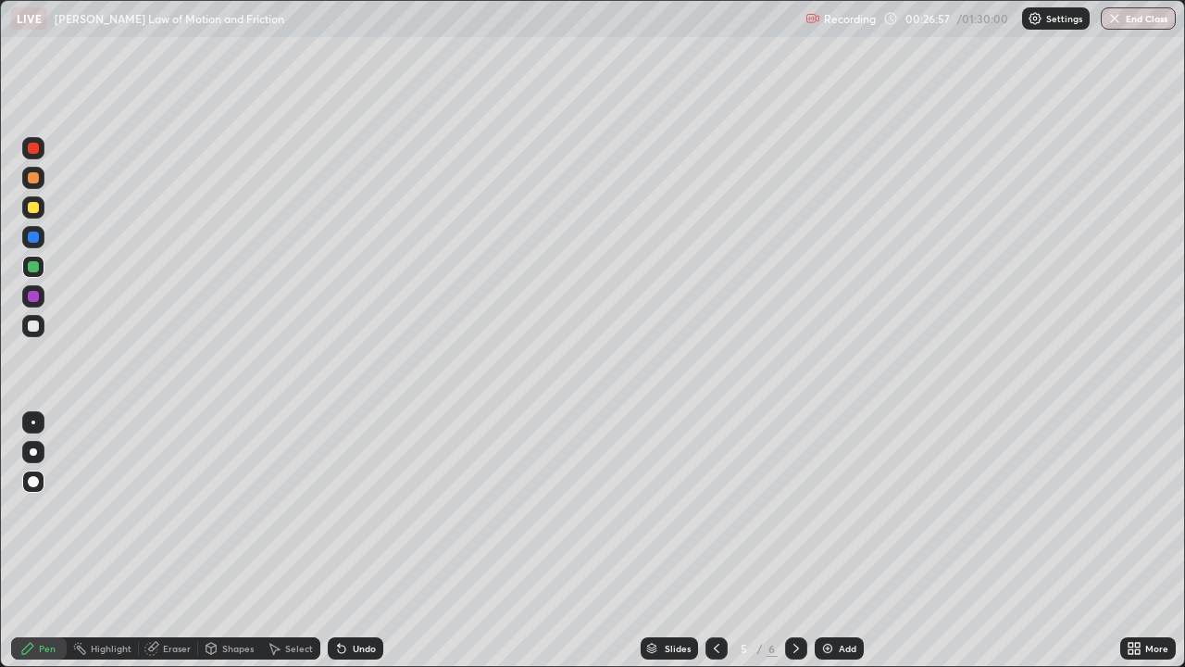
click at [713, 541] on icon at bounding box center [716, 648] width 15 height 15
click at [174, 541] on div "Eraser" at bounding box center [177, 648] width 28 height 9
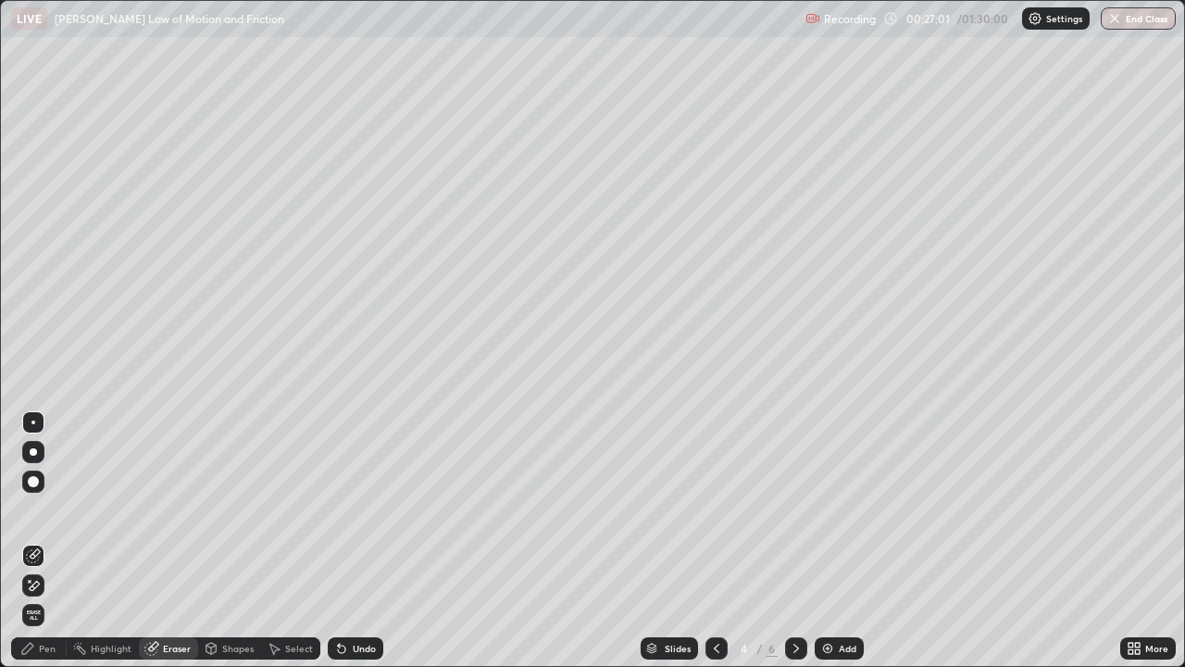
click at [35, 541] on span "Erase all" at bounding box center [33, 614] width 20 height 11
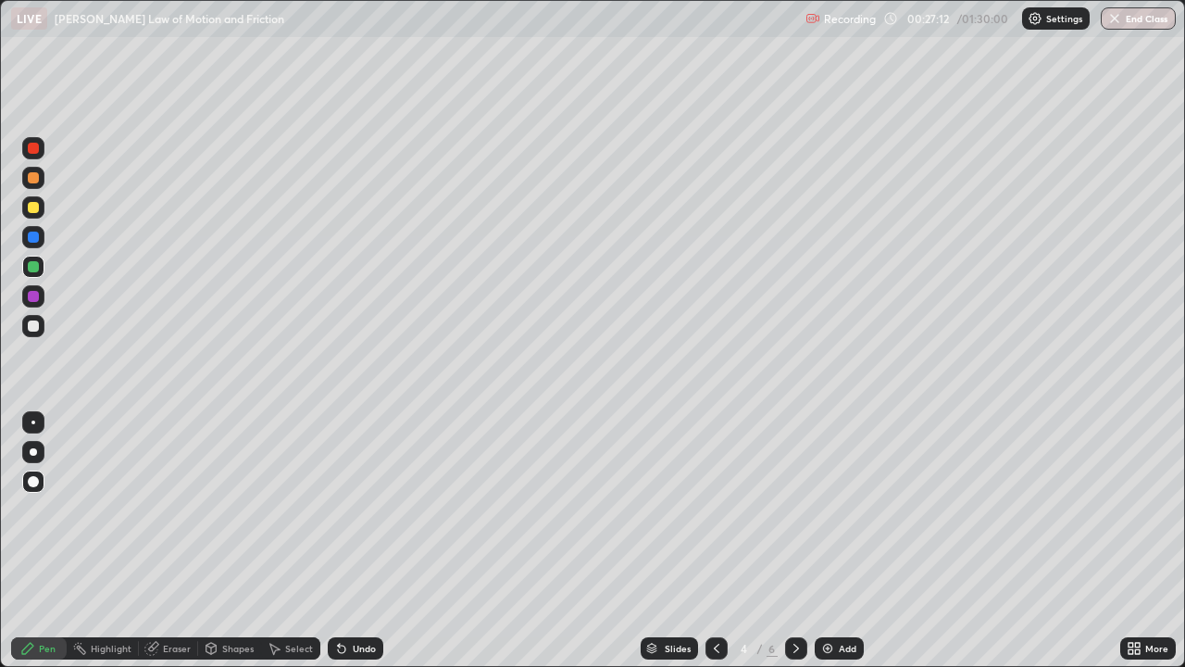
click at [715, 541] on icon at bounding box center [716, 648] width 15 height 15
click at [720, 541] on div at bounding box center [717, 648] width 22 height 37
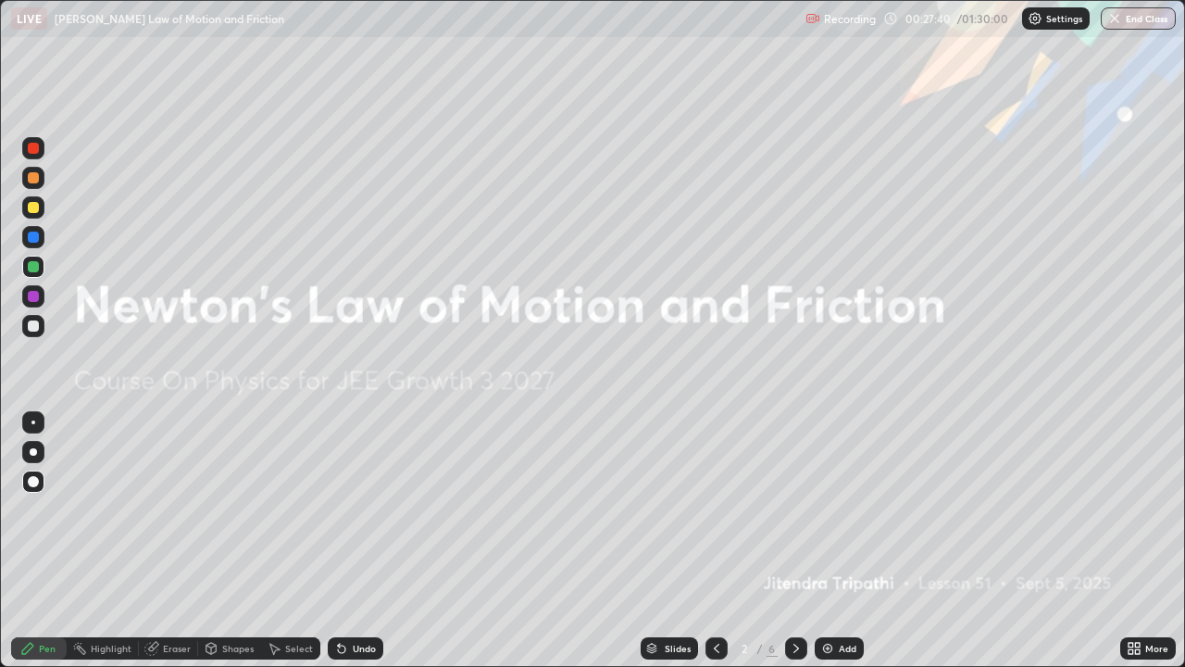
click at [796, 541] on icon at bounding box center [796, 648] width 15 height 15
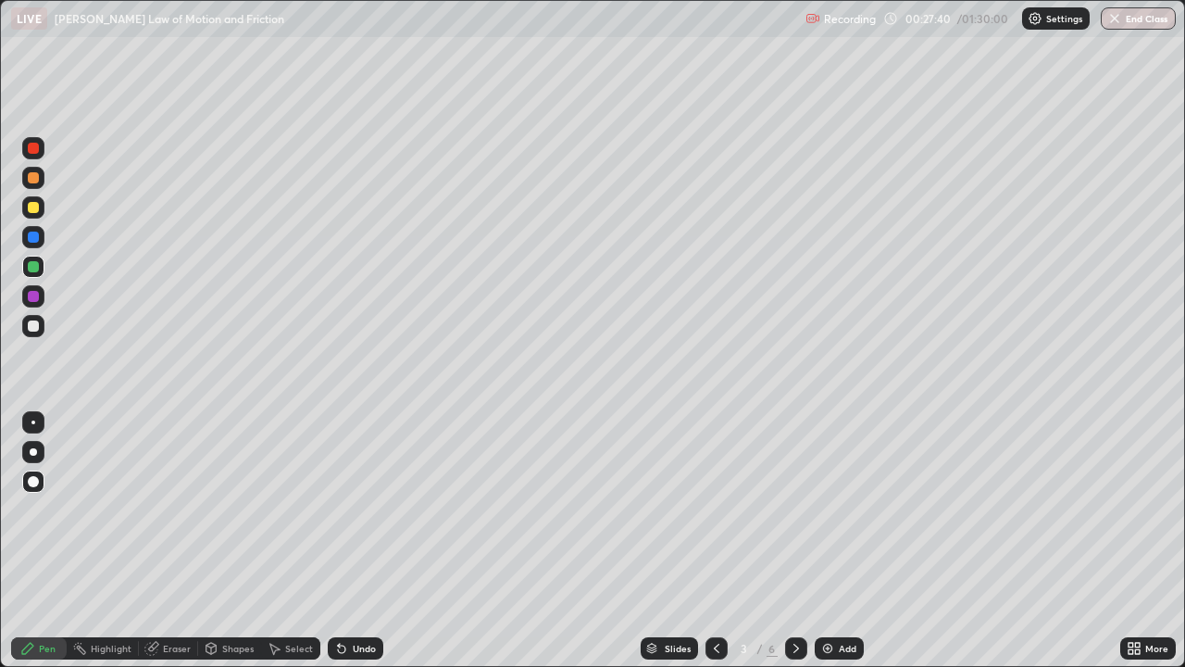
click at [794, 541] on icon at bounding box center [796, 648] width 15 height 15
click at [353, 541] on div "Undo" at bounding box center [364, 648] width 23 height 9
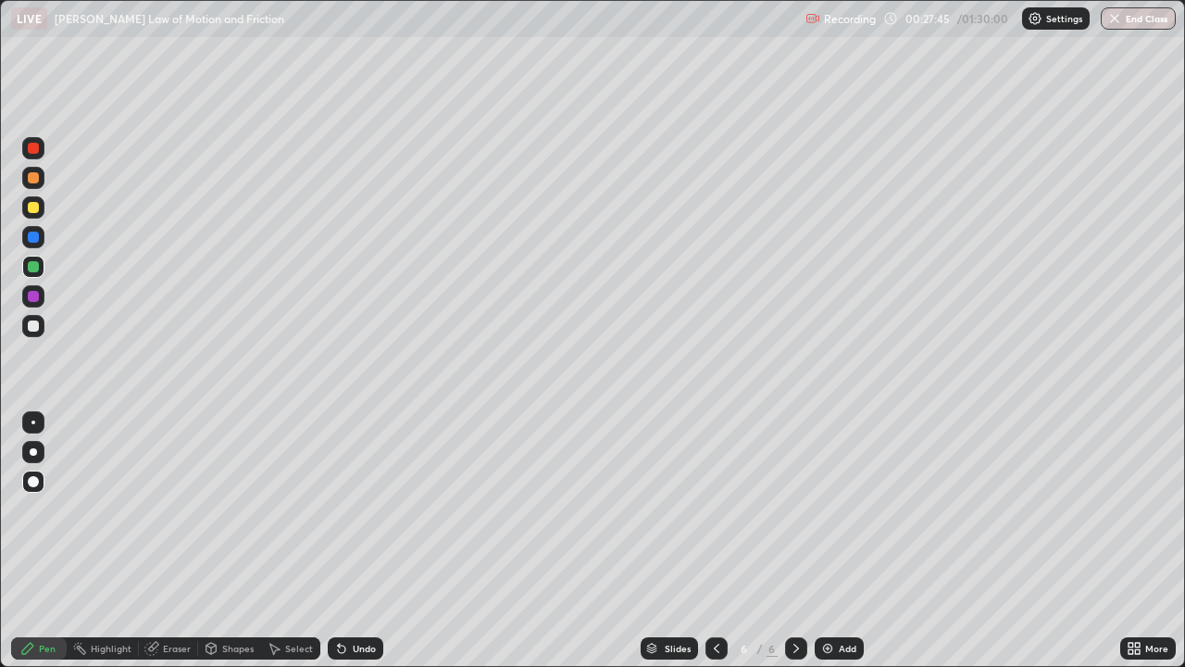
click at [353, 541] on div "Undo" at bounding box center [364, 648] width 23 height 9
click at [353, 541] on div "Undo" at bounding box center [356, 648] width 56 height 22
click at [355, 541] on div "Undo" at bounding box center [356, 648] width 56 height 22
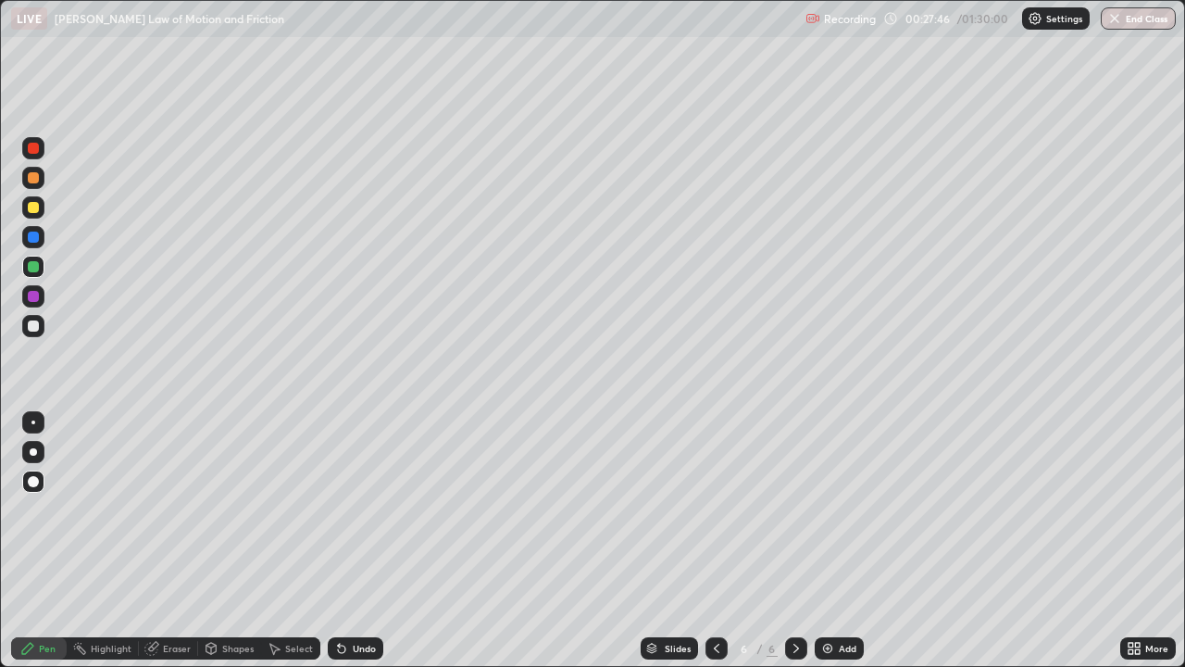
click at [351, 541] on div "Undo" at bounding box center [356, 648] width 56 height 22
click at [350, 541] on div "Undo" at bounding box center [356, 648] width 56 height 22
click at [349, 541] on div "Undo" at bounding box center [356, 648] width 56 height 22
click at [346, 541] on icon at bounding box center [341, 648] width 15 height 15
click at [338, 541] on icon at bounding box center [339, 645] width 2 height 2
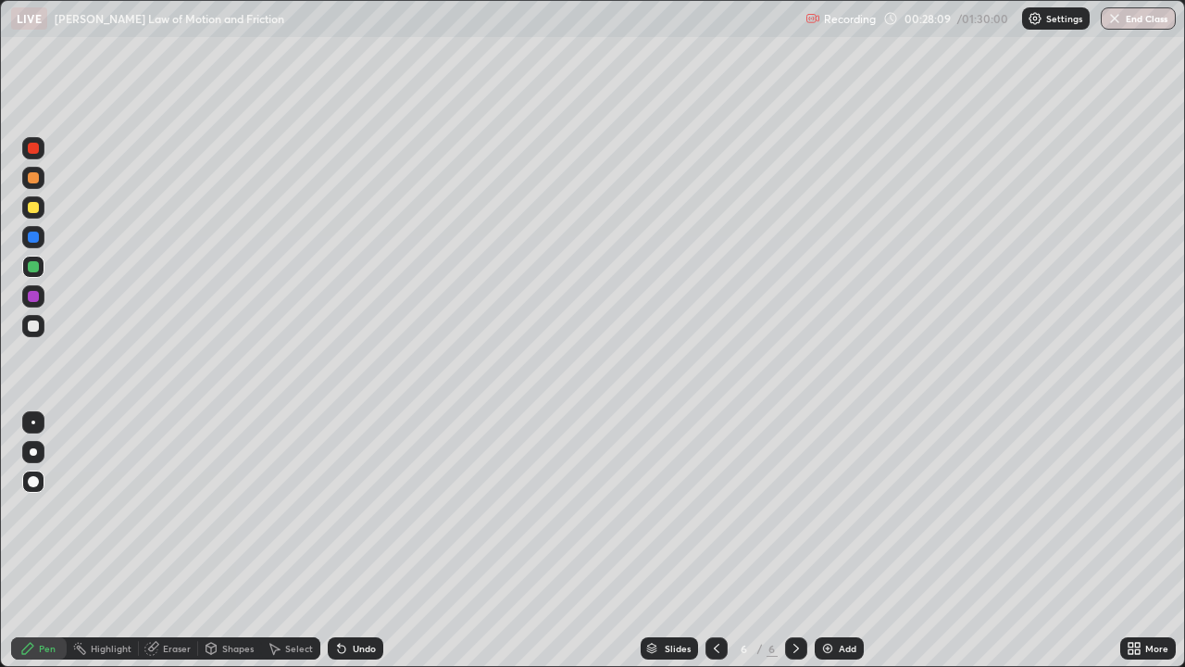
click at [239, 541] on div "Shapes" at bounding box center [237, 648] width 31 height 9
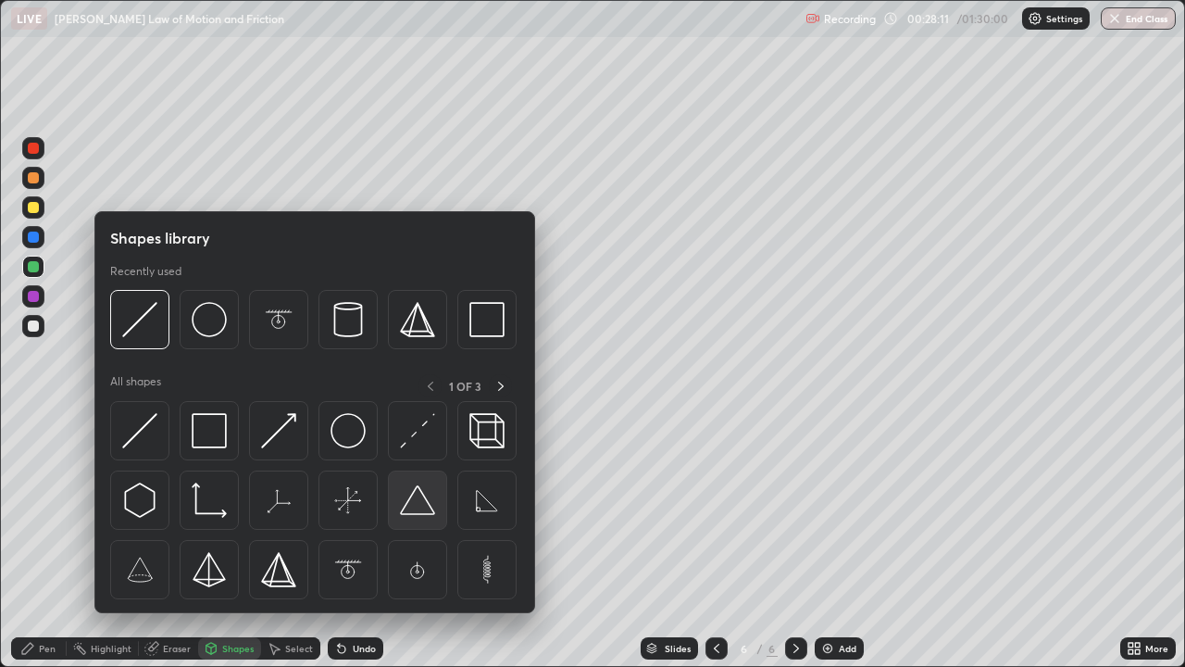
click at [419, 502] on img at bounding box center [417, 499] width 35 height 35
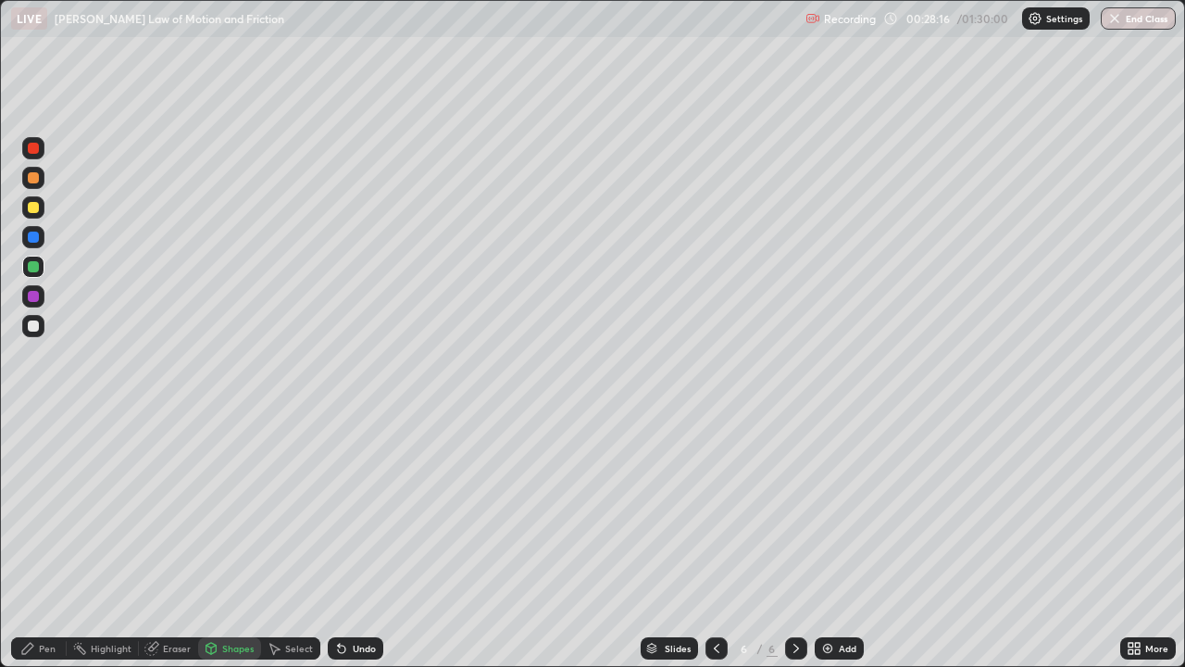
click at [342, 541] on icon at bounding box center [341, 648] width 15 height 15
click at [225, 541] on div "Shapes" at bounding box center [237, 648] width 31 height 9
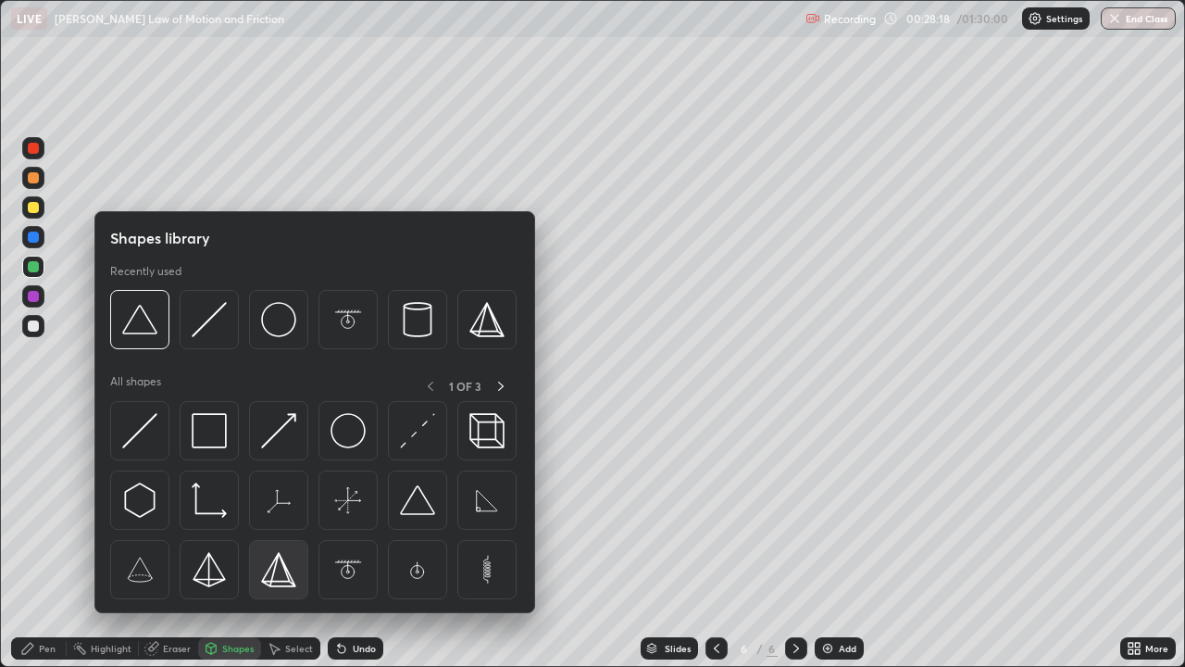
click at [281, 541] on img at bounding box center [278, 569] width 35 height 35
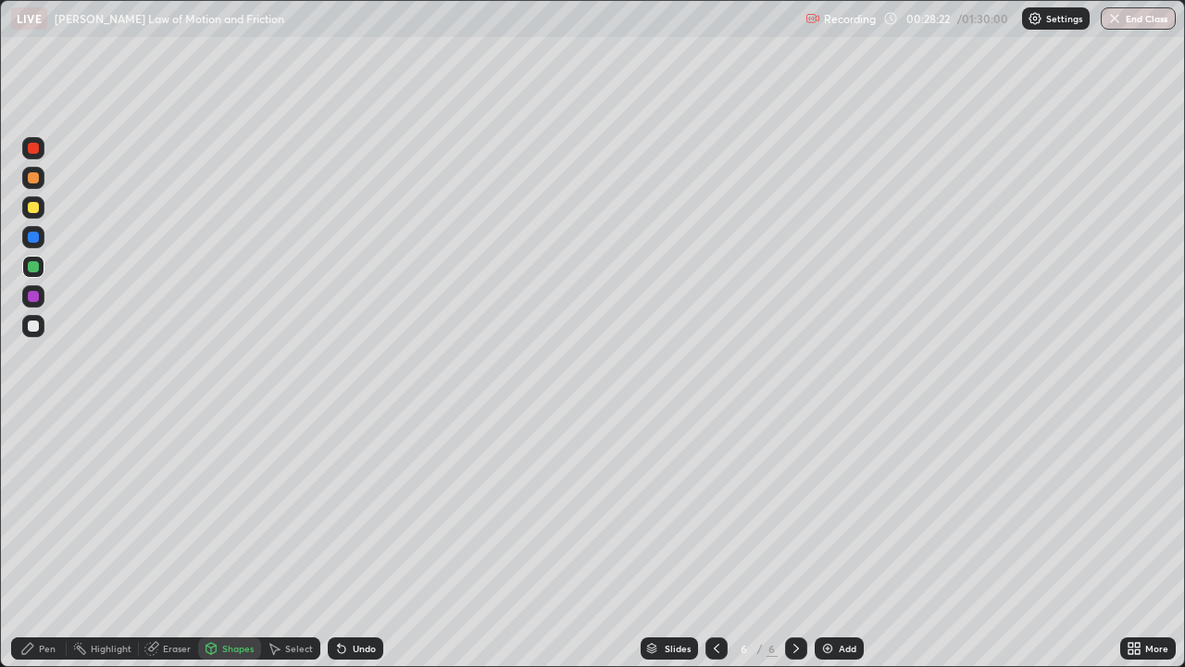
click at [275, 541] on icon at bounding box center [275, 649] width 10 height 11
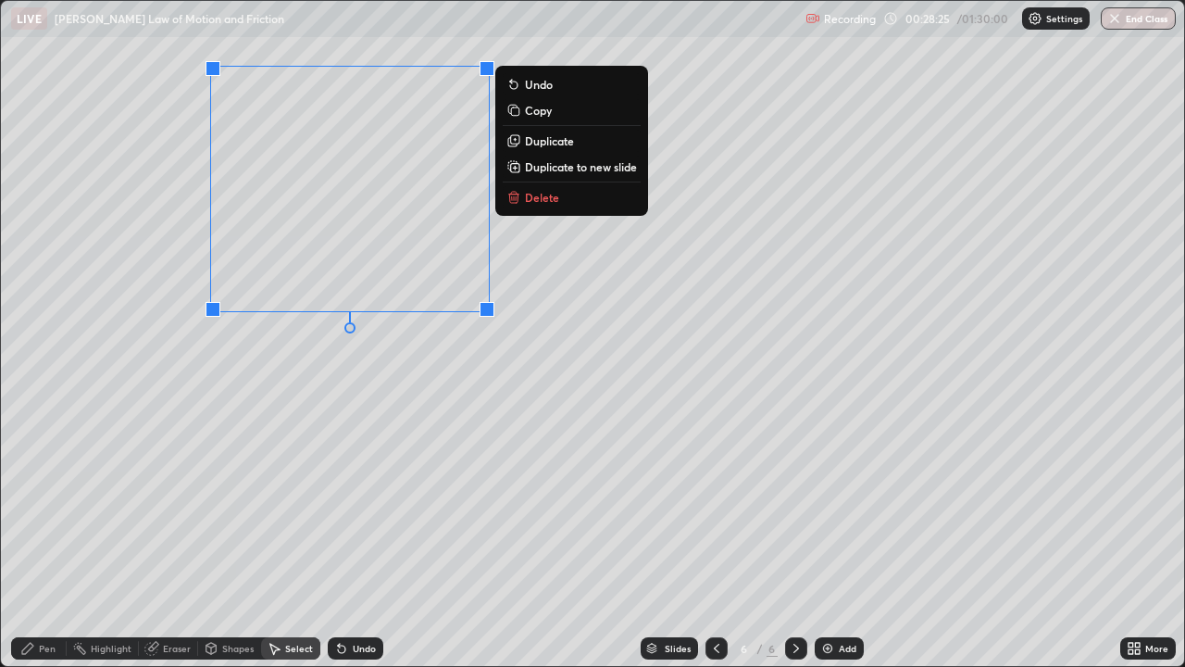
click at [298, 541] on div "Select" at bounding box center [290, 648] width 59 height 22
click at [569, 141] on p "Duplicate" at bounding box center [549, 140] width 49 height 15
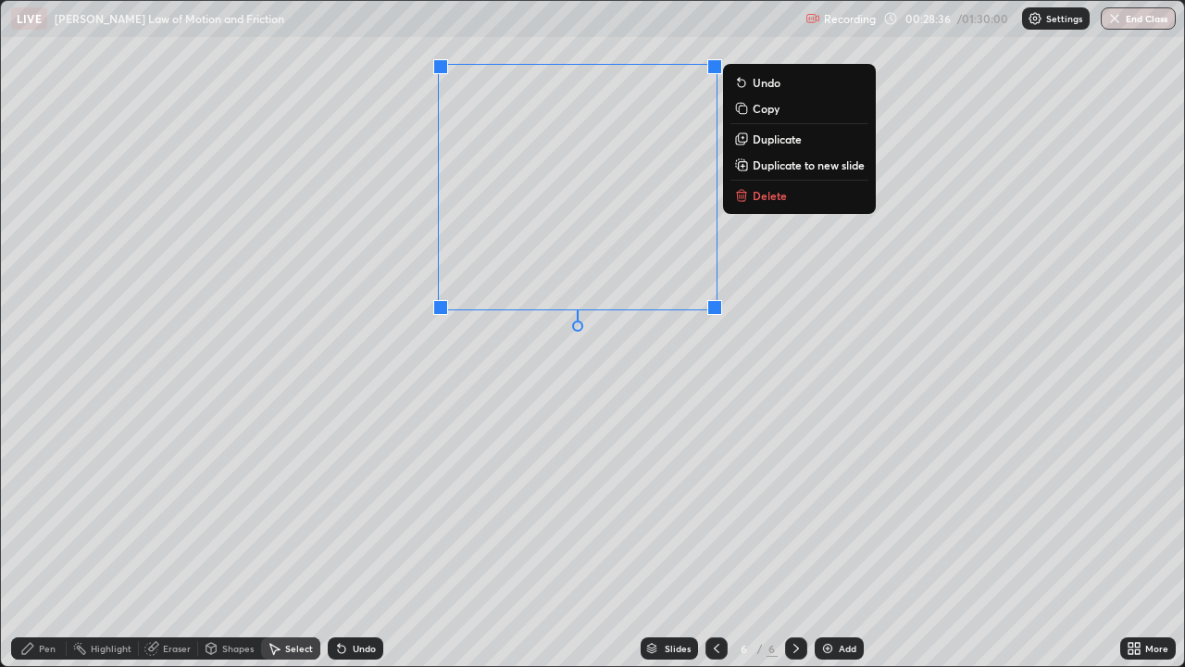
click at [475, 434] on div "0 ° Undo Copy Duplicate Duplicate to new slide Delete" at bounding box center [592, 333] width 1183 height 665
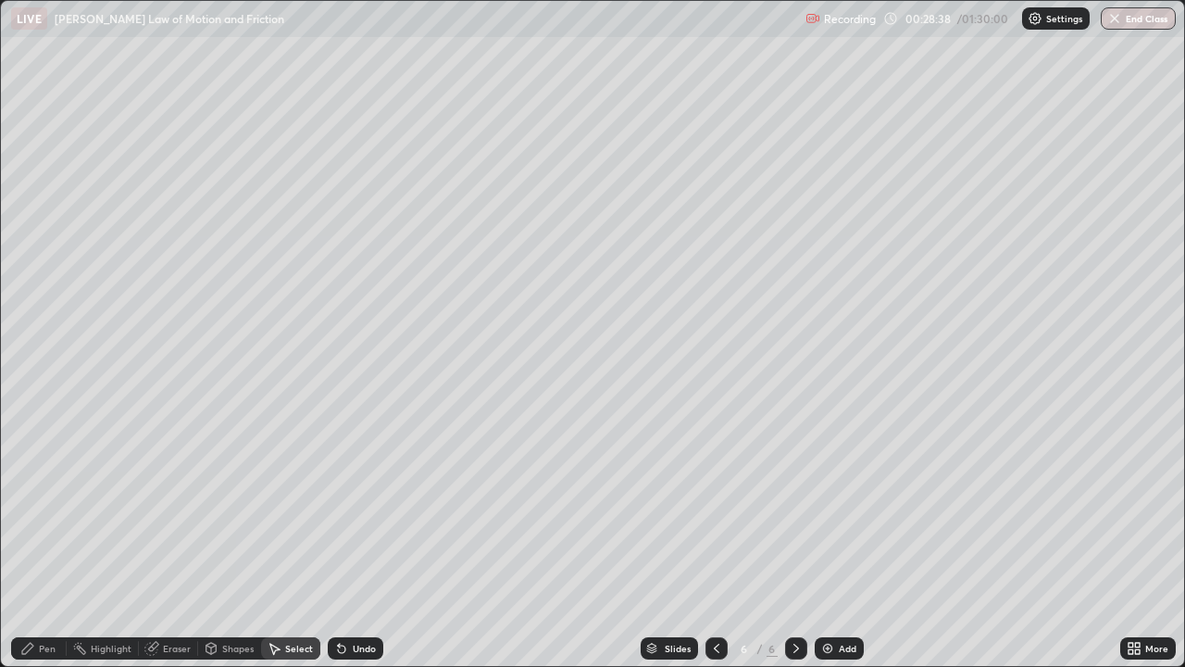
click at [569, 300] on div "0 ° Undo Copy Duplicate Duplicate to new slide Delete" at bounding box center [592, 333] width 1183 height 665
click at [560, 299] on div "5 ° Undo Copy Duplicate Duplicate to new slide Delete" at bounding box center [592, 333] width 1183 height 665
click at [609, 247] on div "0 ° Undo Copy Duplicate Duplicate to new slide Delete" at bounding box center [592, 333] width 1183 height 665
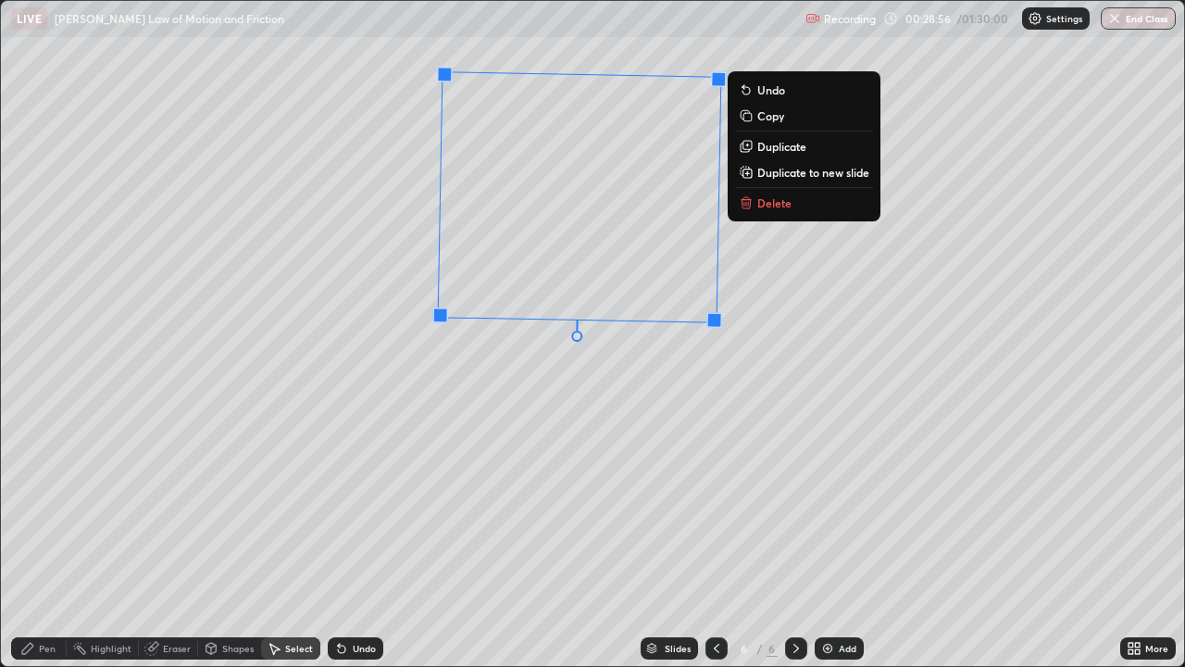
click at [48, 541] on div "Pen" at bounding box center [47, 648] width 17 height 9
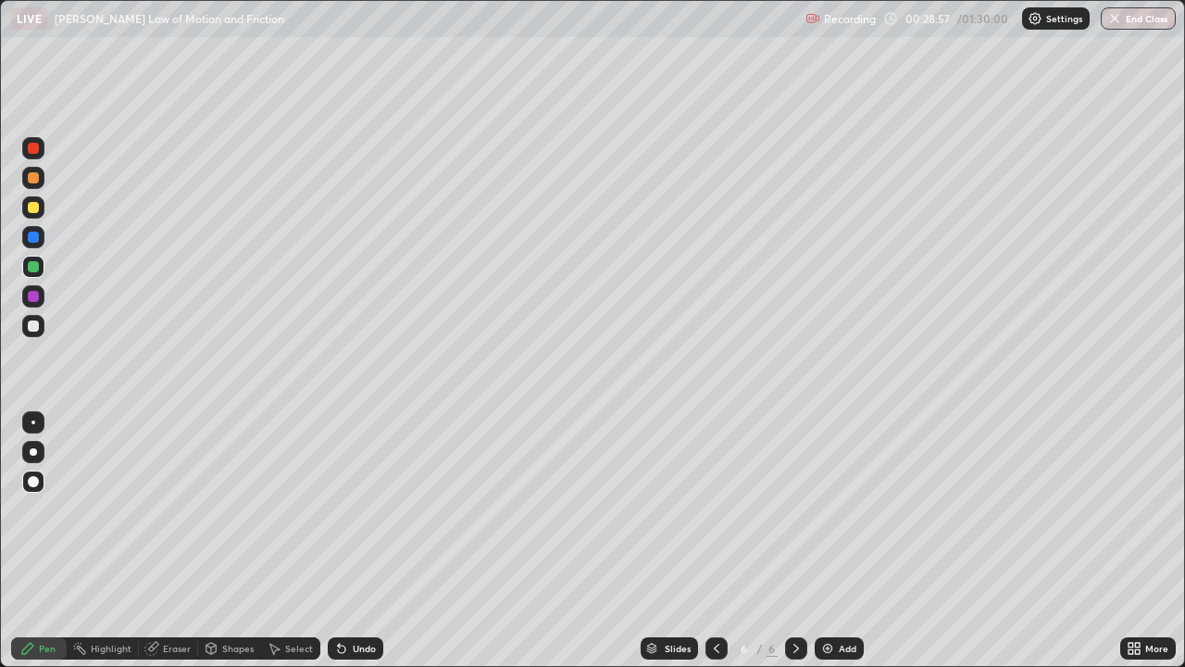
click at [242, 541] on div "Shapes" at bounding box center [237, 648] width 31 height 9
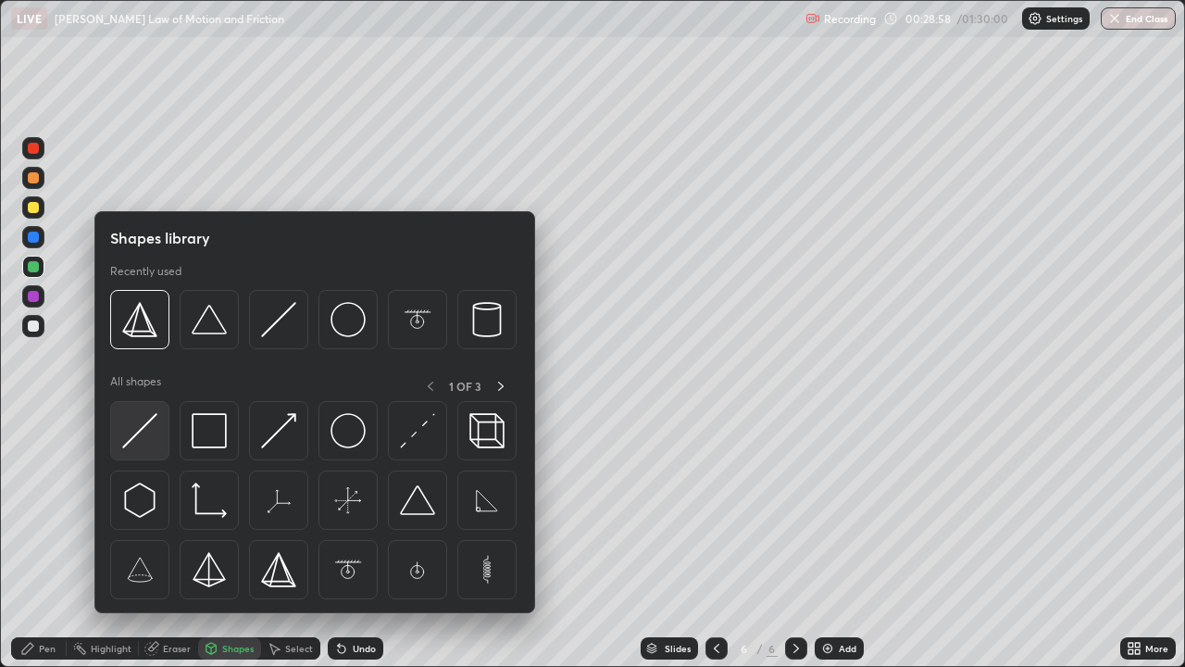
click at [152, 442] on img at bounding box center [139, 430] width 35 height 35
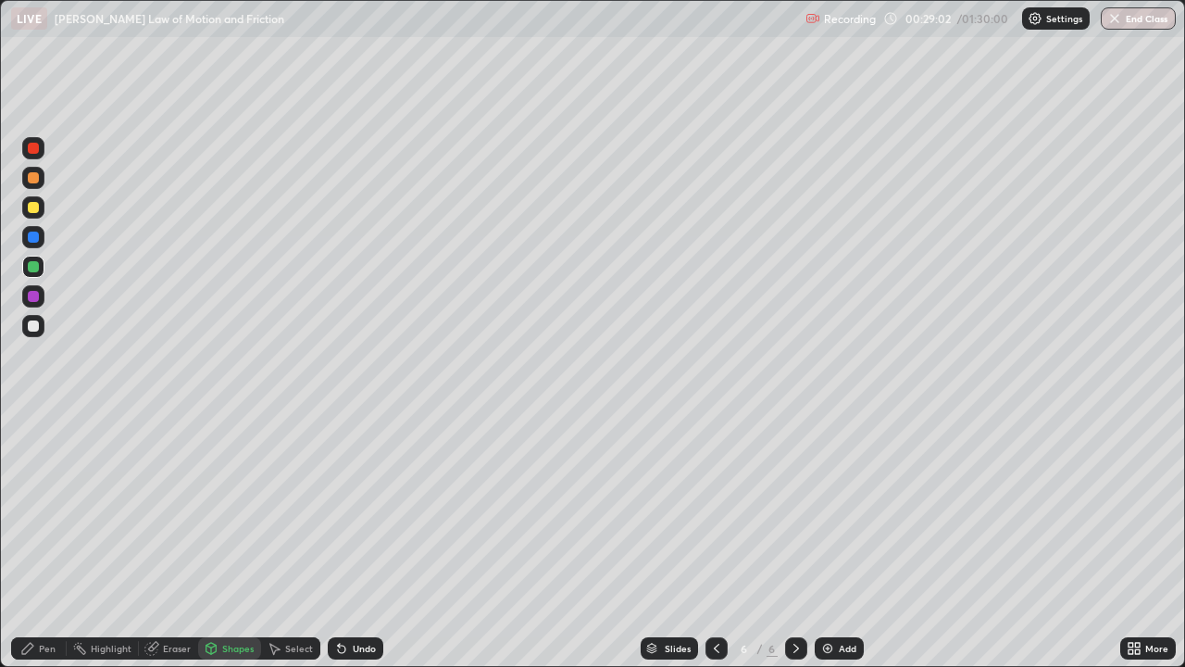
click at [32, 541] on icon at bounding box center [27, 648] width 15 height 15
click at [34, 325] on div at bounding box center [33, 325] width 11 height 11
click at [298, 541] on div "Select" at bounding box center [299, 648] width 28 height 9
click at [361, 541] on div "Undo" at bounding box center [364, 648] width 23 height 9
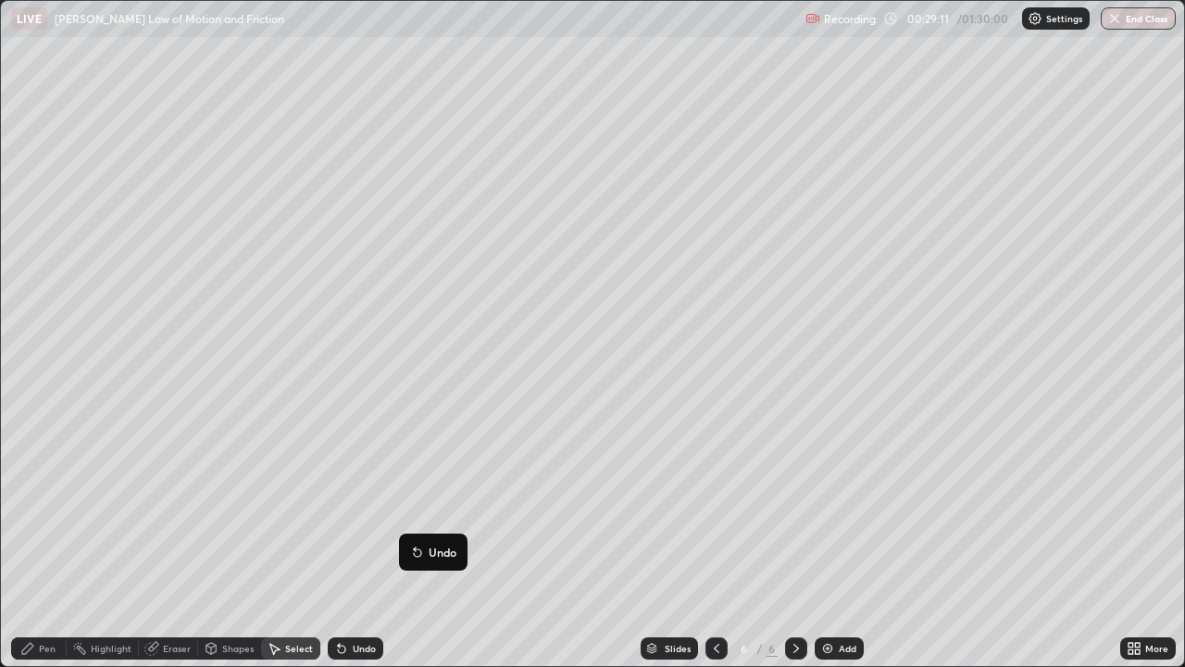
click at [238, 541] on div "Shapes" at bounding box center [229, 648] width 63 height 22
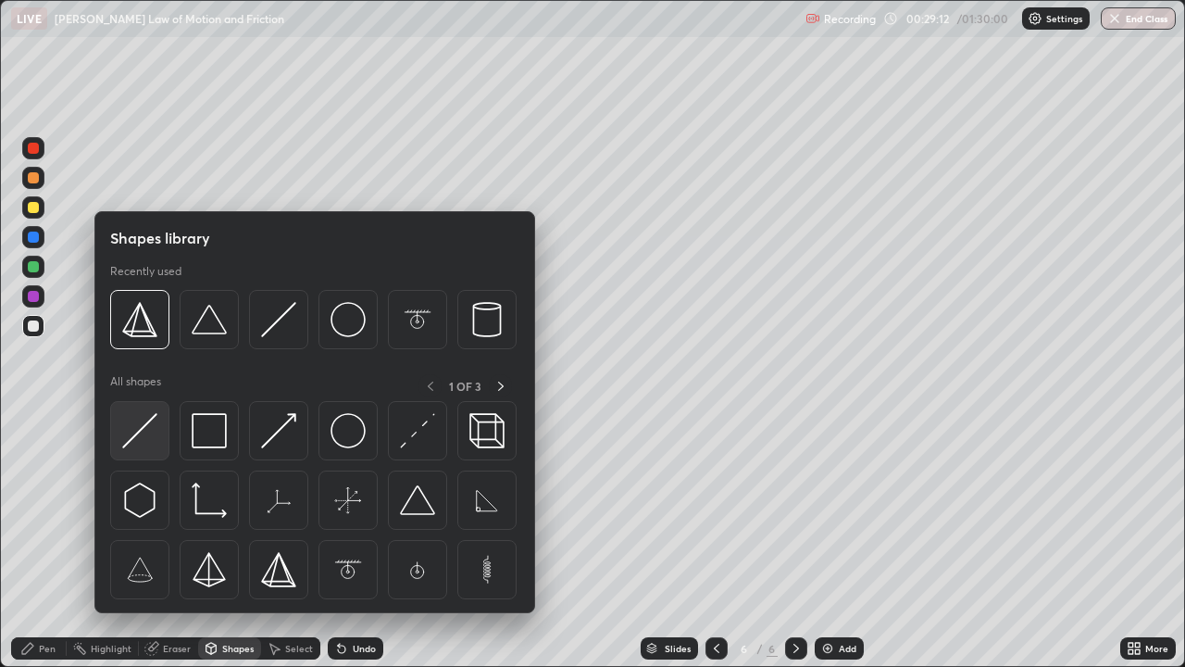
click at [160, 437] on div at bounding box center [139, 430] width 59 height 59
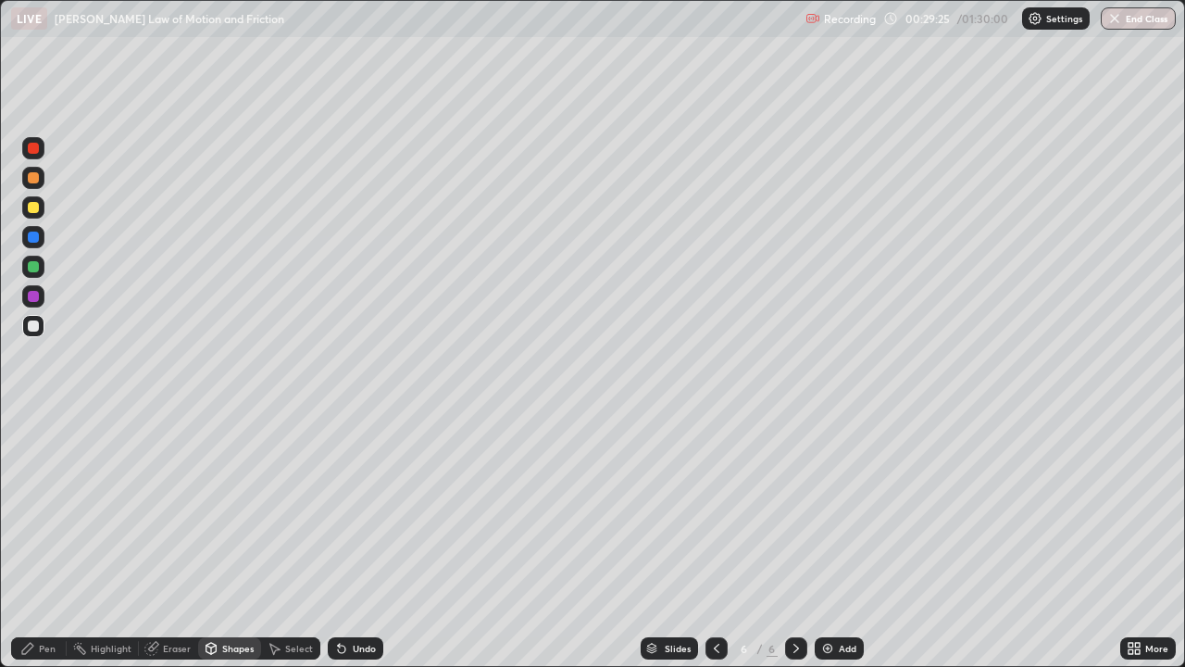
click at [288, 541] on div "Select" at bounding box center [299, 648] width 28 height 9
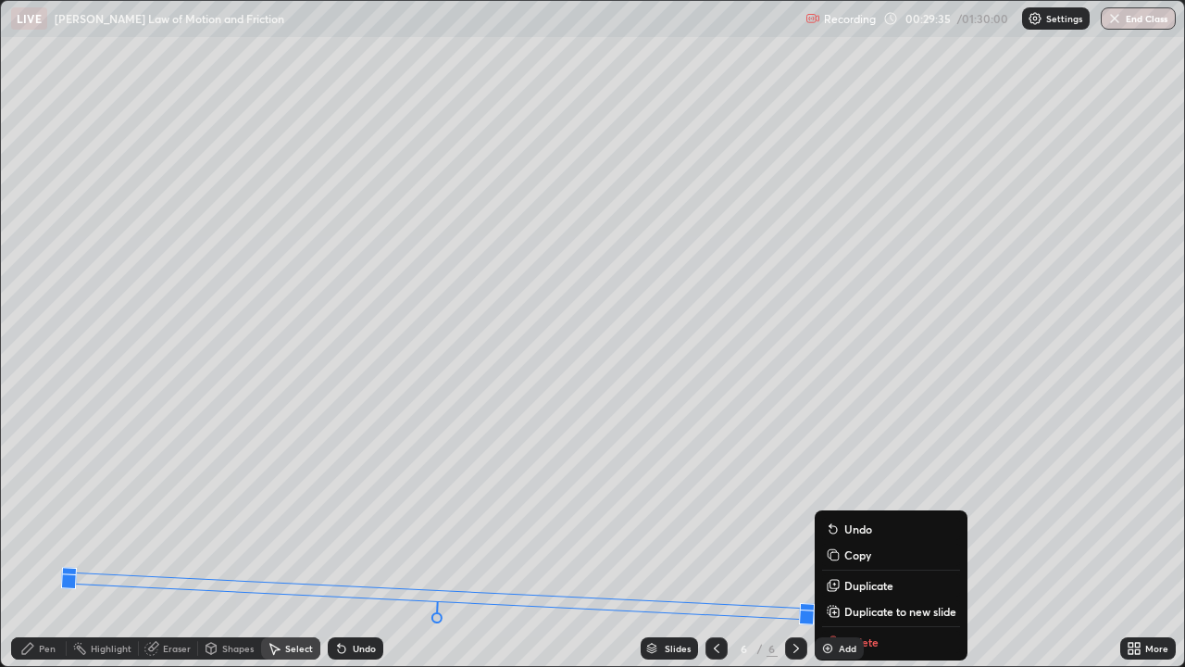
click at [794, 541] on div at bounding box center [796, 648] width 22 height 37
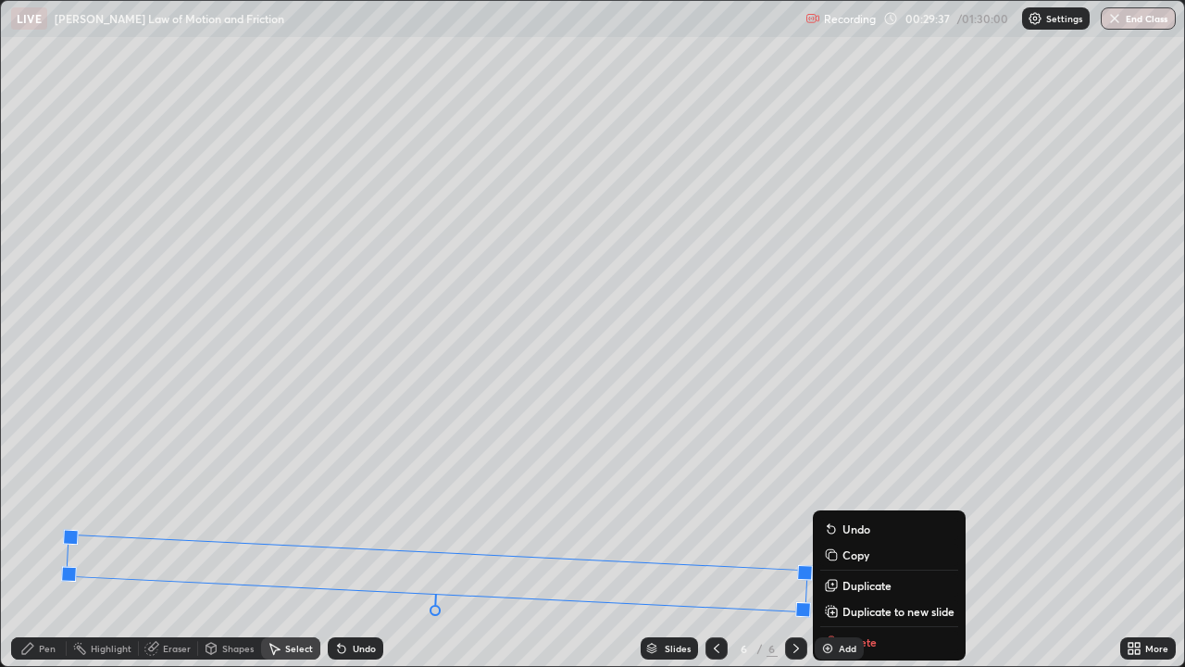
click at [177, 541] on div "Eraser" at bounding box center [177, 648] width 28 height 9
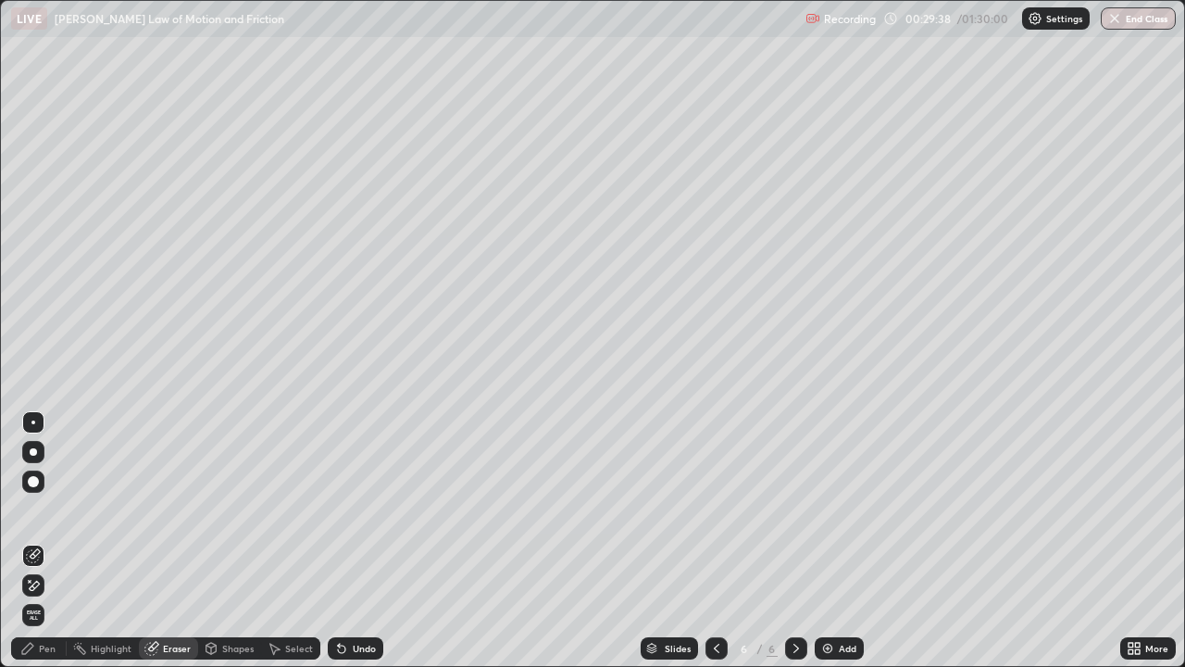
click at [35, 541] on span "Erase all" at bounding box center [33, 614] width 20 height 11
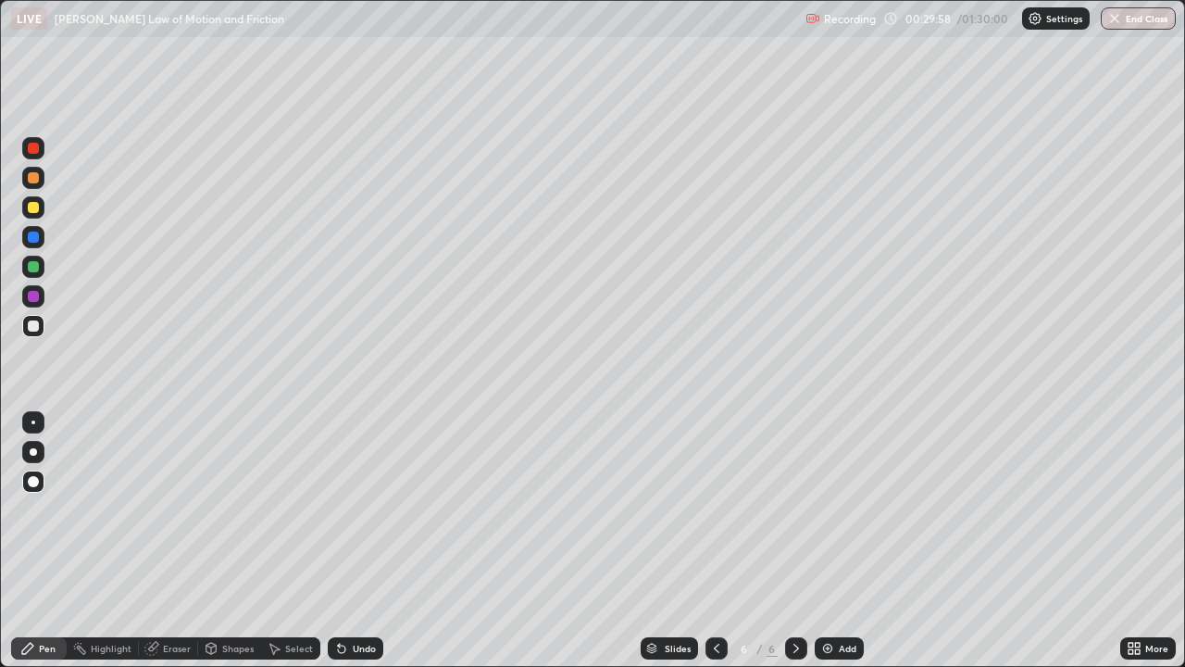
click at [716, 541] on icon at bounding box center [717, 648] width 6 height 9
click at [715, 541] on icon at bounding box center [716, 648] width 15 height 15
click at [713, 541] on icon at bounding box center [716, 648] width 15 height 15
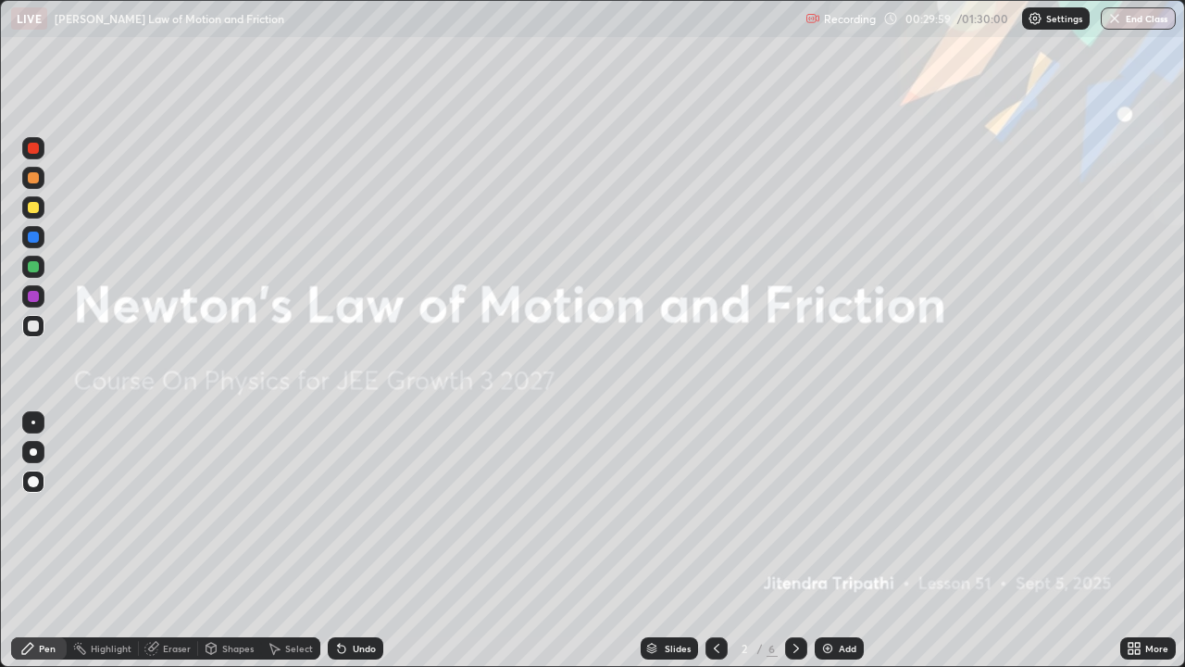
click at [708, 541] on div at bounding box center [717, 648] width 22 height 22
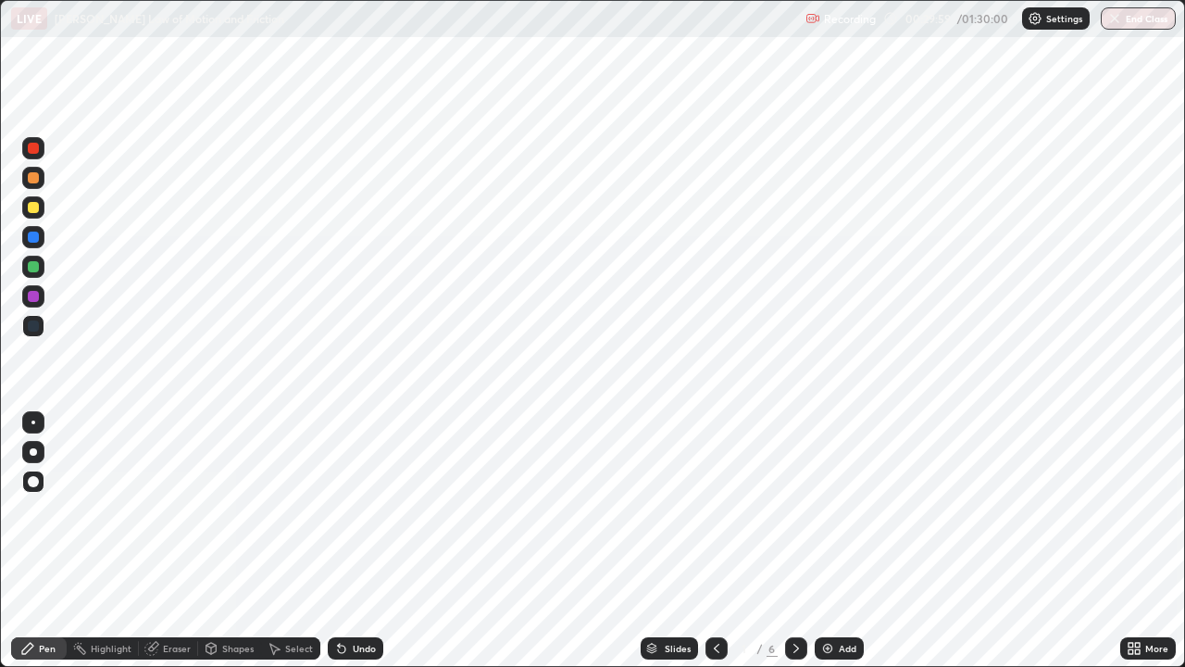
click at [713, 541] on icon at bounding box center [716, 648] width 15 height 15
click at [716, 541] on icon at bounding box center [716, 648] width 15 height 15
click at [785, 541] on div at bounding box center [796, 648] width 22 height 22
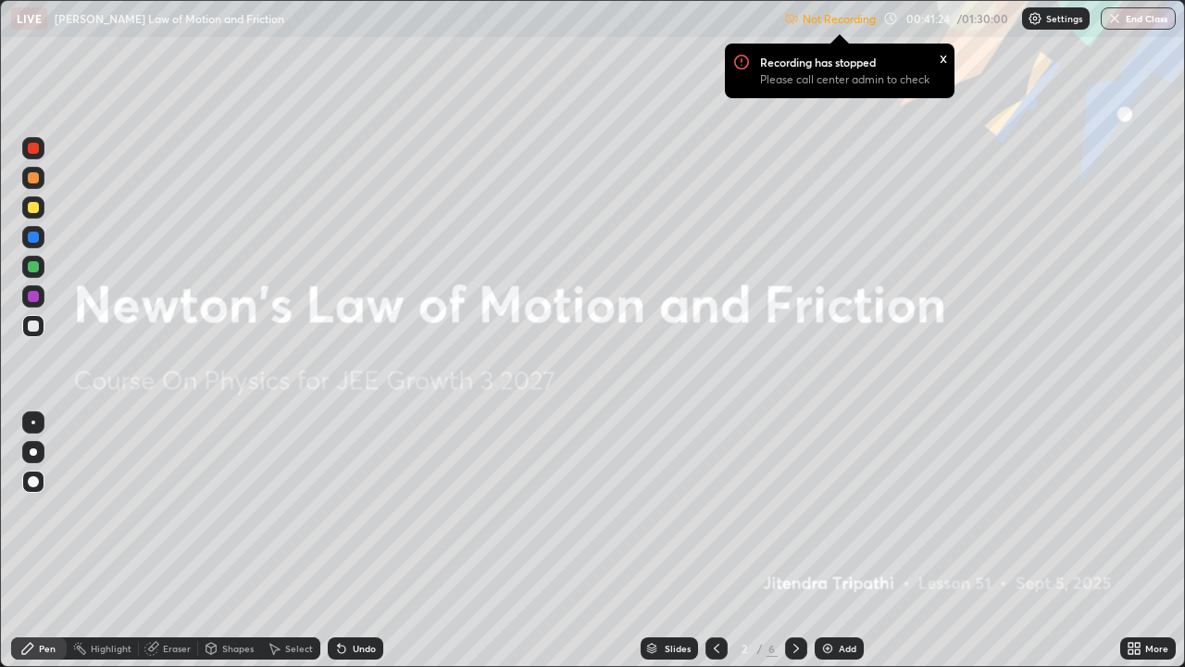
click at [1050, 23] on p "Settings" at bounding box center [1064, 18] width 36 height 9
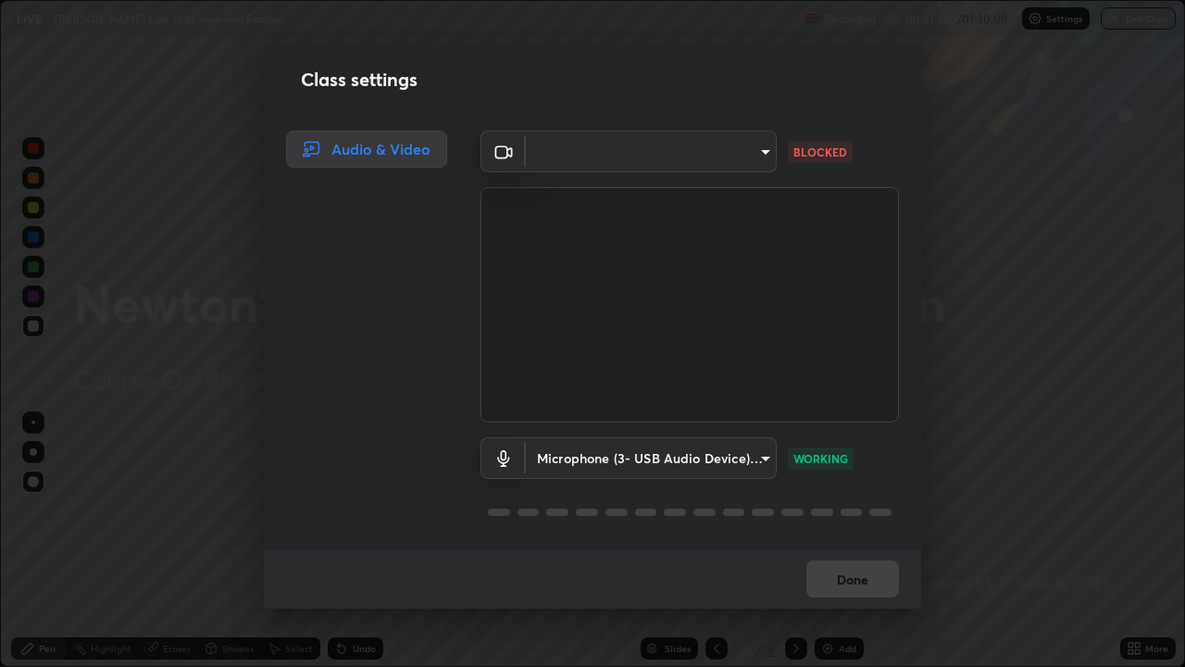
click at [767, 149] on body "Erase all LIVE [PERSON_NAME] Law of Motion and Friction Recording 00:41:30 / 01…" at bounding box center [592, 333] width 1185 height 667
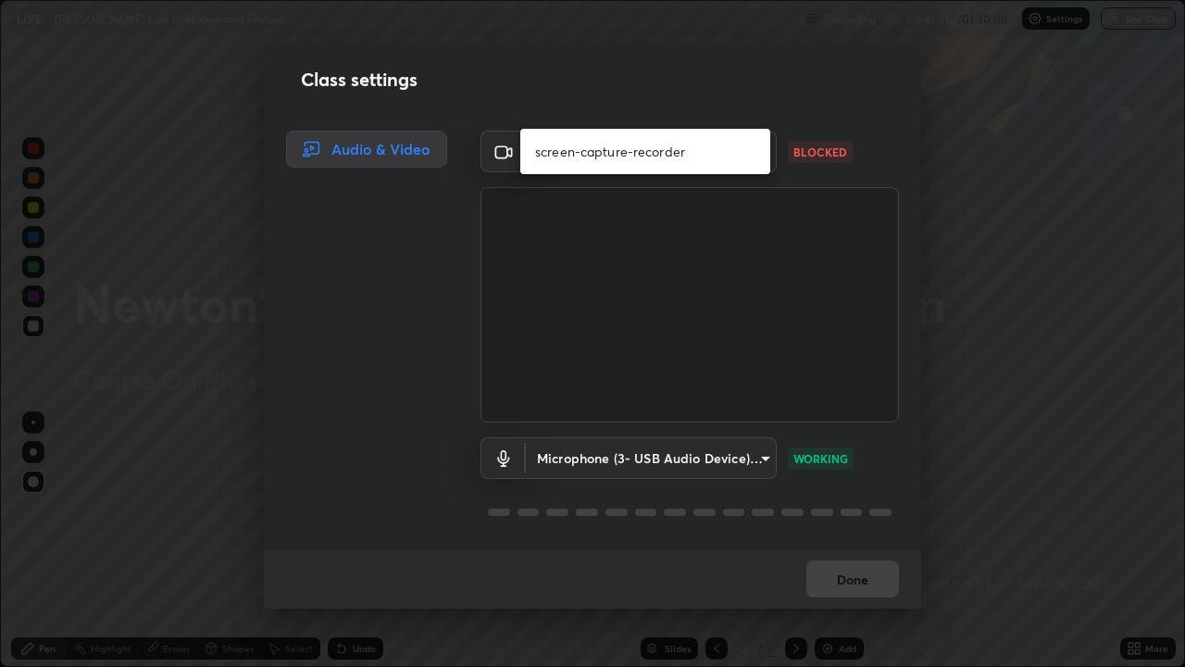
click at [684, 155] on li "screen-capture-recorder" at bounding box center [645, 151] width 250 height 31
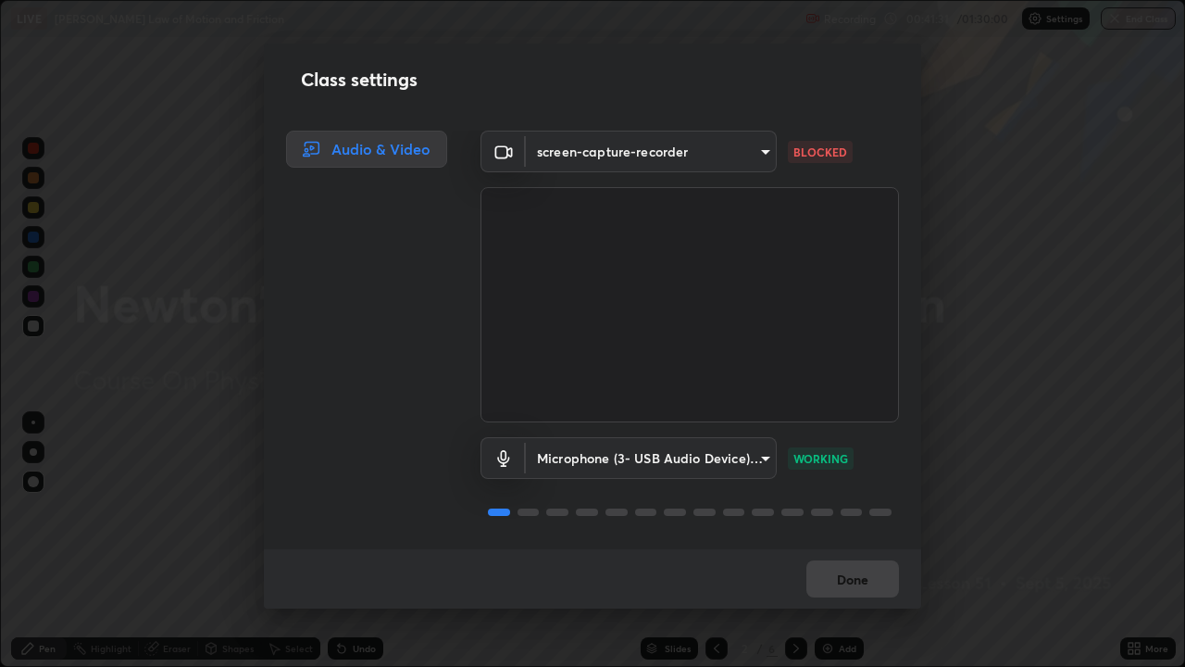
click at [697, 150] on body "Erase all LIVE [PERSON_NAME] Law of Motion and Friction Recording 00:41:31 / 01…" at bounding box center [592, 333] width 1185 height 667
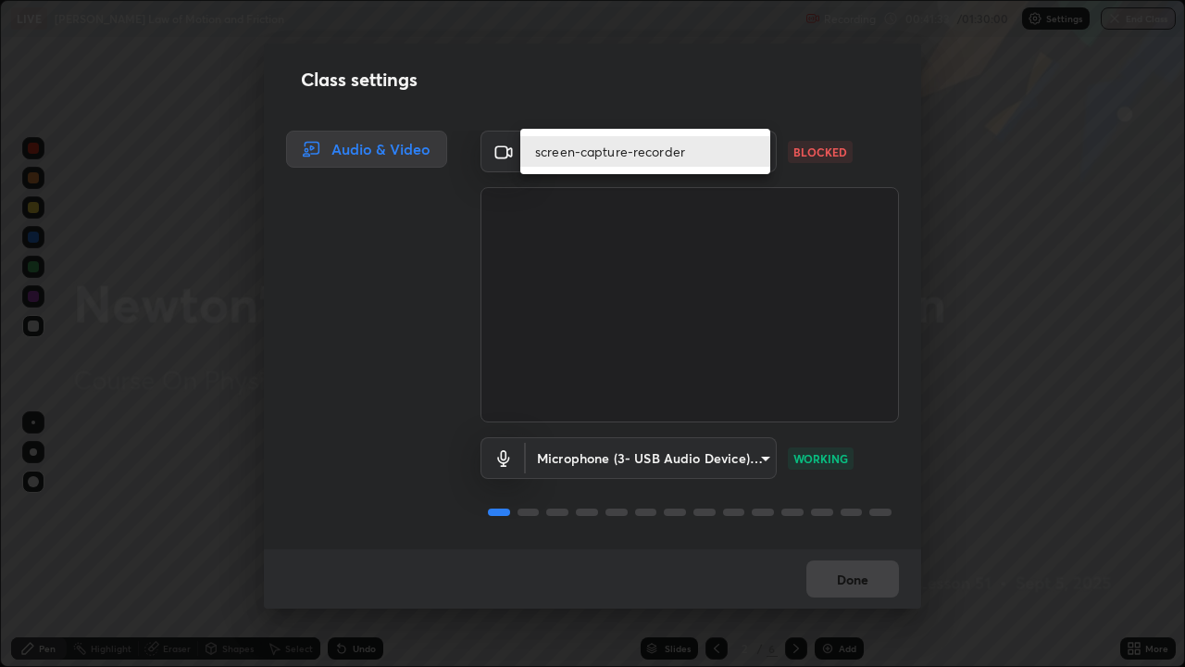
click at [622, 280] on div at bounding box center [592, 333] width 1185 height 667
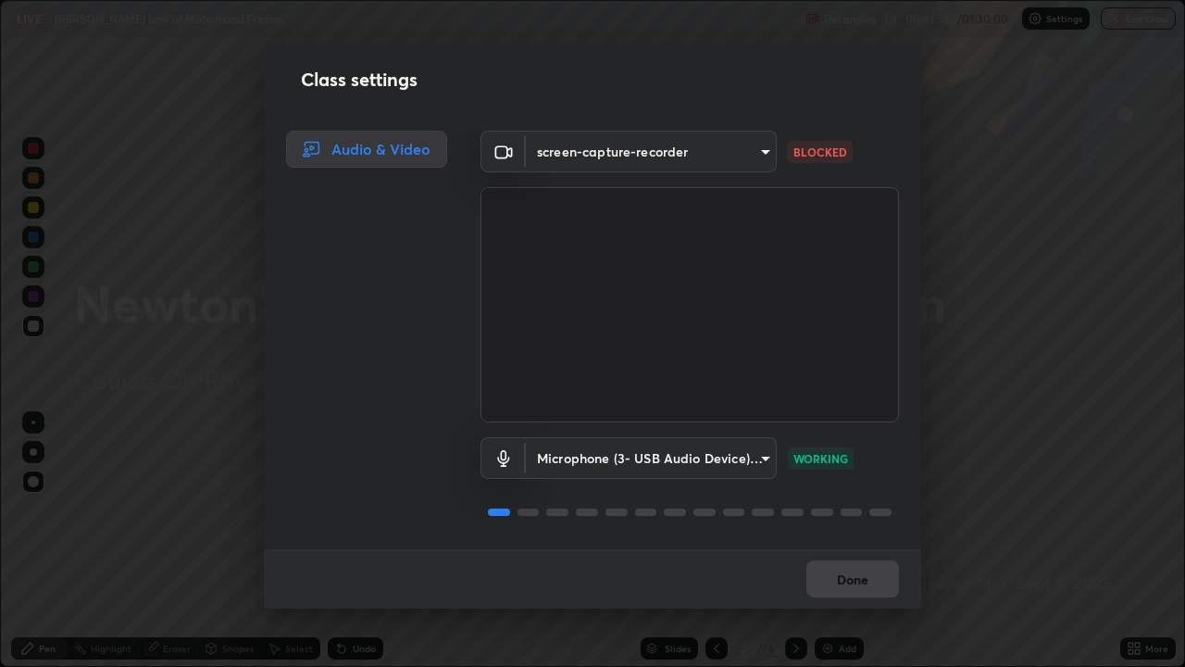
click at [634, 149] on body "Erase all LIVE [PERSON_NAME] Law of Motion and Friction Recording 00:41:33 / 01…" at bounding box center [592, 333] width 1185 height 667
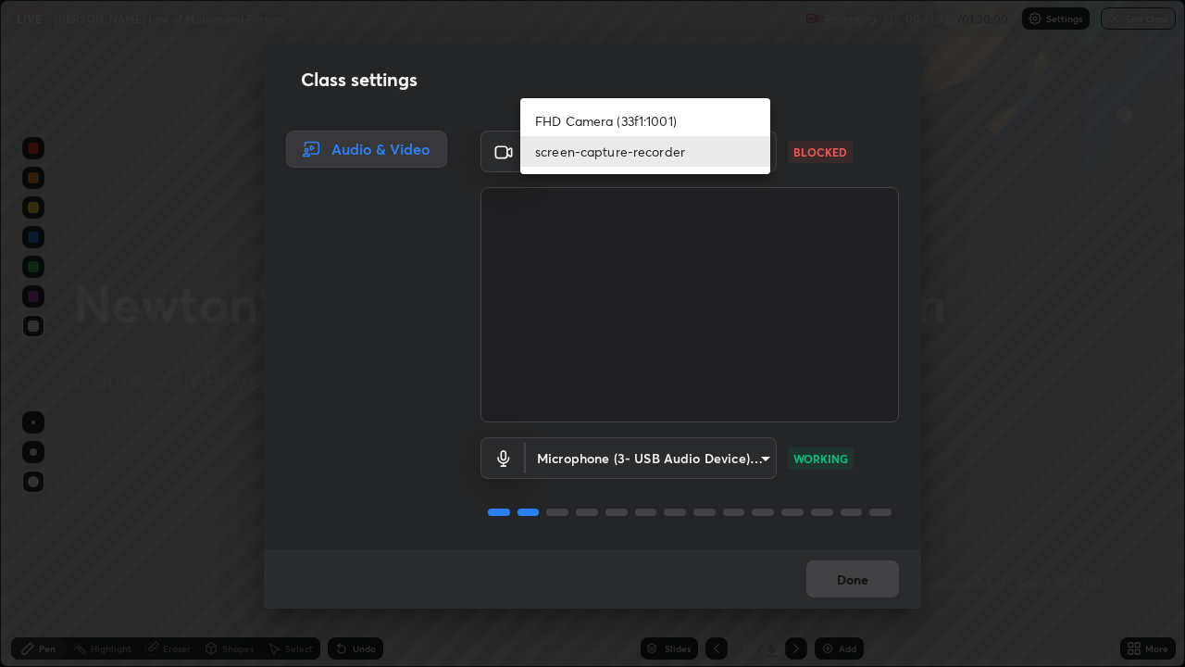
click at [631, 157] on li "screen-capture-recorder" at bounding box center [645, 151] width 250 height 31
click at [633, 154] on li "screen-capture-recorder" at bounding box center [645, 151] width 250 height 31
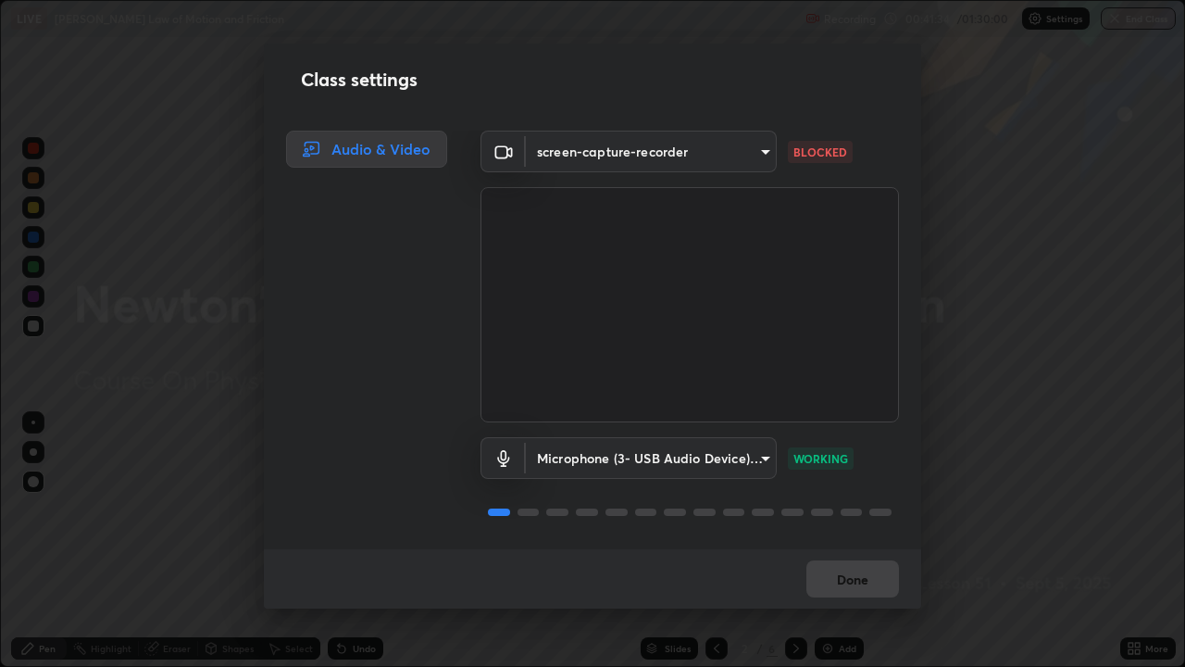
click at [641, 147] on li "screen-capture-recorder" at bounding box center [614, 152] width 188 height 18
click at [665, 153] on body "Erase all LIVE [PERSON_NAME] Law of Motion and Friction Recording 00:41:34 / 01…" at bounding box center [592, 333] width 1185 height 667
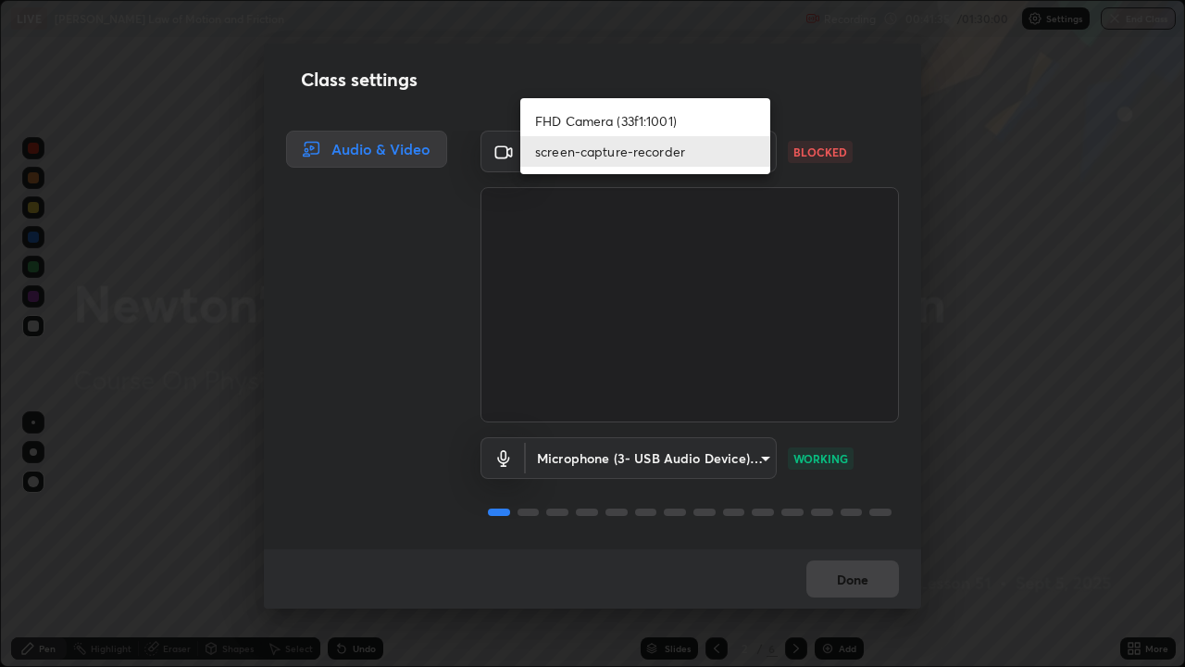
click at [624, 119] on li "FHD Camera (33f1:1001)" at bounding box center [645, 121] width 250 height 31
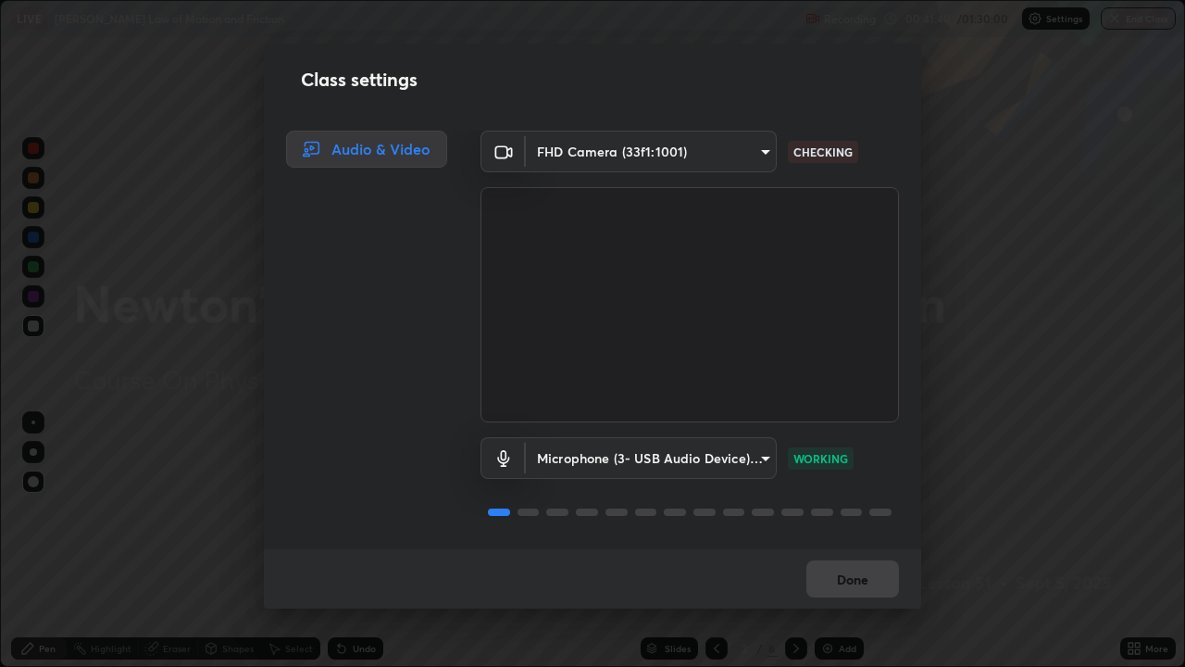
click at [857, 541] on div "Done" at bounding box center [592, 578] width 657 height 59
click at [858, 541] on div "Done" at bounding box center [592, 578] width 657 height 59
click at [857, 541] on div "Done" at bounding box center [592, 578] width 657 height 59
click at [859, 541] on div "Done" at bounding box center [592, 578] width 657 height 59
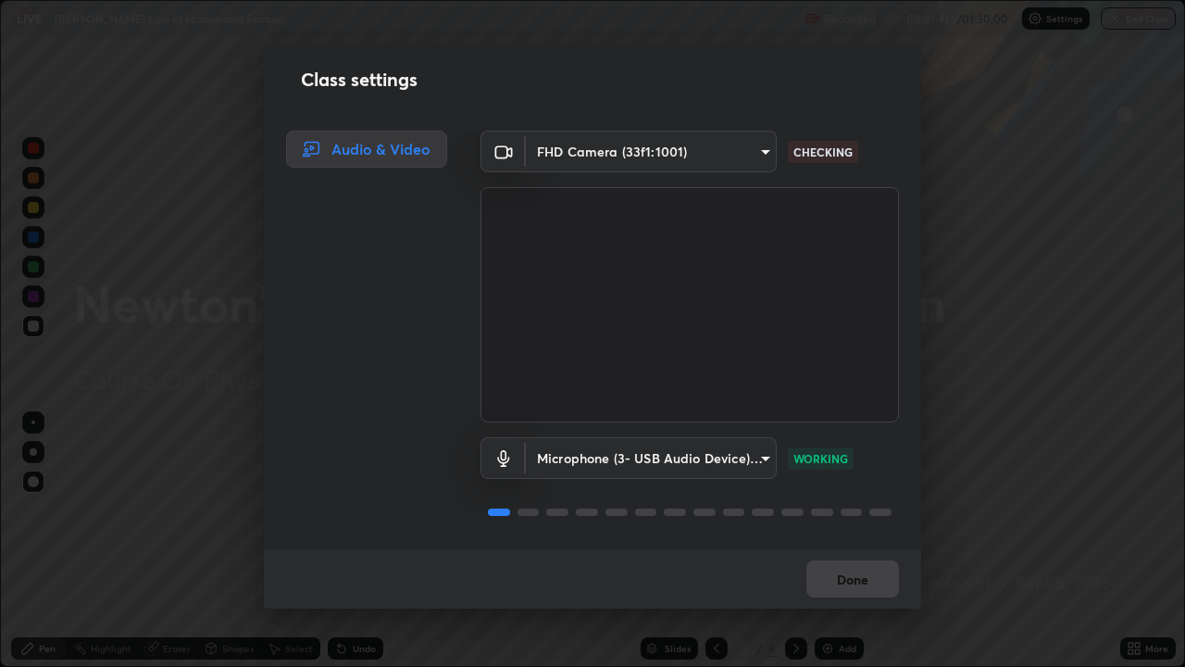
click at [870, 541] on div "Done" at bounding box center [592, 578] width 657 height 59
click at [874, 541] on div "Done" at bounding box center [592, 578] width 657 height 59
click at [871, 541] on div "Done" at bounding box center [592, 578] width 657 height 59
click at [870, 541] on div "Done" at bounding box center [592, 578] width 657 height 59
click at [871, 541] on div "Done" at bounding box center [592, 578] width 657 height 59
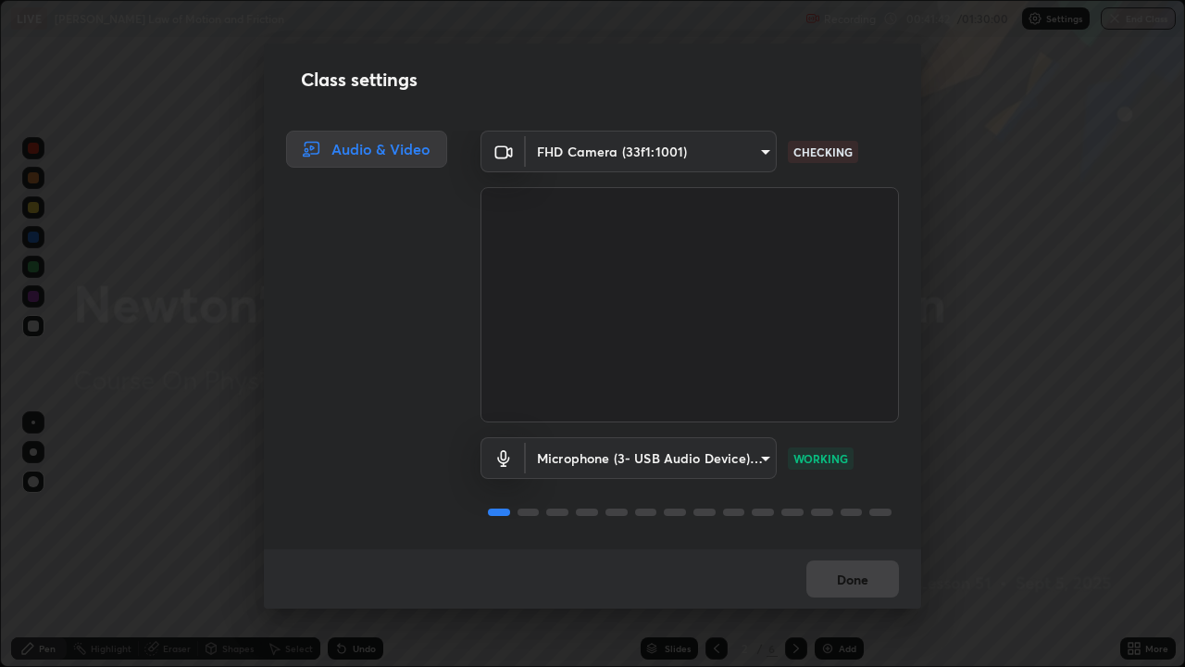
click at [868, 541] on div "Done" at bounding box center [592, 578] width 657 height 59
click at [869, 541] on div "Done" at bounding box center [592, 578] width 657 height 59
click at [872, 541] on div "Done" at bounding box center [592, 578] width 657 height 59
click at [875, 541] on div "Done" at bounding box center [592, 578] width 657 height 59
click at [874, 541] on div "Done" at bounding box center [592, 578] width 657 height 59
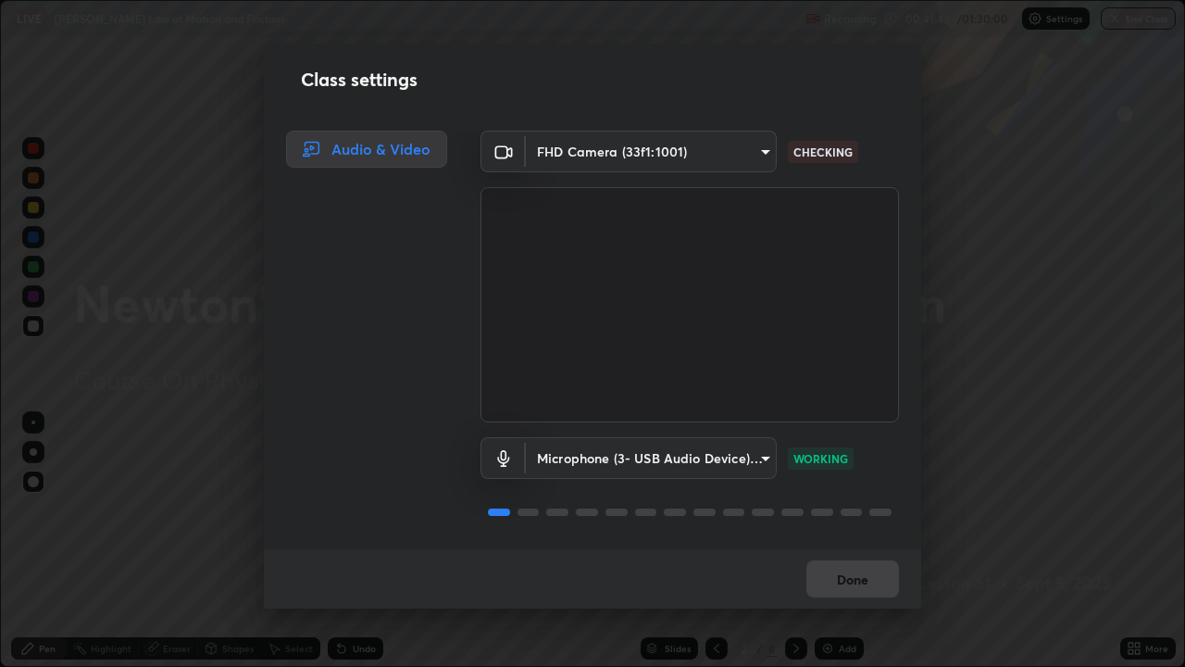
click at [877, 541] on div "Done" at bounding box center [592, 578] width 657 height 59
click at [713, 162] on body "Erase all LIVE [PERSON_NAME] Law of Motion and Friction Recording 00:41:44 / 01…" at bounding box center [592, 333] width 1185 height 667
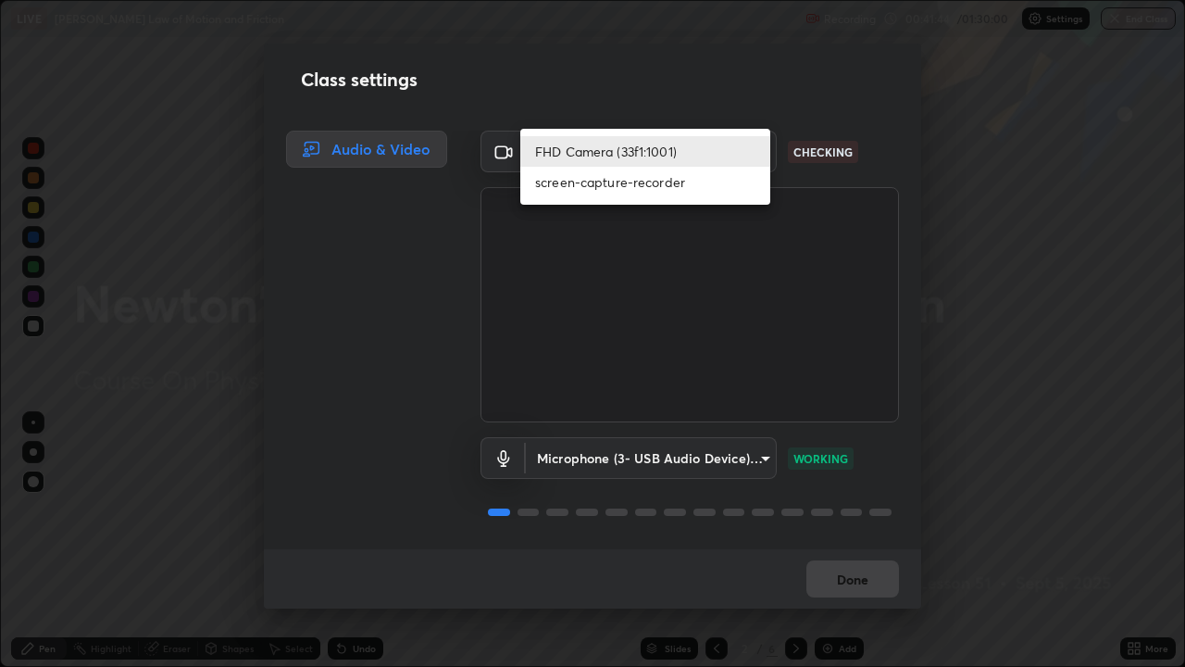
click at [630, 196] on li "screen-capture-recorder" at bounding box center [645, 182] width 250 height 31
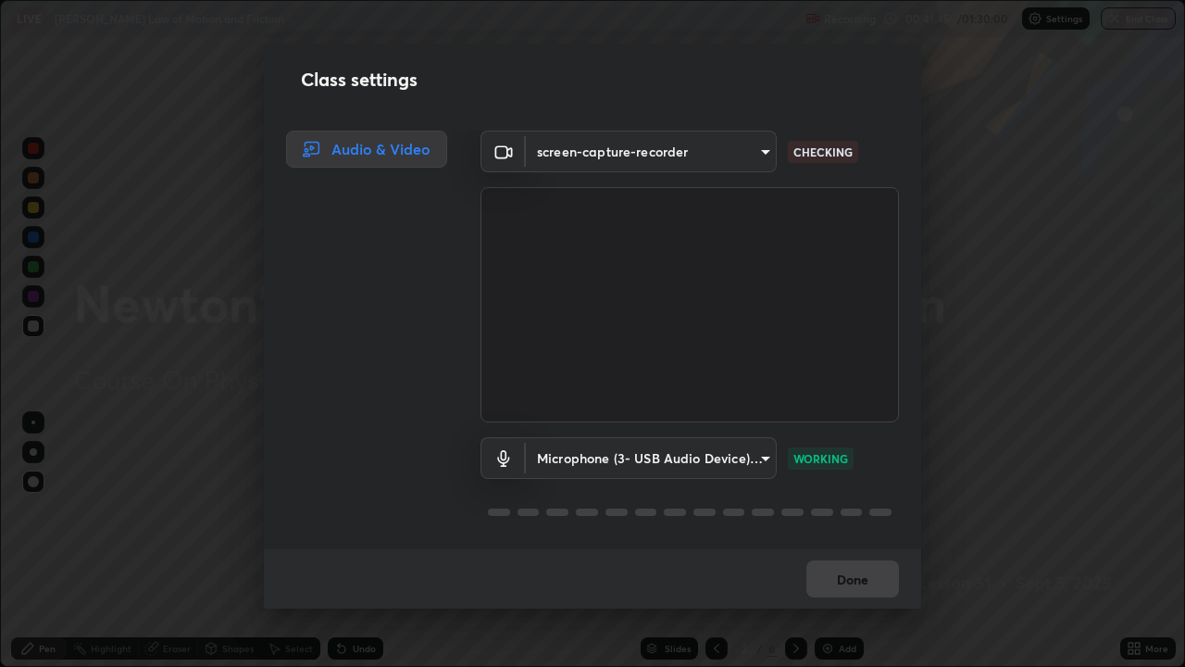
click at [636, 156] on body "Erase all LIVE [PERSON_NAME] Law of Motion and Friction Recording 00:41:45 / 01…" at bounding box center [592, 333] width 1185 height 667
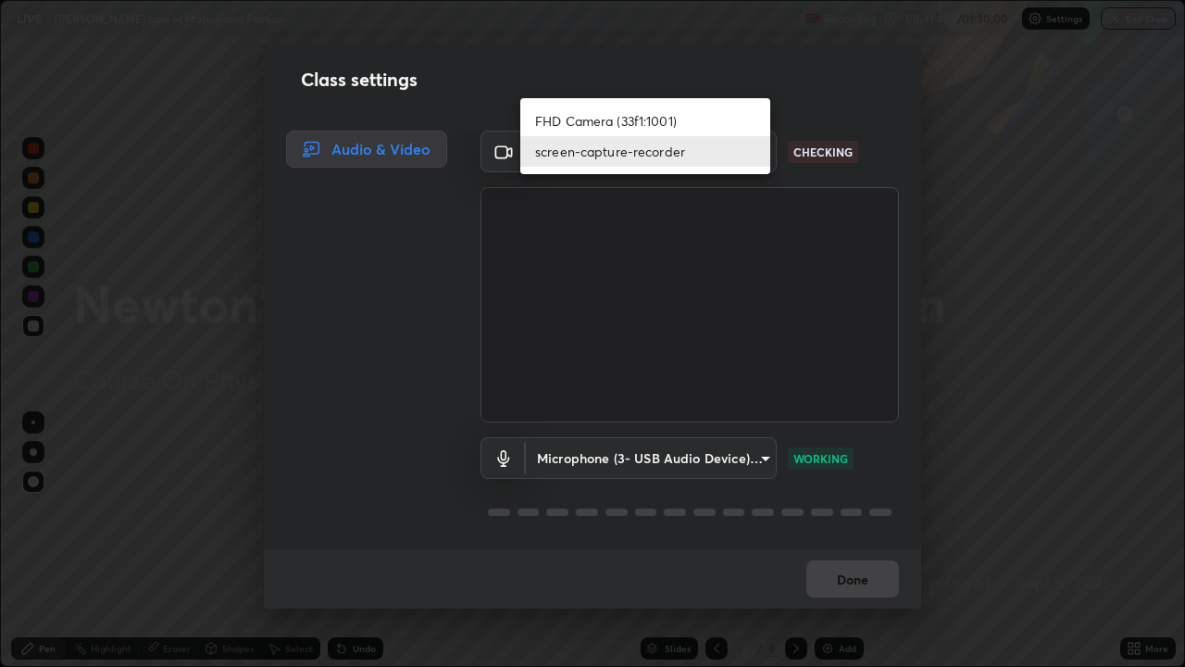
click at [632, 125] on li "FHD Camera (33f1:1001)" at bounding box center [645, 121] width 250 height 31
type input "00cb52ea7dbc067a4e9eba70c986ec13a5c87d59f38709f4e6374cce52915b34"
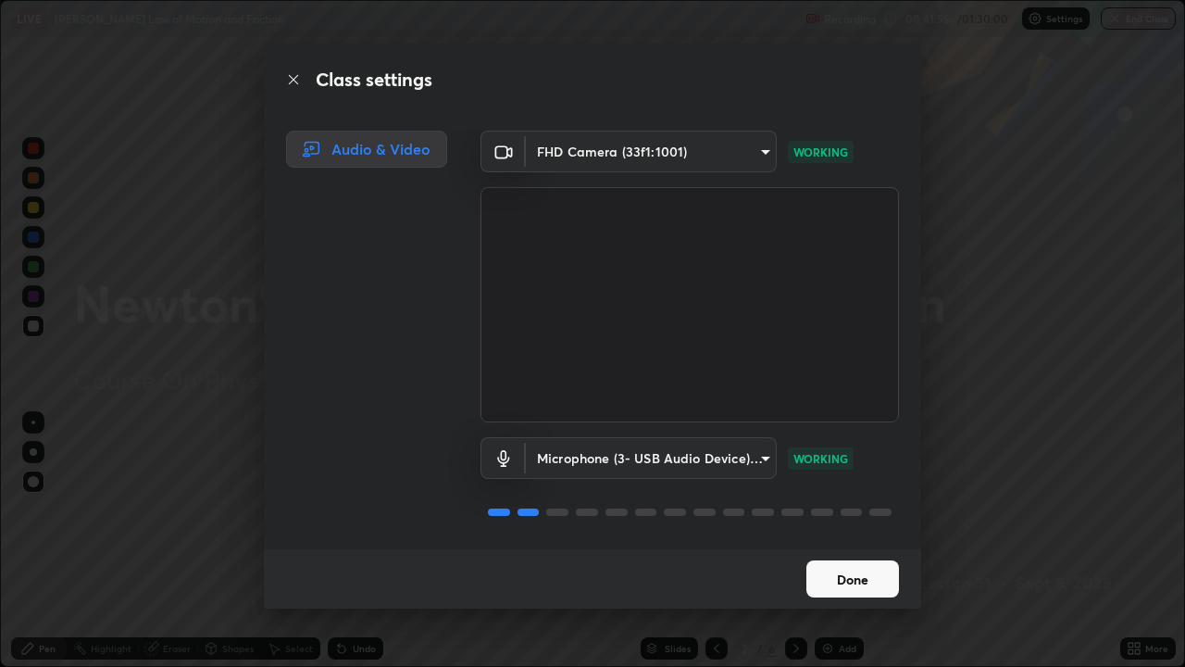
click at [872, 541] on button "Done" at bounding box center [852, 578] width 93 height 37
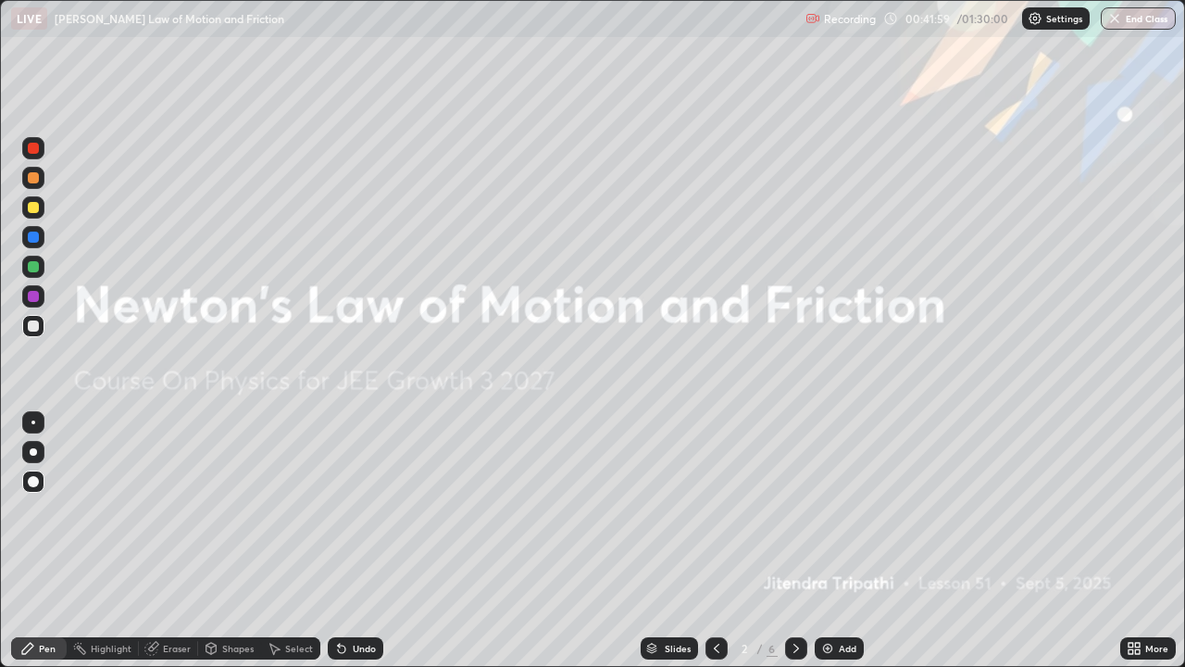
click at [239, 541] on div "Shapes" at bounding box center [229, 648] width 63 height 22
click at [673, 541] on div "Slides" at bounding box center [678, 648] width 26 height 9
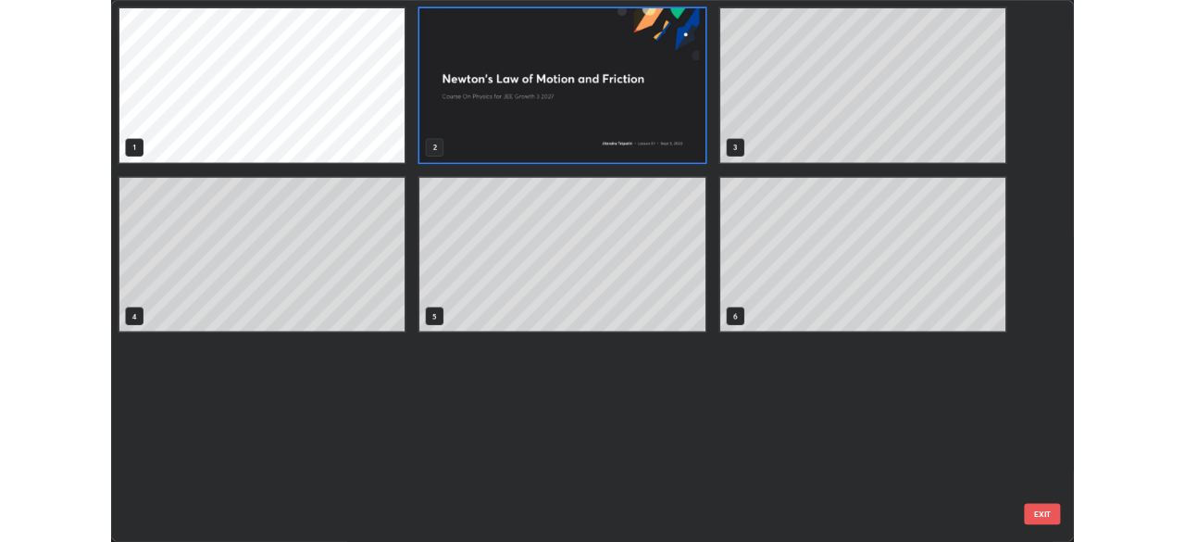
scroll to position [659, 1174]
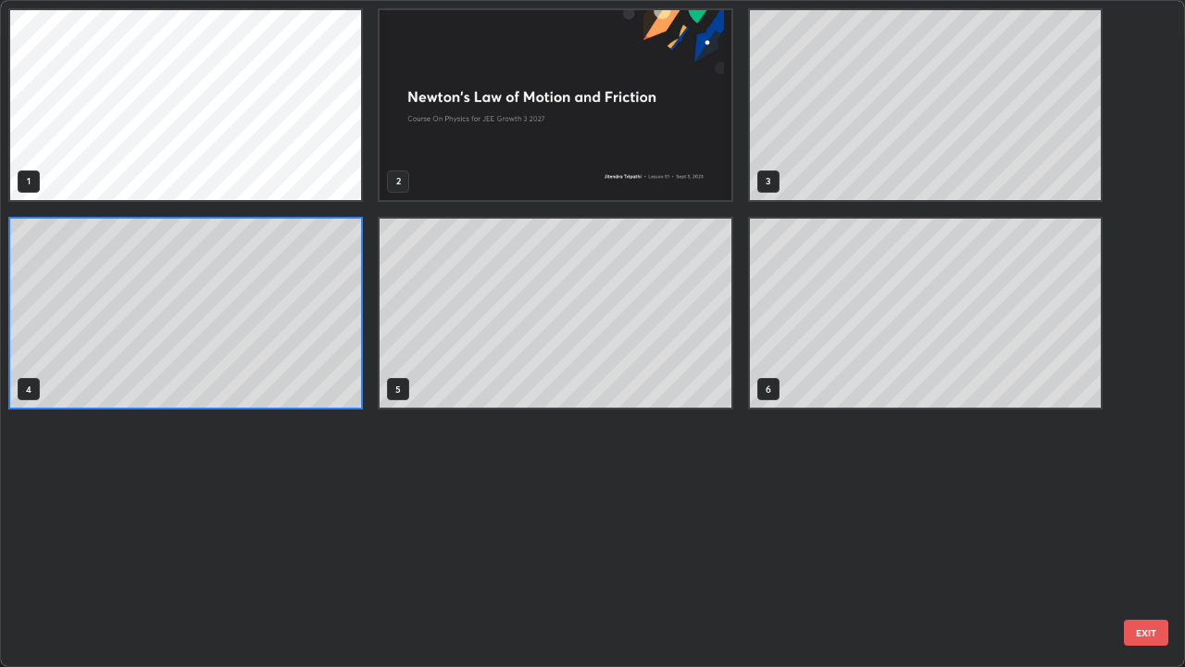
click at [1124, 541] on button "EXIT" at bounding box center [1146, 632] width 44 height 26
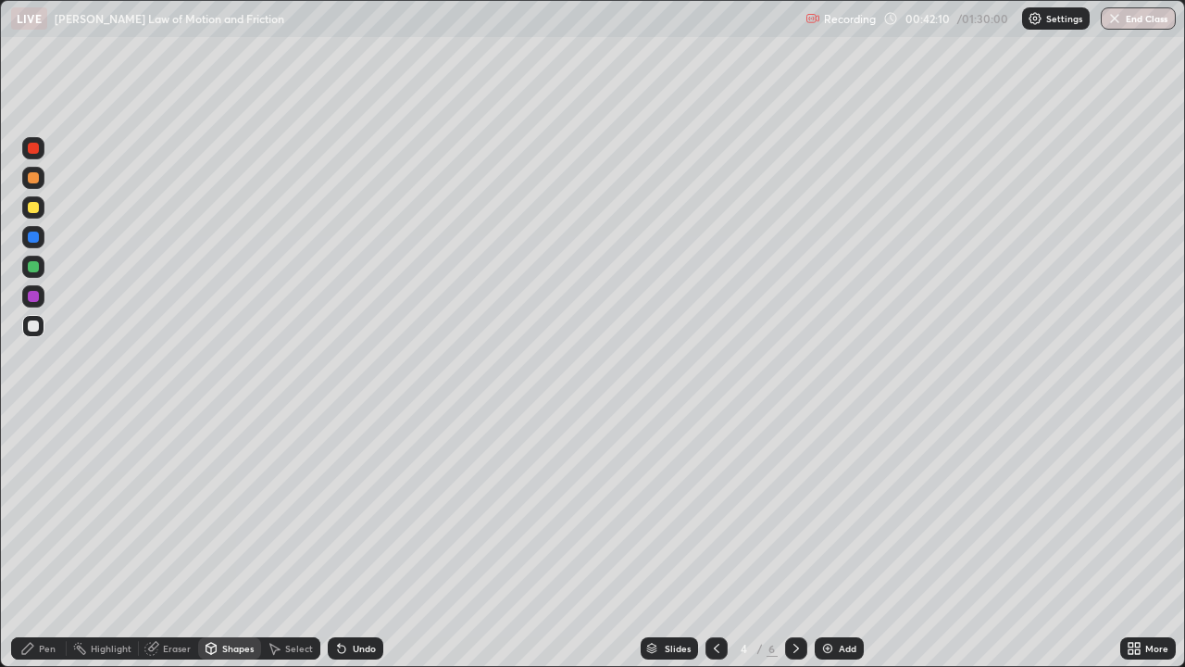
click at [718, 541] on icon at bounding box center [716, 648] width 15 height 15
click at [715, 541] on icon at bounding box center [716, 648] width 15 height 15
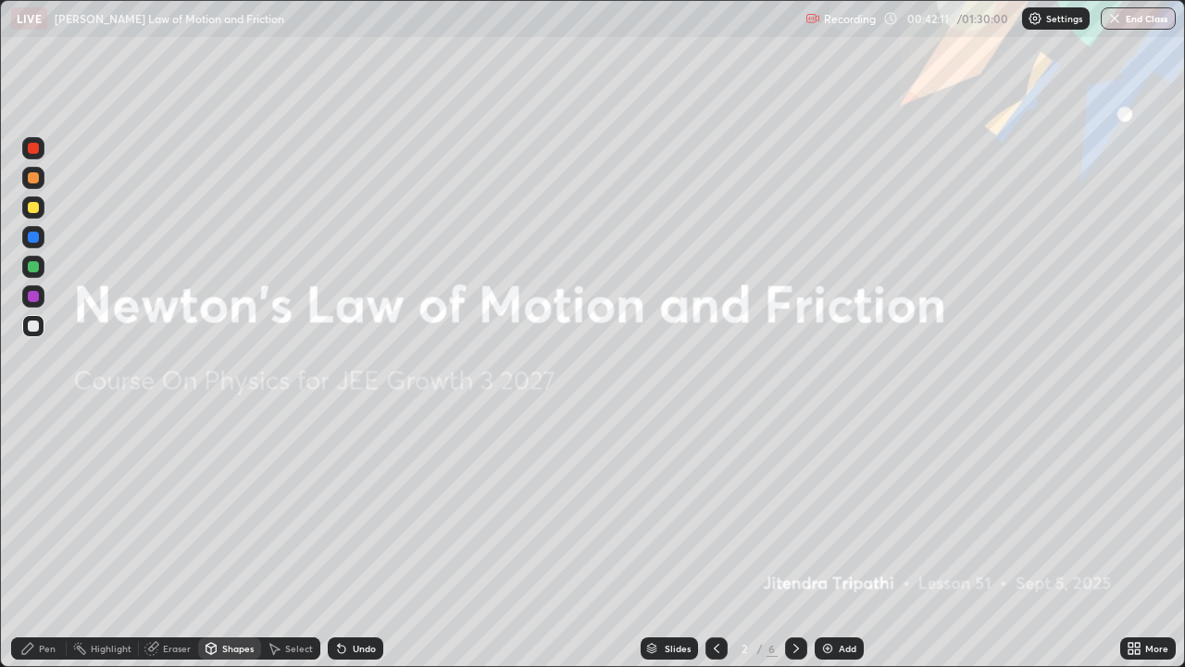
click at [794, 541] on icon at bounding box center [797, 648] width 6 height 9
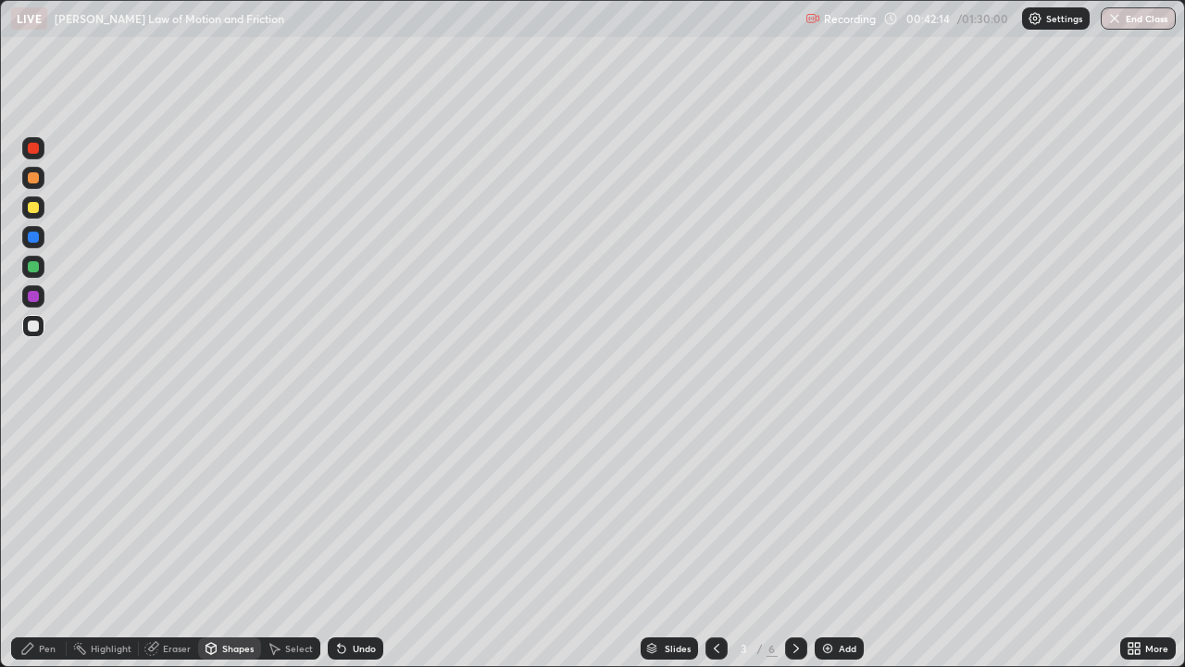
click at [231, 541] on div "Shapes" at bounding box center [237, 648] width 31 height 9
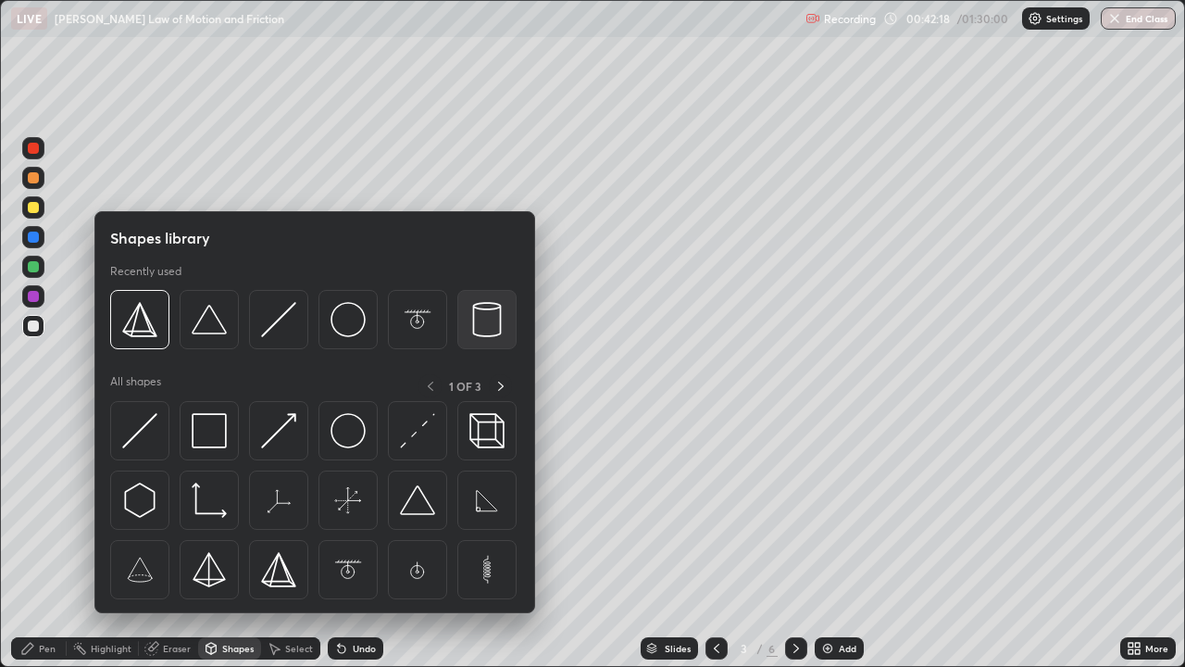
click at [483, 342] on div at bounding box center [486, 319] width 59 height 59
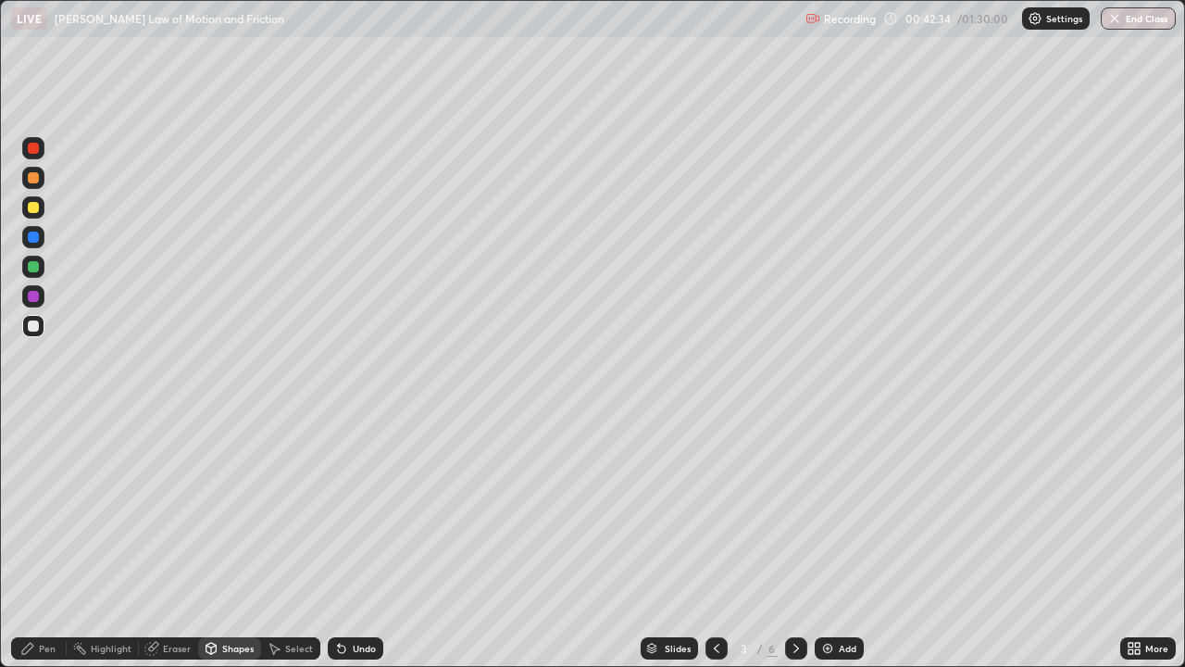
click at [281, 541] on div "Select" at bounding box center [290, 648] width 59 height 22
click at [169, 541] on div "0 ° Undo Copy Duplicate Duplicate to new slide Delete" at bounding box center [592, 333] width 1183 height 665
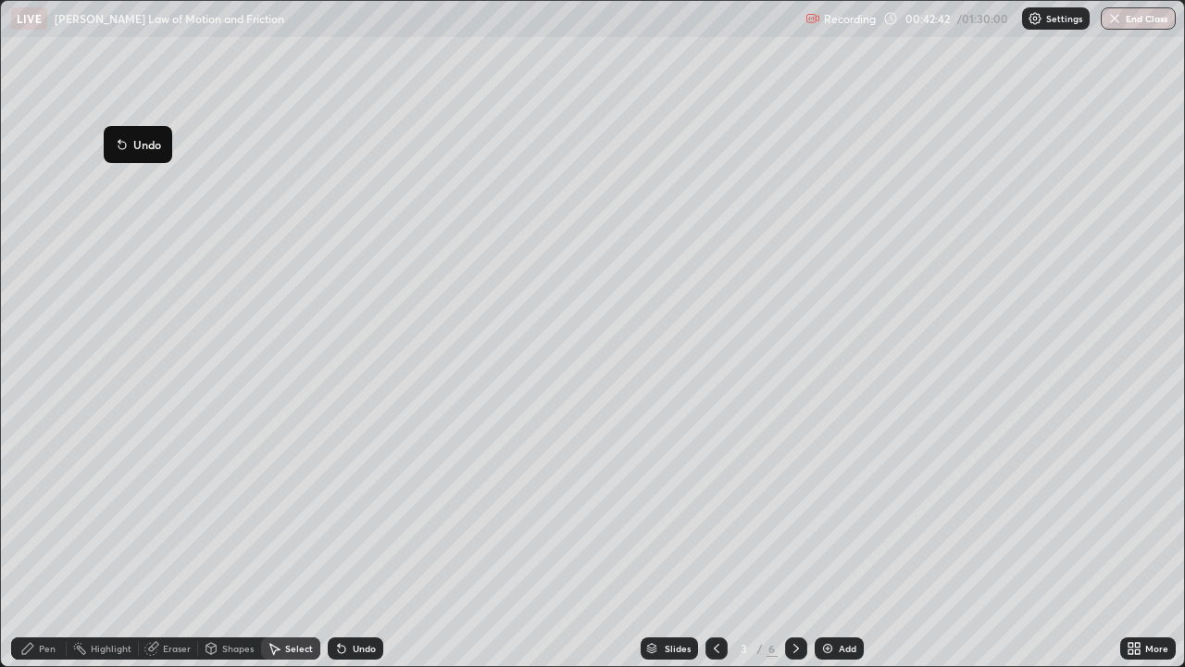
click at [56, 541] on div "Pen" at bounding box center [39, 648] width 56 height 22
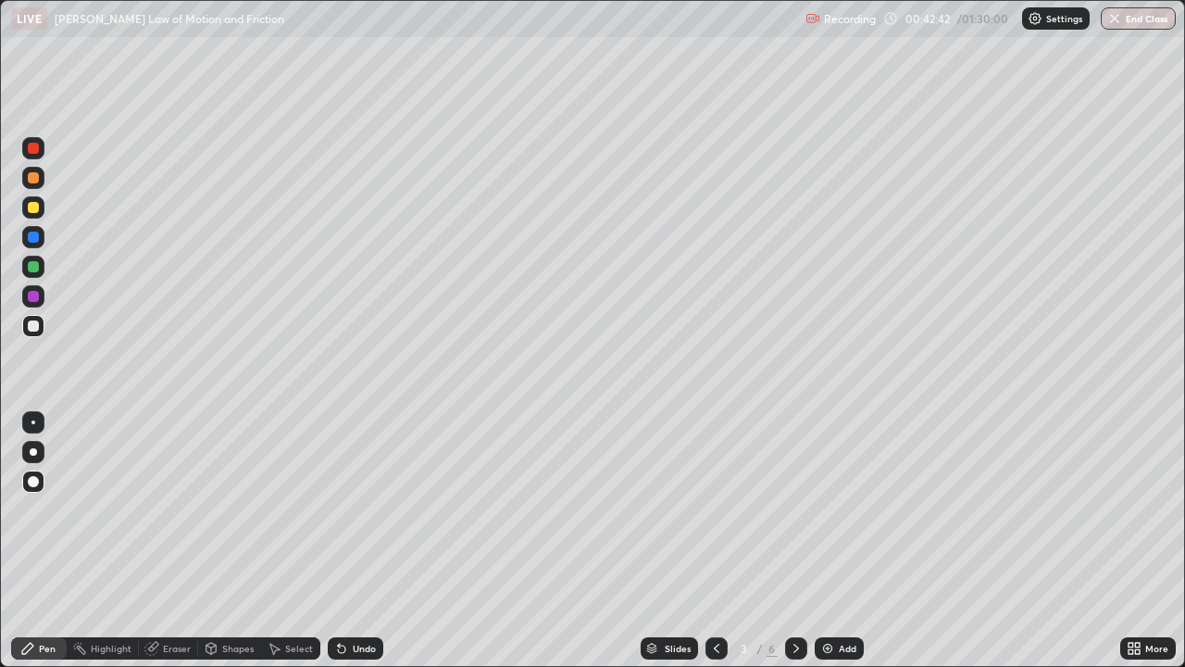
click at [225, 541] on div "Shapes" at bounding box center [229, 648] width 63 height 22
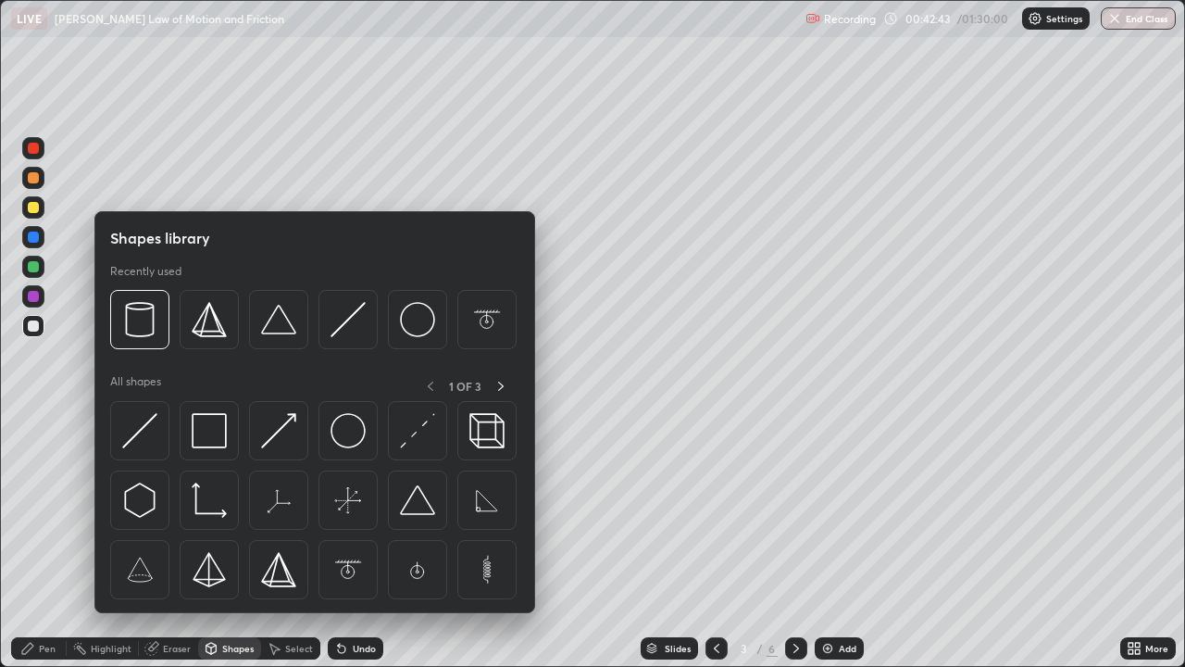
click at [166, 541] on div "Eraser" at bounding box center [177, 648] width 28 height 9
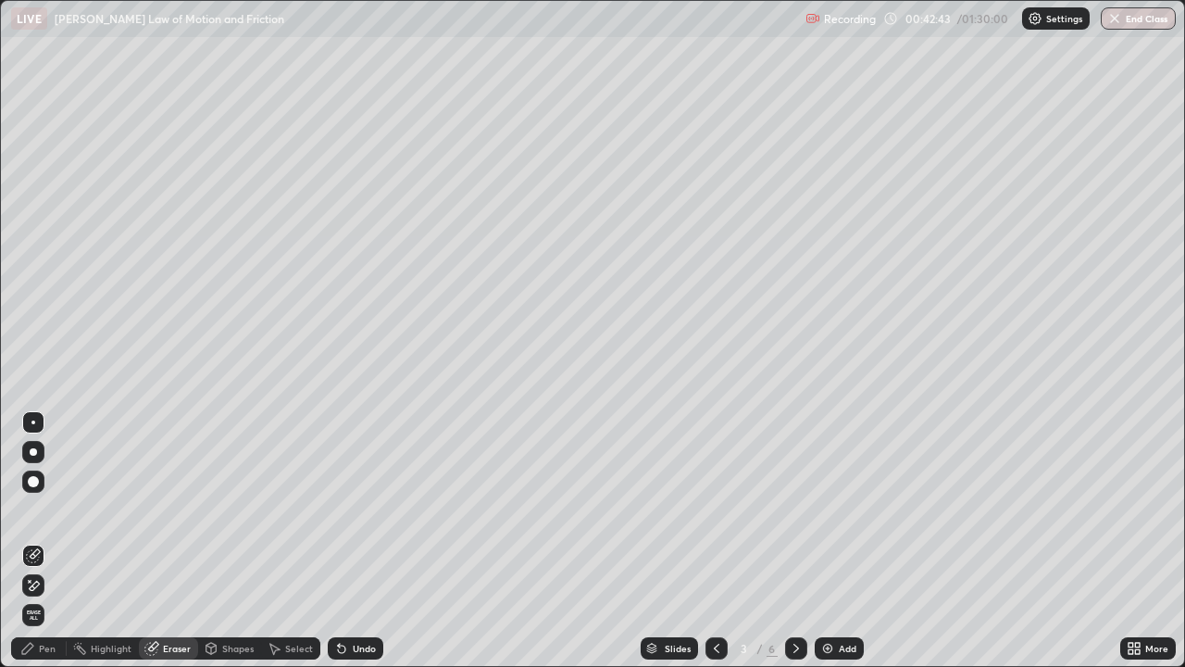
click at [44, 541] on div "Erase all" at bounding box center [33, 615] width 22 height 22
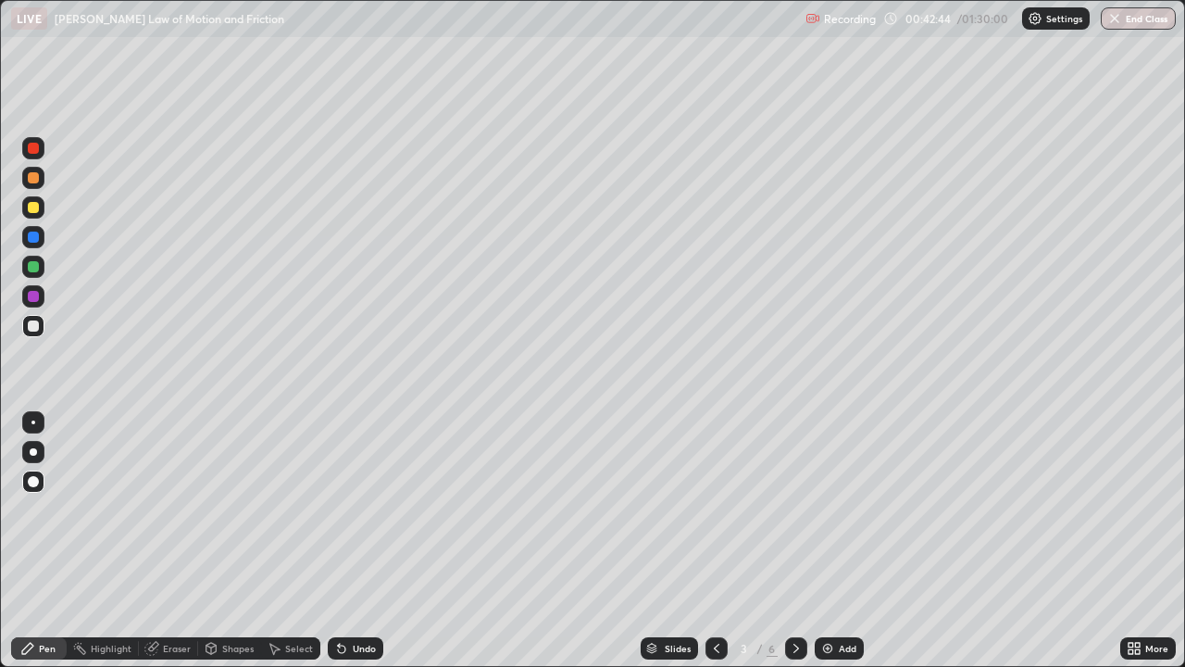
click at [46, 541] on div at bounding box center [34, 518] width 30 height 222
click at [193, 541] on div "Eraser" at bounding box center [168, 648] width 59 height 22
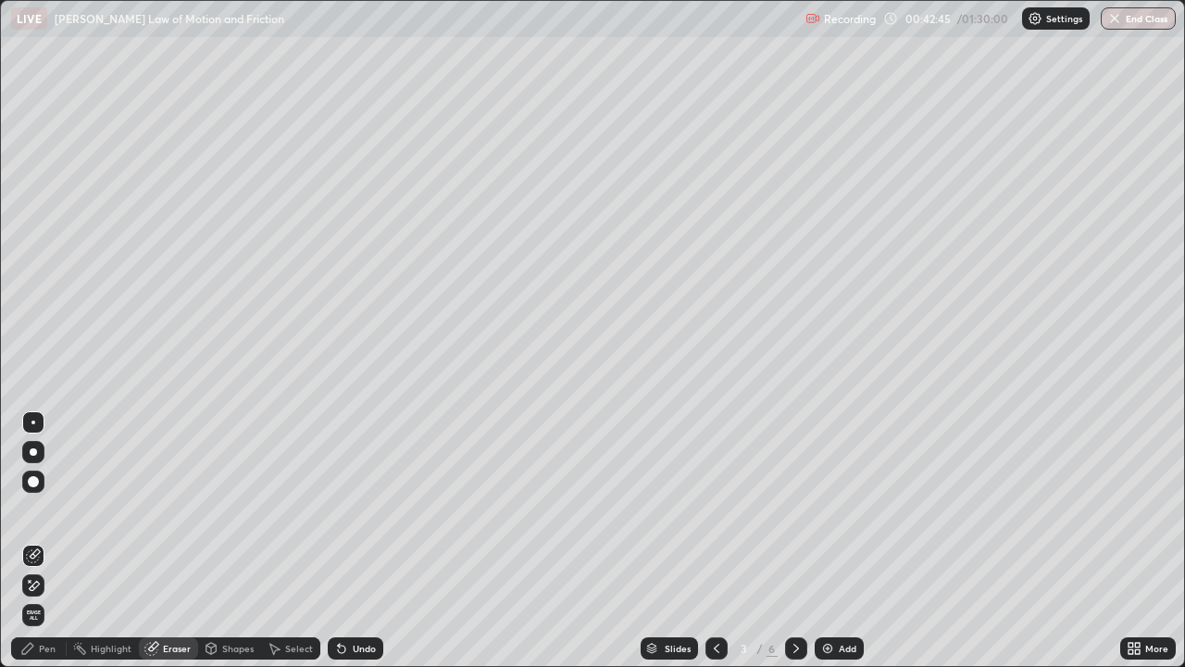
click at [173, 541] on div "Eraser" at bounding box center [177, 648] width 28 height 9
click at [171, 541] on div "Eraser" at bounding box center [177, 648] width 28 height 9
click at [33, 541] on span "Erase all" at bounding box center [33, 614] width 20 height 11
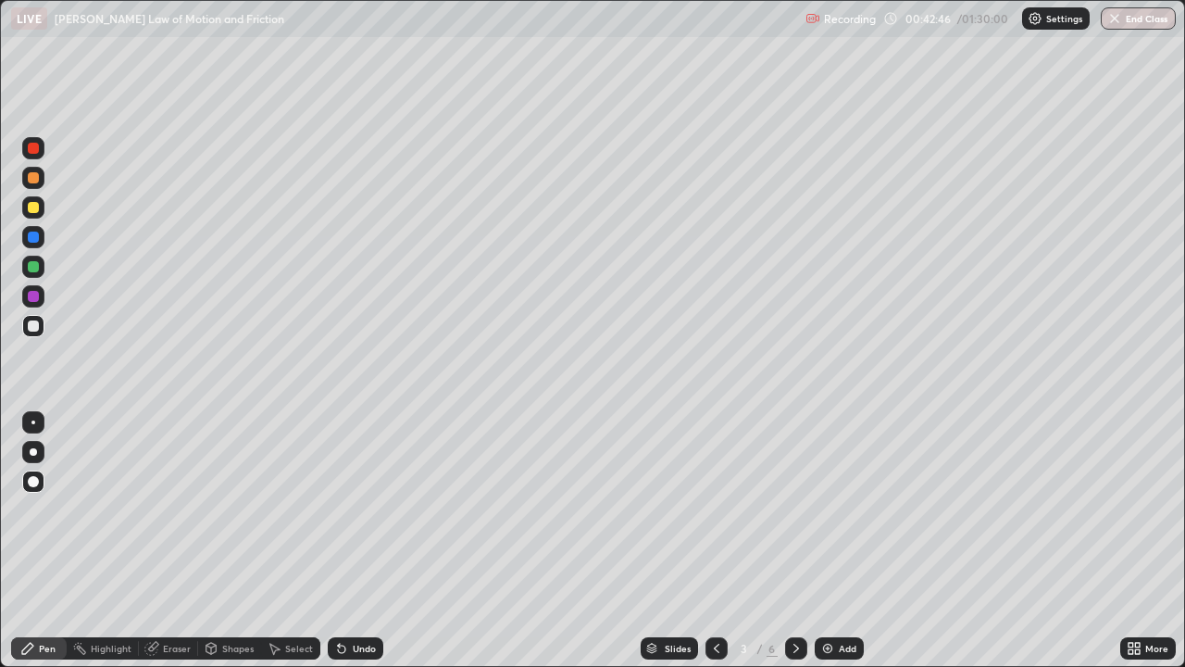
click at [40, 541] on div at bounding box center [34, 518] width 30 height 222
click at [1054, 28] on div "Settings" at bounding box center [1056, 18] width 68 height 22
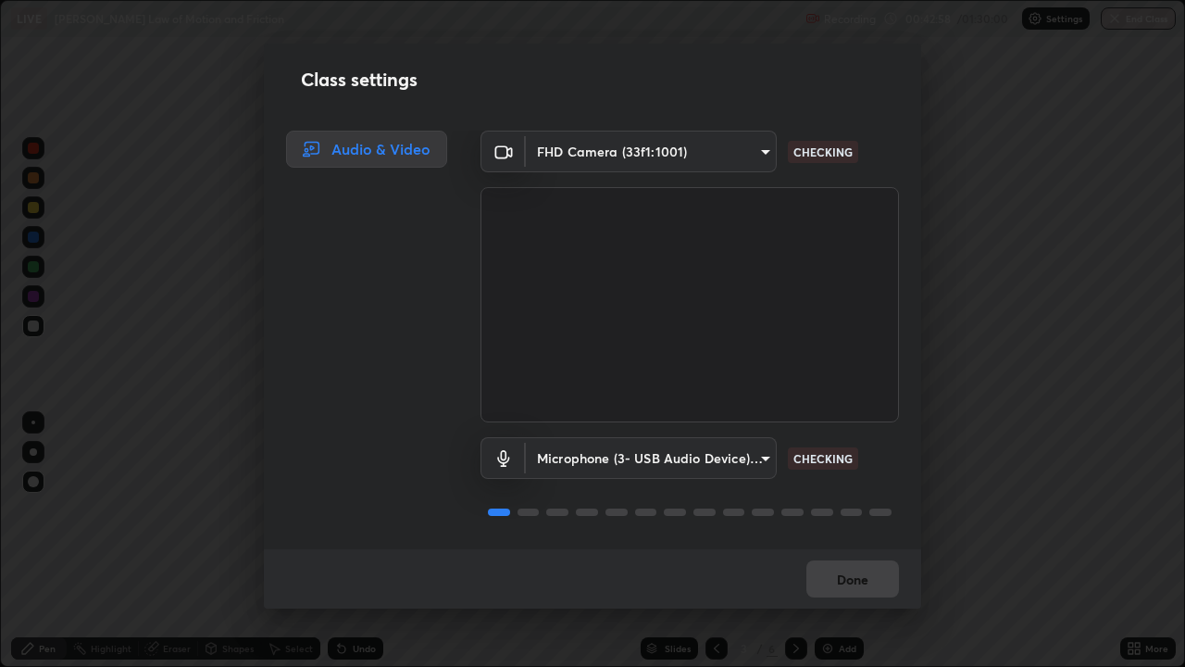
click at [1113, 541] on div "Class settings Audio & Video FHD Camera (33f1:1001) 00cb52ea7dbc067a4e9eba70c98…" at bounding box center [592, 333] width 1185 height 667
click at [966, 129] on div "Class settings Audio & Video FHD Camera (33f1:1001) 00cb52ea7dbc067a4e9eba70c98…" at bounding box center [592, 333] width 1185 height 667
click at [719, 161] on body "Erase all LIVE [PERSON_NAME] Law of Motion and Friction Recording 00:43:00 / 01…" at bounding box center [592, 333] width 1185 height 667
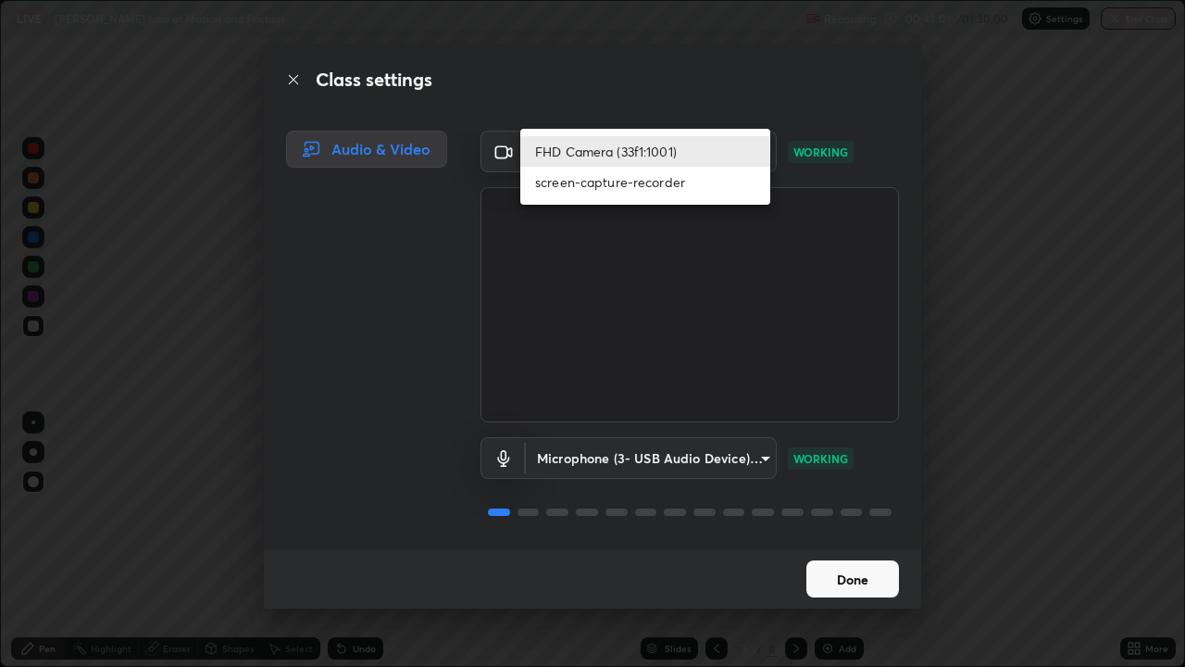
click at [677, 158] on li "FHD Camera (33f1:1001)" at bounding box center [645, 151] width 250 height 31
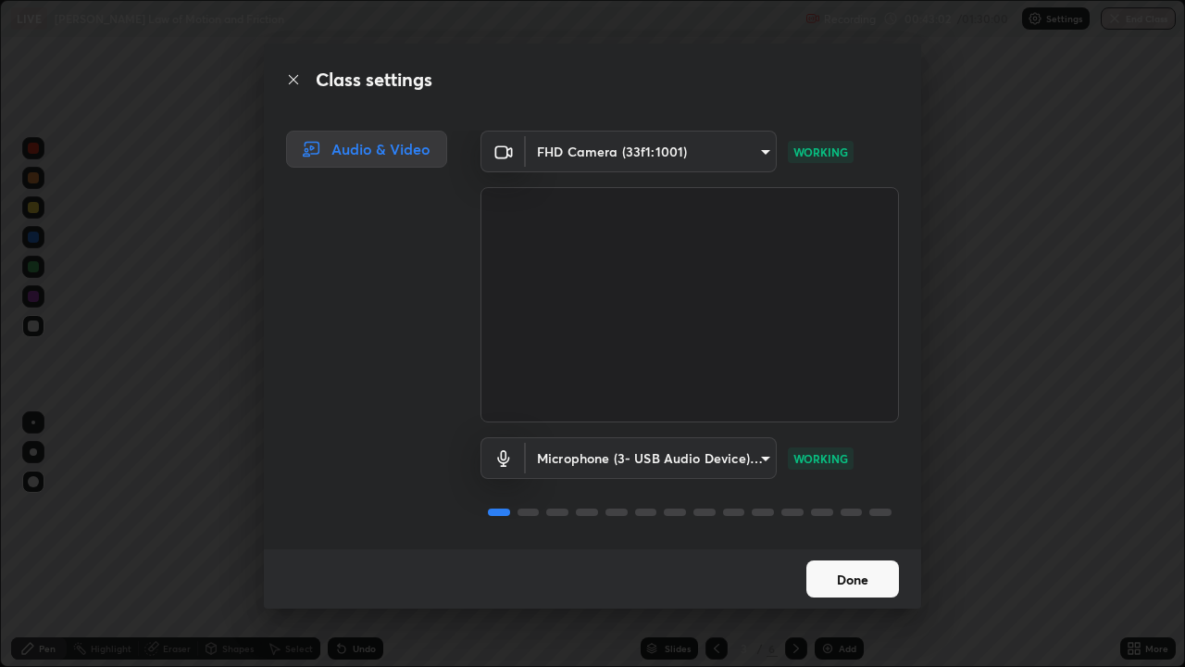
click at [864, 541] on button "Done" at bounding box center [852, 578] width 93 height 37
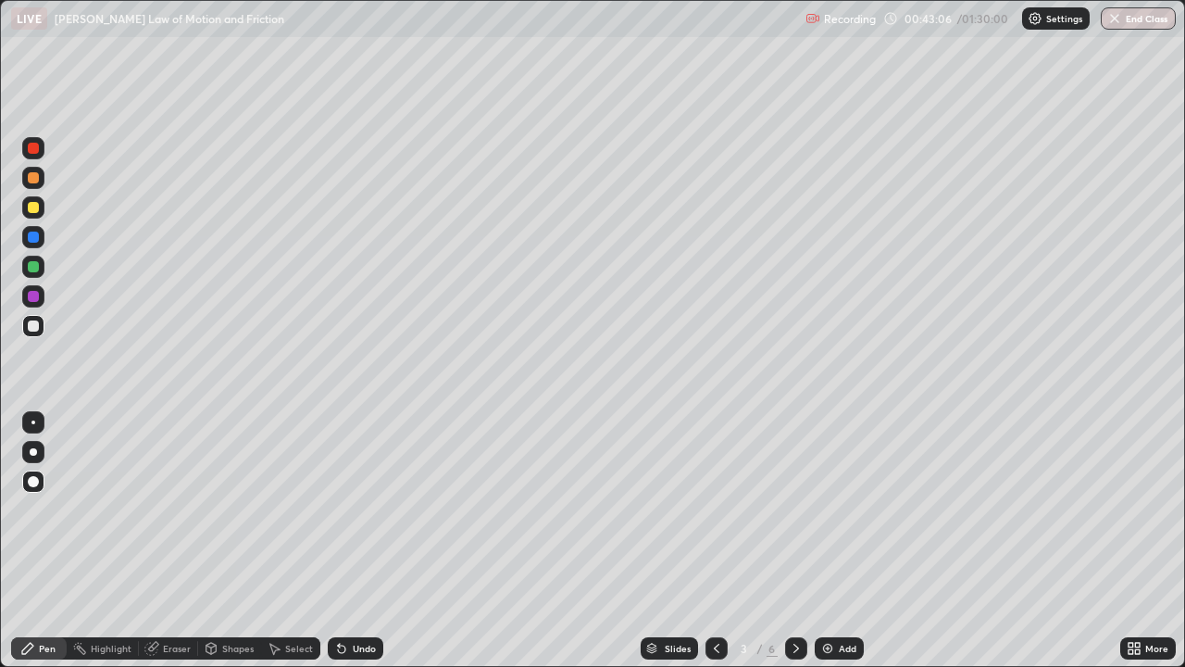
click at [44, 294] on div at bounding box center [33, 296] width 22 height 22
click at [41, 541] on div "Pen" at bounding box center [39, 648] width 56 height 22
click at [331, 541] on div "Undo" at bounding box center [356, 648] width 56 height 22
click at [338, 541] on icon at bounding box center [339, 645] width 2 height 2
click at [861, 18] on p "Recording" at bounding box center [850, 19] width 52 height 14
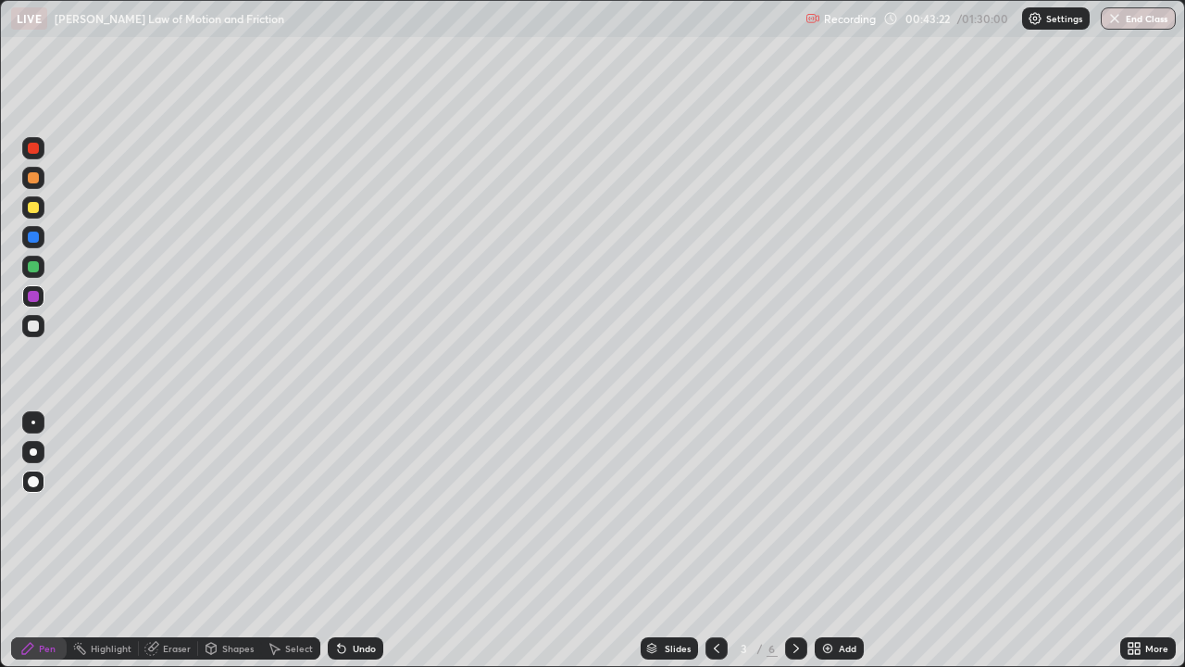
click at [877, 24] on div "Recording 00:43:22 / 01:30:00 Settings End Class" at bounding box center [991, 19] width 370 height 36
click at [881, 21] on div "Recording 00:43:22 / 01:30:00 Settings End Class" at bounding box center [991, 19] width 370 height 36
click at [890, 25] on div "Recording 00:43:22 / 01:30:00 Settings End Class" at bounding box center [991, 19] width 370 height 36
click at [834, 21] on p "Recording" at bounding box center [850, 19] width 52 height 14
click at [811, 20] on img at bounding box center [813, 18] width 15 height 15
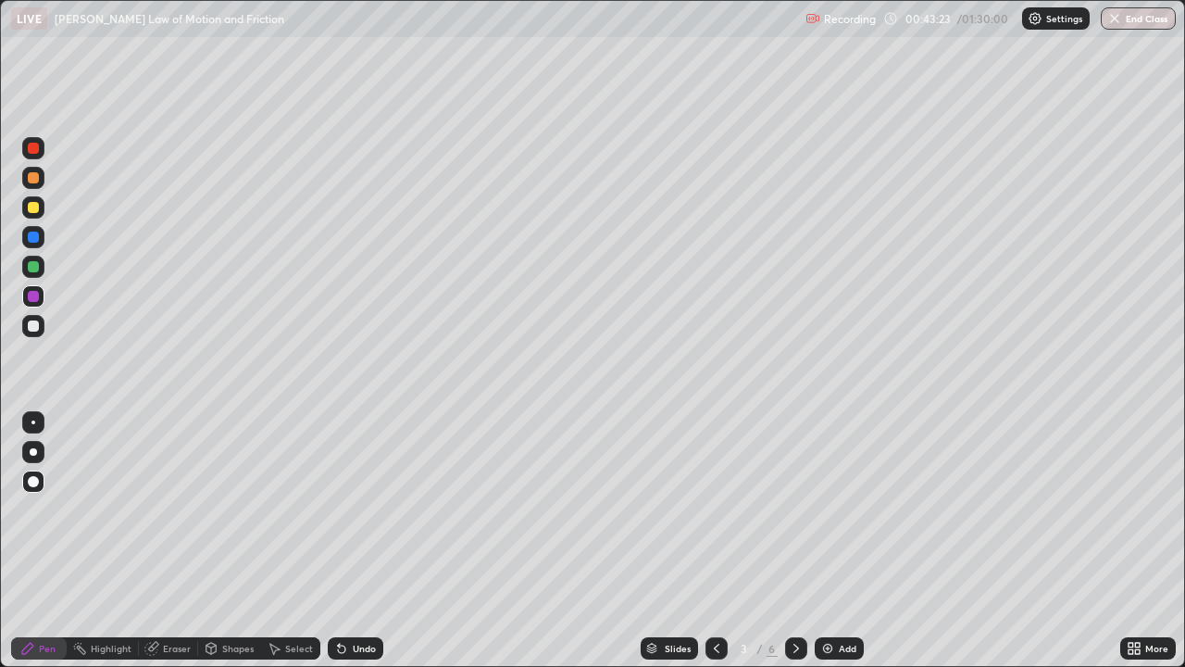
click at [819, 24] on img at bounding box center [813, 18] width 15 height 15
click at [873, 25] on p "Recording" at bounding box center [850, 19] width 52 height 14
click at [1151, 541] on div "More" at bounding box center [1156, 648] width 23 height 9
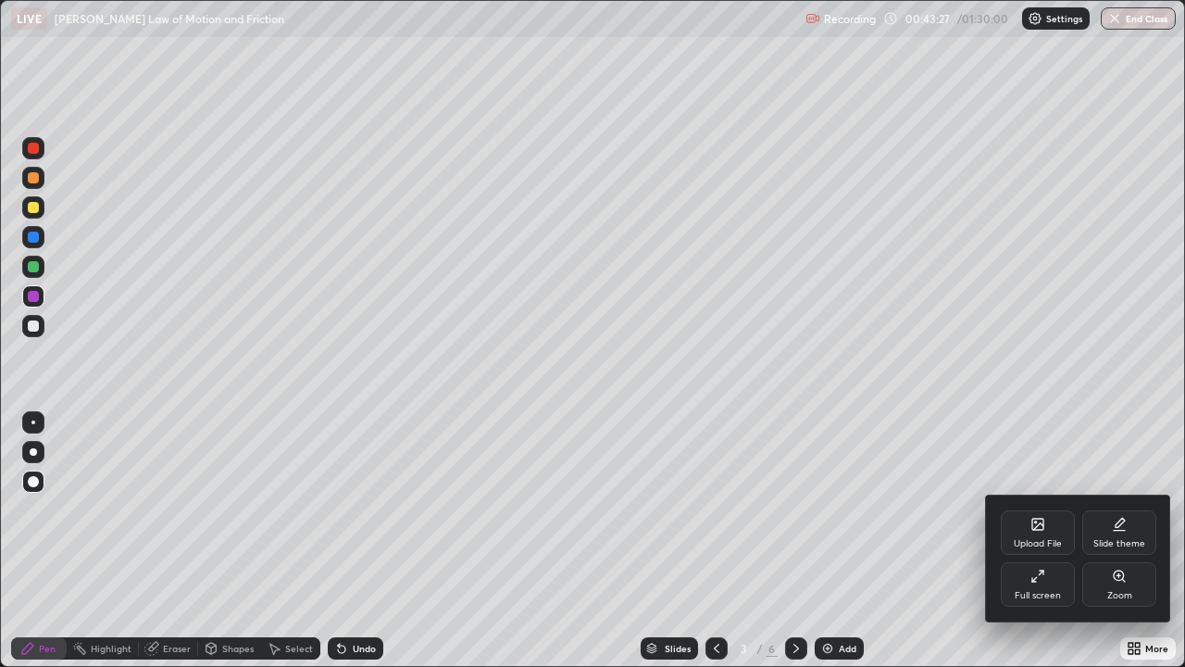
click at [1067, 21] on div at bounding box center [592, 333] width 1185 height 667
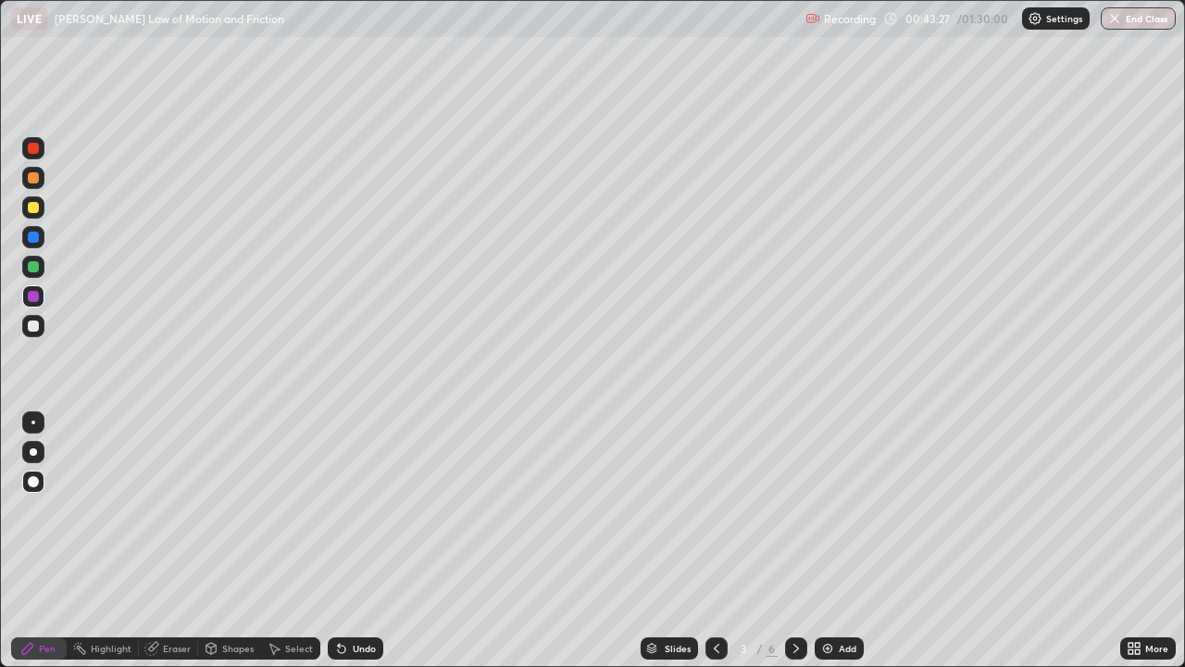
click at [1044, 541] on div "Full screen" at bounding box center [1072, 600] width 56 height 25
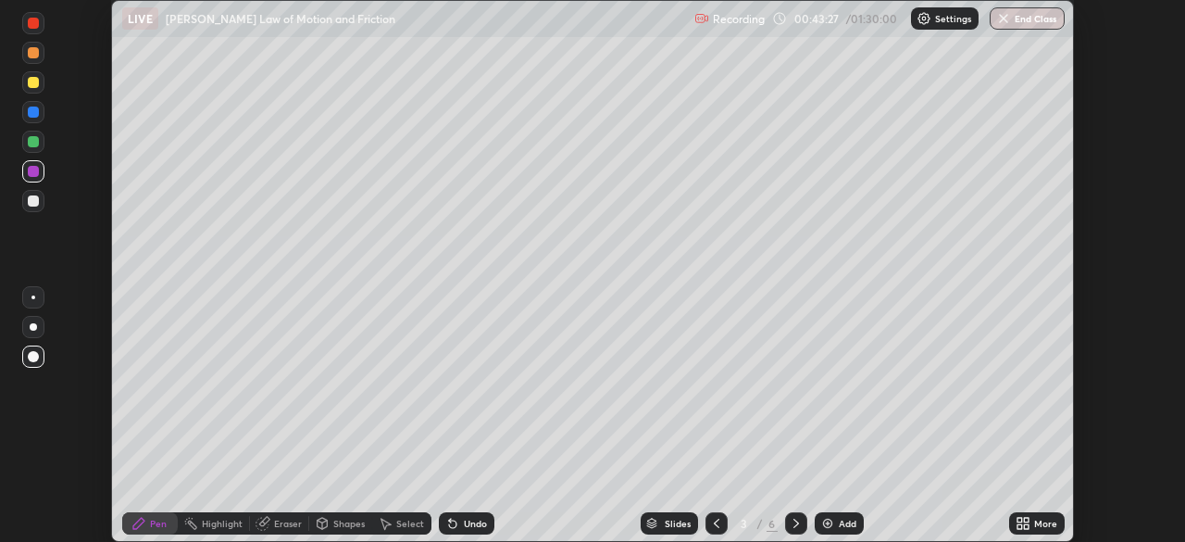
scroll to position [92051, 91407]
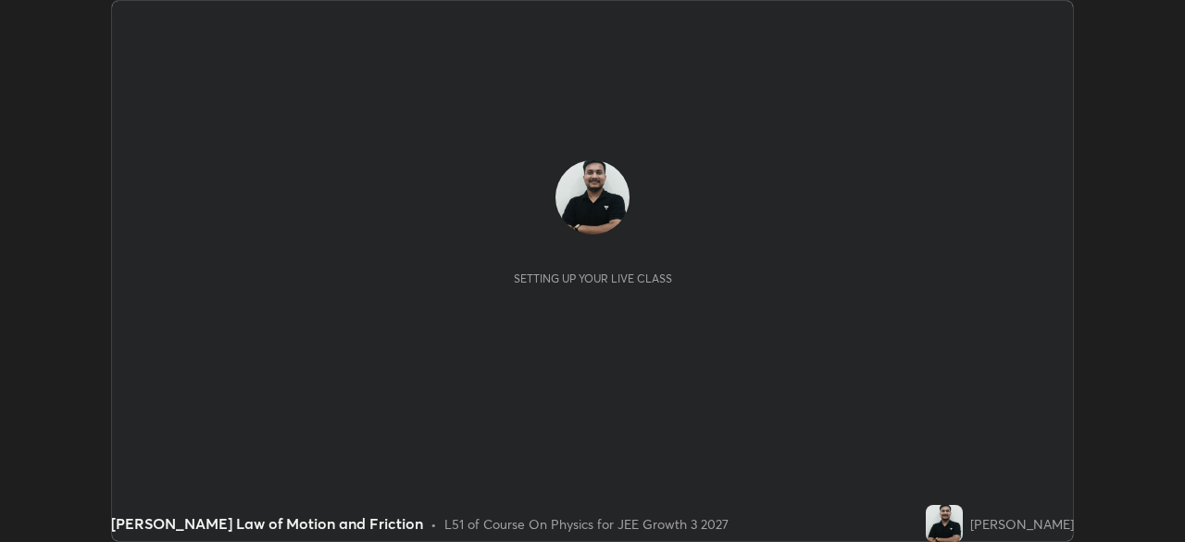
scroll to position [542, 1185]
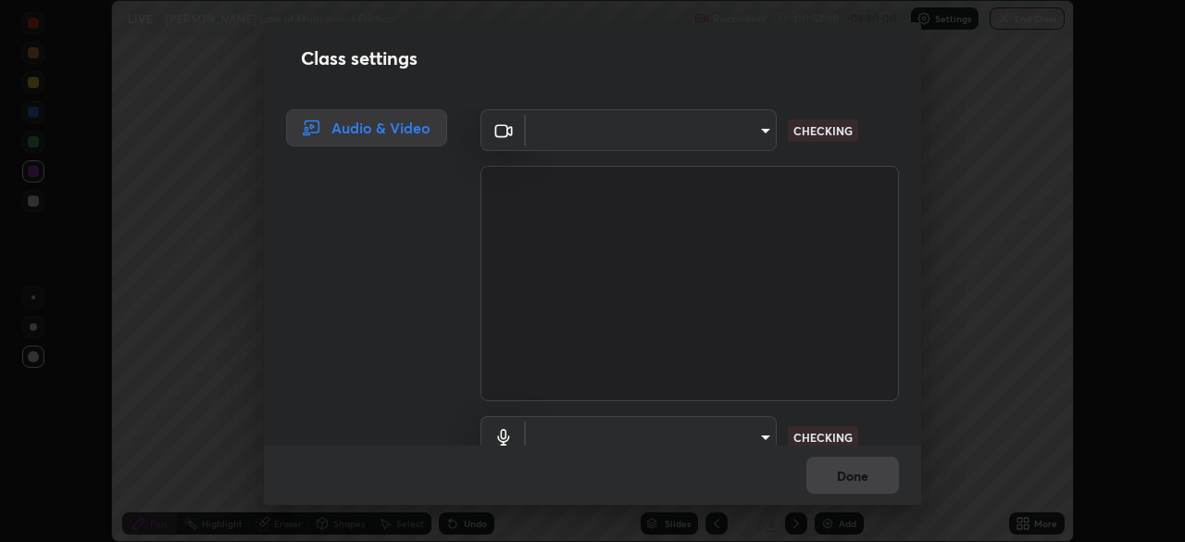
type input "00cb52ea7dbc067a4e9eba70c986ec13a5c87d59f38709f4e6374cce52915b34"
type input "c7b1e21b059f6b68da596fd68e3a8216845d0791b90de5158dbf1986436616d6"
click at [867, 474] on div "Done" at bounding box center [592, 474] width 657 height 59
click at [857, 476] on div "Done" at bounding box center [592, 474] width 657 height 59
click at [862, 474] on div "Done" at bounding box center [592, 474] width 657 height 59
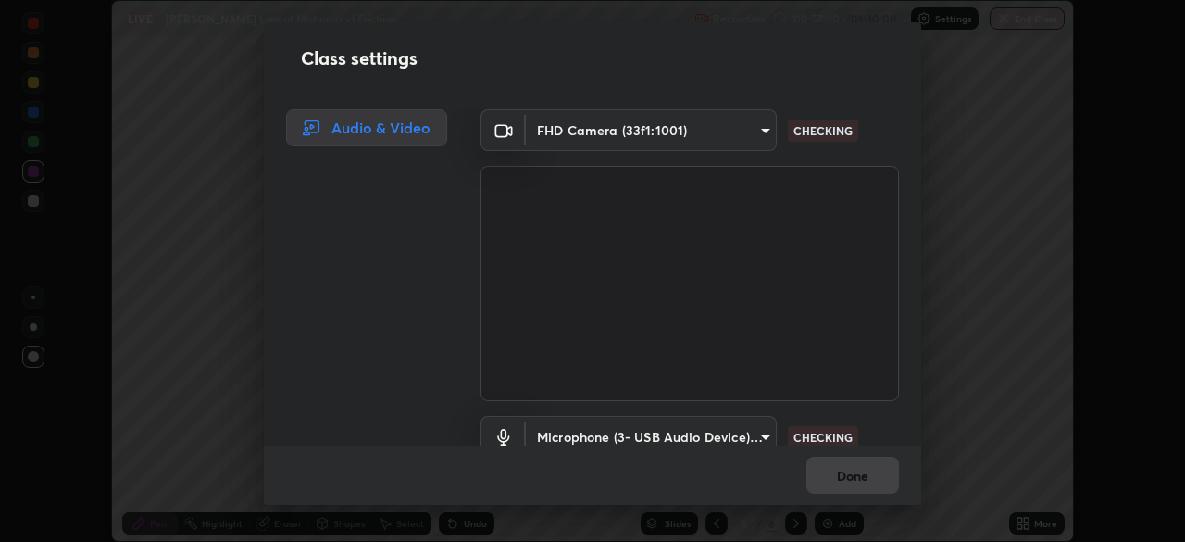
click at [861, 472] on div "Done" at bounding box center [592, 474] width 657 height 59
click at [861, 473] on div "Done" at bounding box center [592, 474] width 657 height 59
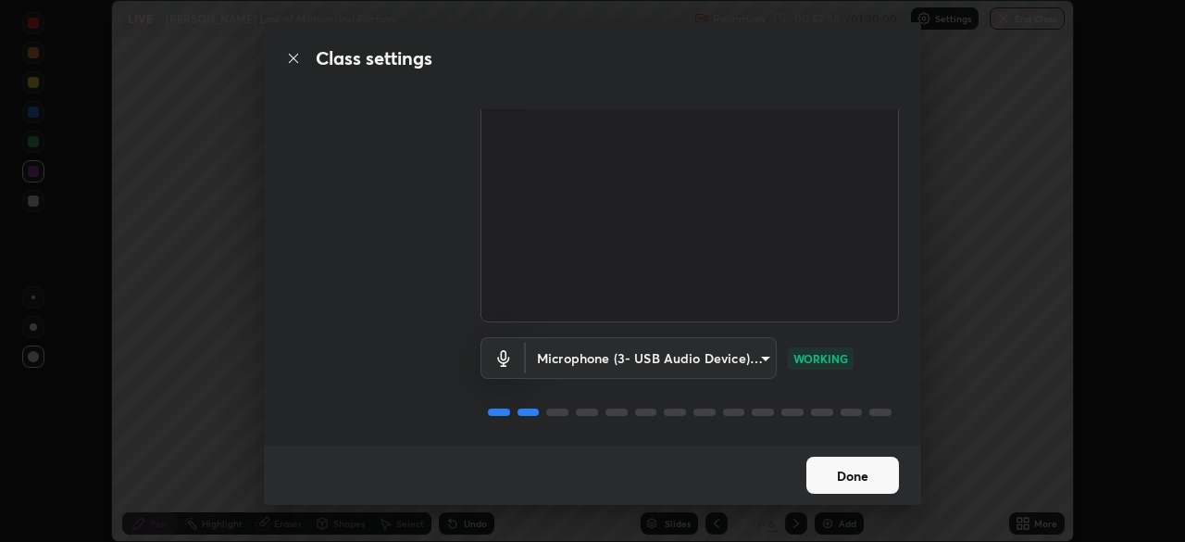
click at [856, 477] on button "Done" at bounding box center [852, 474] width 93 height 37
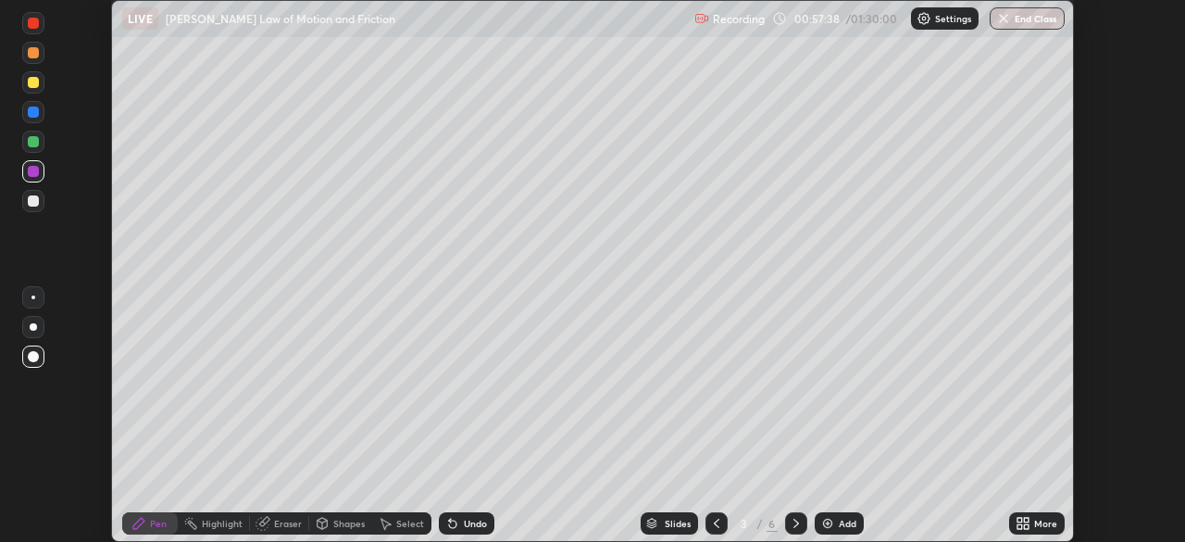
click at [1035, 13] on button "End Class" at bounding box center [1027, 18] width 75 height 22
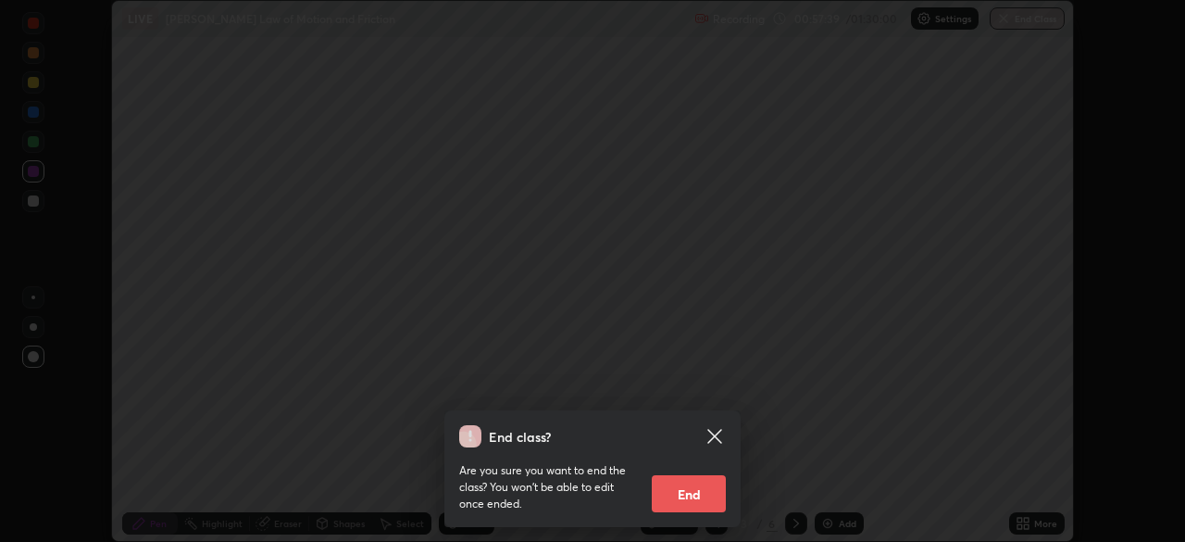
click at [699, 498] on button "End" at bounding box center [689, 493] width 74 height 37
